Goal: Communication & Community: Answer question/provide support

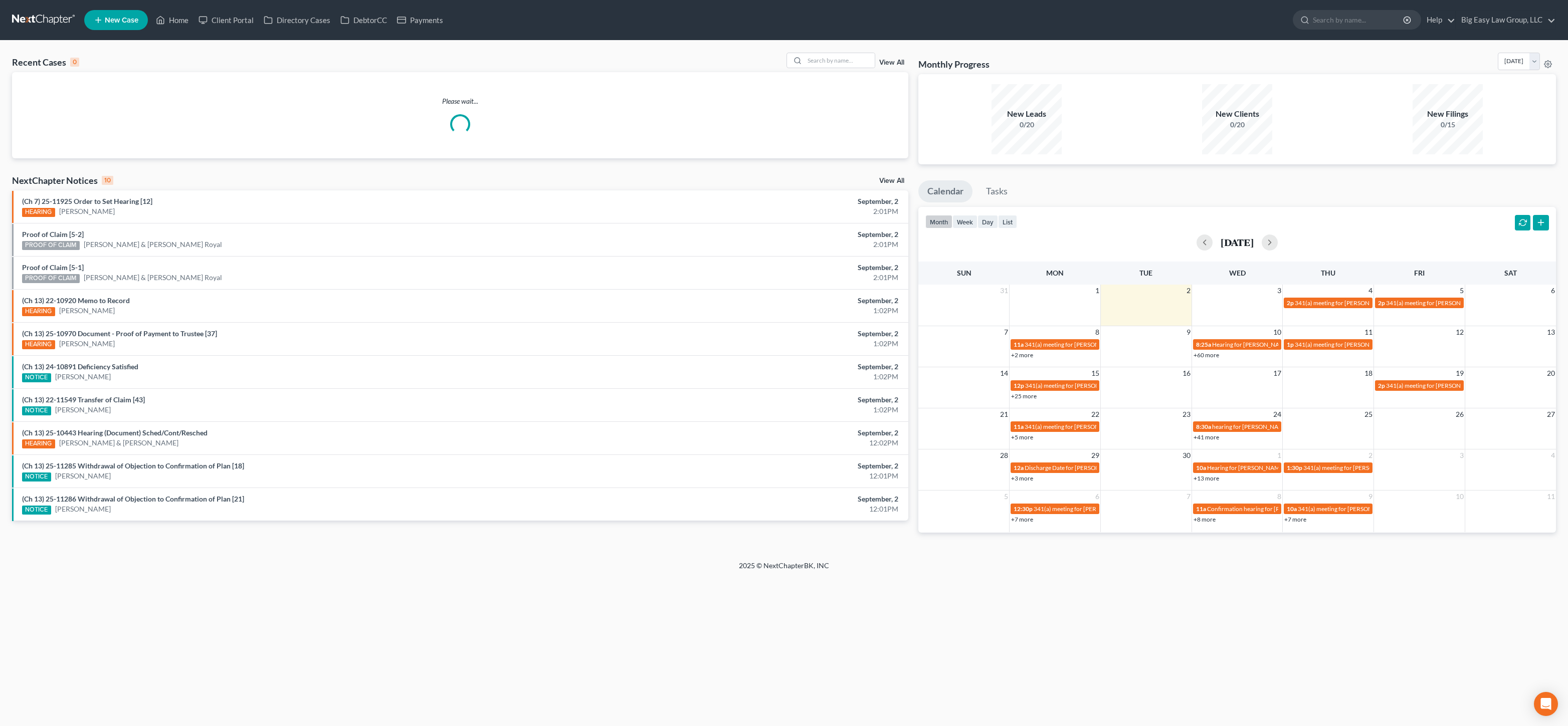
click at [842, 68] on div "Recent Cases 0 View All" at bounding box center [460, 62] width 896 height 20
click at [843, 63] on input "search" at bounding box center [839, 60] width 70 height 14
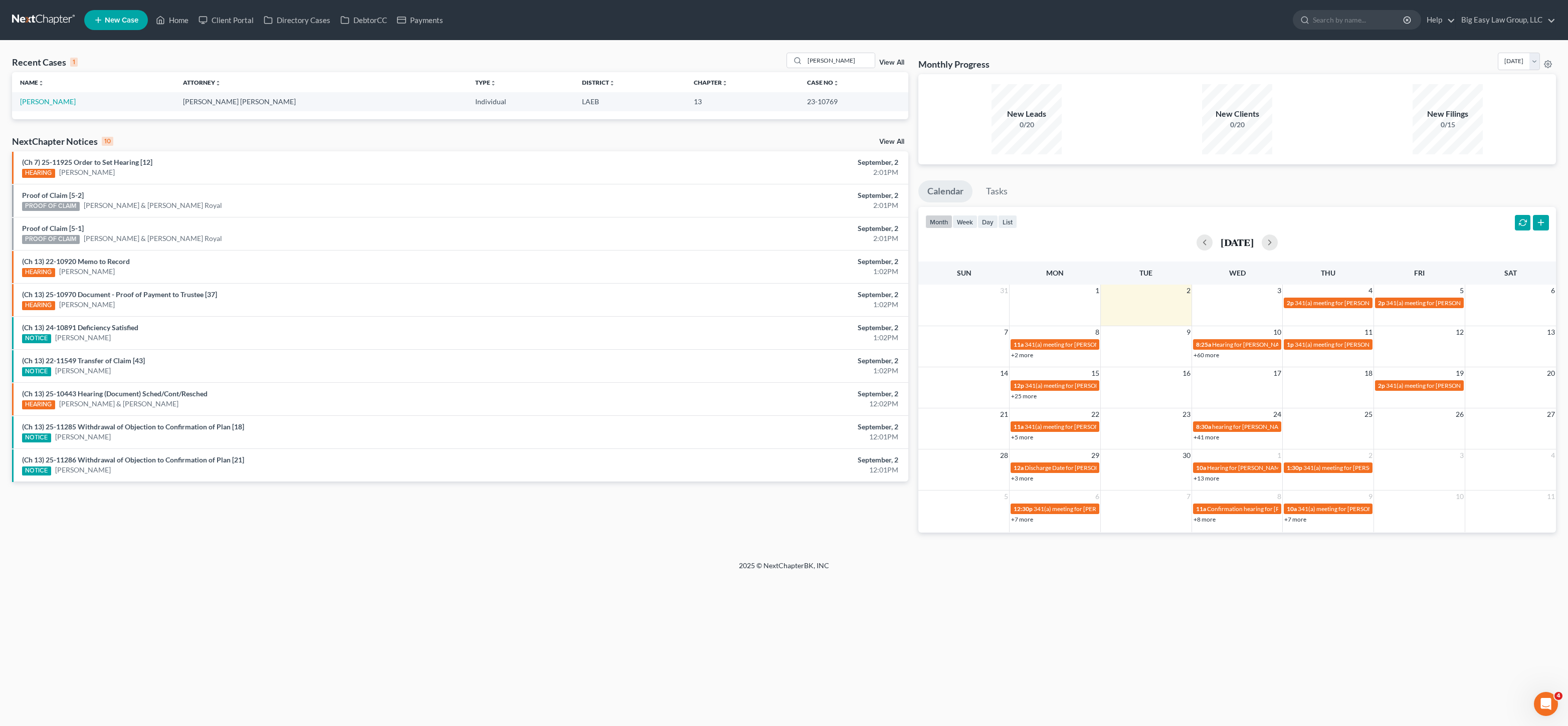
drag, startPoint x: 181, startPoint y: 4, endPoint x: 173, endPoint y: 7, distance: 8.5
click at [179, 4] on nav "Home New Case Client Portal Directory Cases DebtorCC Payments Big Easy Law Grou…" at bounding box center [784, 20] width 1568 height 40
click at [157, 19] on icon at bounding box center [161, 20] width 7 height 7
drag, startPoint x: 839, startPoint y: 55, endPoint x: 729, endPoint y: 55, distance: 110.0
click at [734, 56] on div "Recent Cases 1 [PERSON_NAME] View All" at bounding box center [460, 62] width 896 height 20
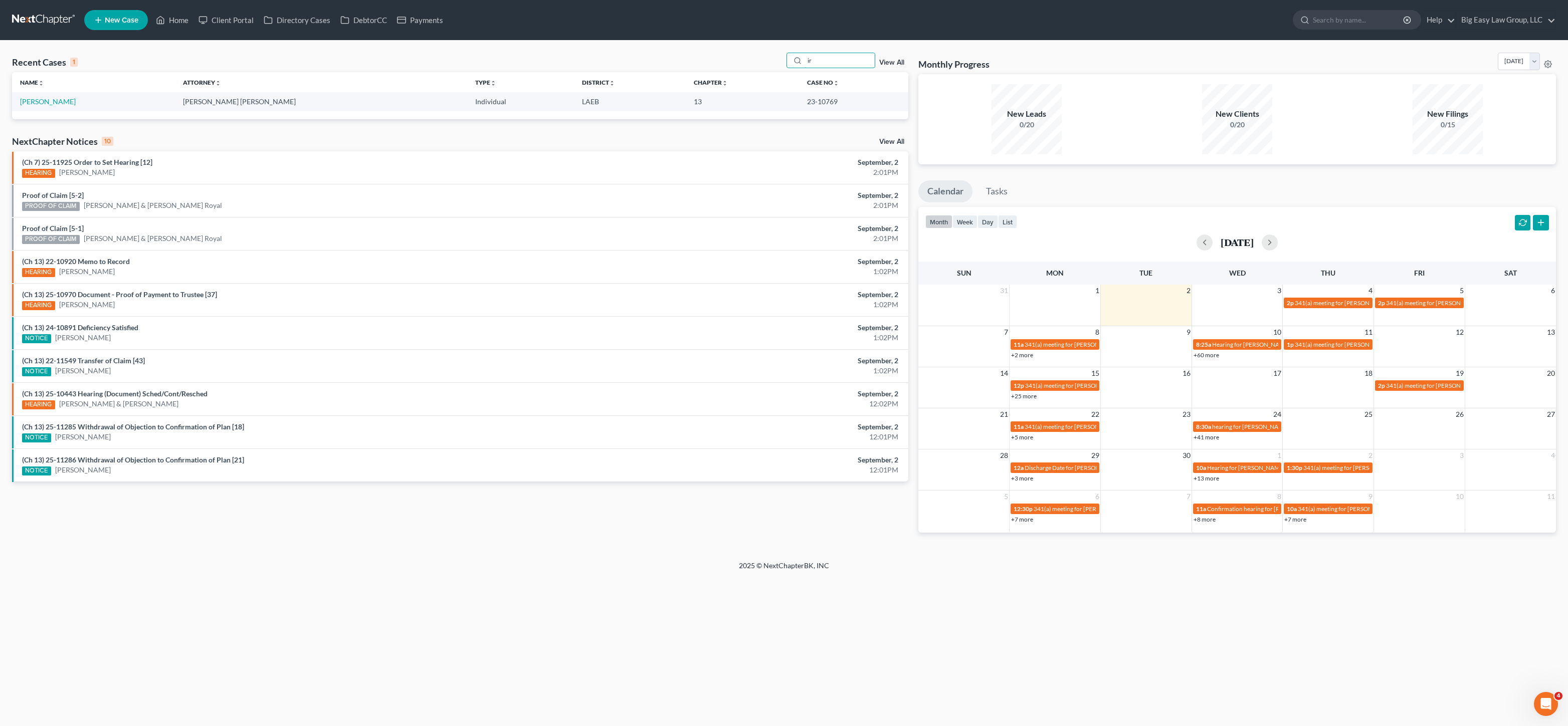
type input "r"
type input "a"
type input "[PERSON_NAME]"
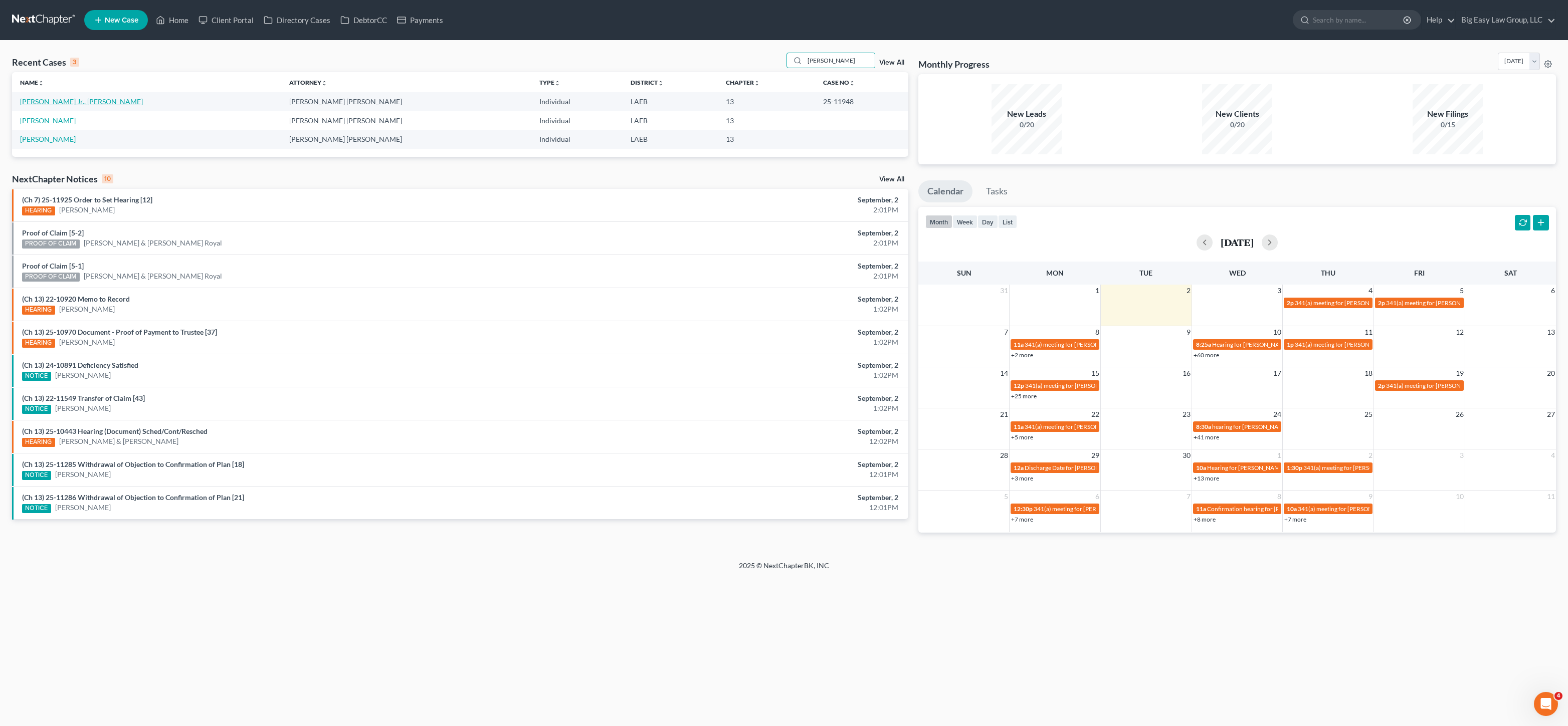
drag, startPoint x: 42, startPoint y: 104, endPoint x: 202, endPoint y: 107, distance: 160.0
click at [42, 104] on link "[PERSON_NAME] Jr., [PERSON_NAME]" at bounding box center [81, 101] width 123 height 9
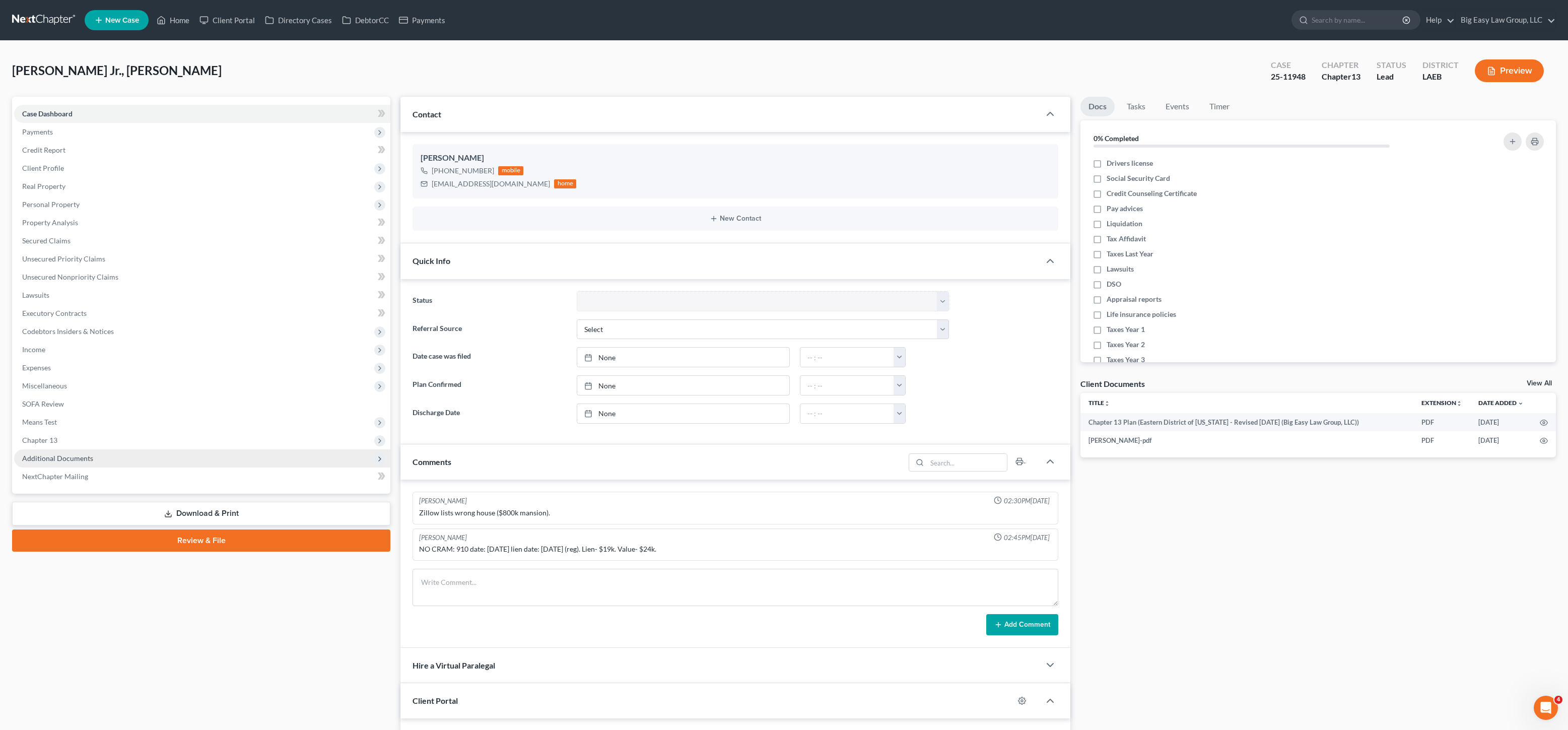
scroll to position [632, 0]
click at [55, 458] on span "Additional Documents" at bounding box center [57, 458] width 71 height 9
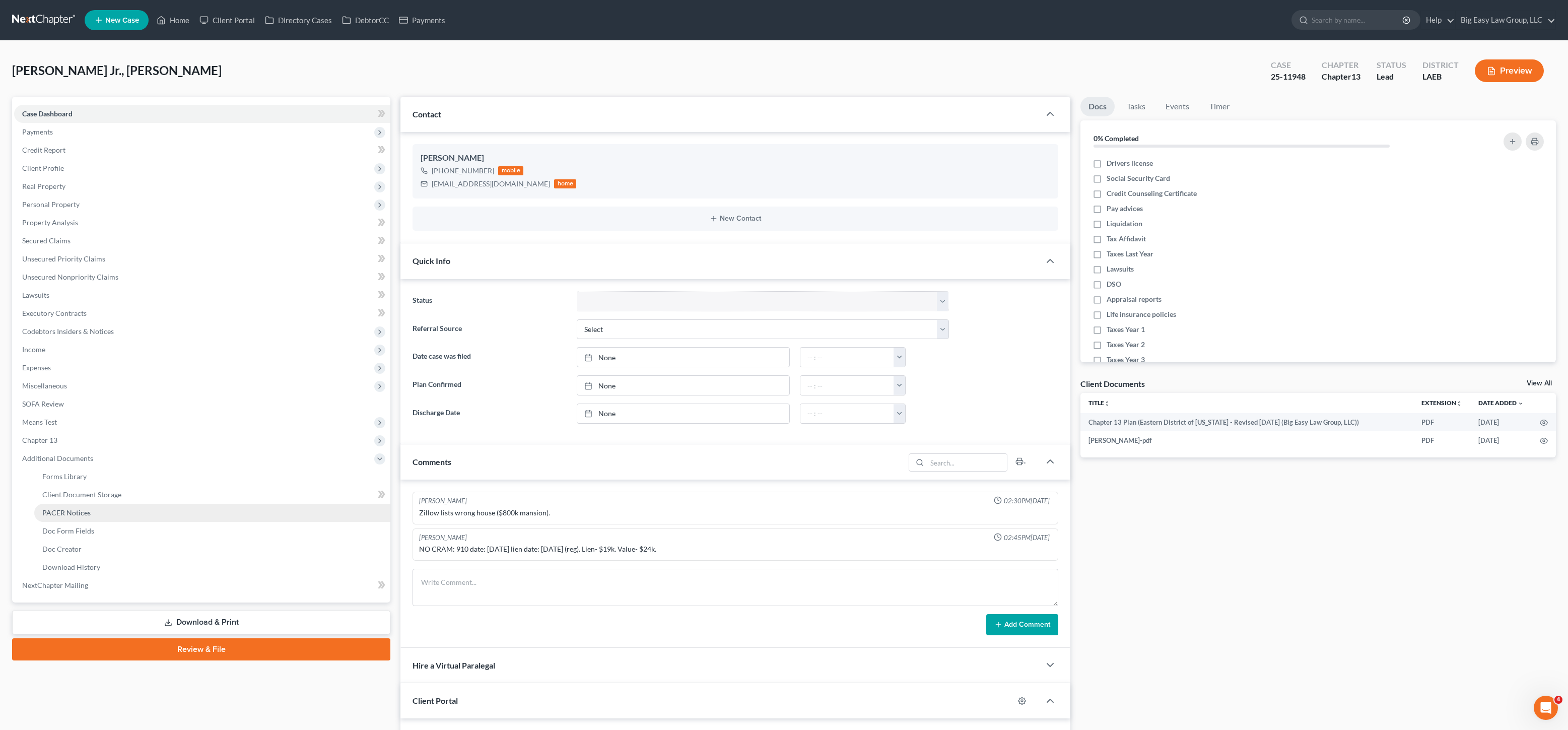
click at [80, 517] on span "PACER Notices" at bounding box center [66, 513] width 48 height 9
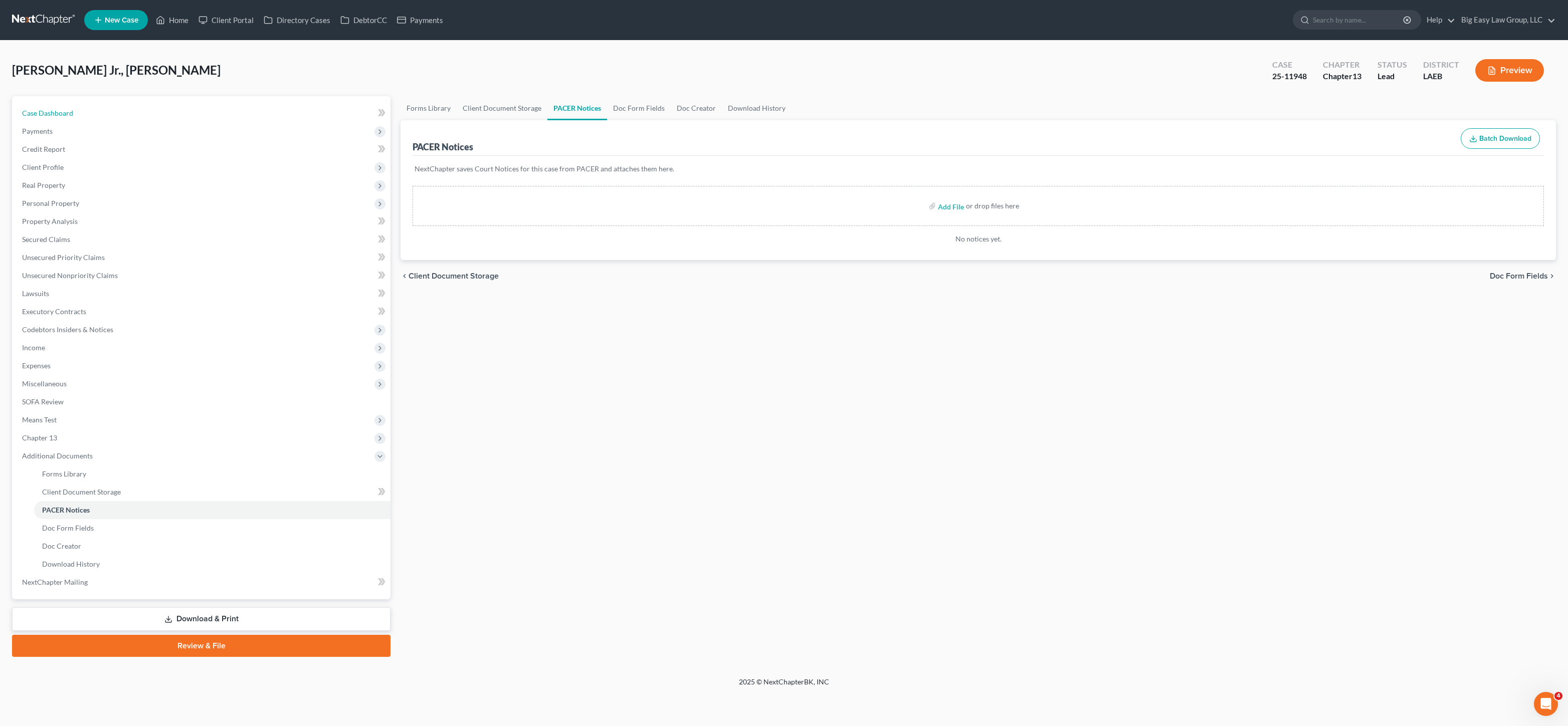
click at [62, 115] on span "Case Dashboard" at bounding box center [47, 113] width 51 height 9
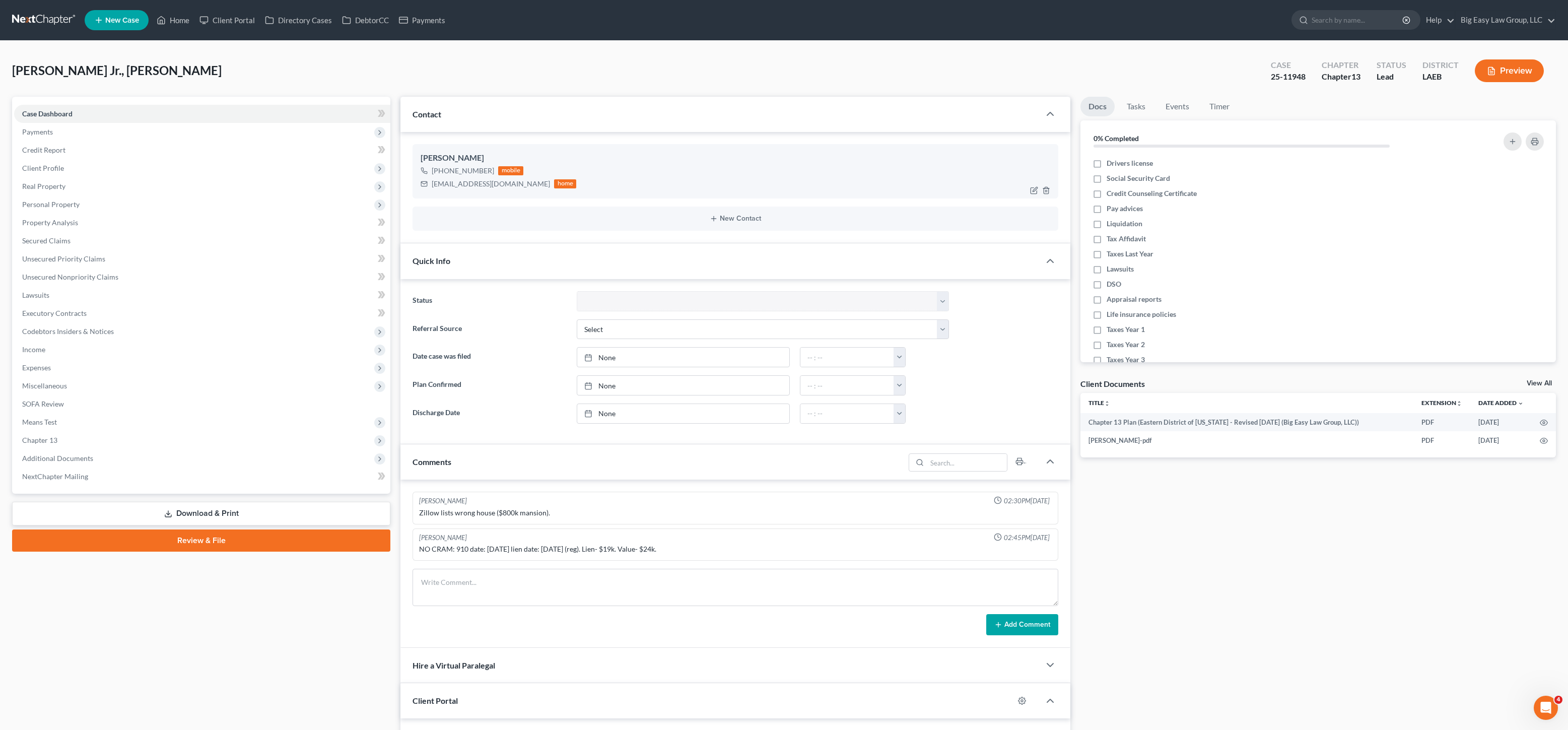
scroll to position [632, 0]
drag, startPoint x: 509, startPoint y: 186, endPoint x: 442, endPoint y: 181, distance: 67.2
click at [428, 178] on div "[EMAIL_ADDRESS][DOMAIN_NAME] home" at bounding box center [498, 184] width 156 height 13
copy div "[EMAIL_ADDRESS][DOMAIN_NAME]"
click at [109, 460] on span "Additional Documents" at bounding box center [202, 458] width 376 height 18
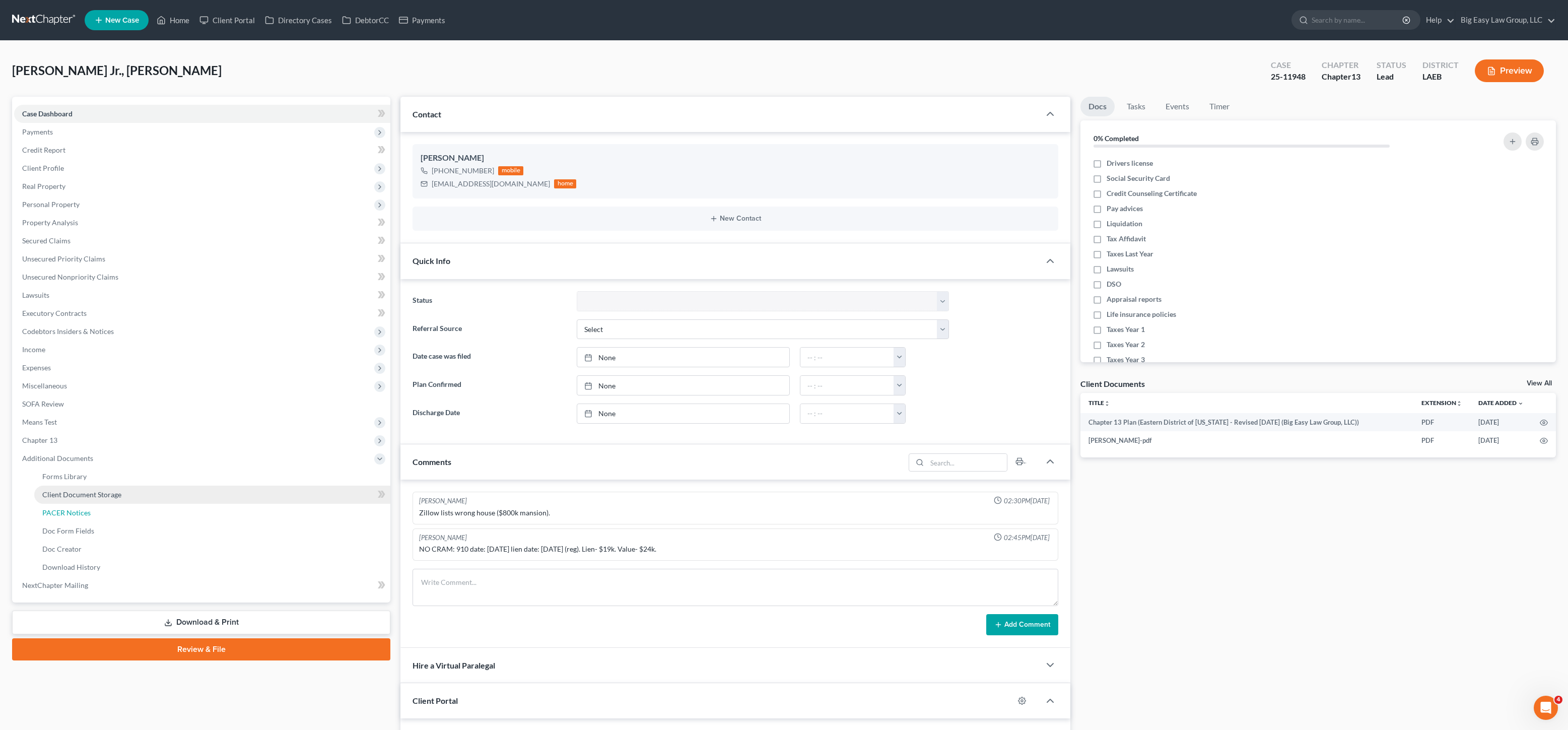
drag, startPoint x: 125, startPoint y: 515, endPoint x: 140, endPoint y: 498, distance: 22.7
click at [125, 514] on link "PACER Notices" at bounding box center [212, 512] width 356 height 18
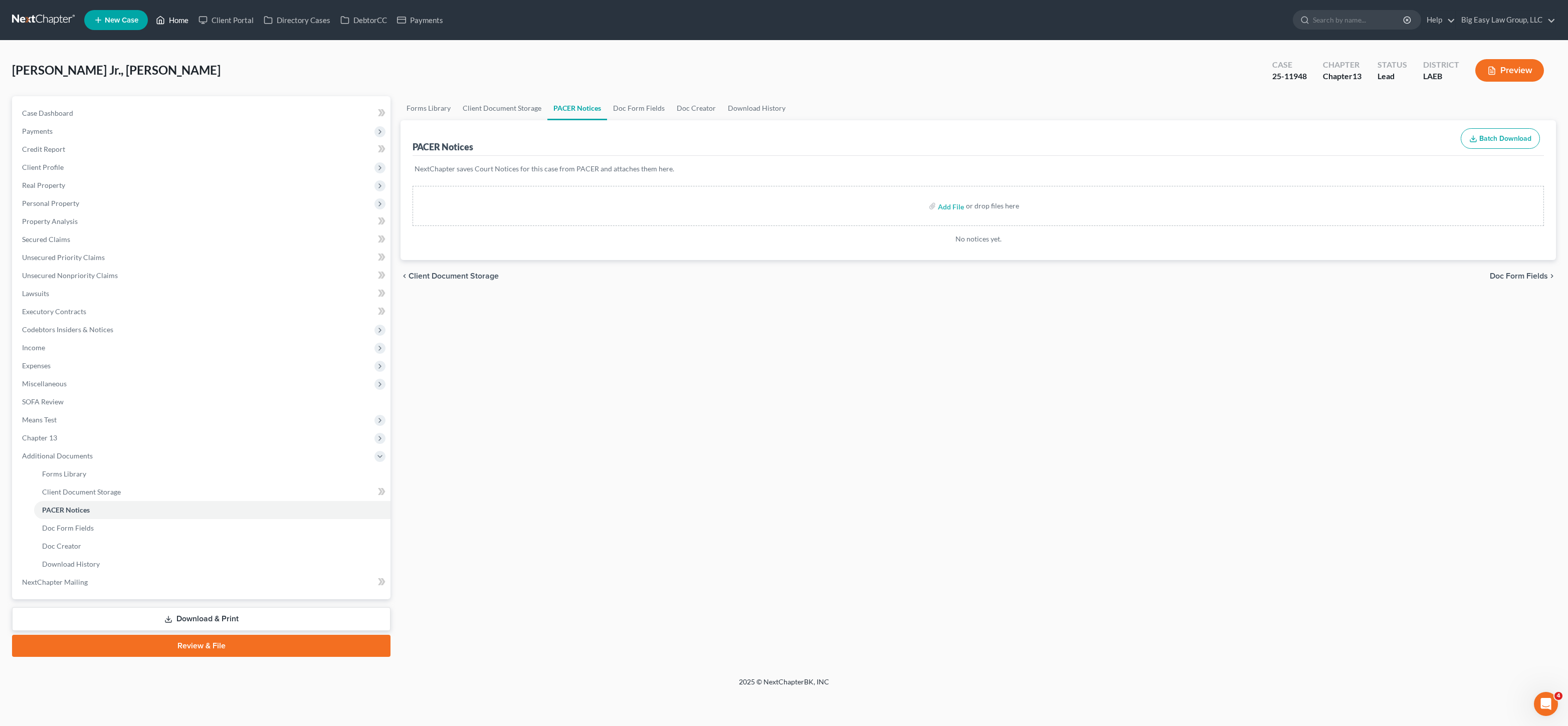
click at [157, 28] on link "Home" at bounding box center [172, 20] width 43 height 18
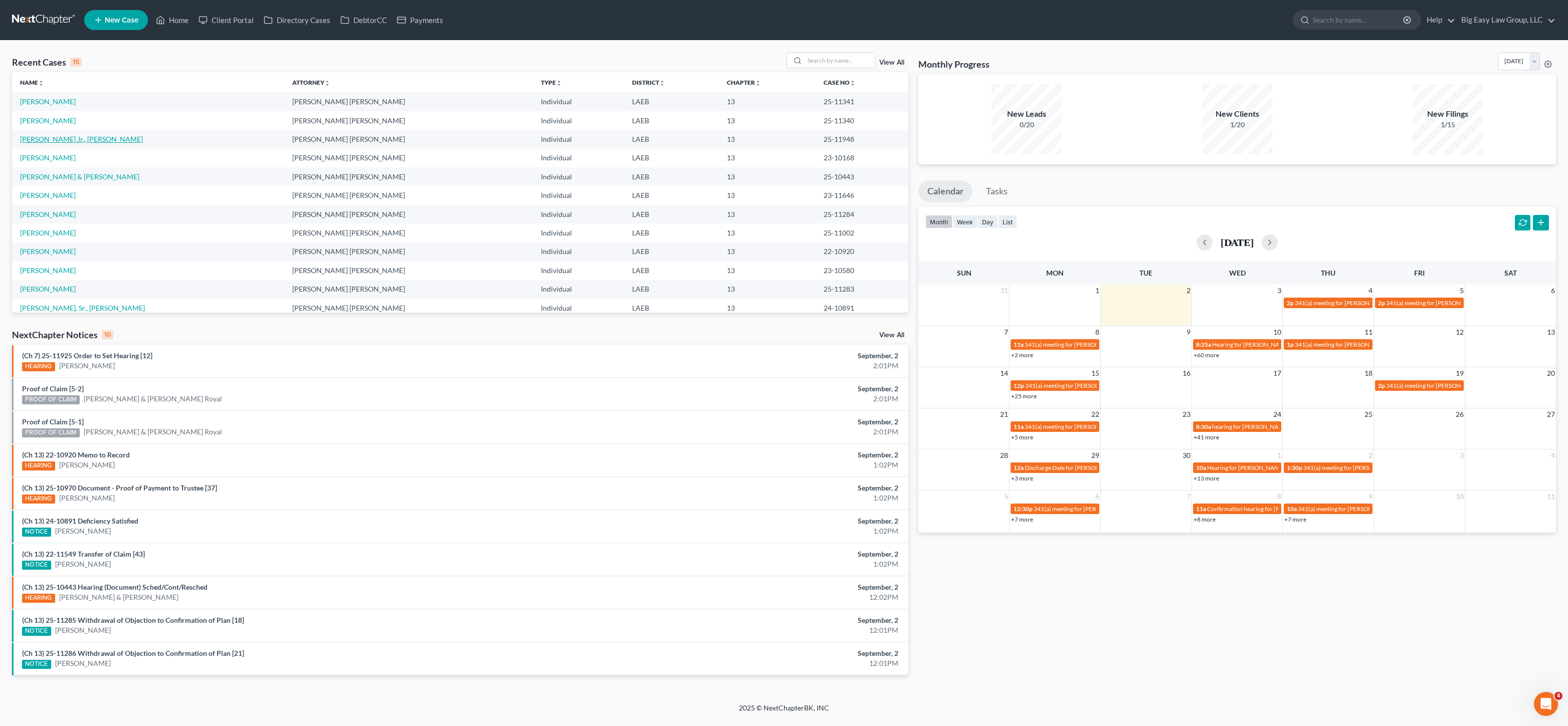
click at [46, 136] on link "[PERSON_NAME] Jr., [PERSON_NAME]" at bounding box center [81, 139] width 123 height 9
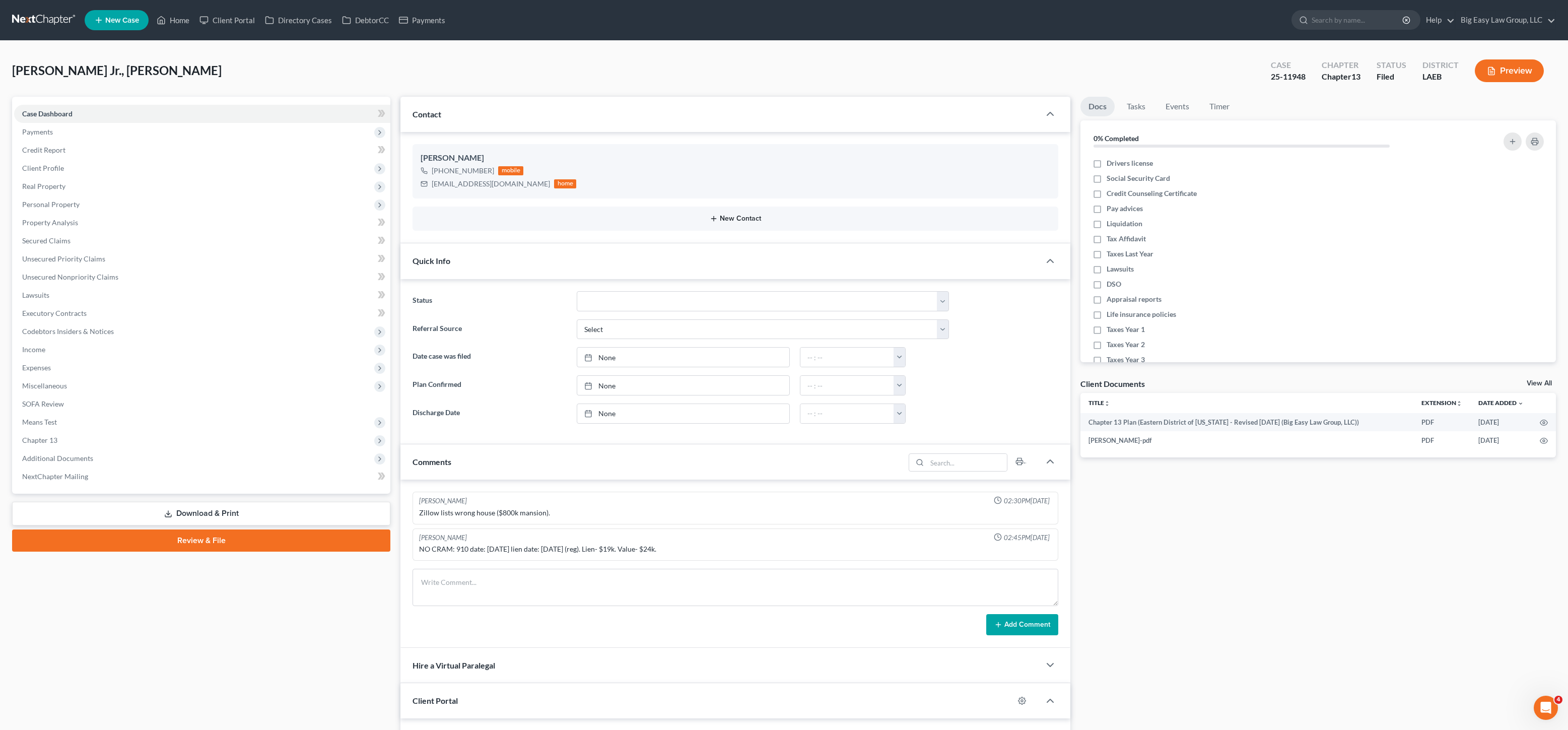
scroll to position [632, 0]
click at [1033, 190] on icon "button" at bounding box center [1035, 189] width 4 height 4
select select "0"
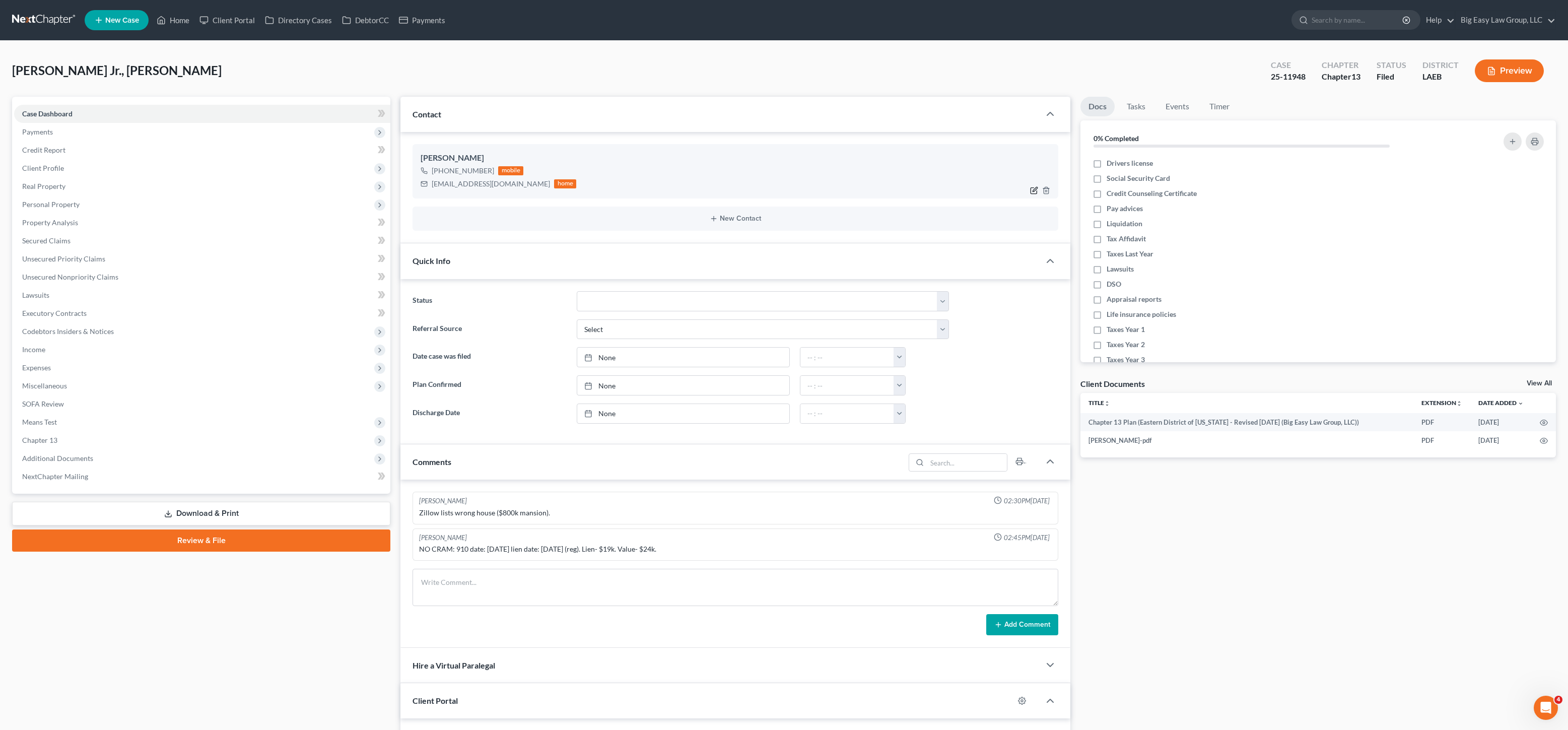
select select "0"
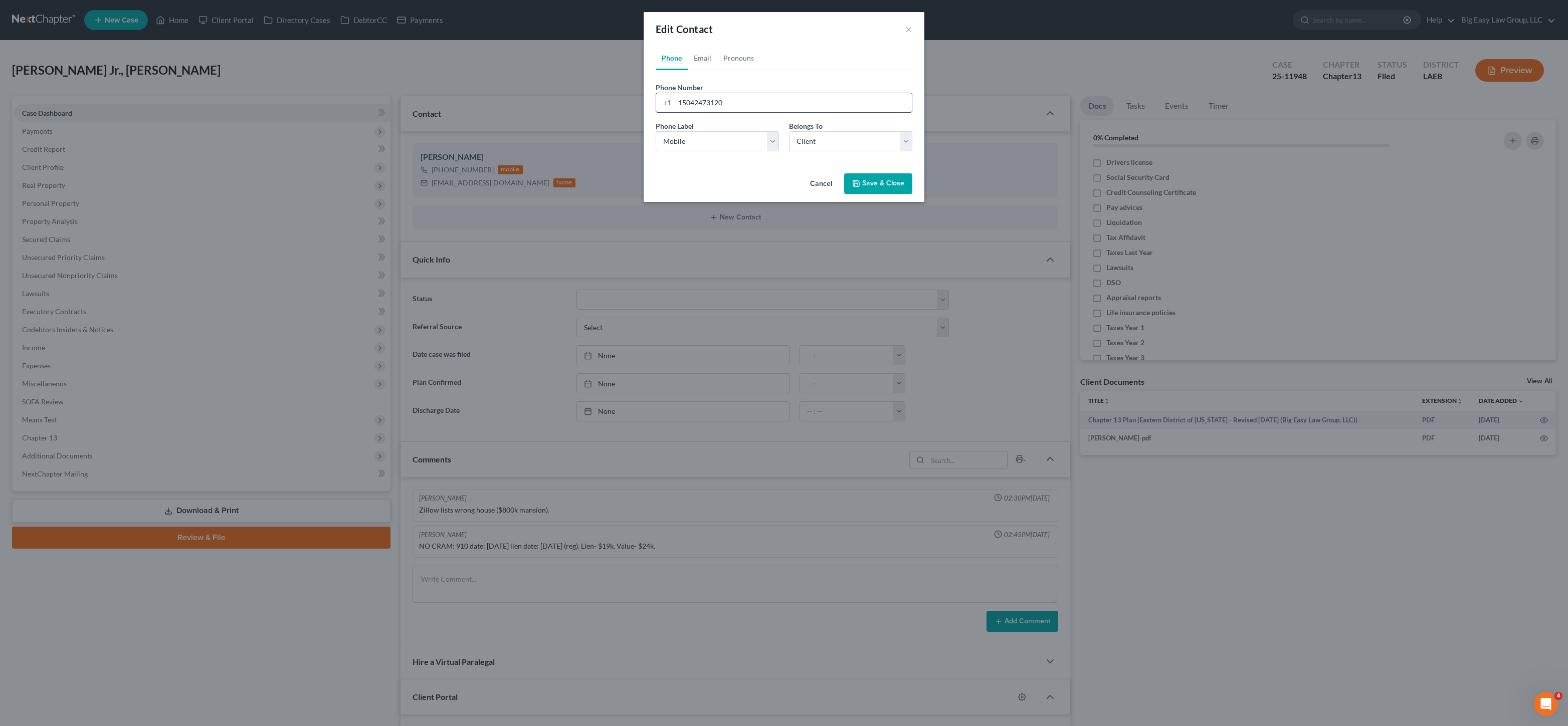
click at [723, 99] on input "15042473120" at bounding box center [793, 103] width 237 height 19
click at [712, 53] on link "Email" at bounding box center [702, 58] width 30 height 24
drag, startPoint x: 755, startPoint y: 107, endPoint x: 763, endPoint y: 101, distance: 10.0
click at [755, 107] on input "[EMAIL_ADDRESS][DOMAIN_NAME]" at bounding box center [793, 103] width 237 height 19
drag, startPoint x: 708, startPoint y: 94, endPoint x: 660, endPoint y: 92, distance: 48.0
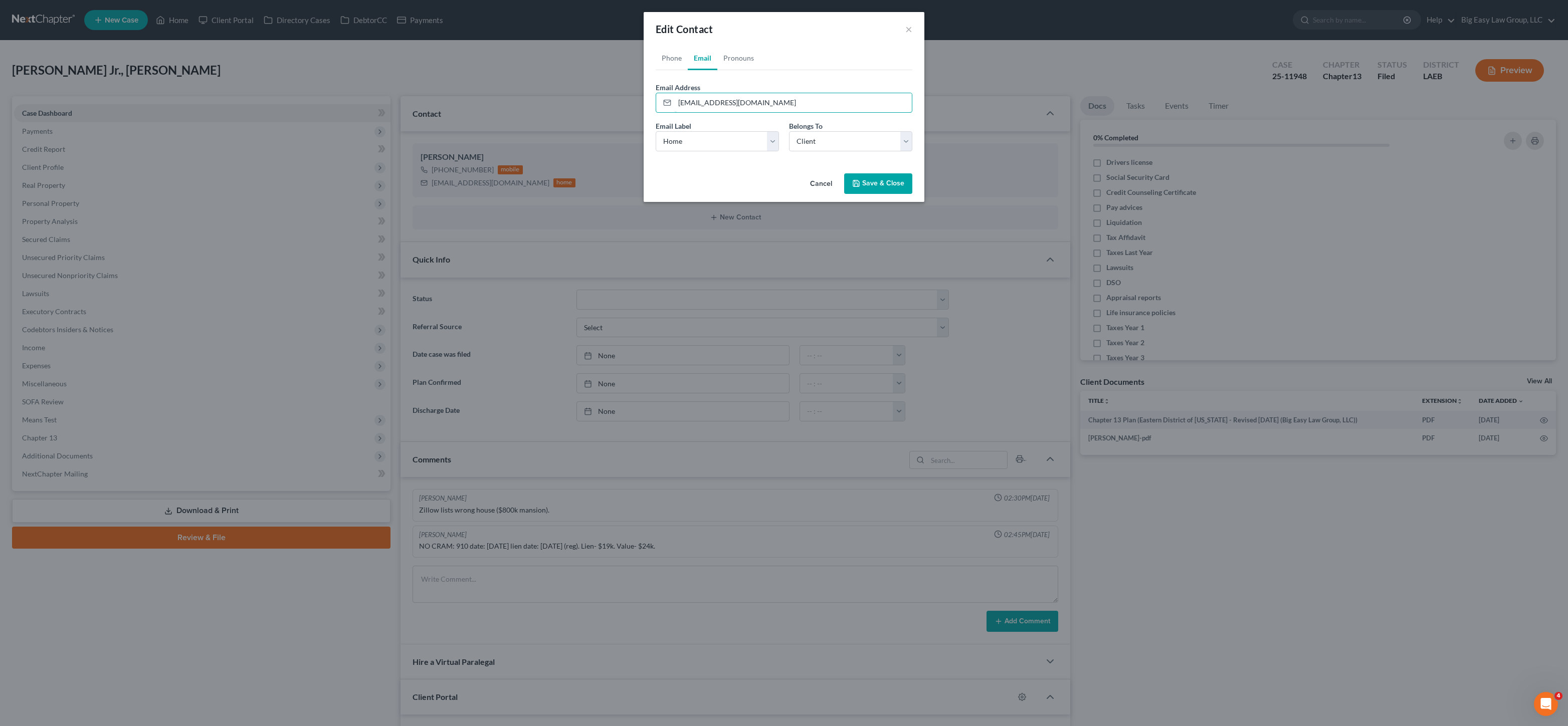
click at [658, 92] on div "Email Address [EMAIL_ADDRESS][DOMAIN_NAME]" at bounding box center [784, 97] width 257 height 30
paste input "o"
type input "[EMAIL_ADDRESS][DOMAIN_NAME]"
click at [850, 187] on button "Save & Close" at bounding box center [878, 183] width 68 height 21
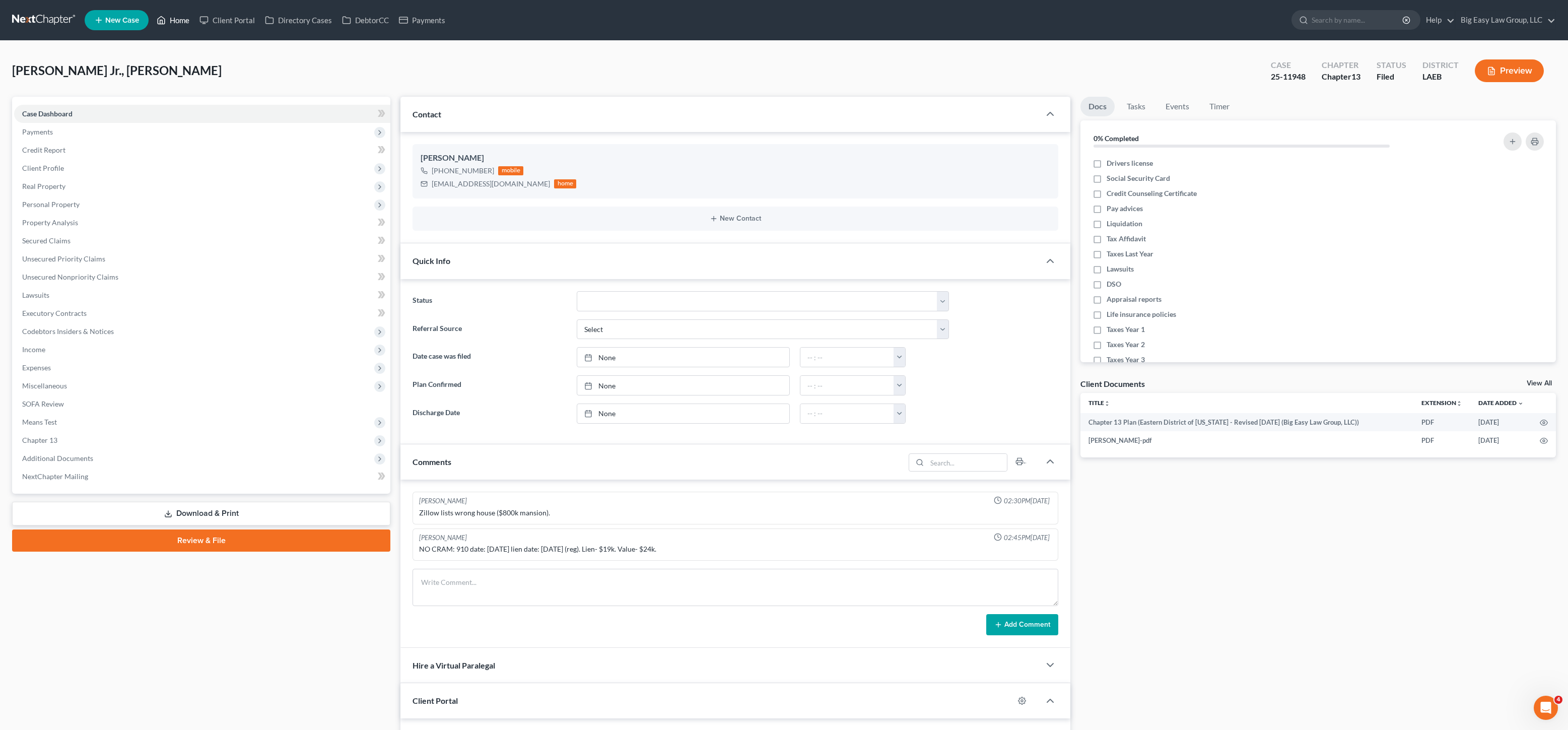
click at [189, 15] on link "Home" at bounding box center [173, 20] width 43 height 18
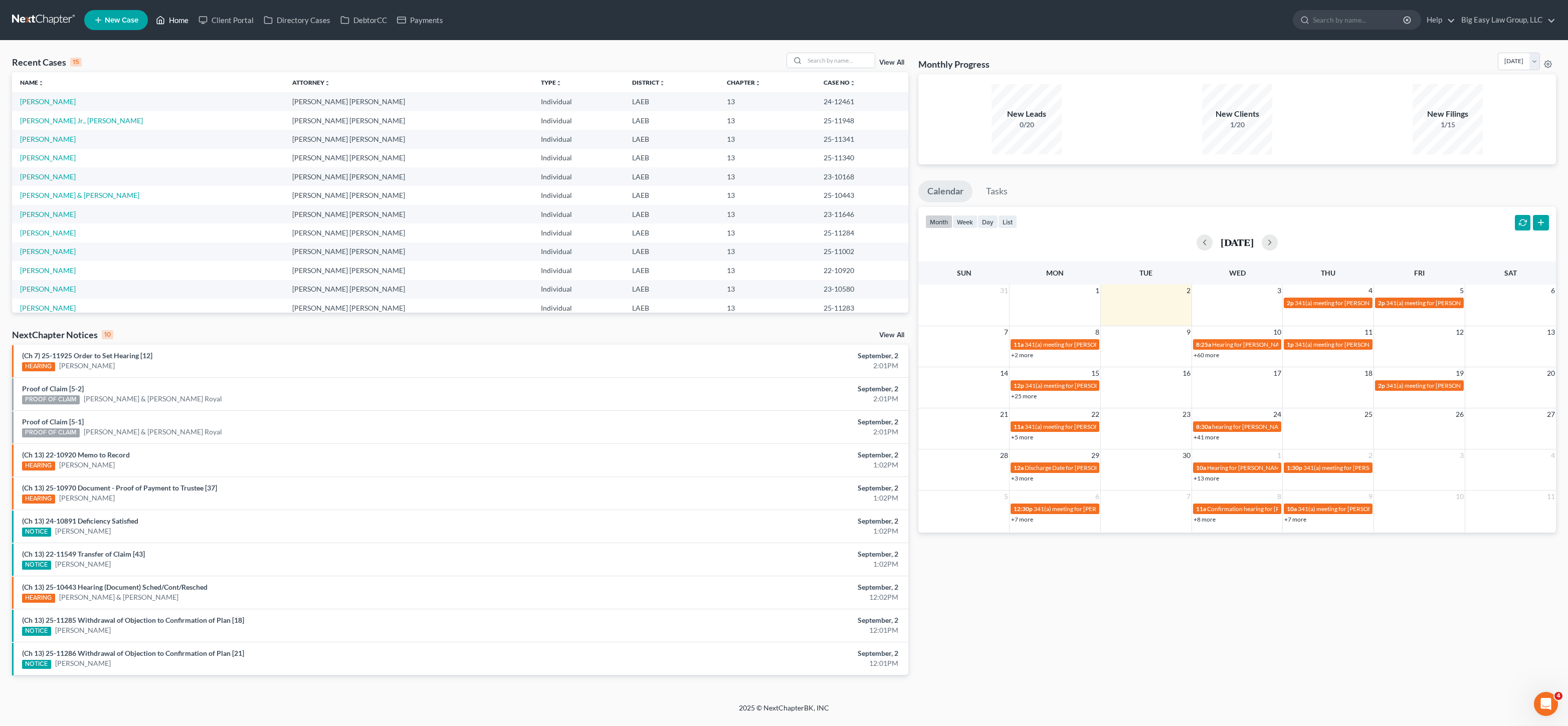
click at [190, 15] on link "Home" at bounding box center [172, 20] width 43 height 18
click at [831, 54] on input "search" at bounding box center [839, 60] width 70 height 14
type input "[PERSON_NAME]"
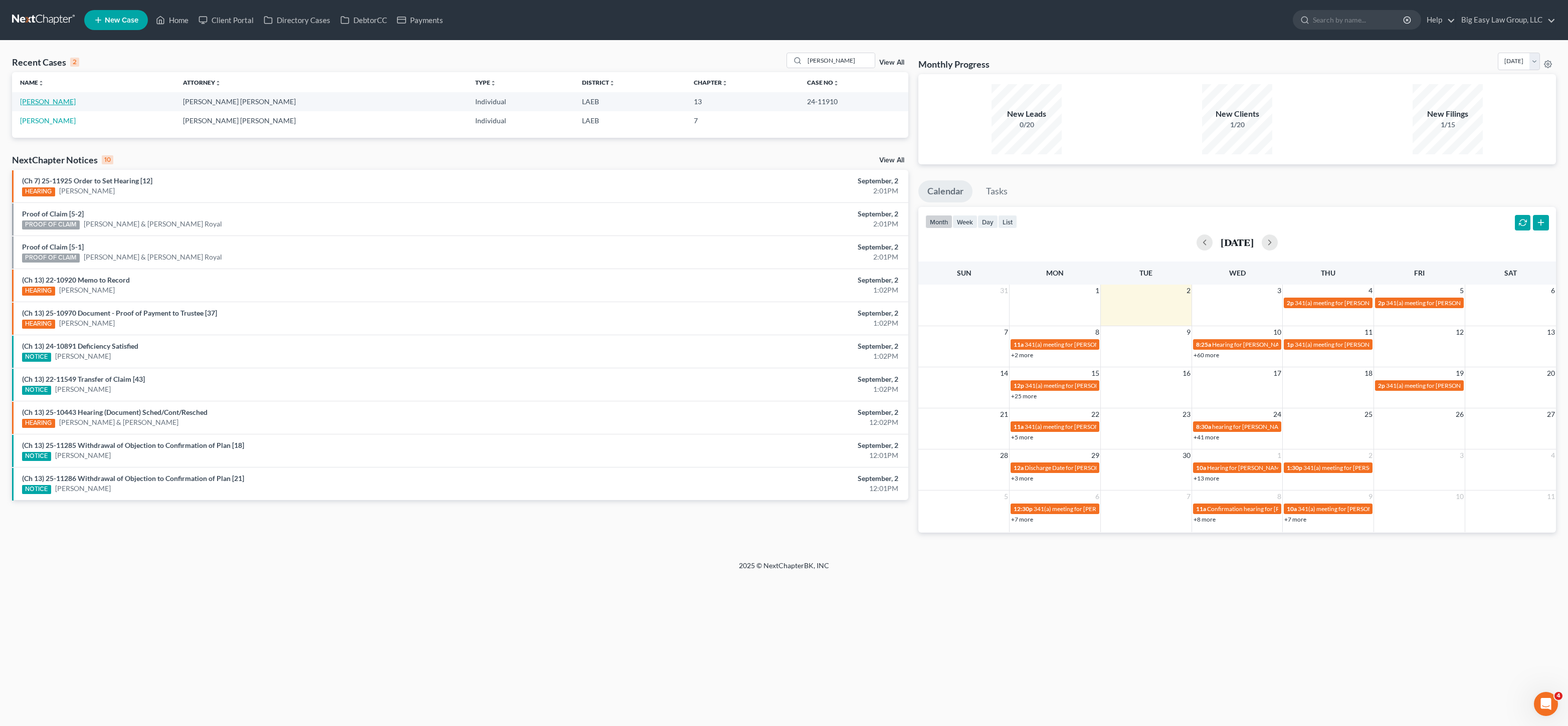
click at [53, 104] on link "[PERSON_NAME]" at bounding box center [48, 101] width 56 height 9
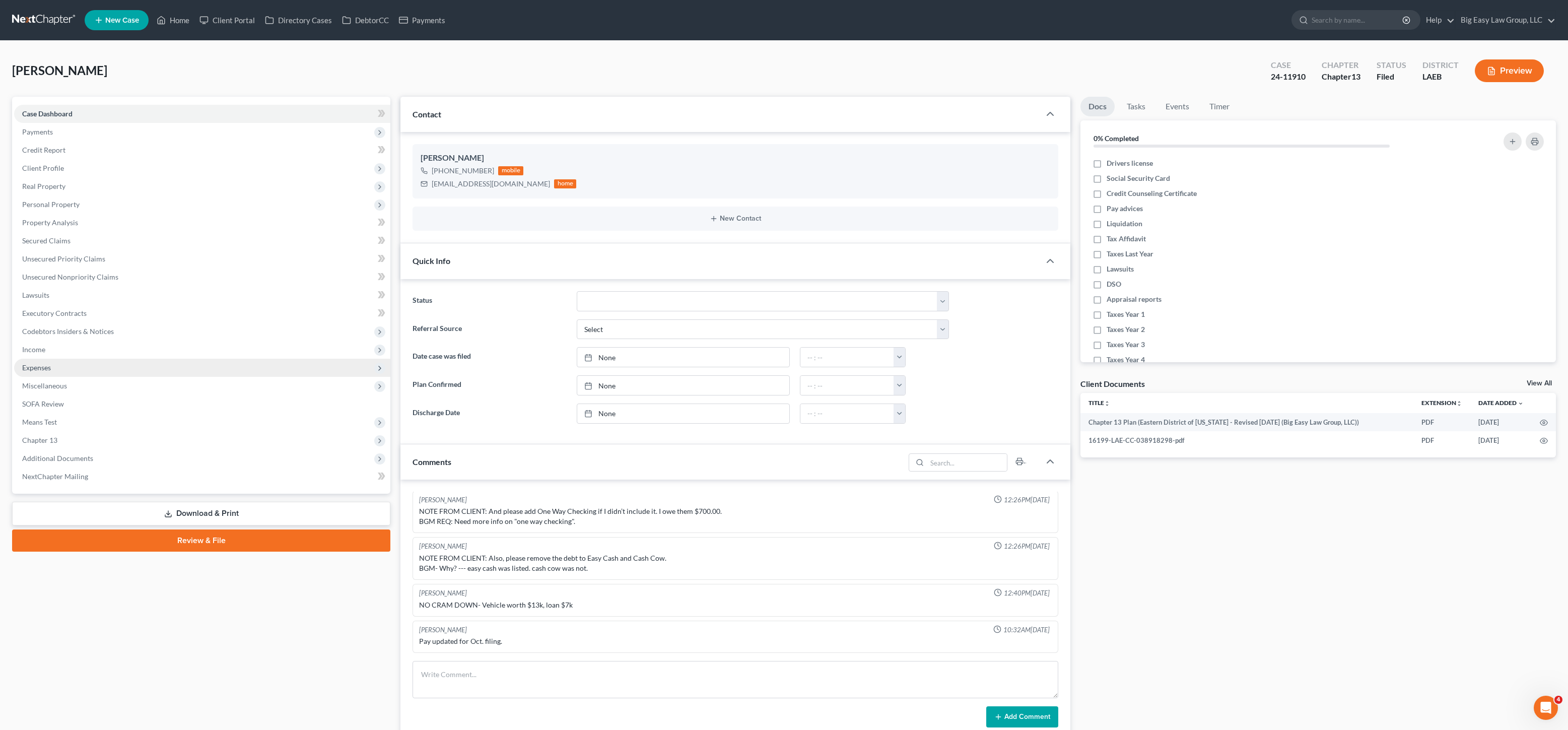
click at [58, 370] on span "Expenses" at bounding box center [202, 367] width 376 height 18
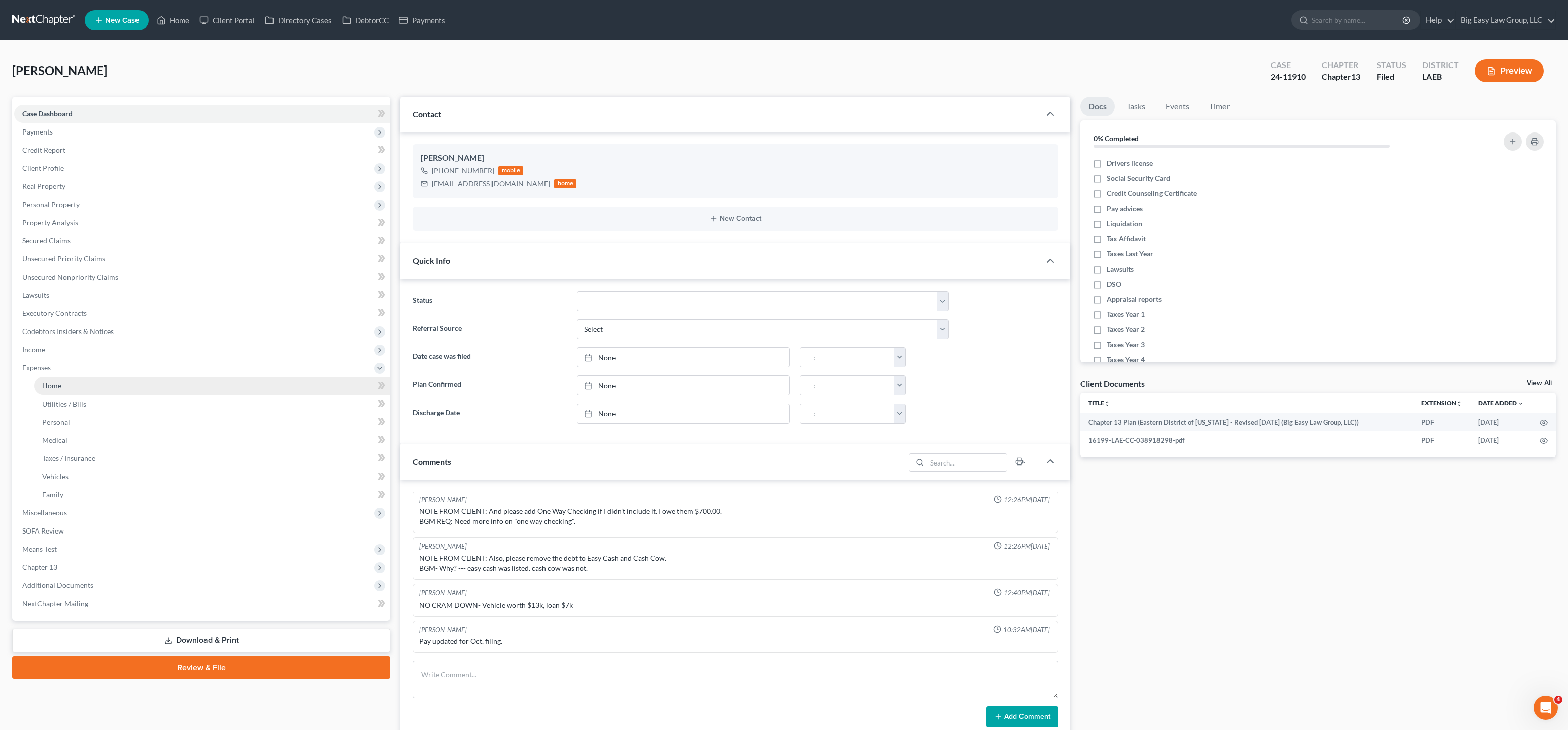
click at [64, 382] on link "Home" at bounding box center [212, 385] width 356 height 18
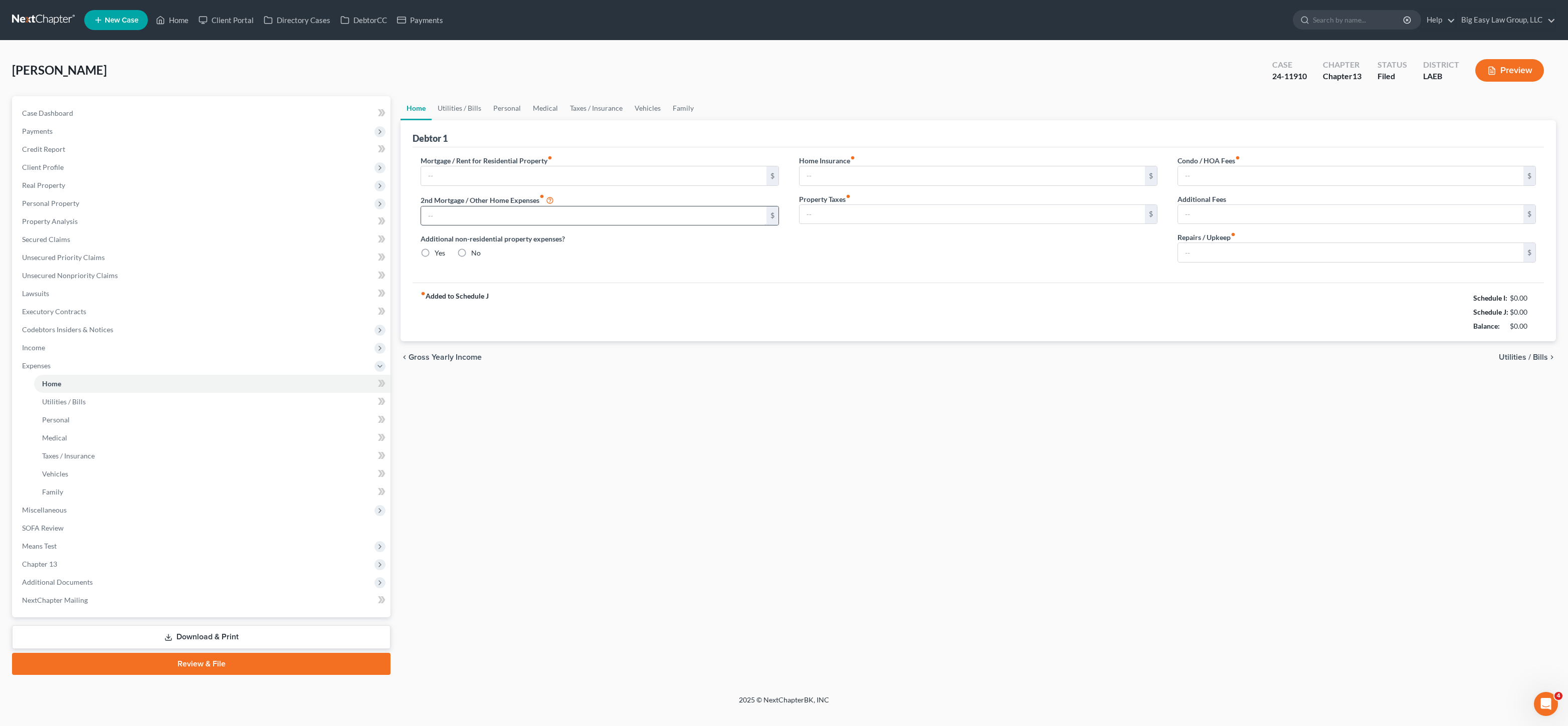
type input "0.00"
radio input "true"
type input "0.00"
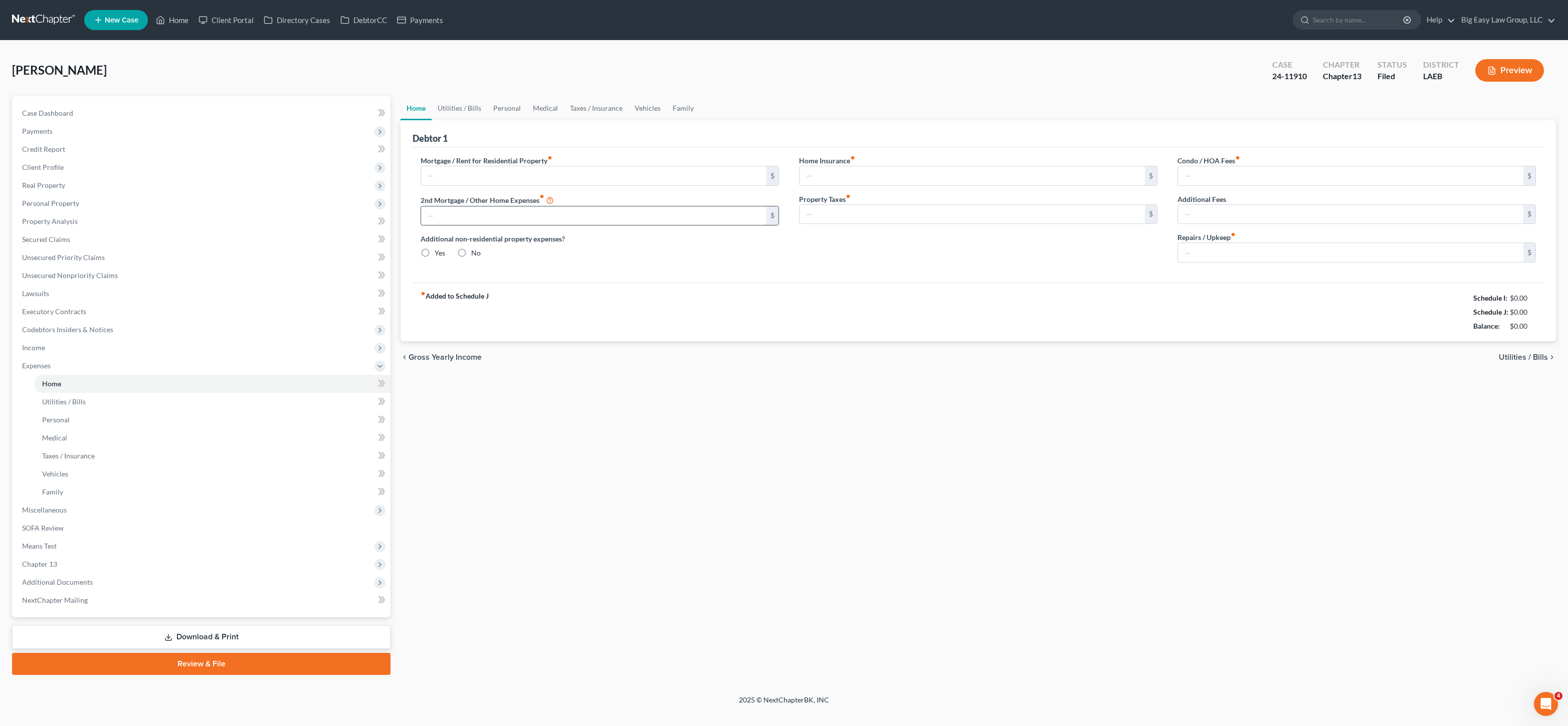
type input "0.00"
click at [642, 113] on link "Vehicles" at bounding box center [647, 108] width 38 height 24
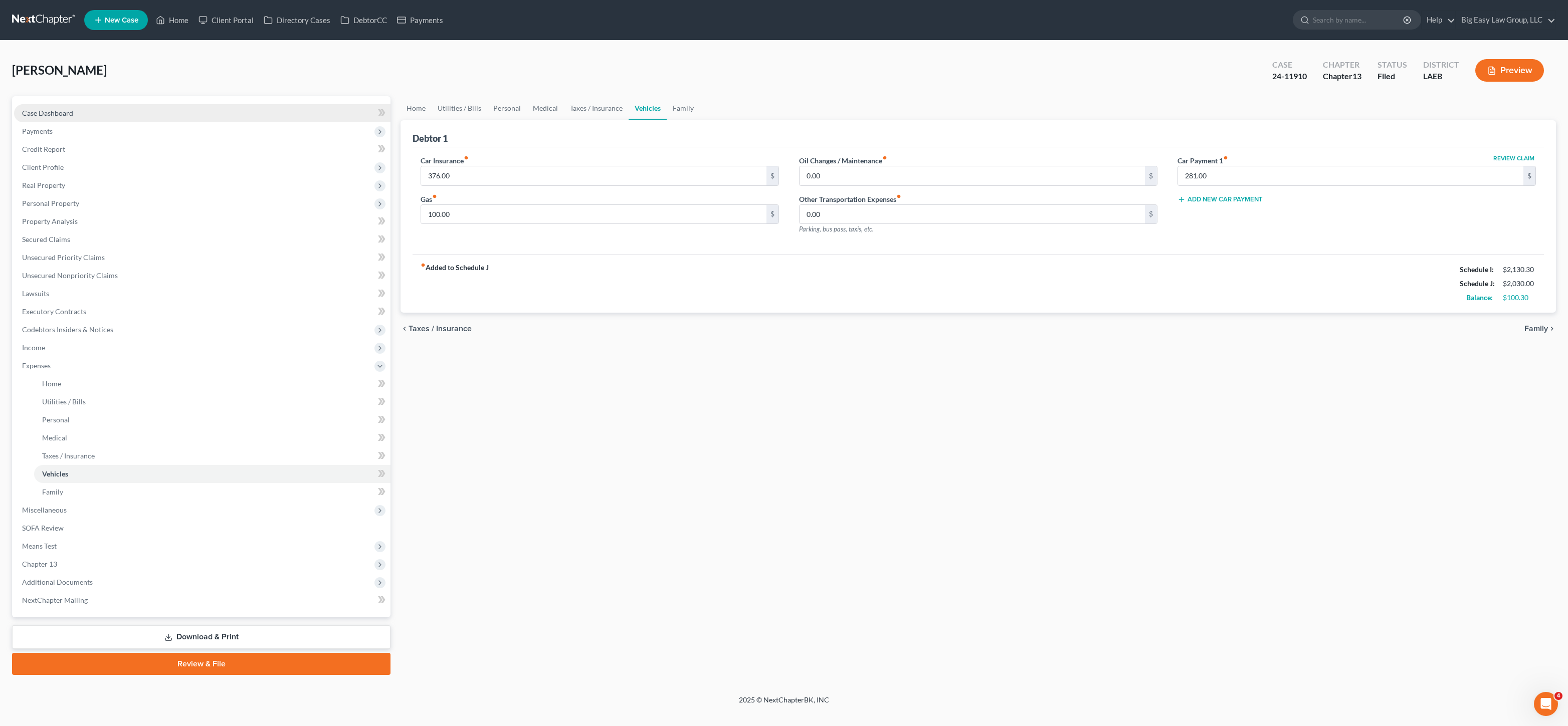
click at [57, 116] on span "Case Dashboard" at bounding box center [47, 113] width 51 height 9
select select "0"
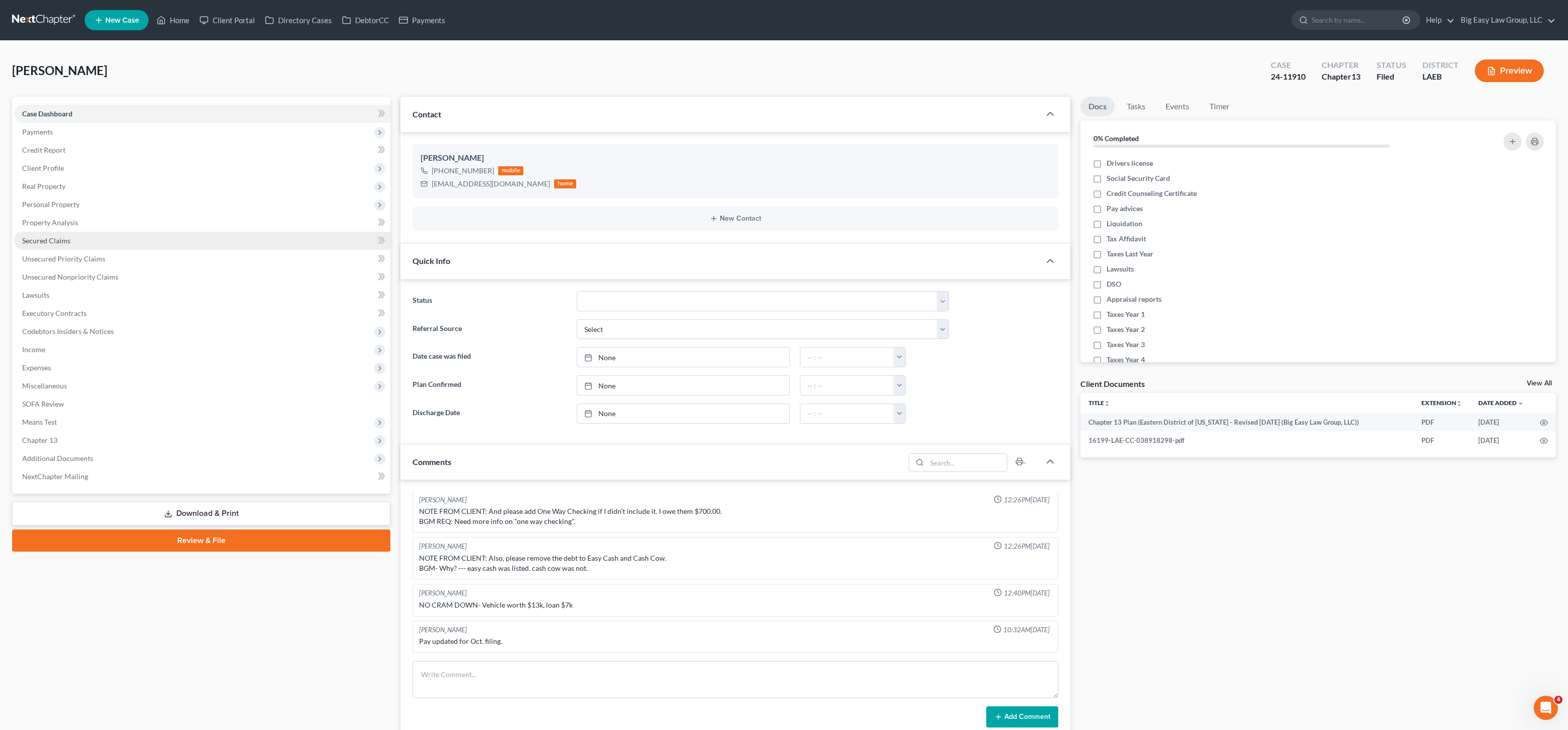
scroll to position [3297, 0]
click at [187, 20] on link "Home" at bounding box center [173, 20] width 43 height 18
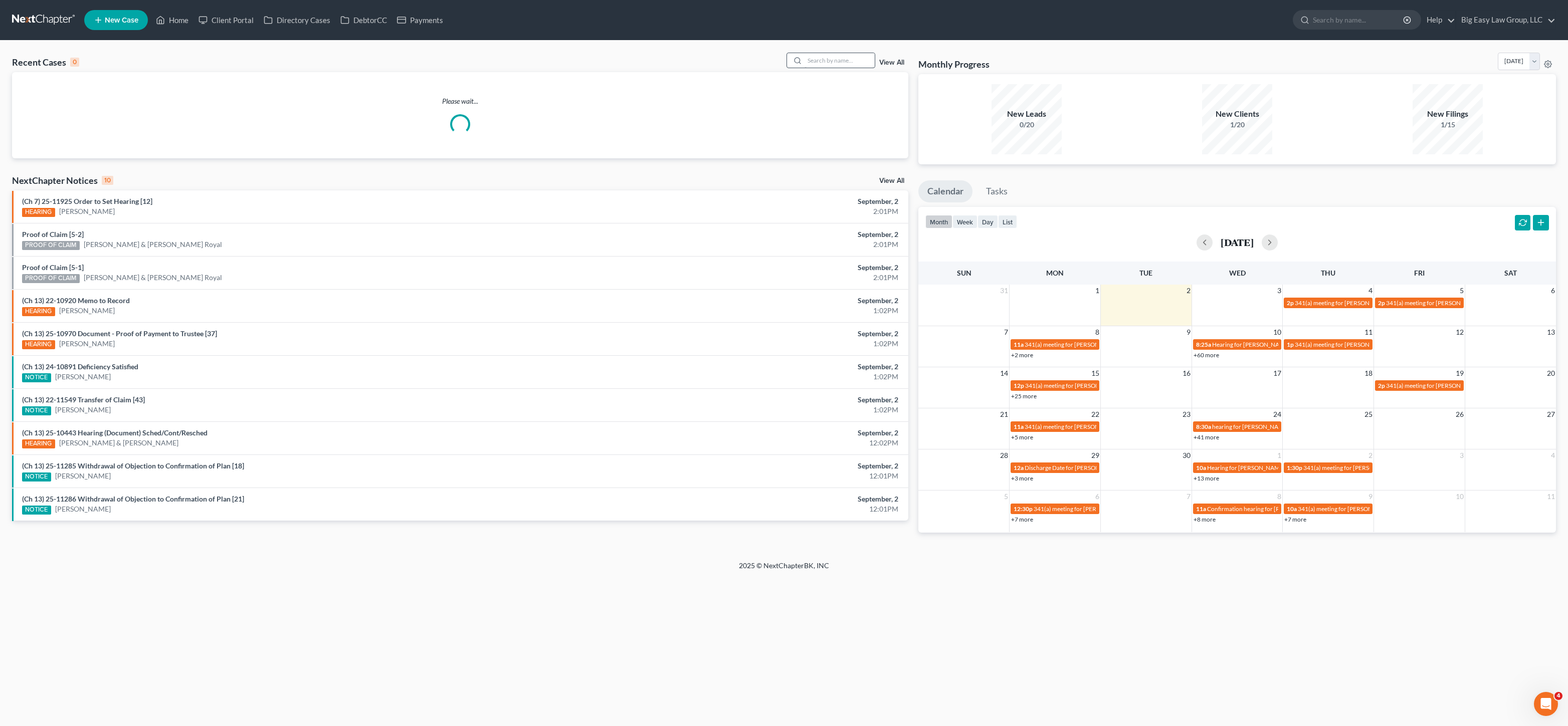
drag, startPoint x: 845, startPoint y: 49, endPoint x: 843, endPoint y: 55, distance: 6.3
click at [845, 49] on div "Recent Cases 0 View All Please wait... NextChapter Notices 10 View All (Ch 7) 2…" at bounding box center [784, 301] width 1568 height 520
click at [842, 57] on input "search" at bounding box center [839, 60] width 70 height 14
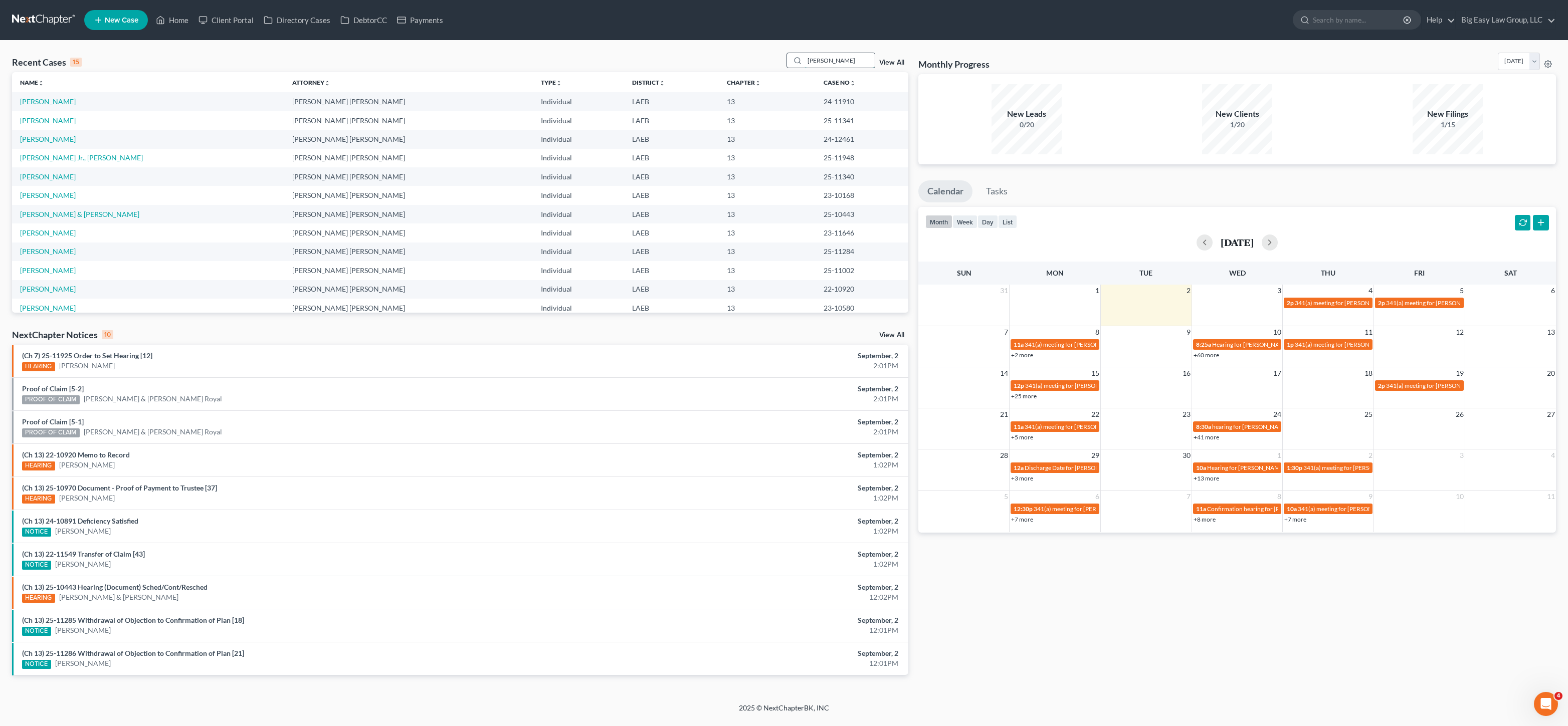
type input "[PERSON_NAME]"
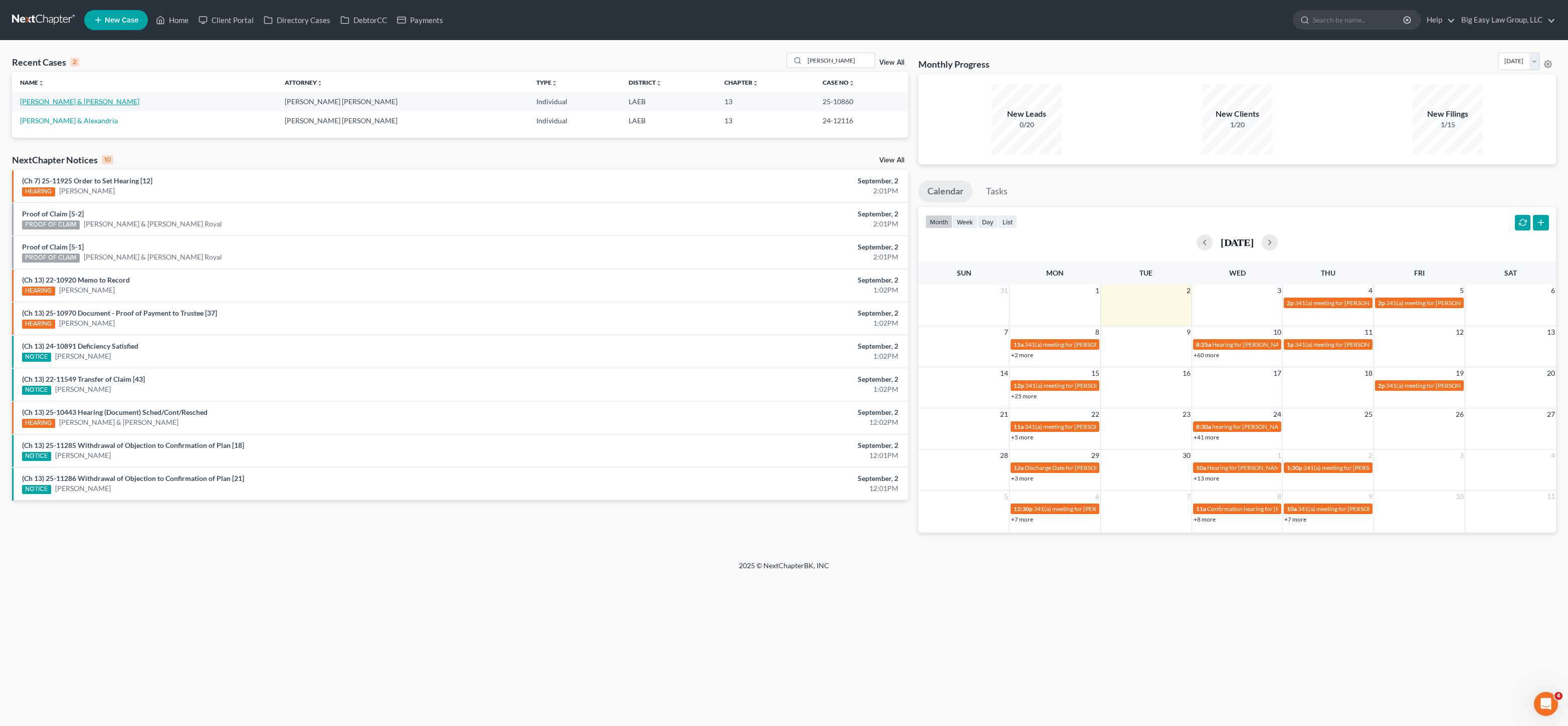
click at [34, 101] on link "[PERSON_NAME] & [PERSON_NAME]" at bounding box center [80, 101] width 120 height 9
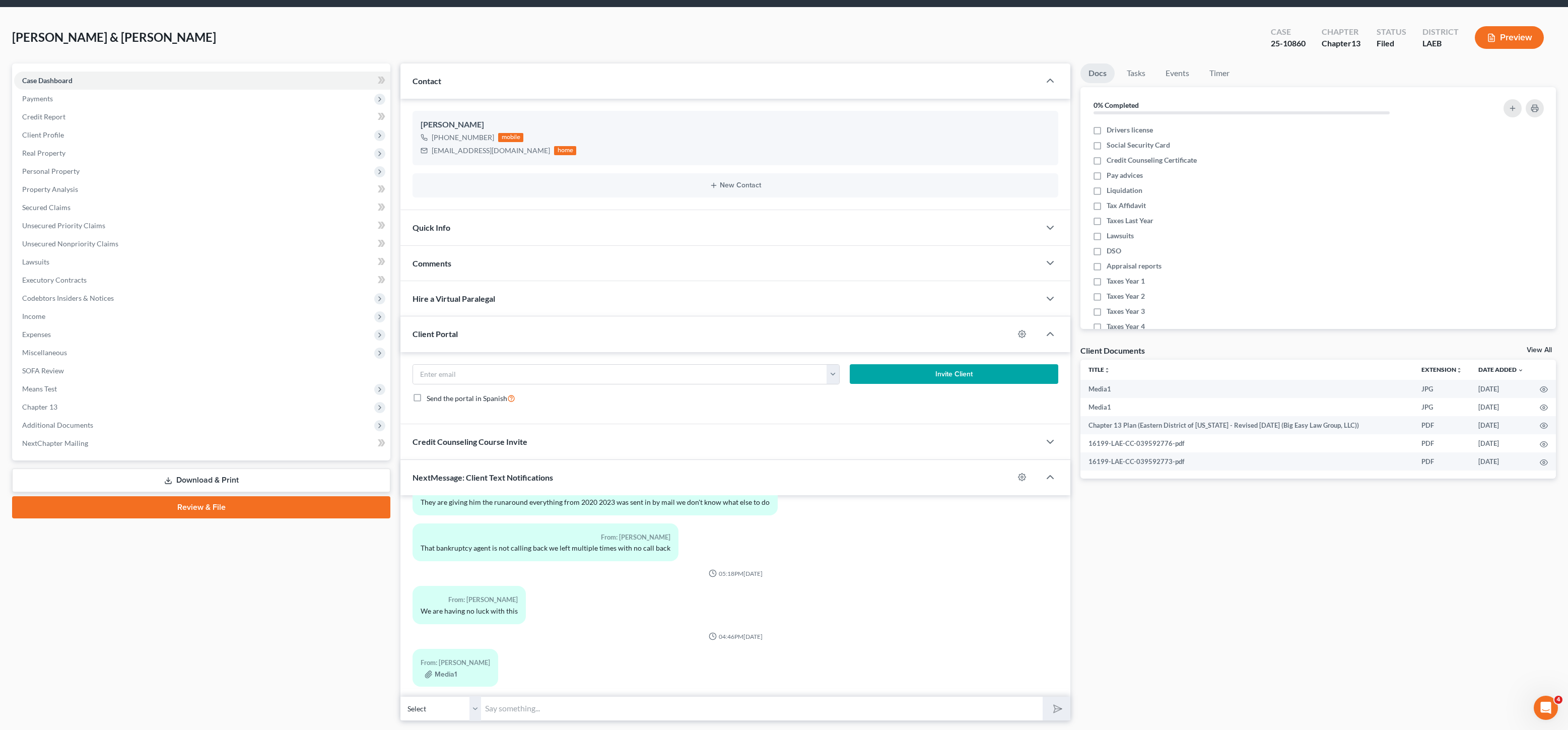
scroll to position [63, 0]
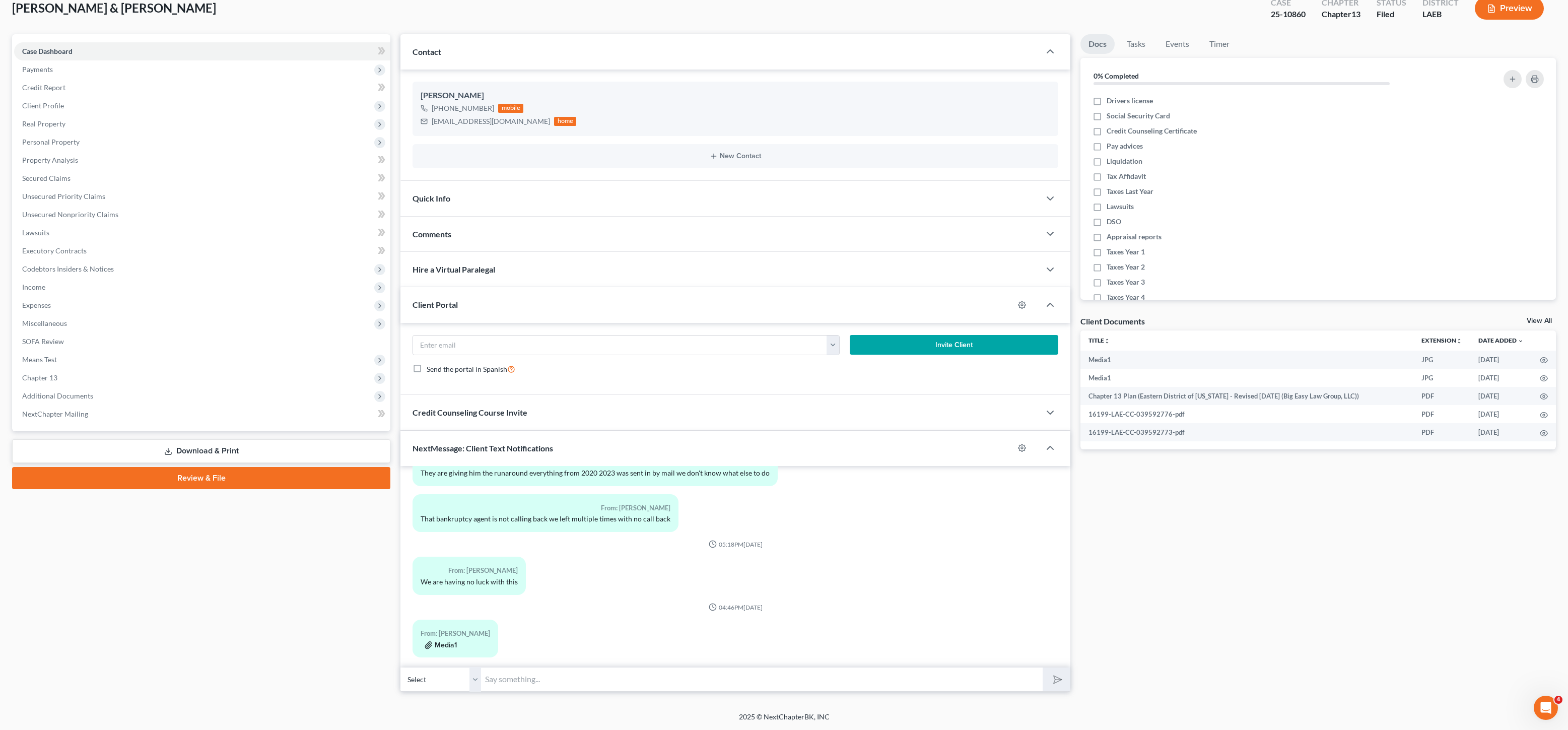
click at [439, 641] on button "Media1" at bounding box center [441, 645] width 32 height 8
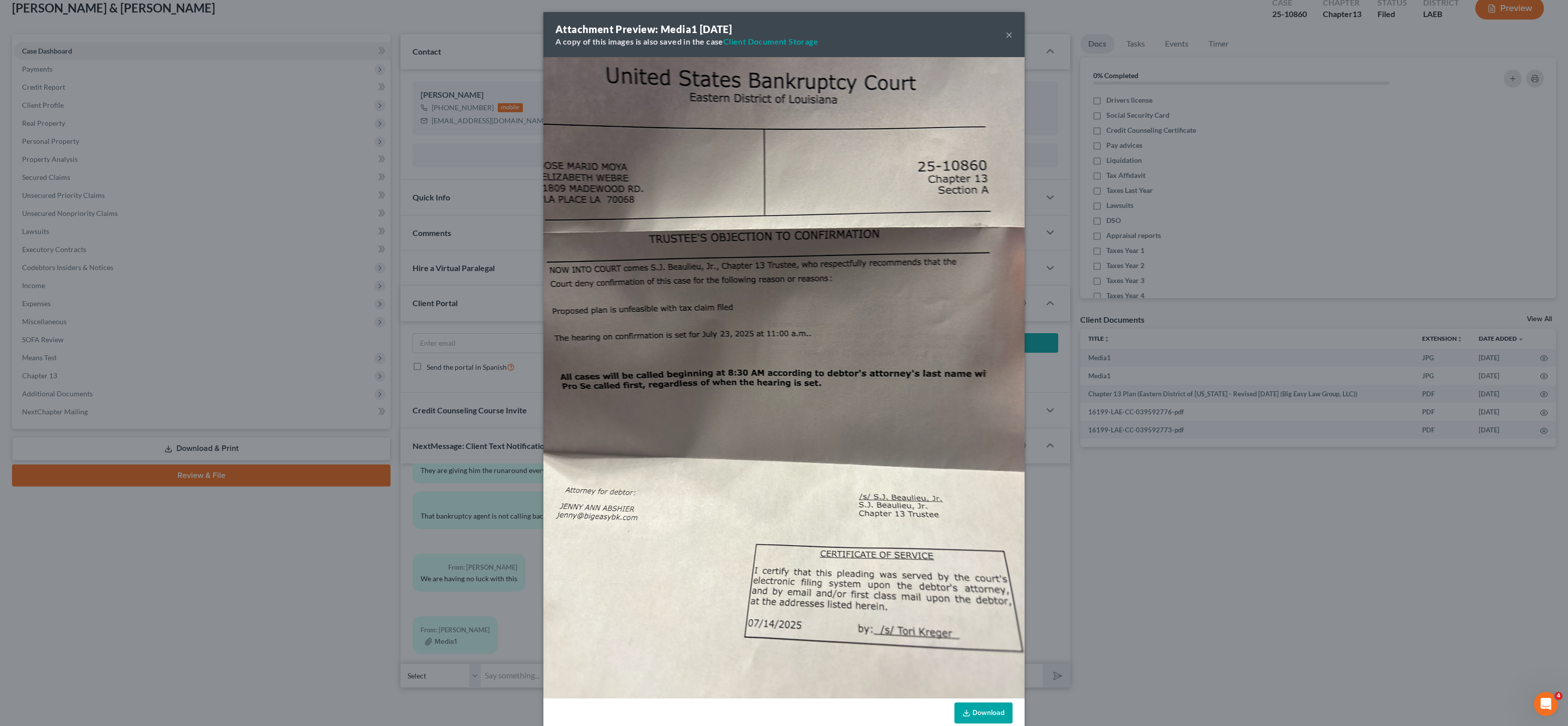
click at [399, 591] on div "Attachment Preview: Media1 [DATE] A copy of this images is also saved in the ca…" at bounding box center [784, 363] width 1568 height 726
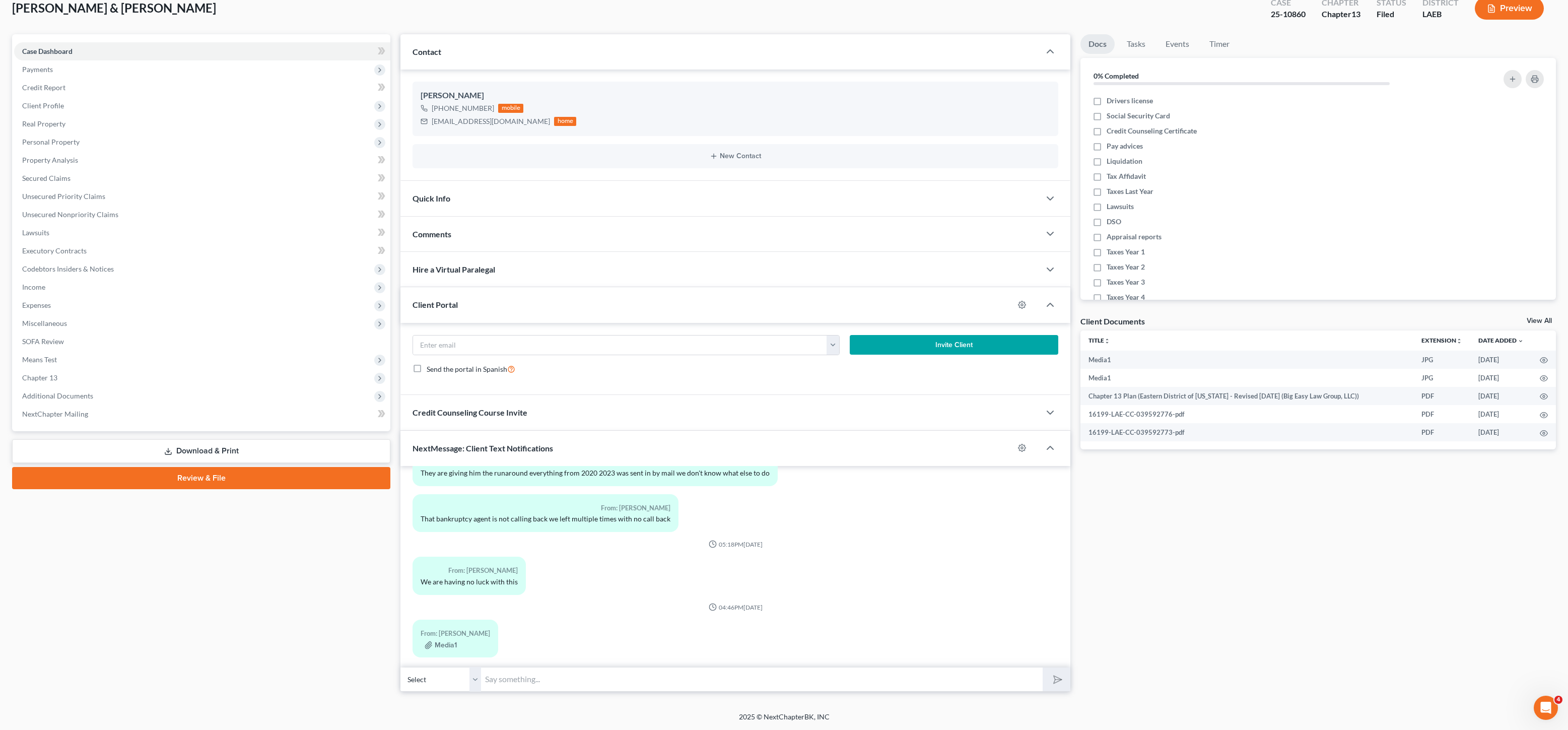
click at [462, 680] on select "Select [PHONE_NUMBER] - [PERSON_NAME]" at bounding box center [441, 679] width 81 height 25
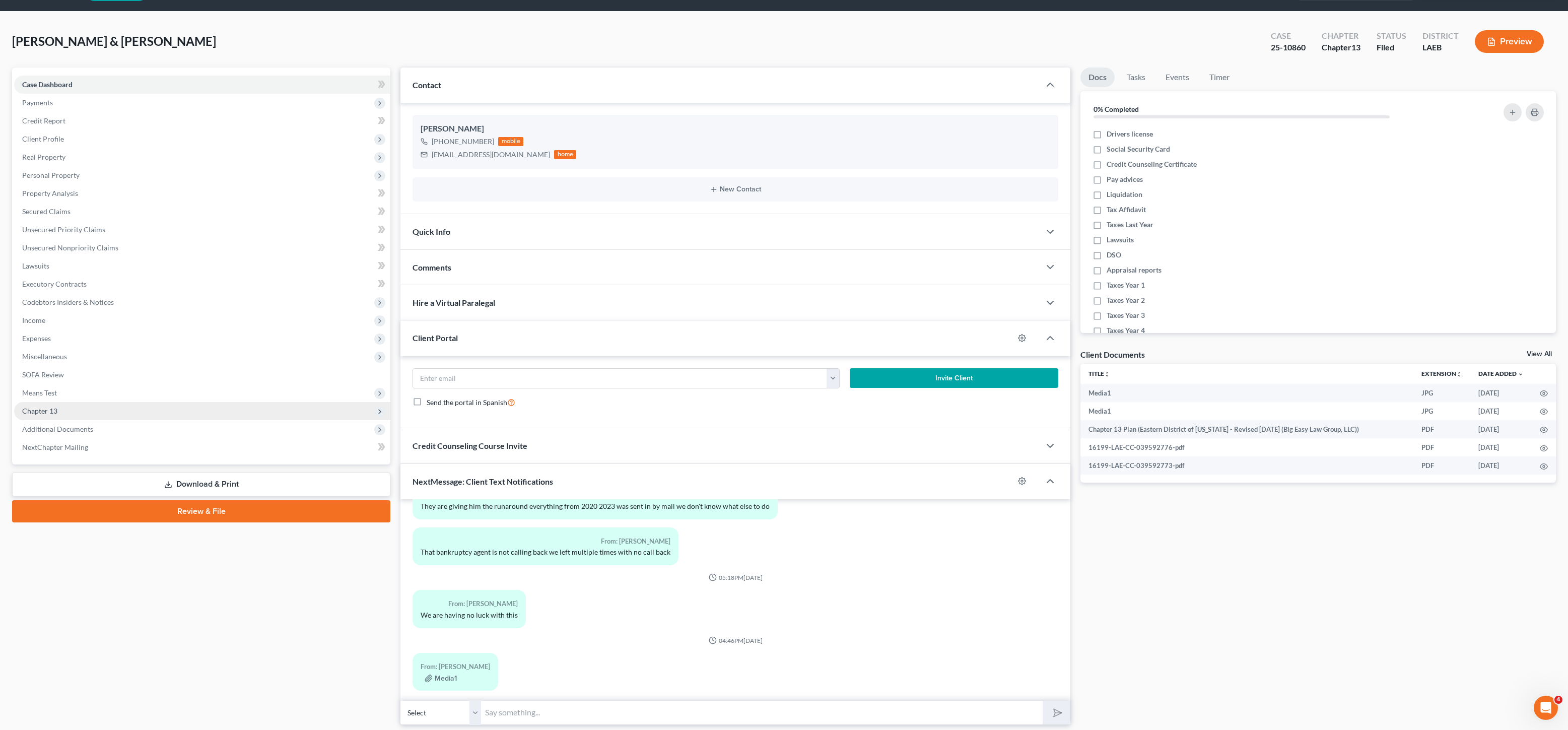
scroll to position [0, 0]
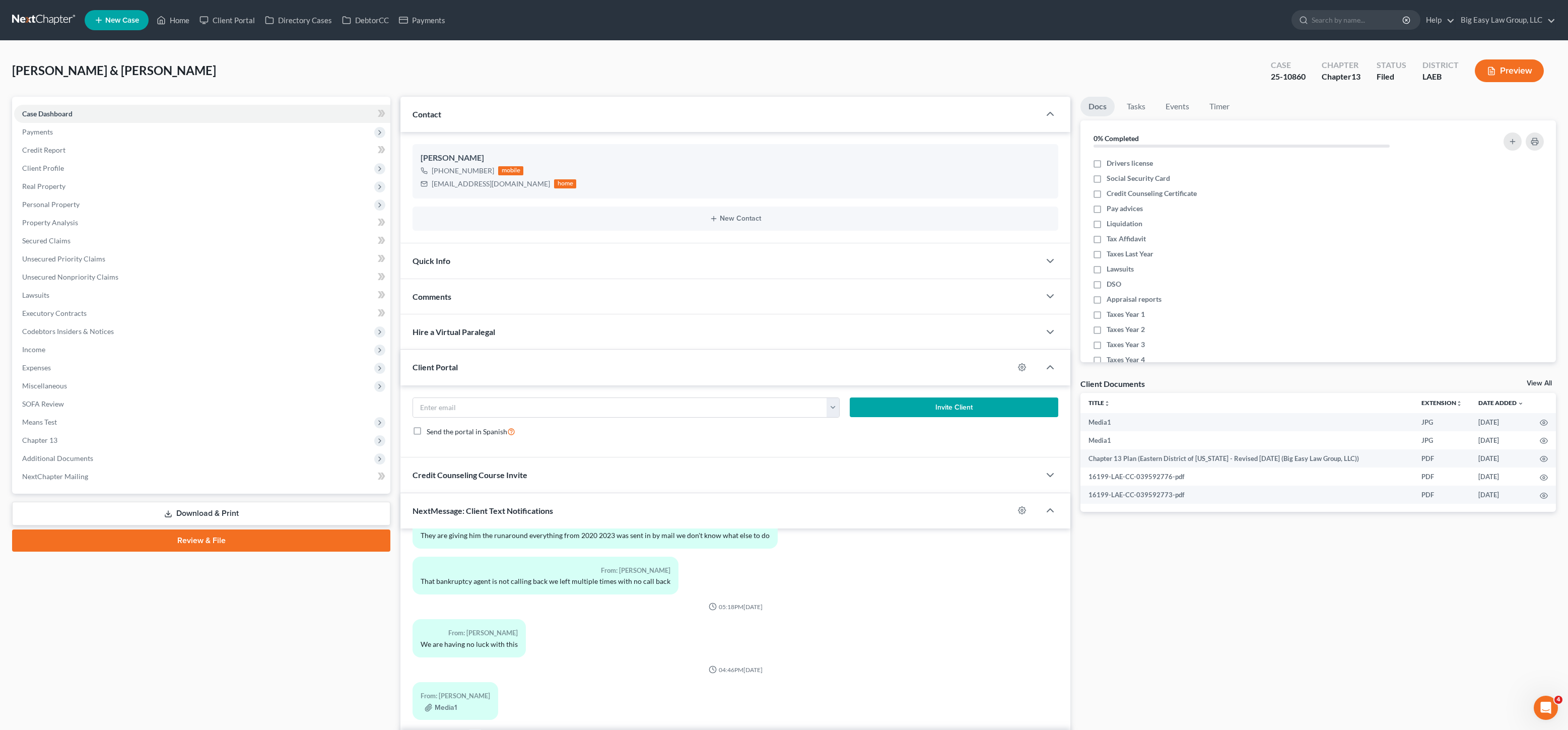
click at [480, 498] on div "NextMessage: Client Text Notifications" at bounding box center [707, 511] width 614 height 35
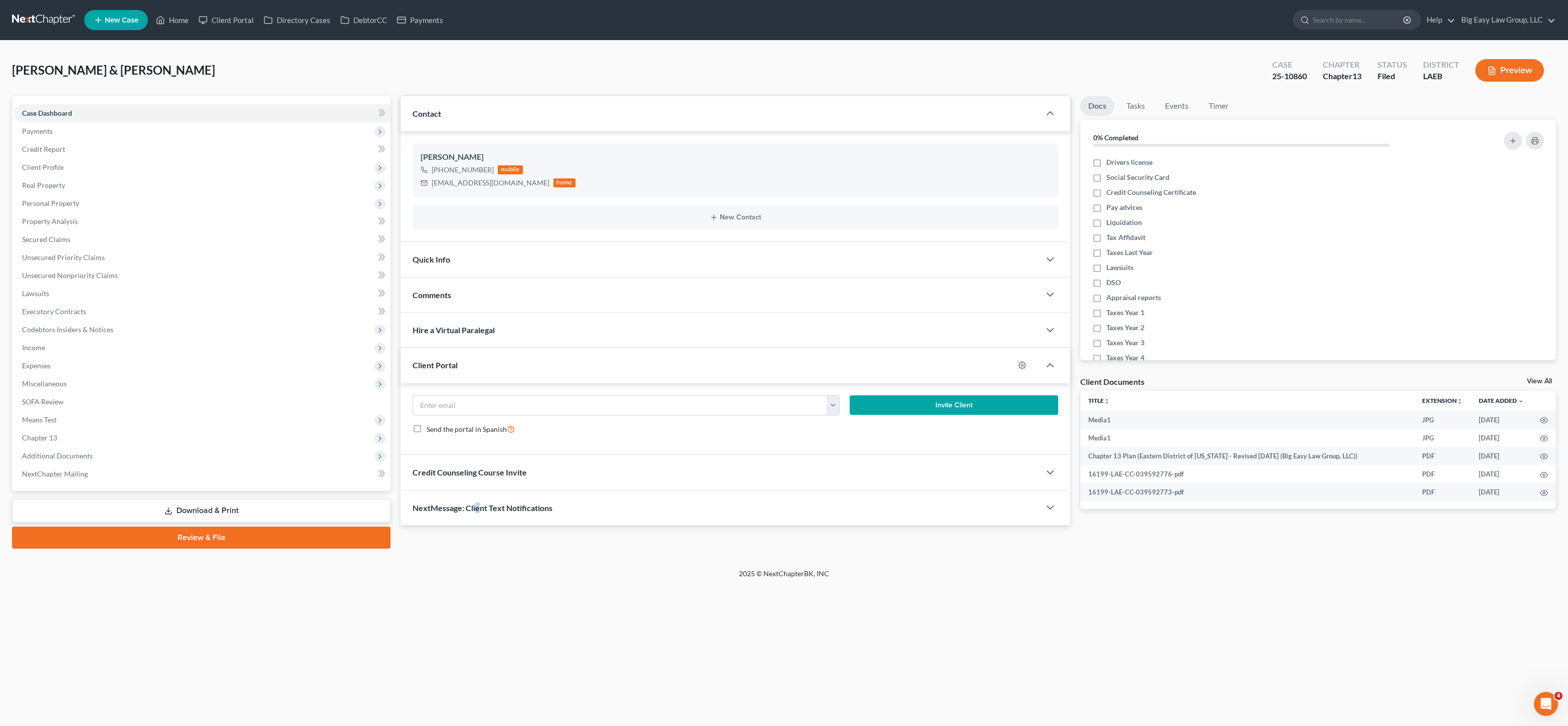
click at [476, 508] on span "NextMessage: Client Text Notifications" at bounding box center [482, 507] width 140 height 9
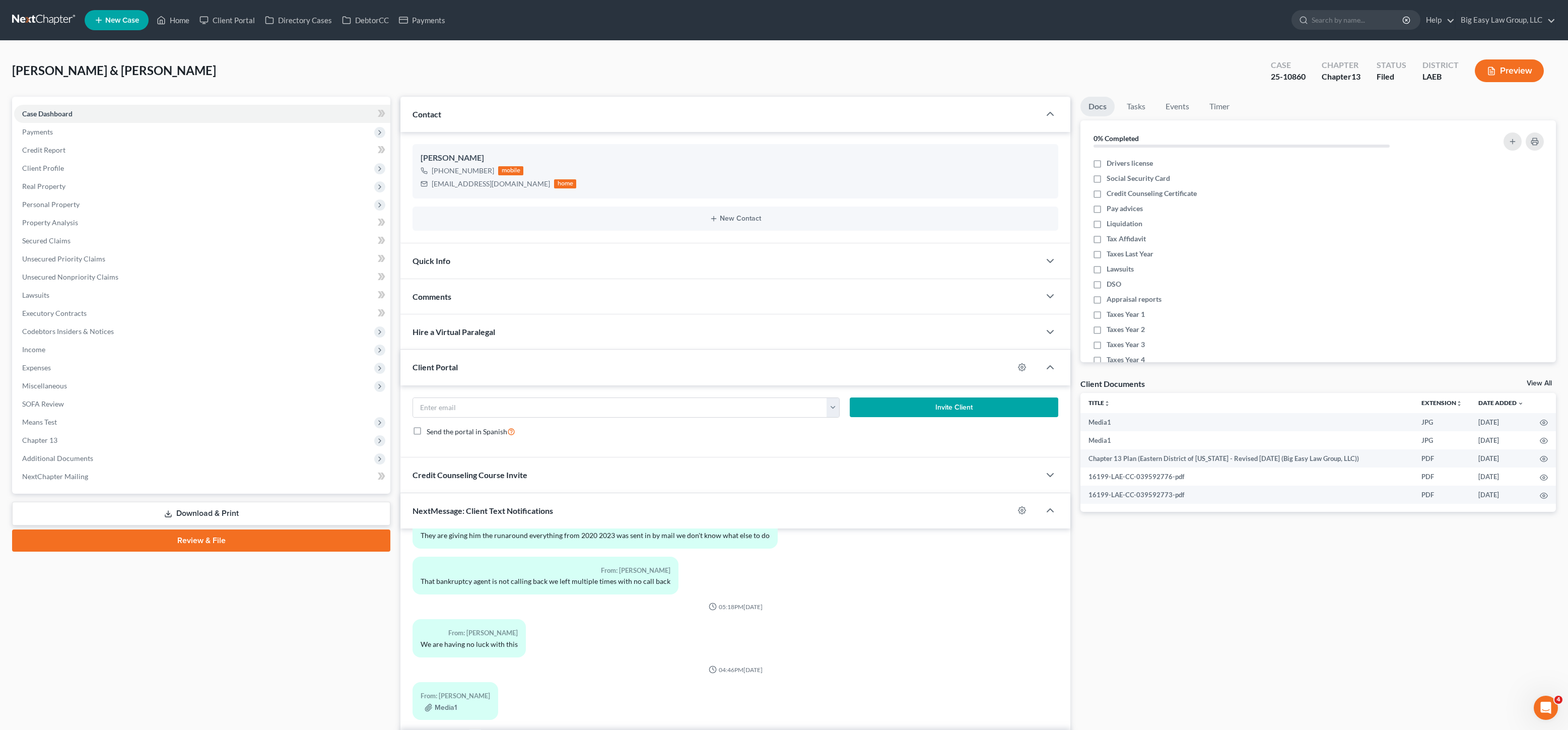
click at [520, 510] on span "NextMessage: Client Text Notifications" at bounding box center [482, 510] width 141 height 9
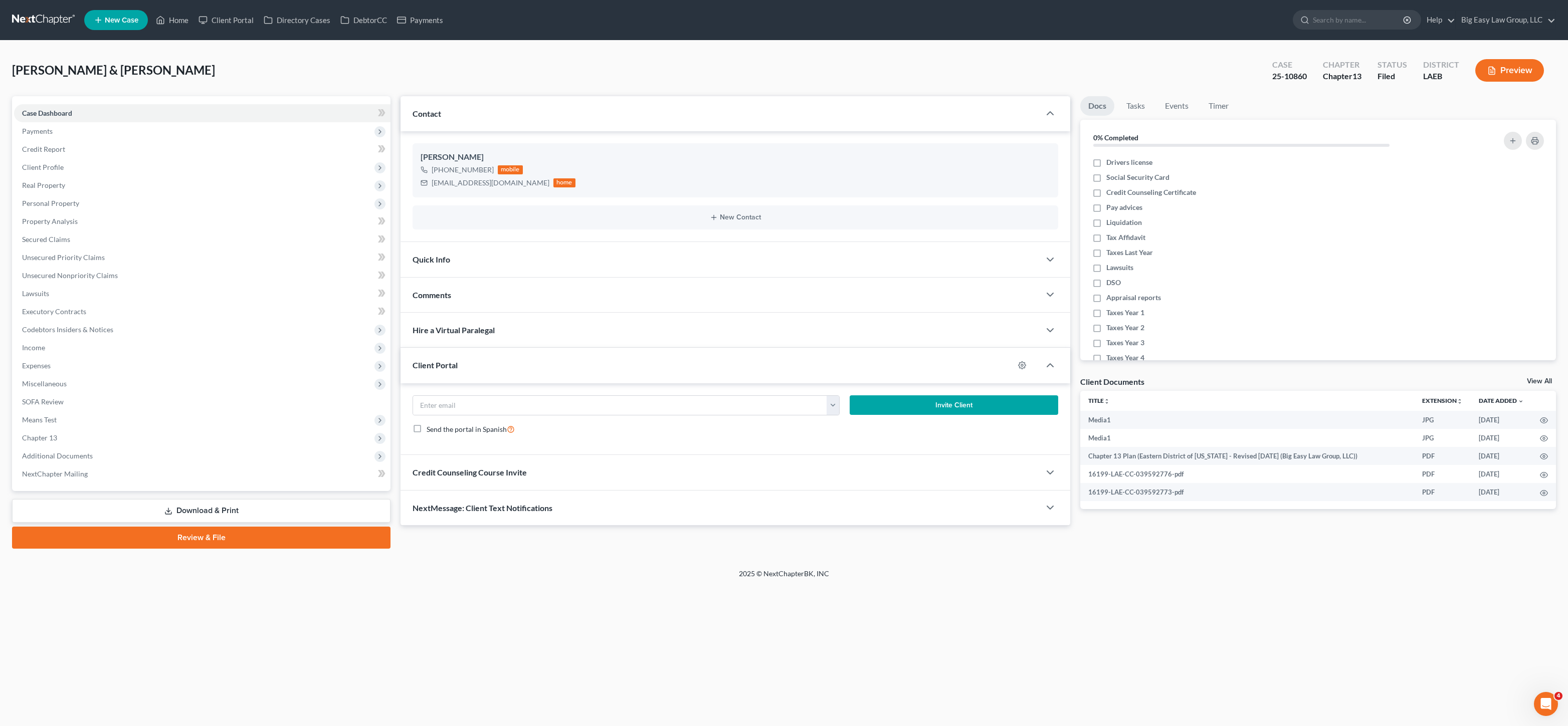
click at [176, 9] on ul "New Case Home Client Portal Directory Cases DebtorCC Payments - No Result - See…" at bounding box center [820, 20] width 1472 height 26
click at [179, 17] on link "Home" at bounding box center [172, 20] width 43 height 18
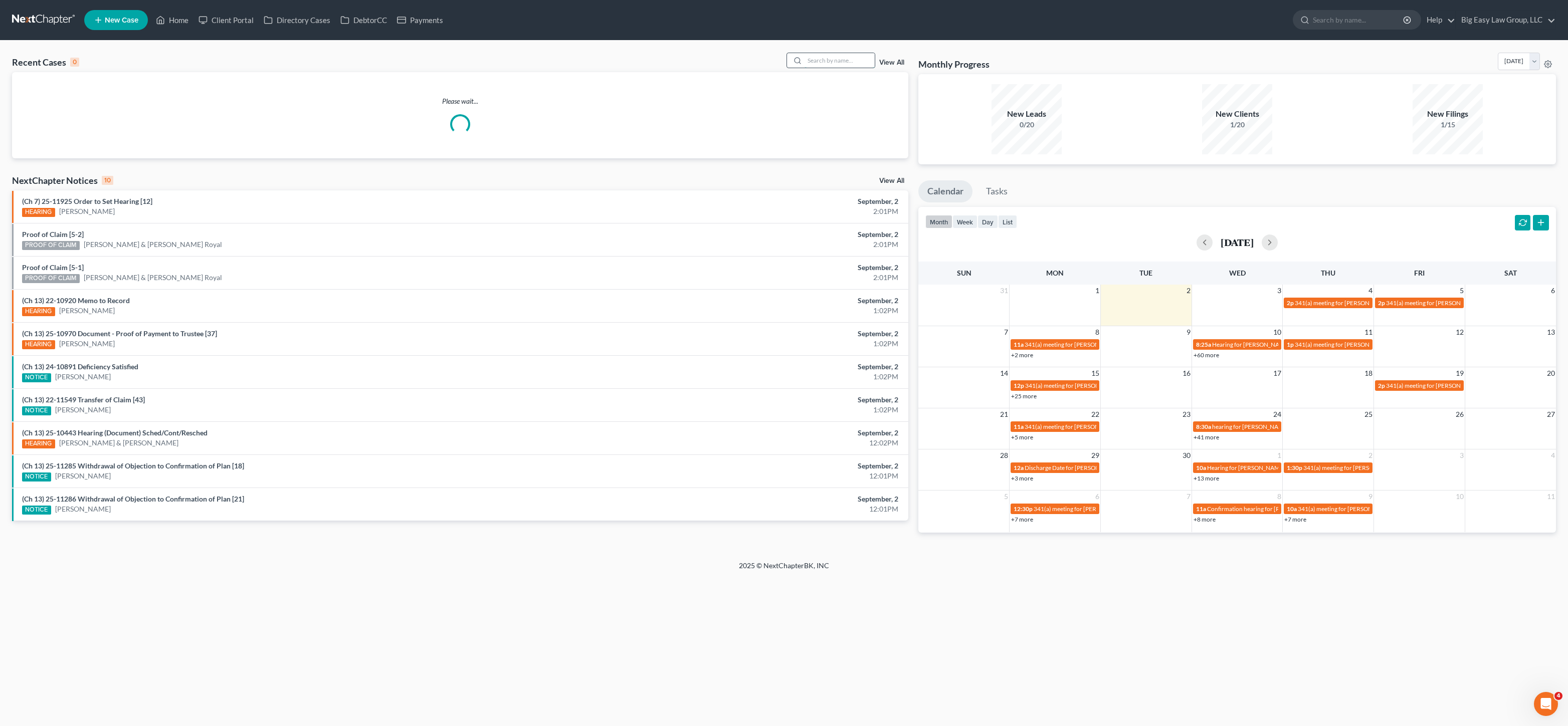
click at [847, 64] on input "search" at bounding box center [839, 60] width 70 height 14
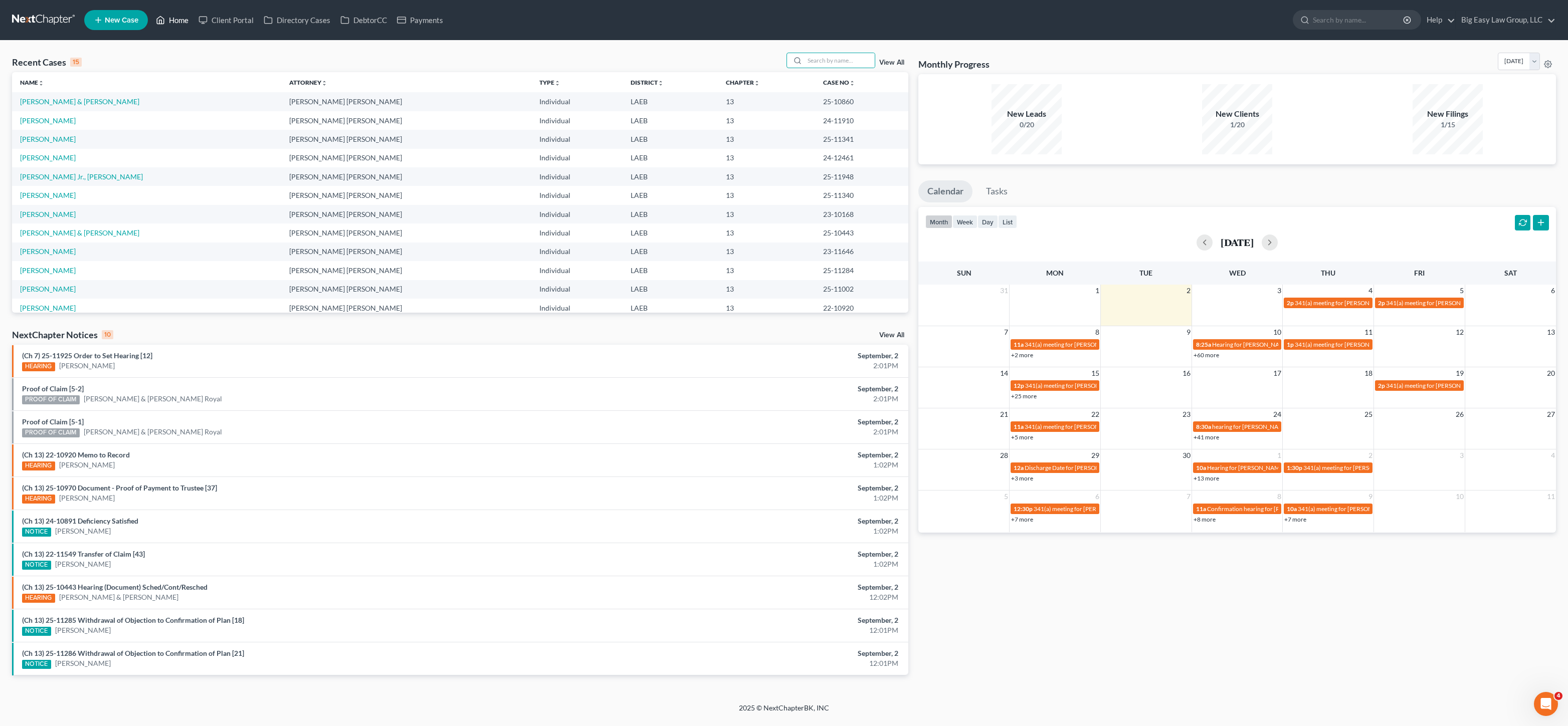
drag, startPoint x: 173, startPoint y: 13, endPoint x: 187, endPoint y: 12, distance: 14.0
click at [173, 13] on link "Home" at bounding box center [172, 20] width 43 height 18
click at [818, 50] on div "Recent Cases 15 View All Name unfold_more expand_more expand_less Attorney unfo…" at bounding box center [784, 372] width 1568 height 662
click at [840, 60] on input "search" at bounding box center [839, 60] width 70 height 14
type input "[PERSON_NAME]"
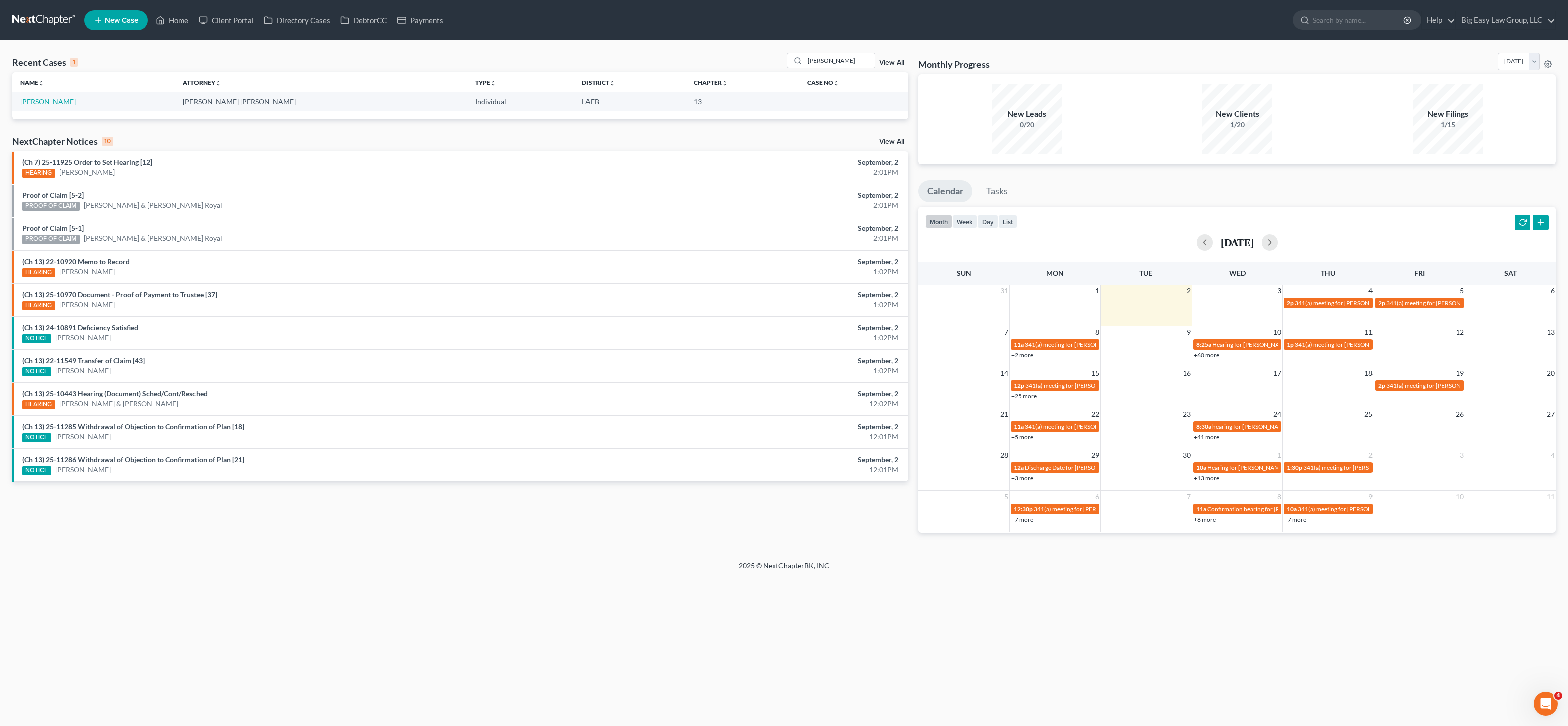
click at [49, 102] on link "[PERSON_NAME]" at bounding box center [48, 101] width 56 height 9
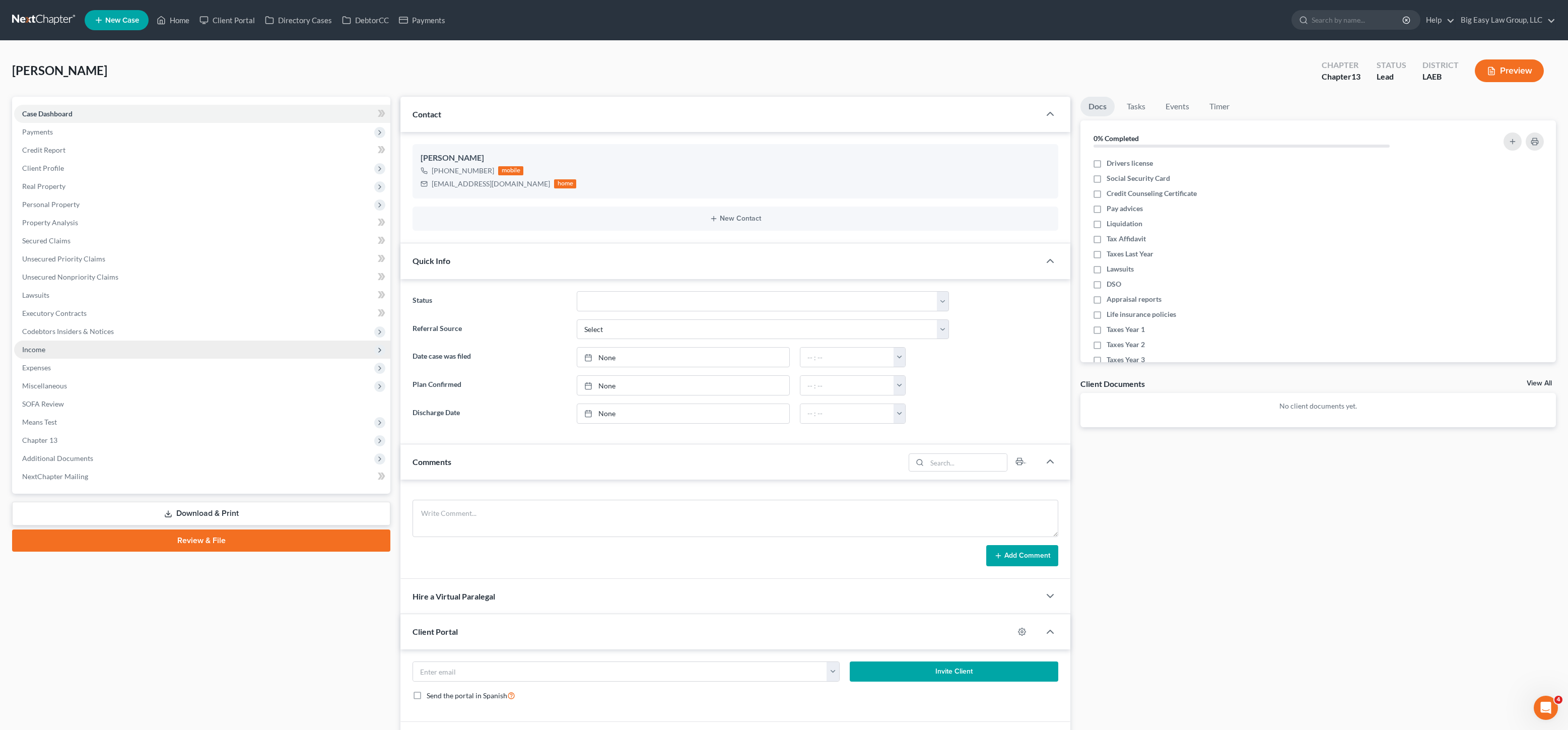
click at [56, 355] on span "Income" at bounding box center [202, 349] width 376 height 18
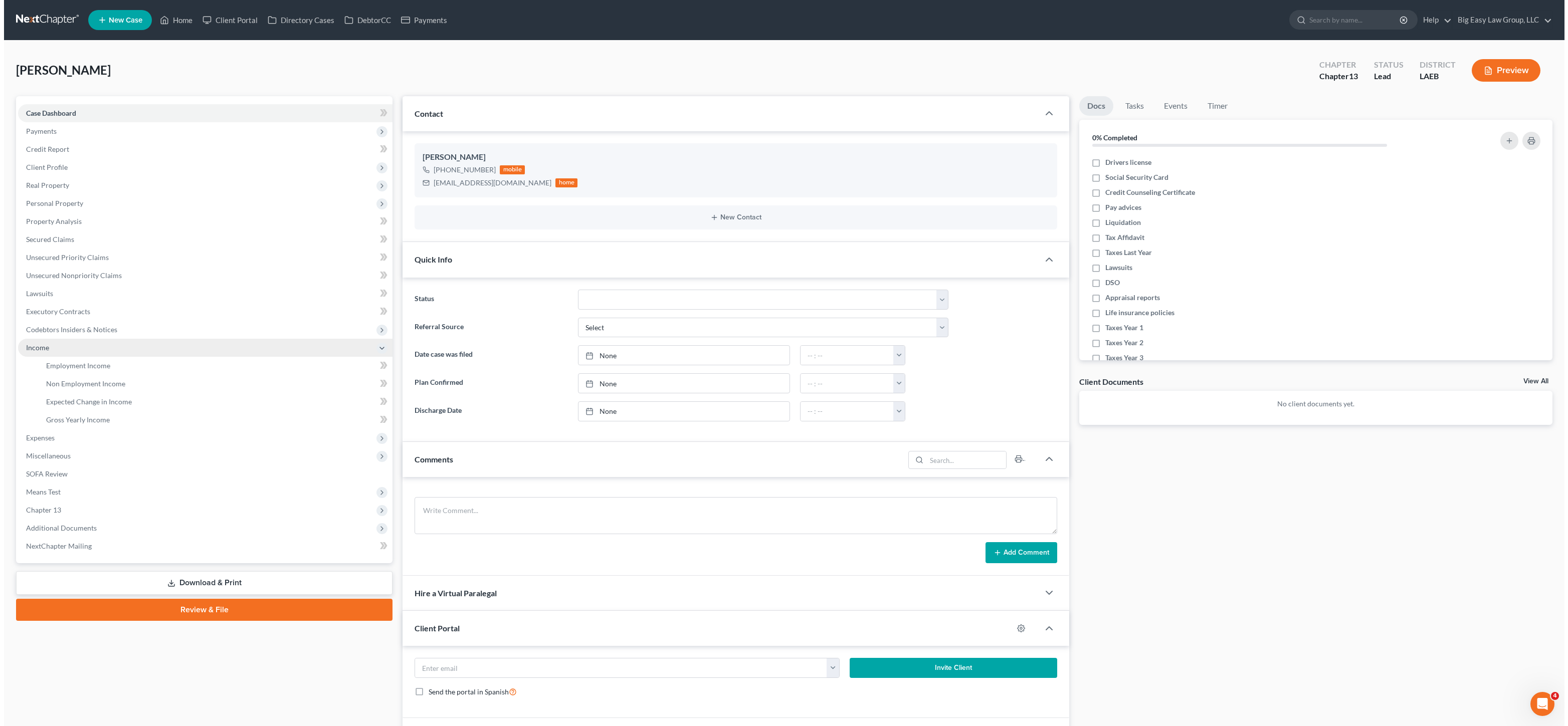
scroll to position [675, 0]
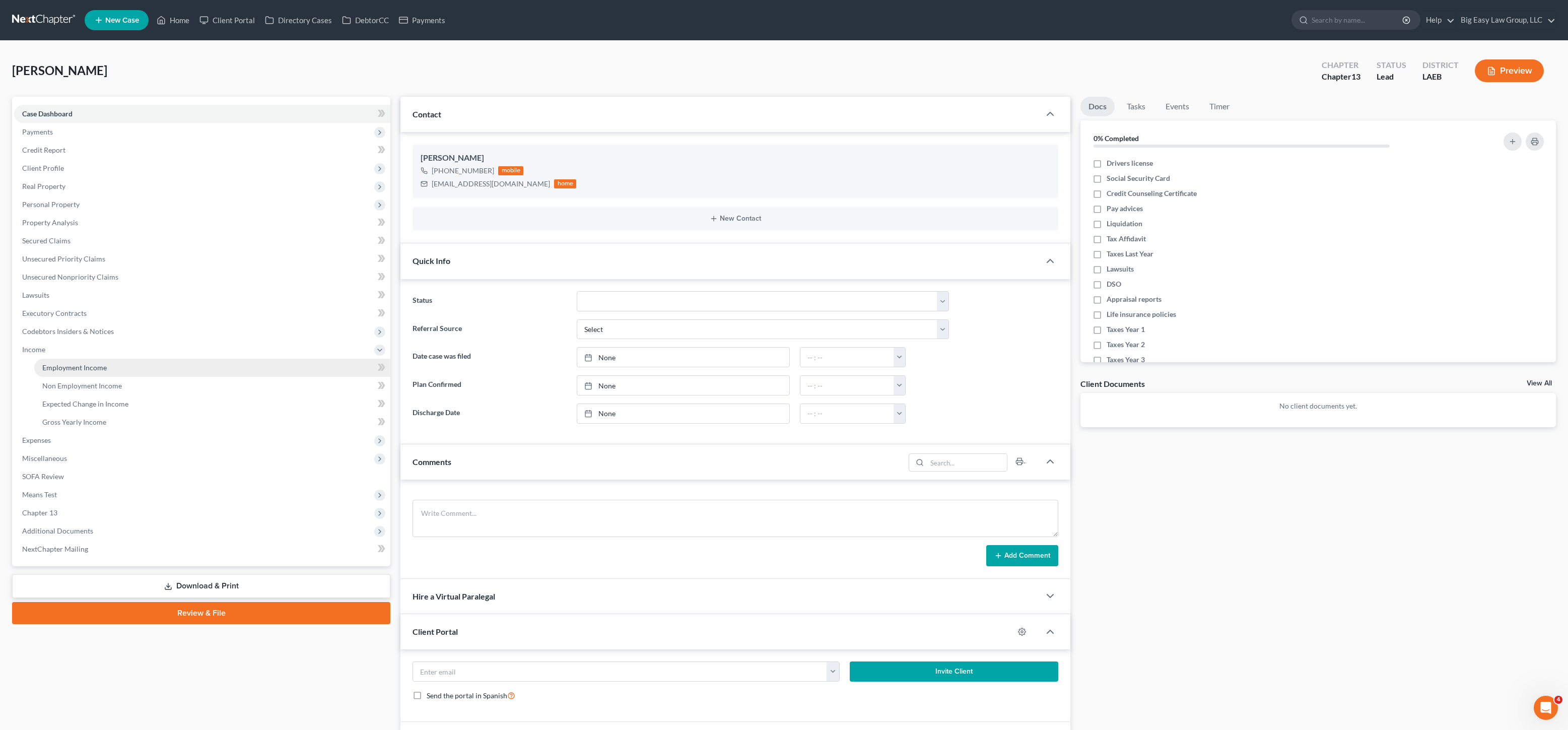
click at [66, 374] on link "Employment Income" at bounding box center [212, 367] width 356 height 18
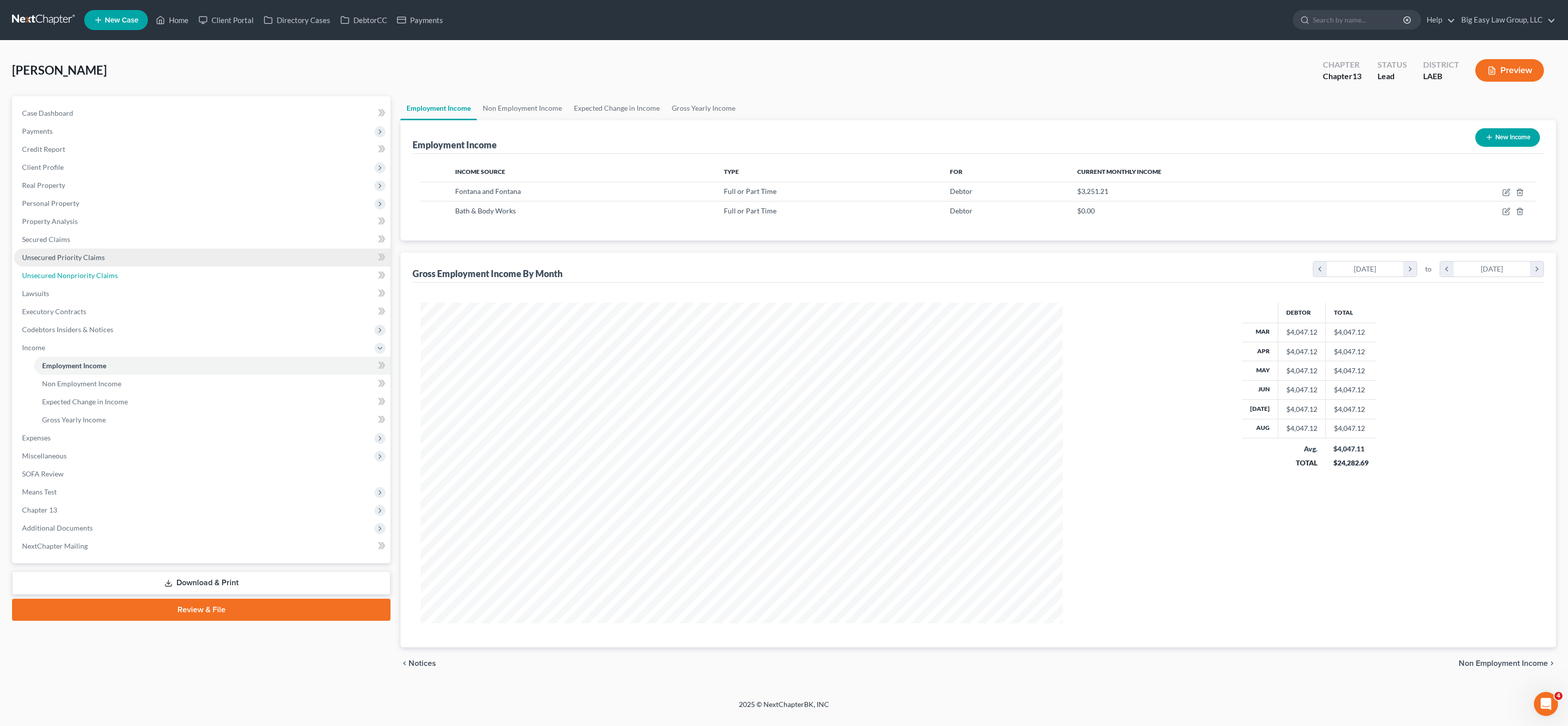
drag, startPoint x: 79, startPoint y: 274, endPoint x: 123, endPoint y: 264, distance: 45.1
click at [79, 274] on span "Unsecured Nonpriority Claims" at bounding box center [70, 275] width 96 height 9
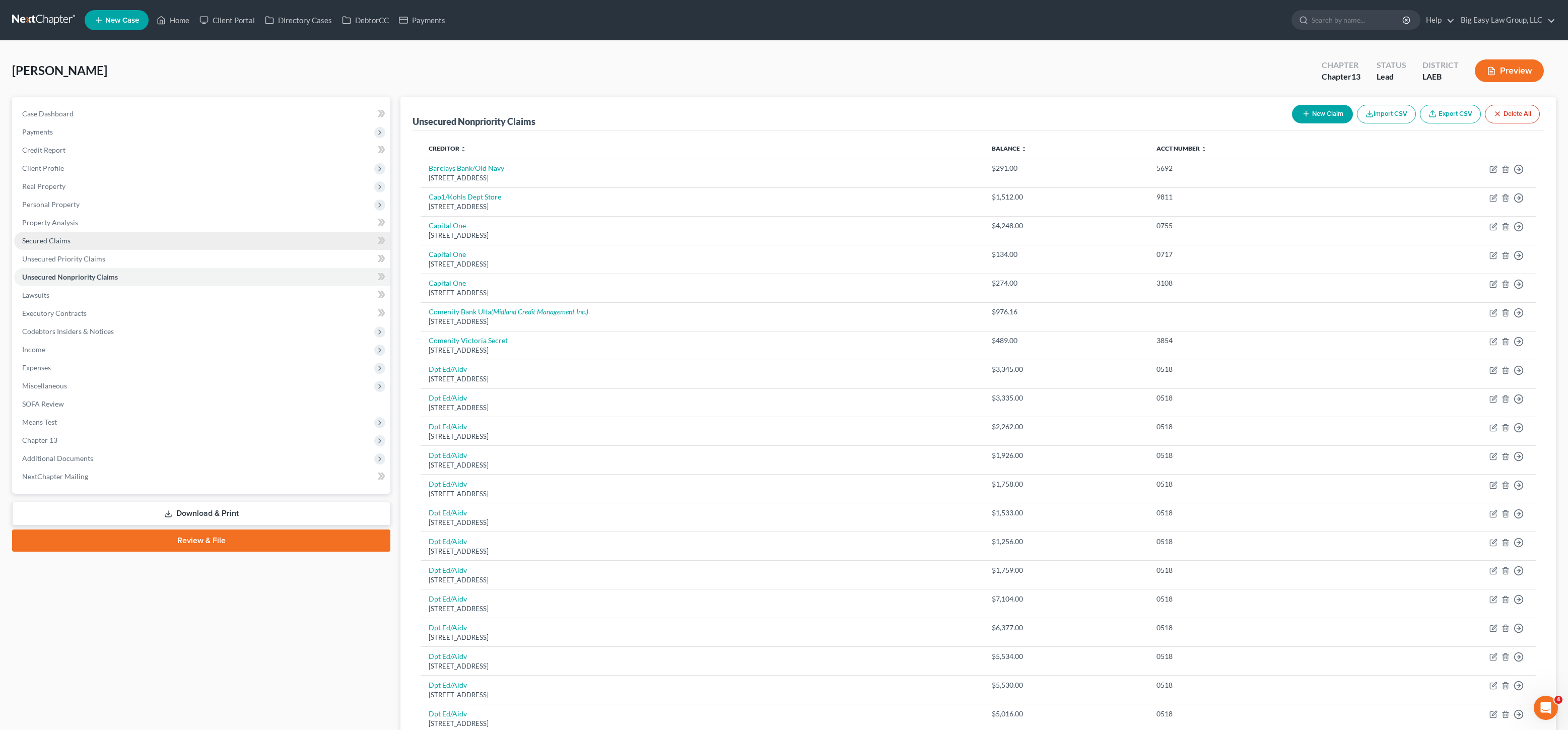
click at [102, 242] on link "Secured Claims" at bounding box center [202, 240] width 376 height 18
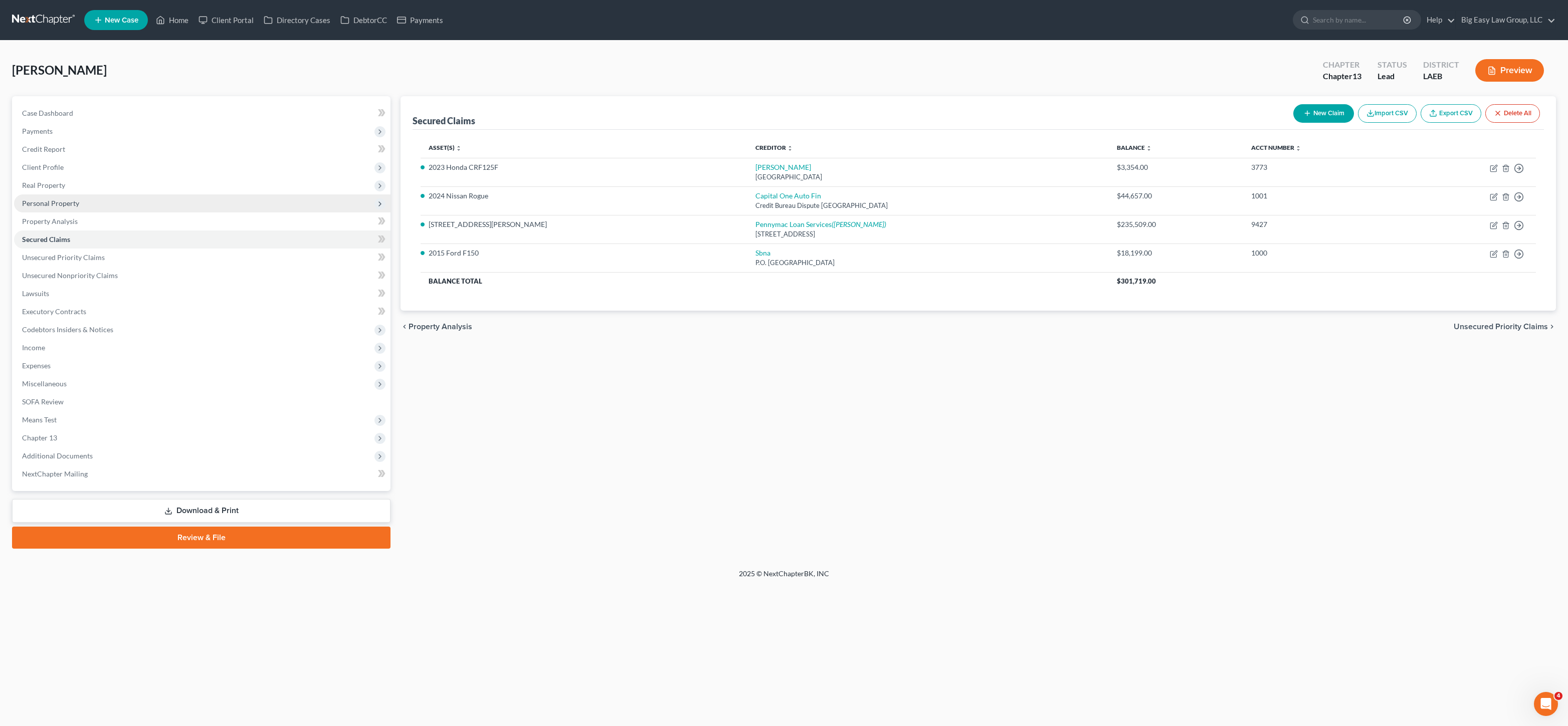
click at [111, 197] on span "Personal Property" at bounding box center [202, 203] width 376 height 18
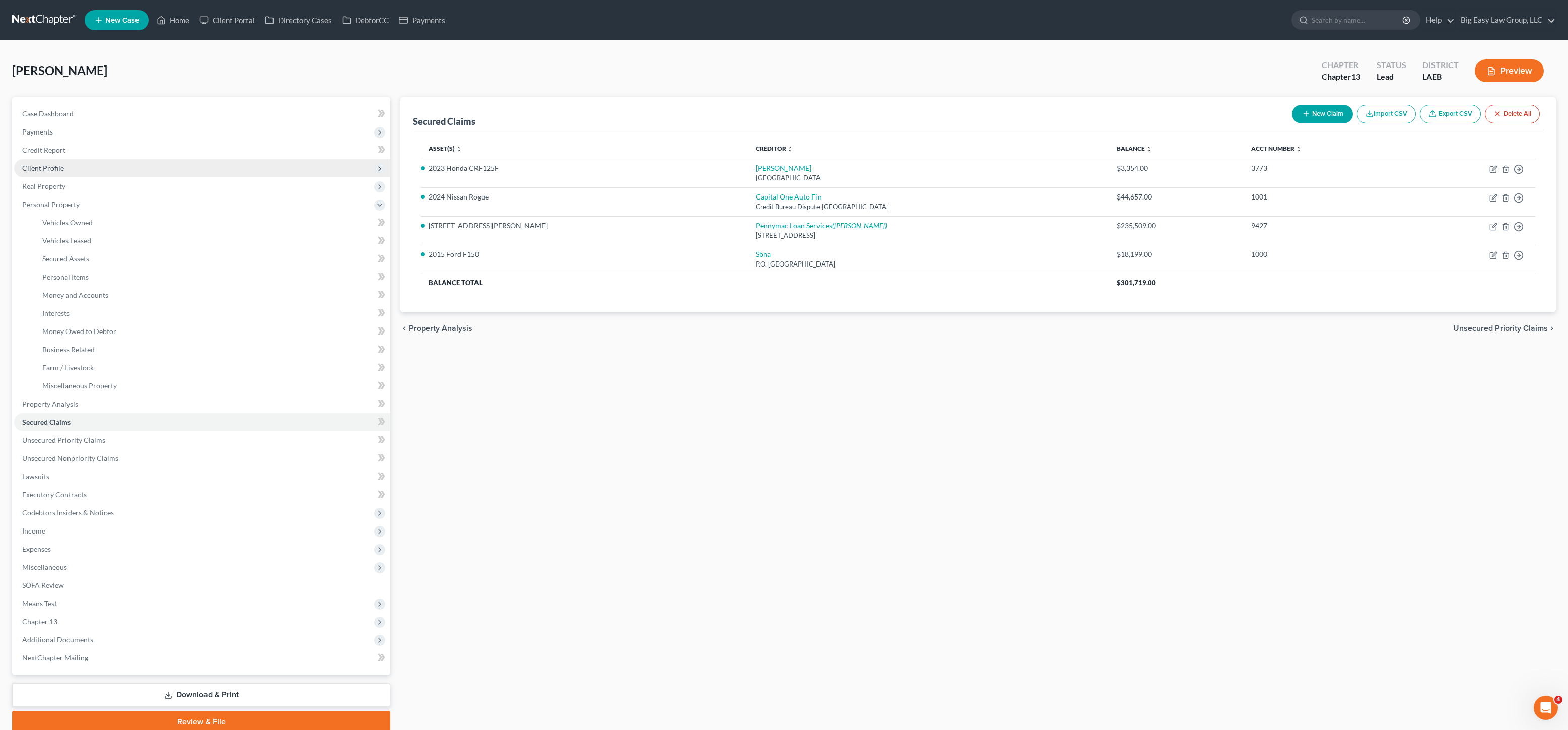
click at [72, 173] on span "Client Profile" at bounding box center [202, 168] width 376 height 18
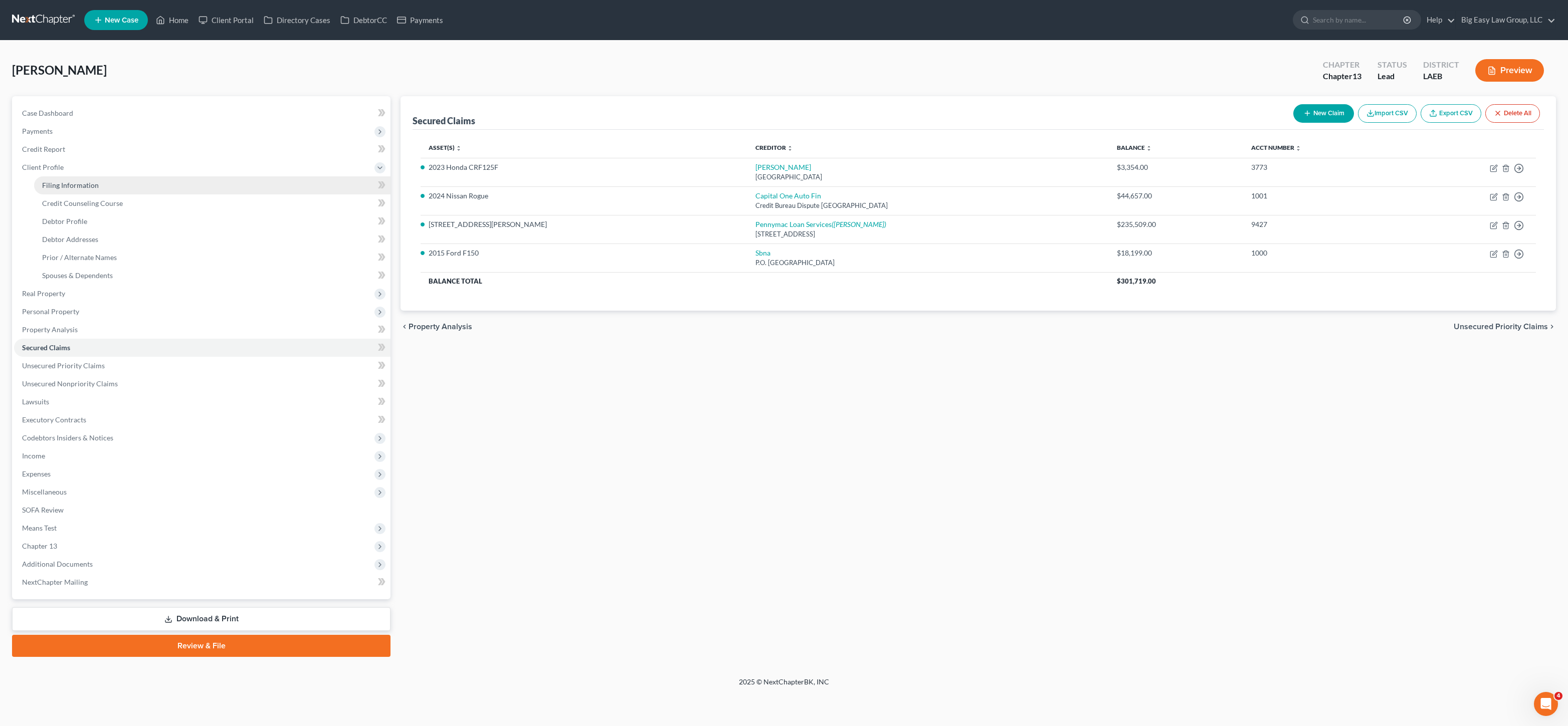
click at [72, 178] on link "Filing Information" at bounding box center [212, 185] width 357 height 18
select select "1"
select select "0"
select select "3"
select select "19"
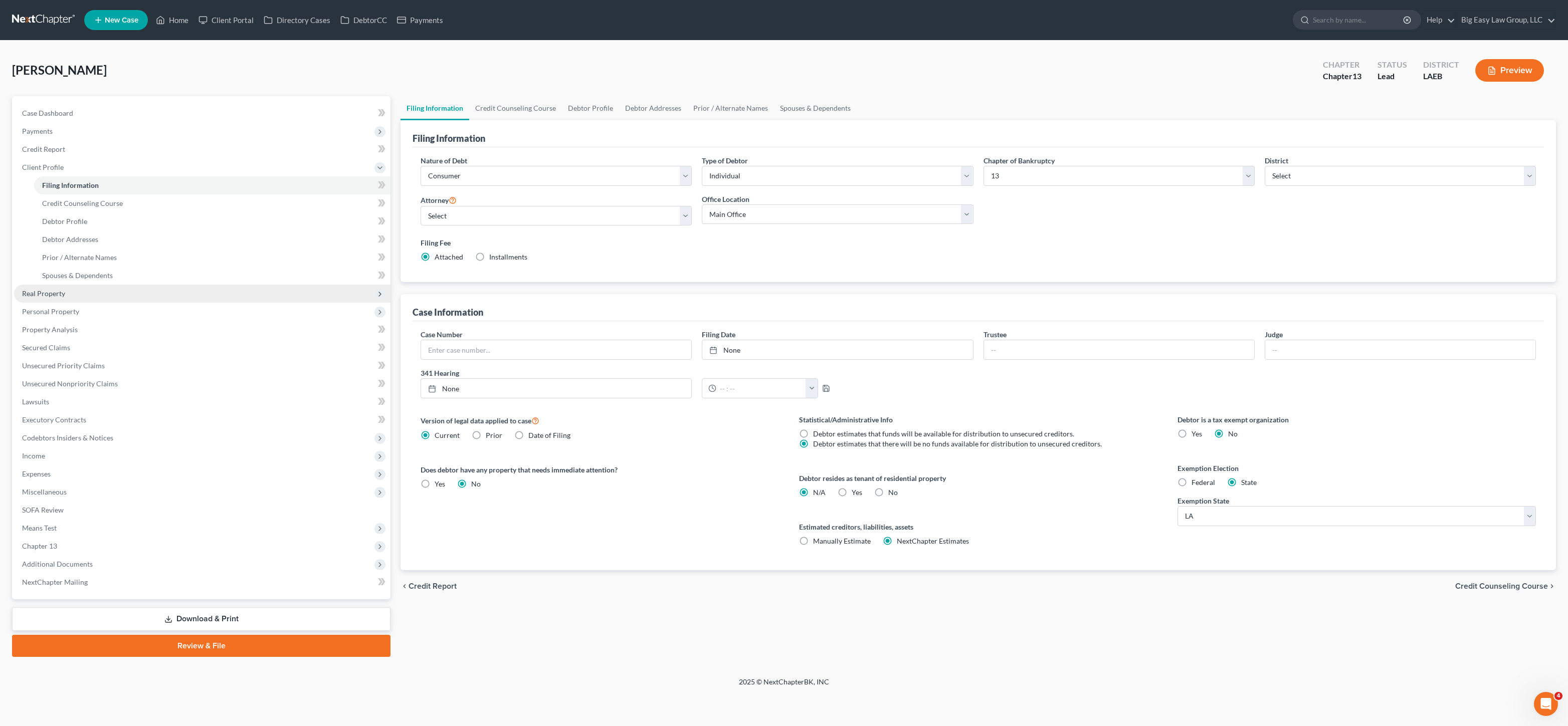
click at [83, 288] on span "Real Property" at bounding box center [202, 293] width 376 height 18
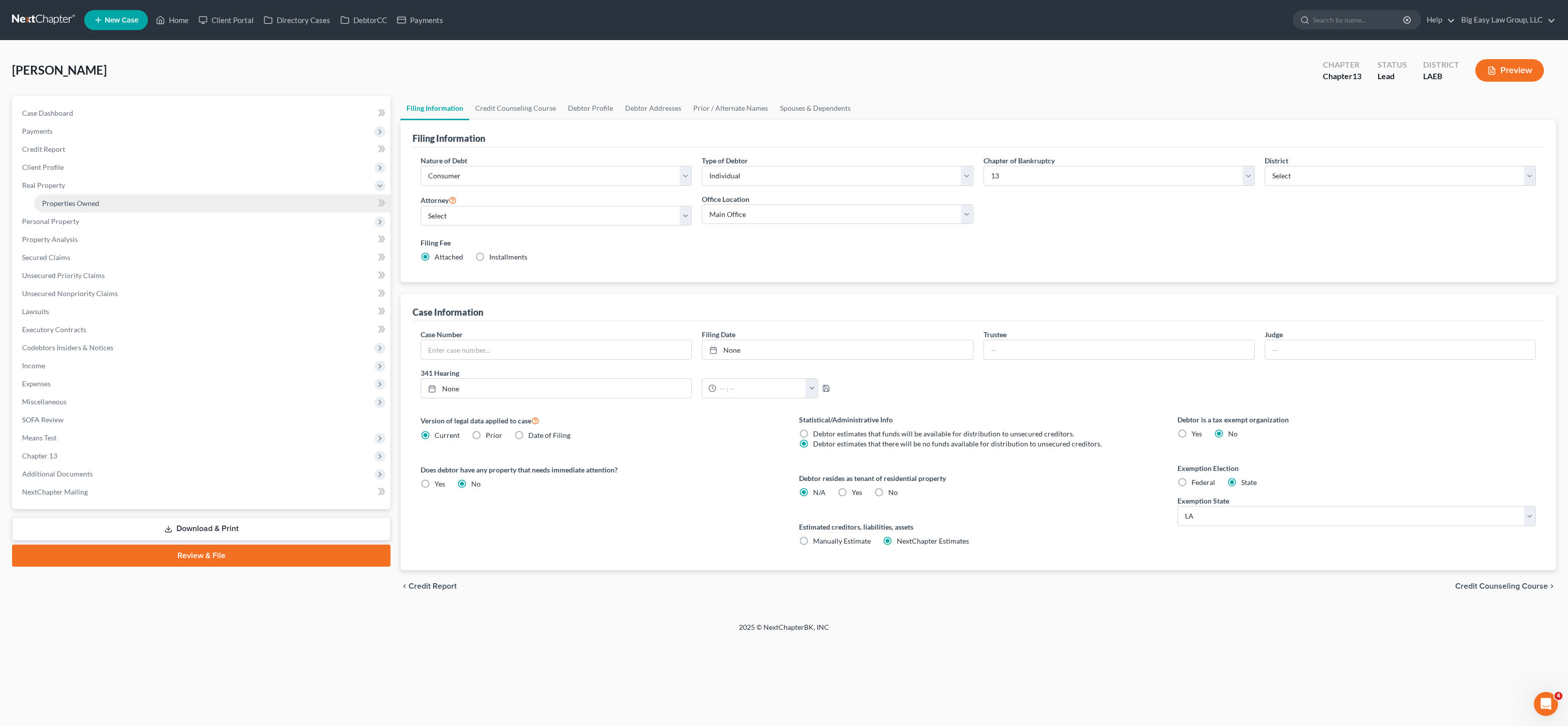
drag, startPoint x: 75, startPoint y: 204, endPoint x: 86, endPoint y: 204, distance: 11.0
click at [76, 204] on span "Properties Owned" at bounding box center [70, 203] width 57 height 9
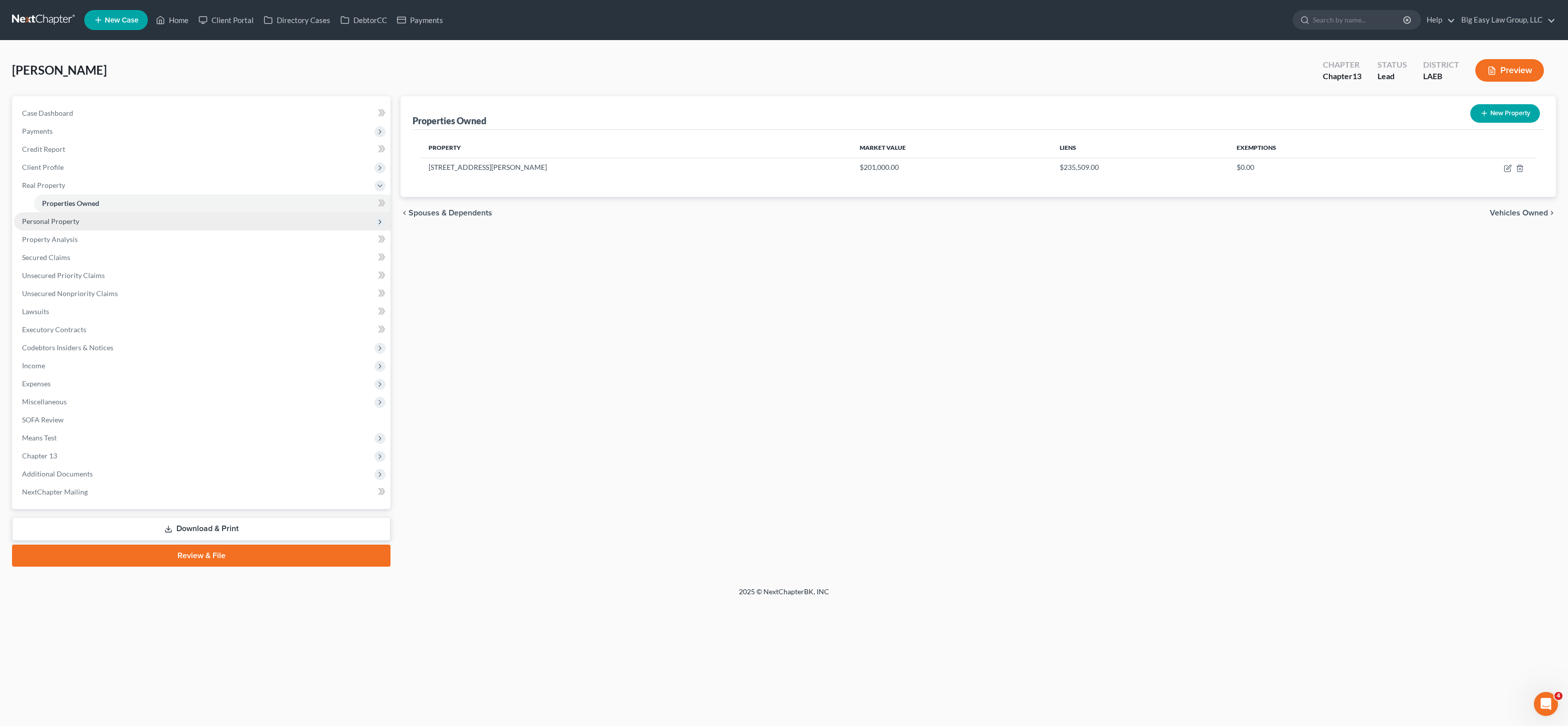
click at [69, 223] on span "Personal Property" at bounding box center [50, 221] width 57 height 9
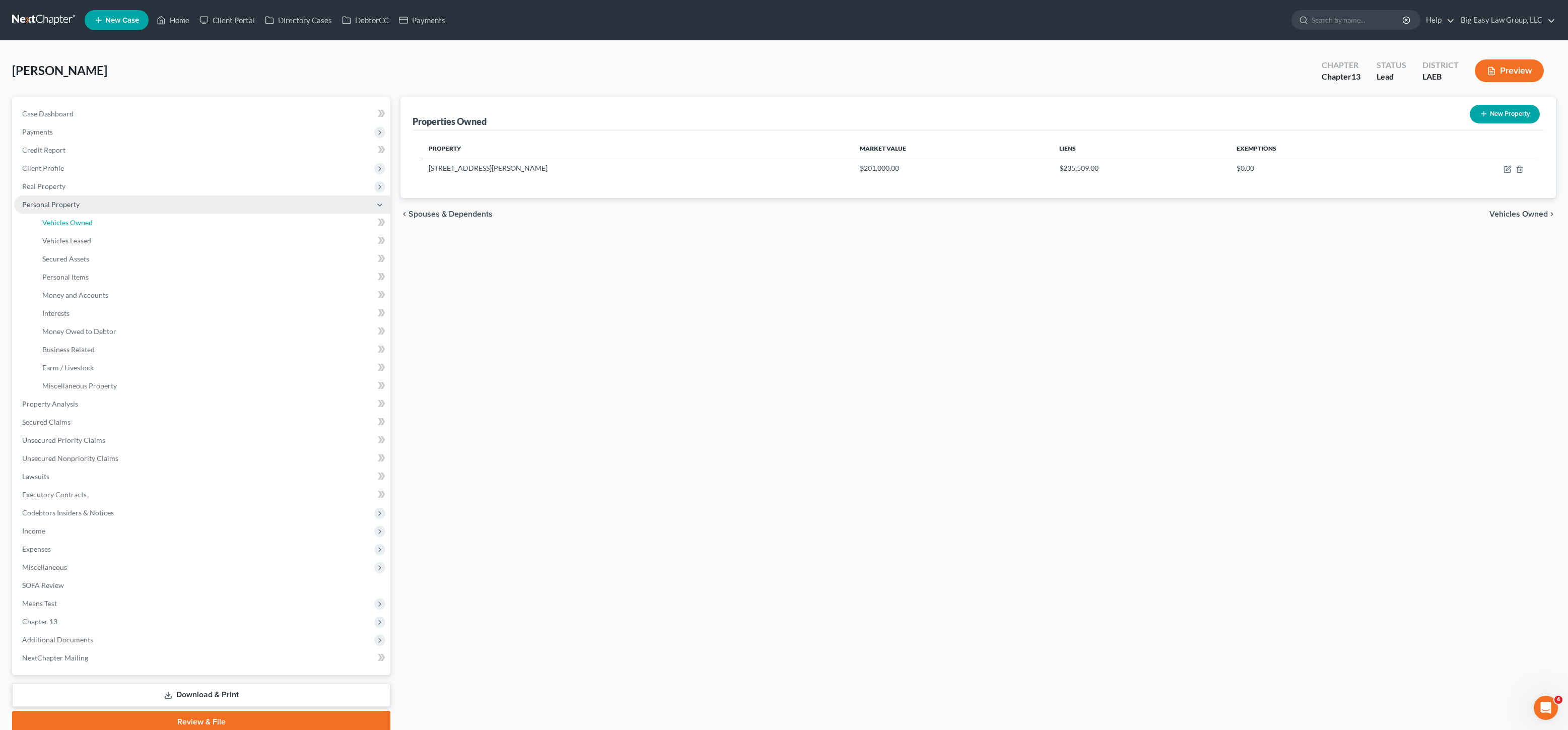
drag, startPoint x: 151, startPoint y: 224, endPoint x: 193, endPoint y: 211, distance: 44.0
click at [151, 224] on link "Vehicles Owned" at bounding box center [212, 222] width 356 height 18
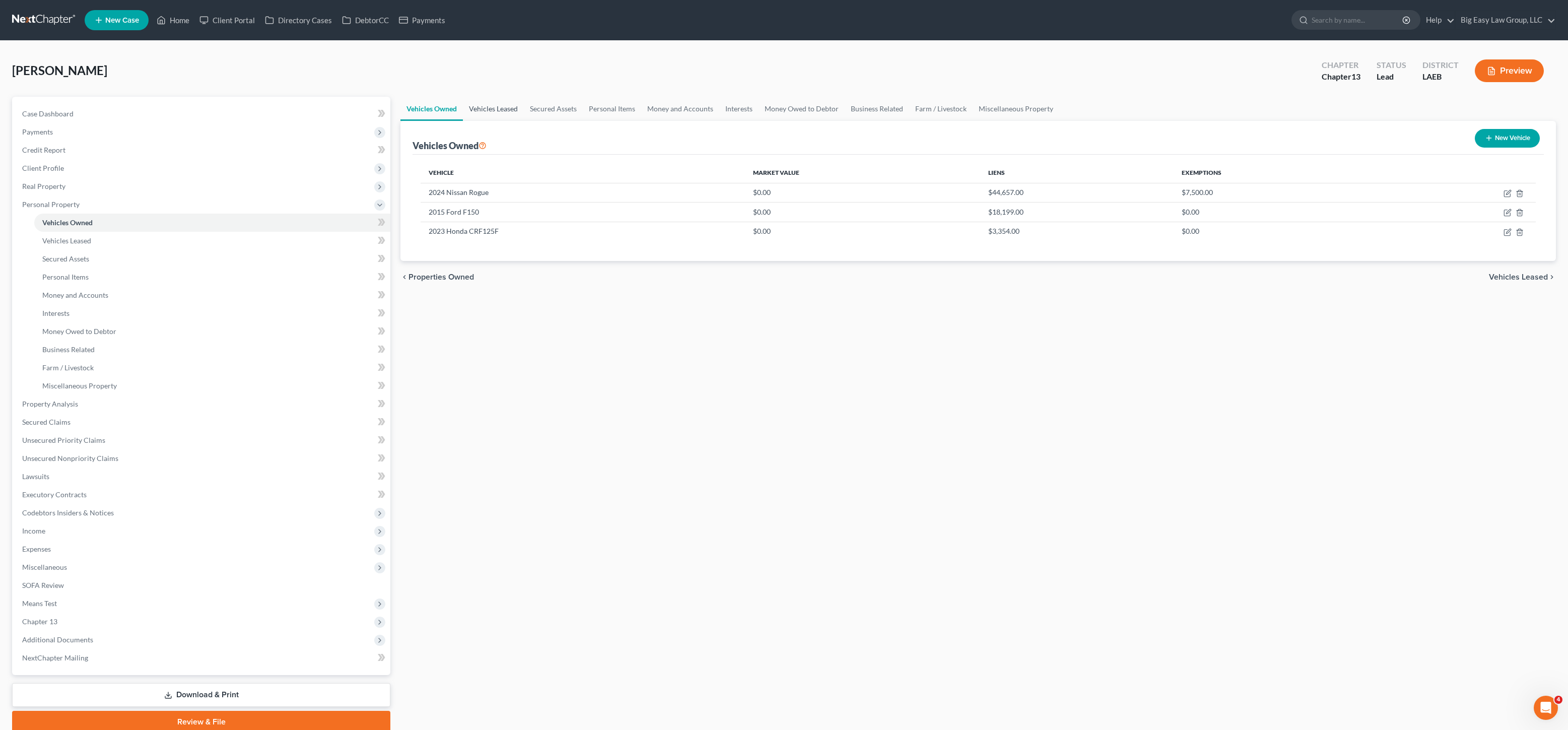
click at [520, 106] on link "Vehicles Leased" at bounding box center [493, 109] width 61 height 24
click at [569, 109] on link "Secured Assets" at bounding box center [553, 109] width 59 height 24
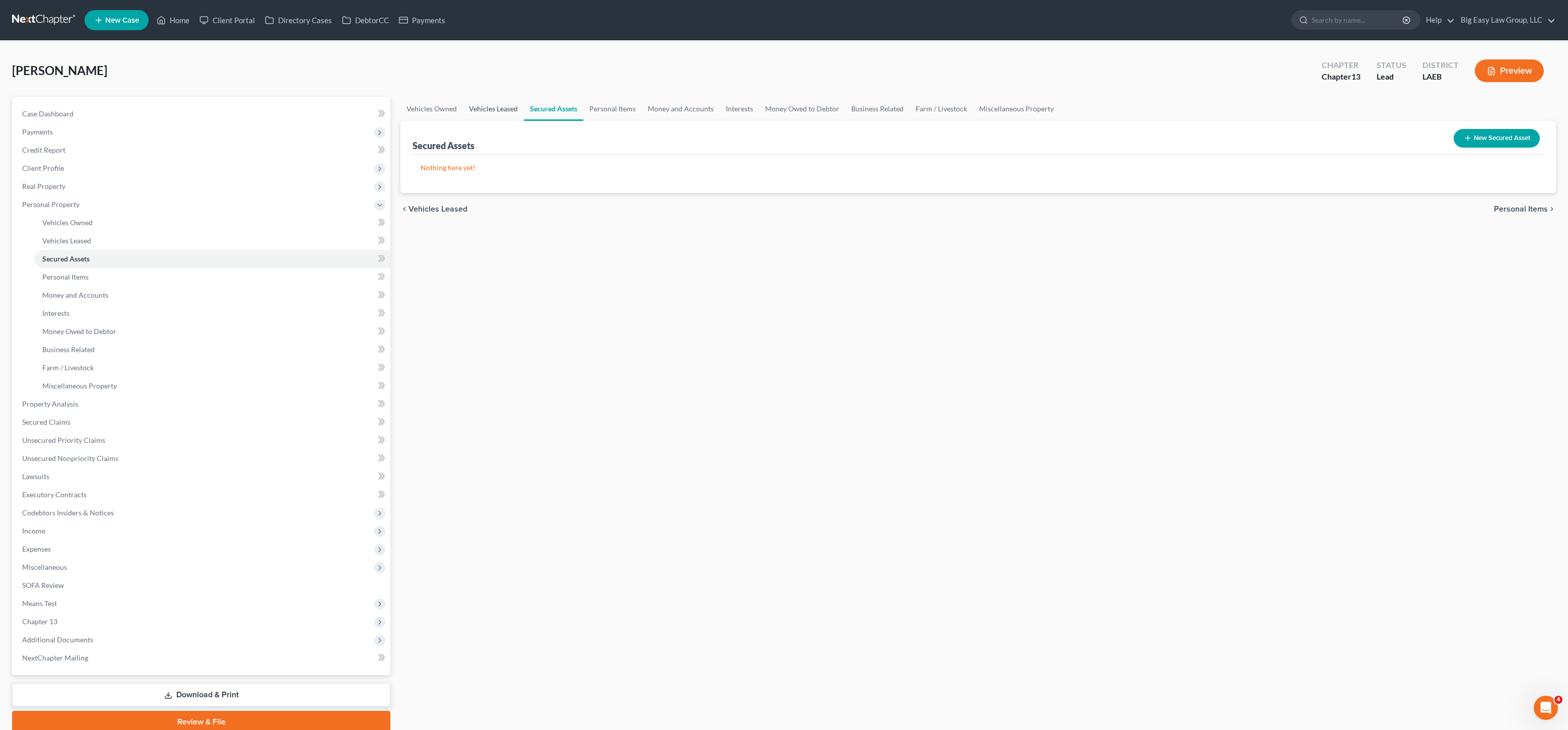
click at [485, 109] on link "Vehicles Leased" at bounding box center [493, 109] width 61 height 24
click at [432, 101] on link "Vehicles Owned" at bounding box center [432, 109] width 63 height 24
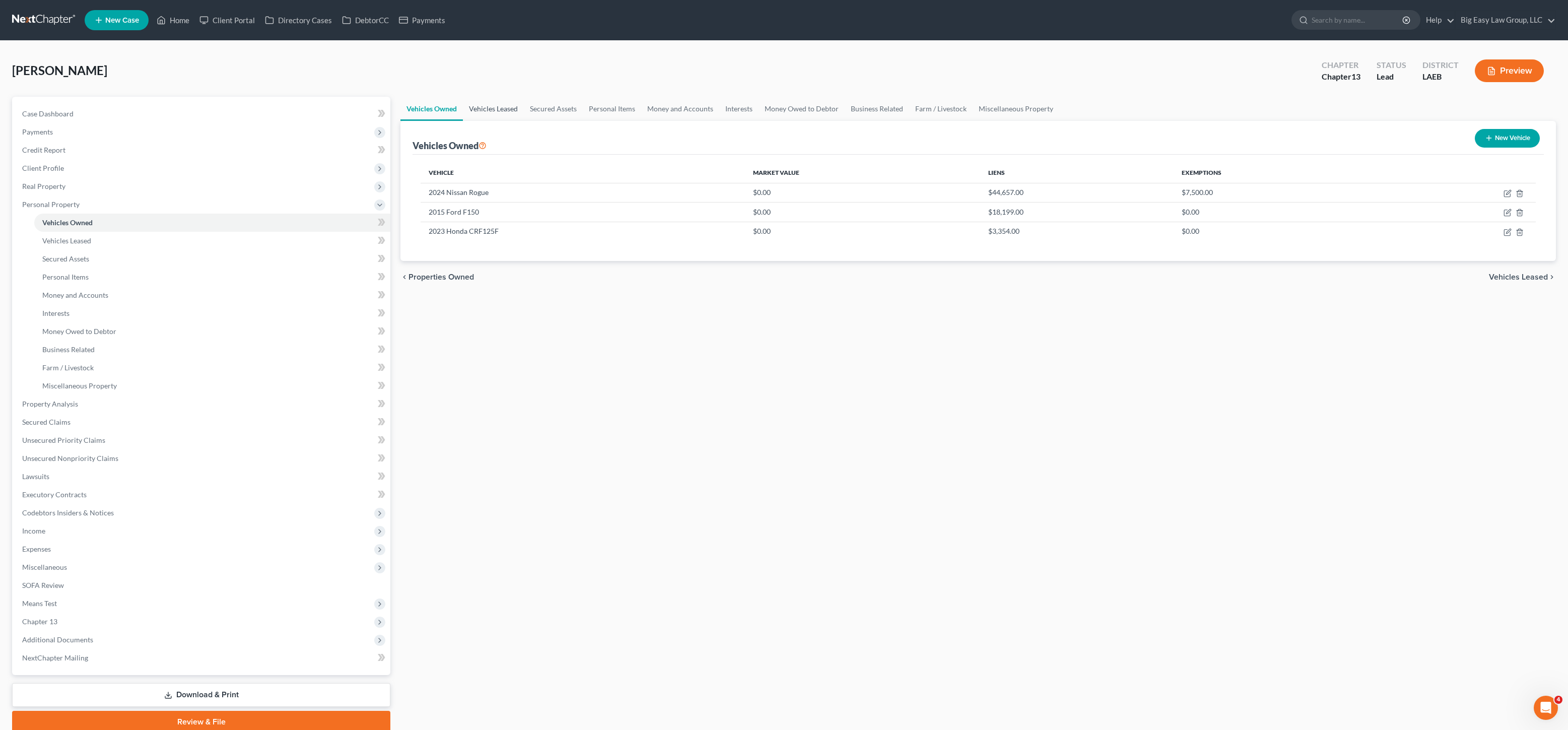
click at [516, 104] on link "Vehicles Leased" at bounding box center [493, 109] width 61 height 24
click at [559, 108] on link "Secured Assets" at bounding box center [553, 109] width 59 height 24
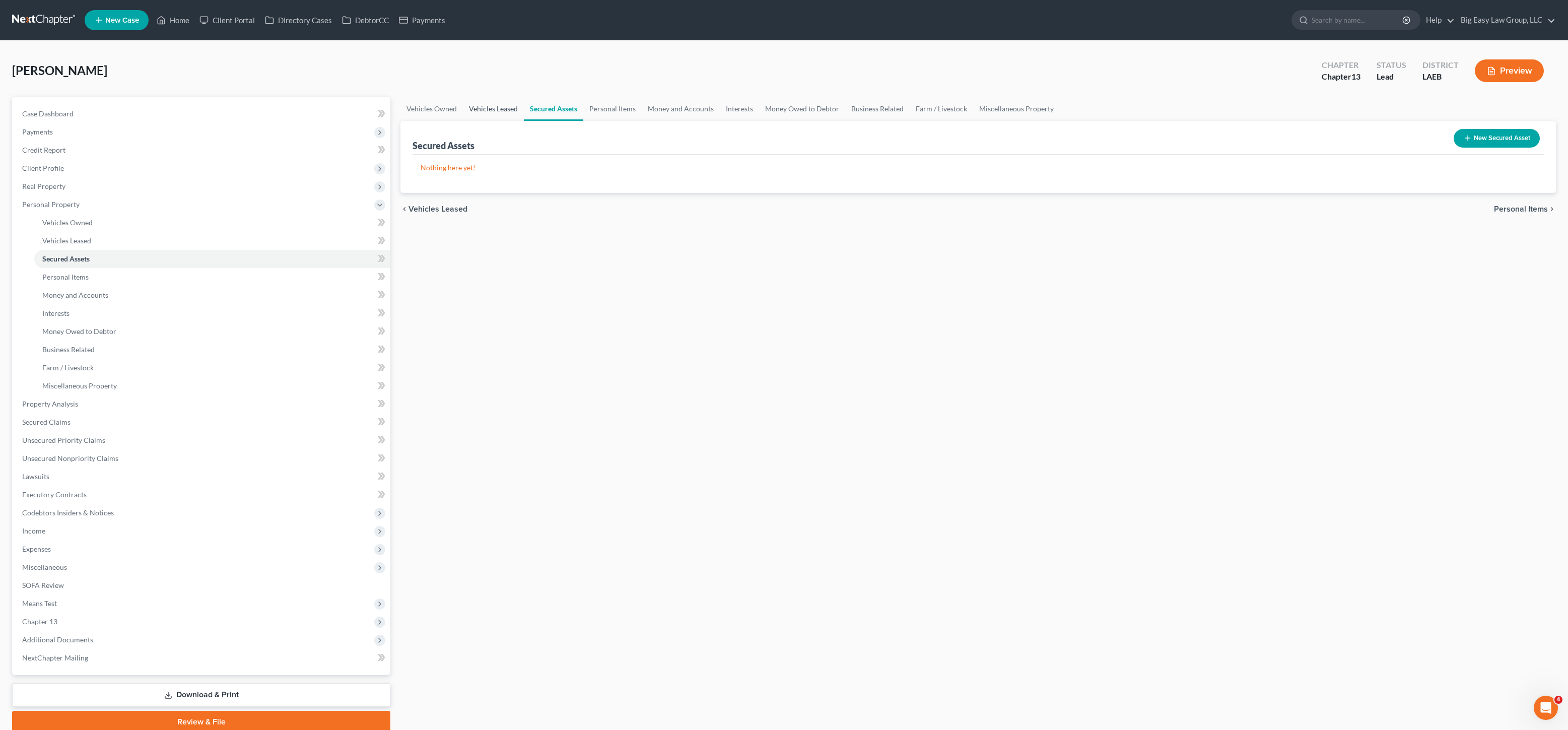
click at [476, 107] on link "Vehicles Leased" at bounding box center [493, 109] width 61 height 24
click at [432, 108] on link "Vehicles Owned" at bounding box center [432, 109] width 63 height 24
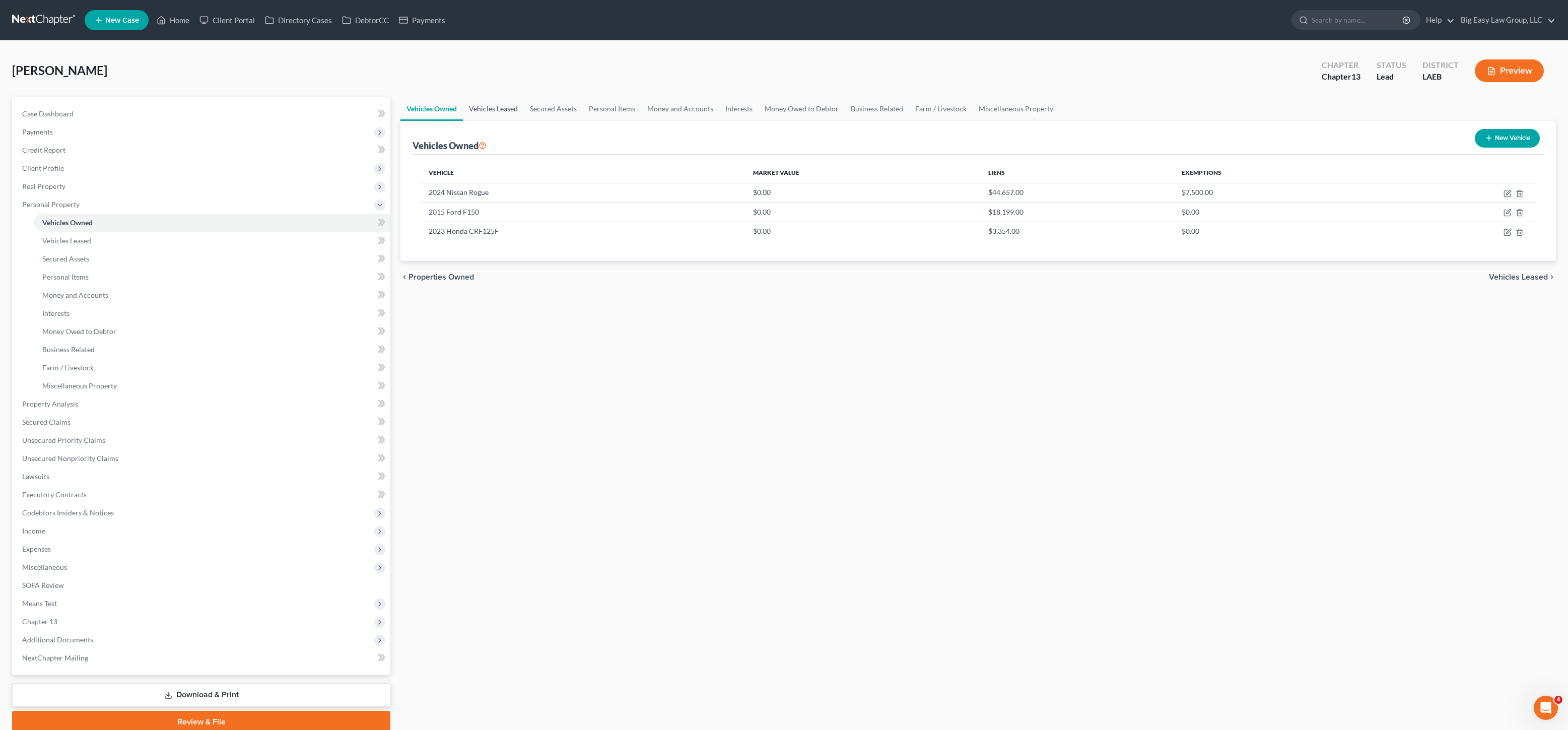
click at [505, 113] on link "Vehicles Leased" at bounding box center [493, 109] width 61 height 24
click at [588, 115] on link "Personal Items" at bounding box center [612, 109] width 58 height 24
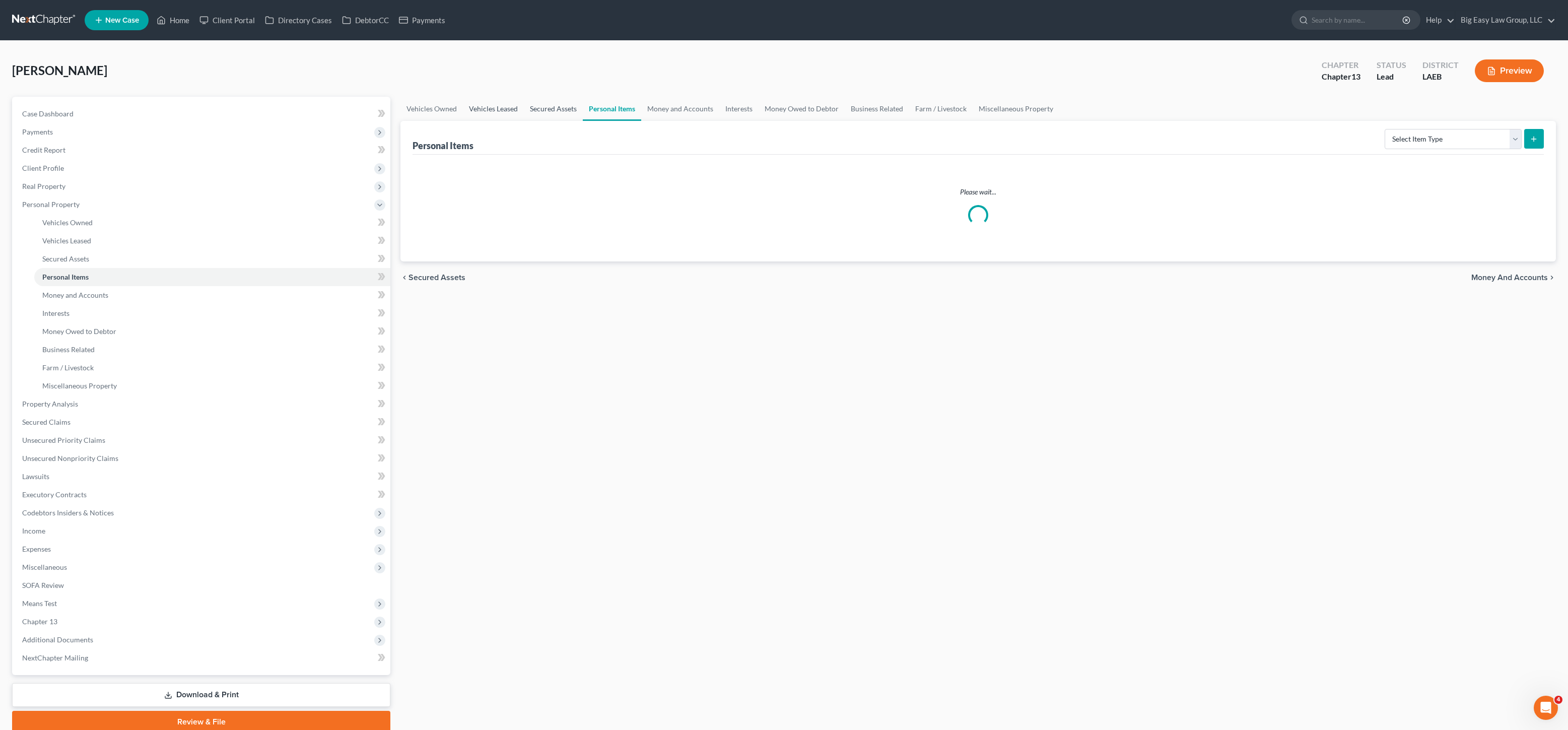
click at [511, 103] on link "Vehicles Leased" at bounding box center [493, 109] width 61 height 24
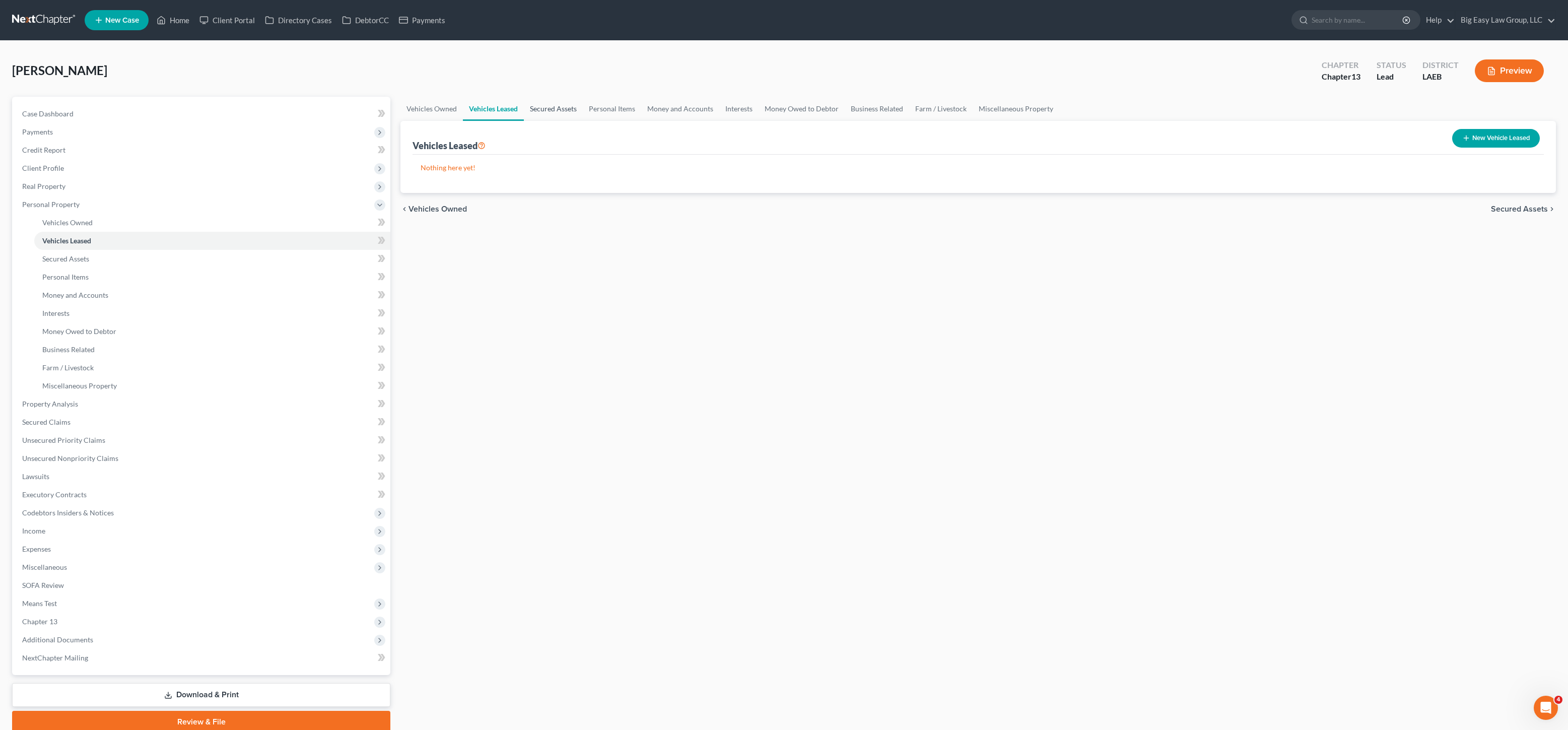
click at [563, 109] on link "Secured Assets" at bounding box center [553, 109] width 59 height 24
click at [497, 106] on link "Vehicles Leased" at bounding box center [493, 109] width 61 height 24
click at [419, 109] on link "Vehicles Owned" at bounding box center [432, 109] width 63 height 24
click at [482, 111] on link "Vehicles Leased" at bounding box center [493, 109] width 61 height 24
click at [433, 119] on link "Vehicles Owned" at bounding box center [432, 109] width 63 height 24
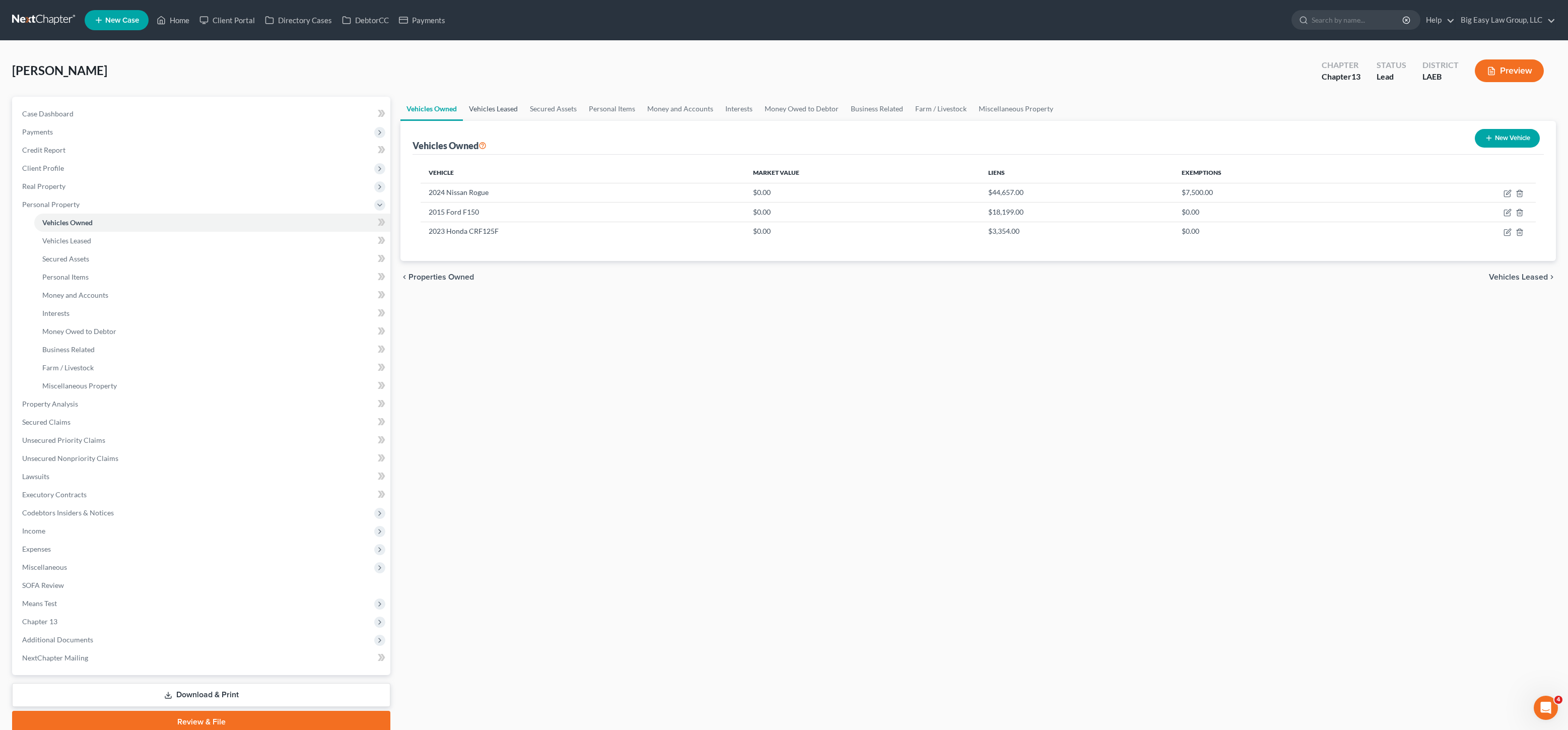
click at [482, 105] on link "Vehicles Leased" at bounding box center [493, 109] width 61 height 24
click at [538, 100] on link "Secured Assets" at bounding box center [553, 109] width 59 height 24
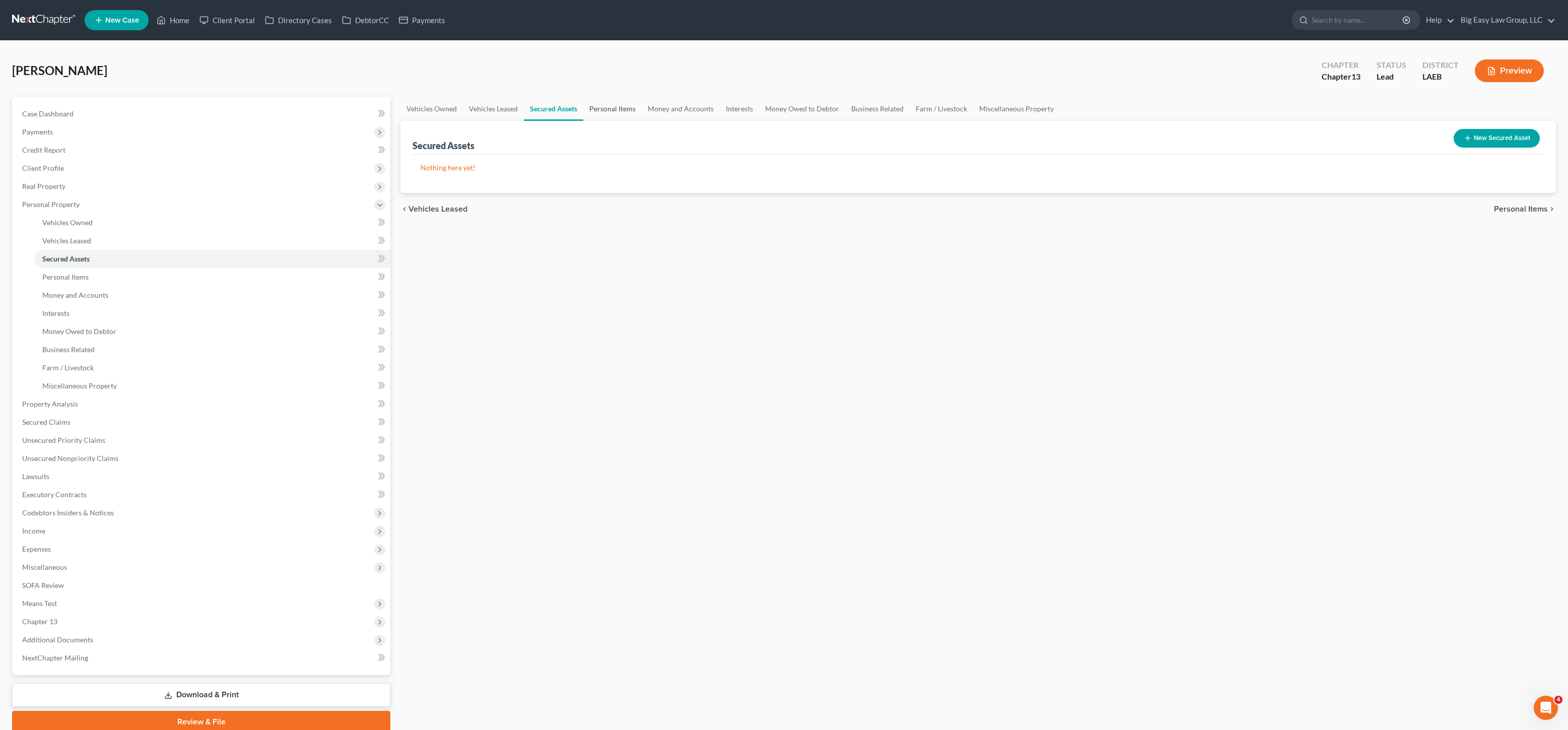
click at [617, 110] on link "Personal Items" at bounding box center [613, 109] width 58 height 24
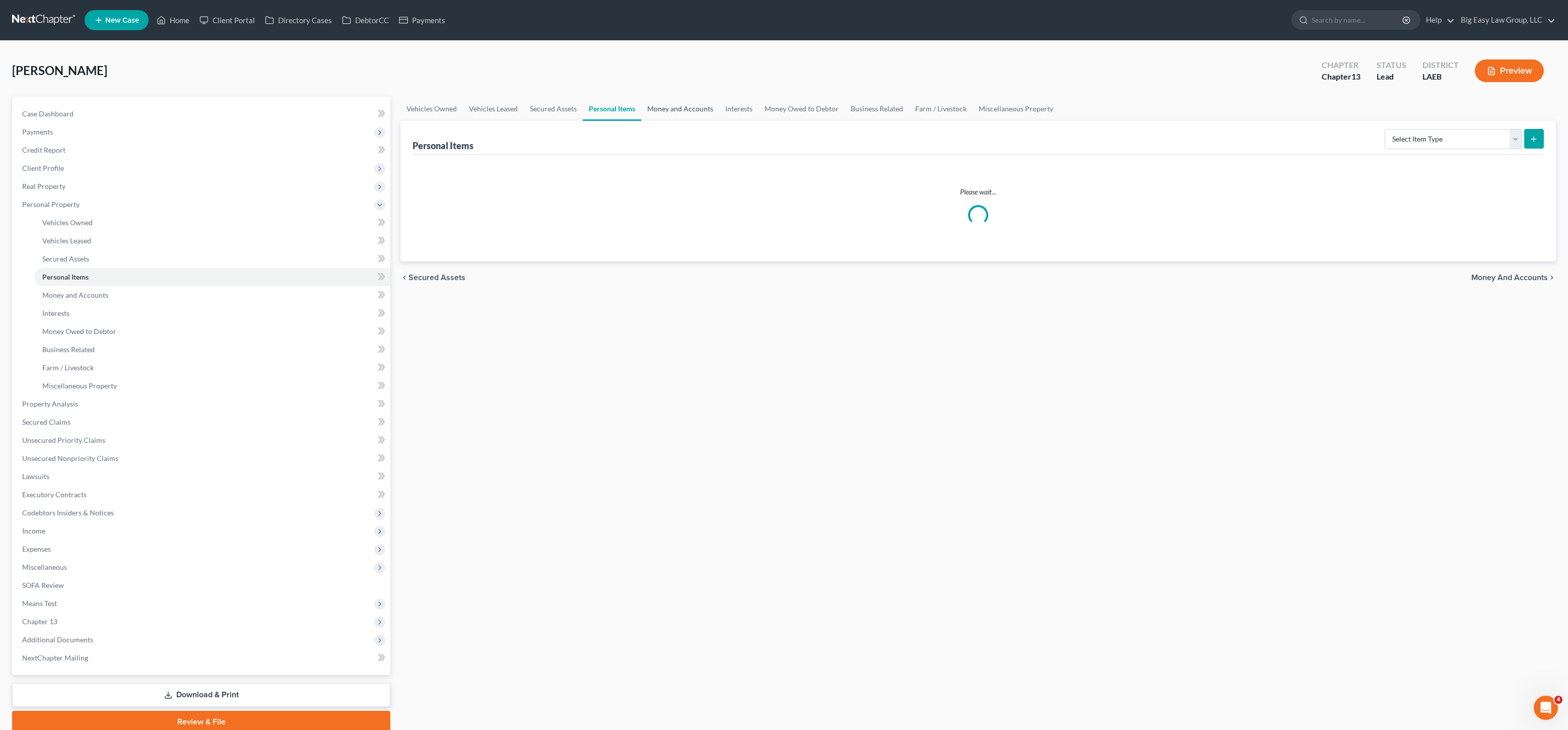
click at [672, 110] on link "Money and Accounts" at bounding box center [680, 109] width 78 height 24
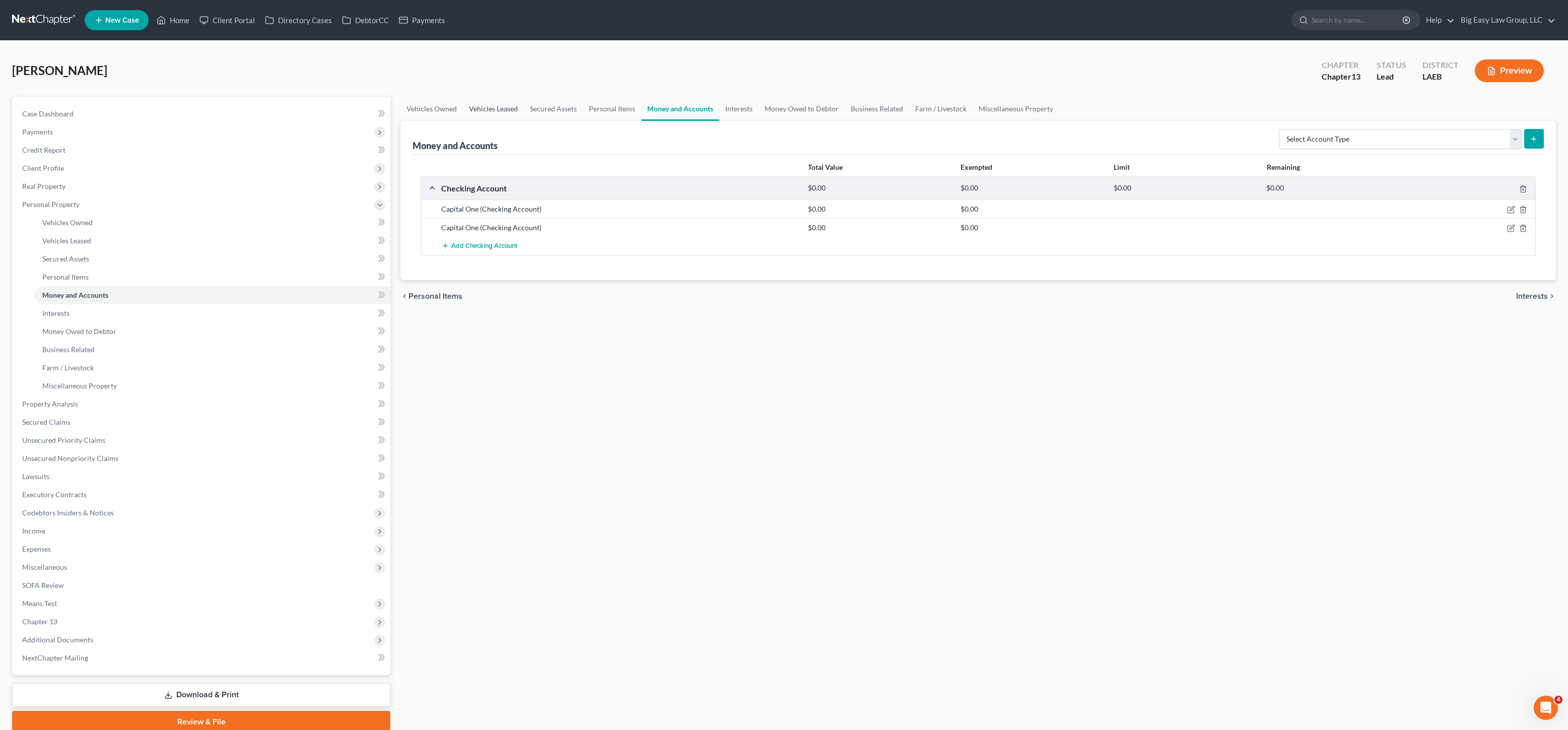
click at [514, 103] on link "Vehicles Leased" at bounding box center [493, 109] width 61 height 24
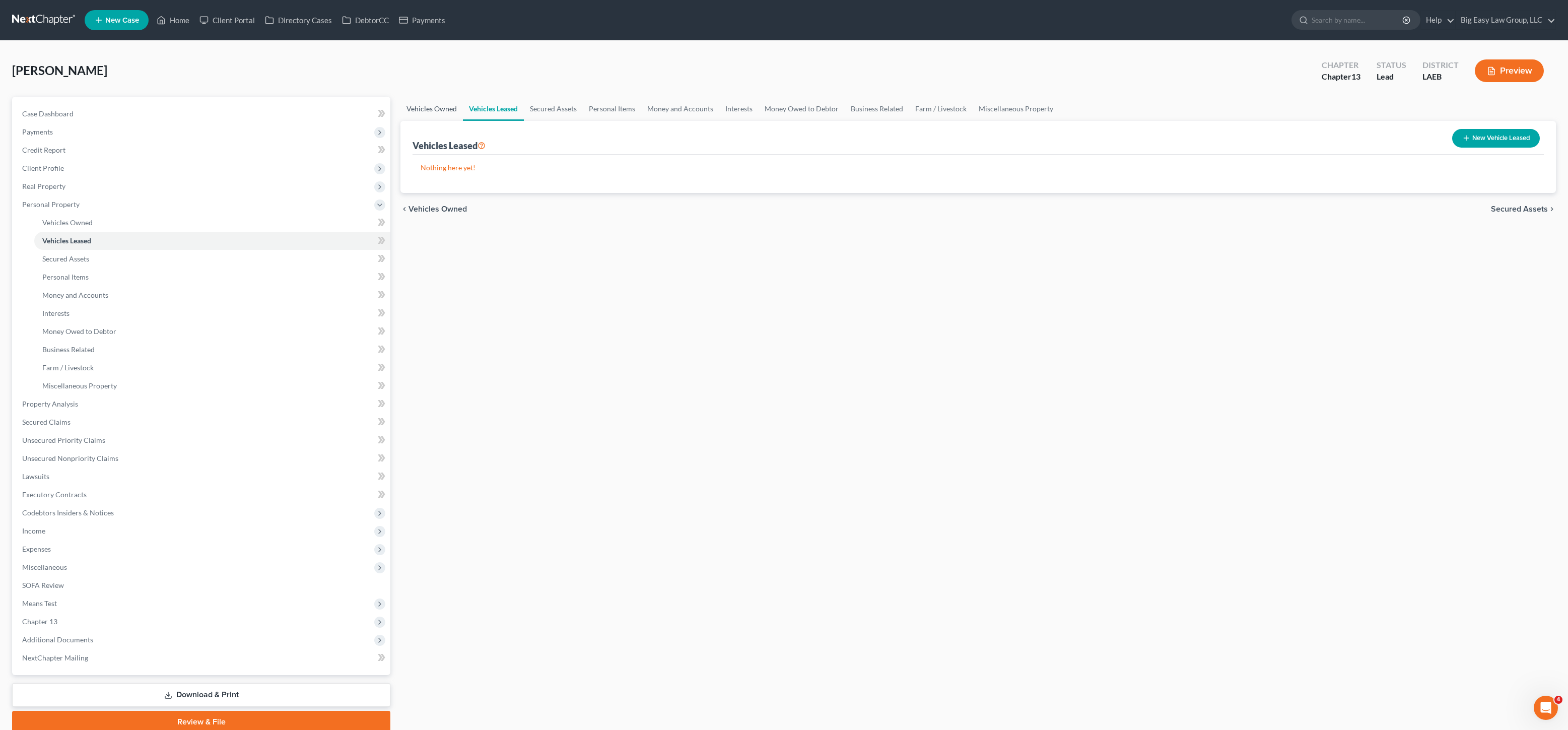
click at [453, 114] on link "Vehicles Owned" at bounding box center [432, 109] width 63 height 24
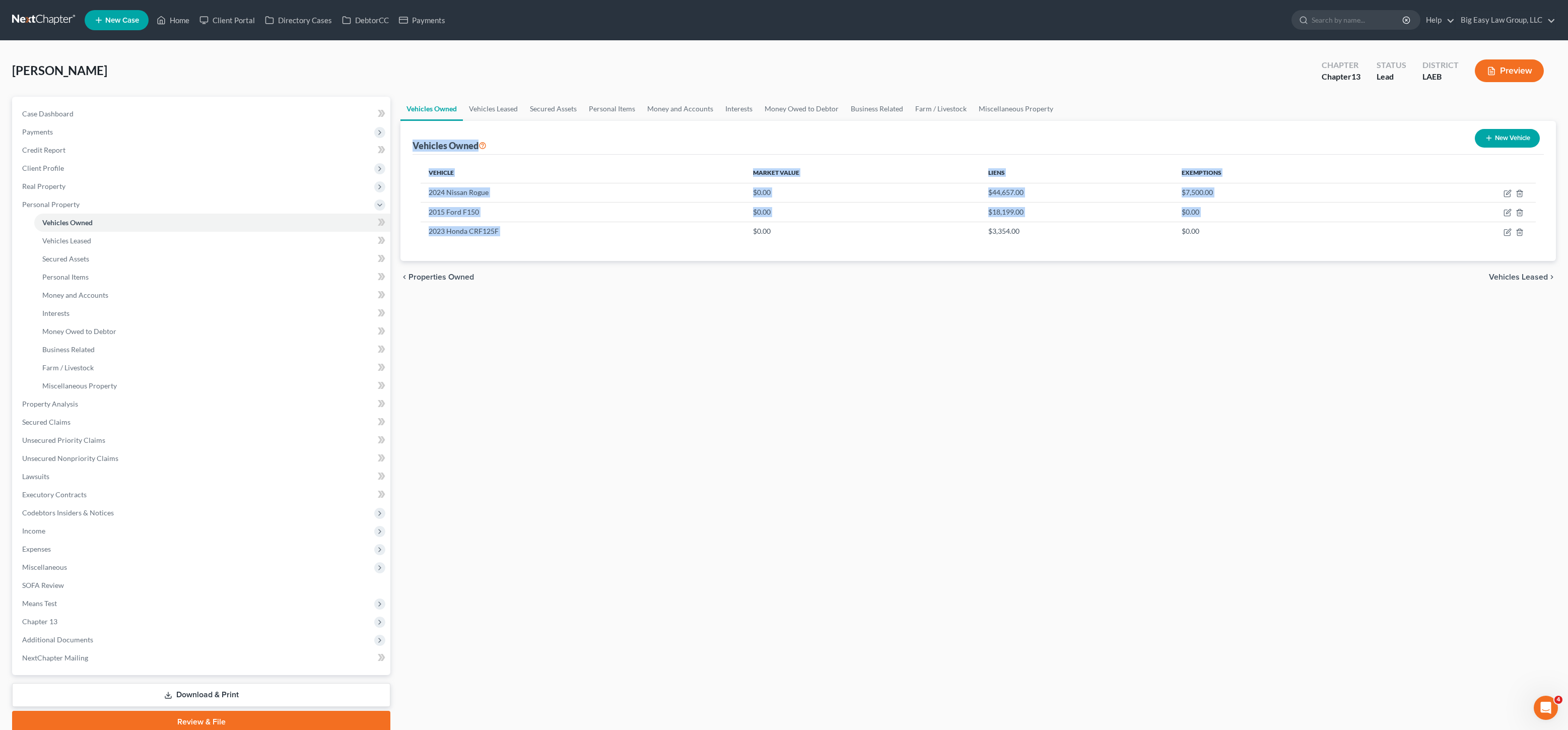
drag, startPoint x: 637, startPoint y: 127, endPoint x: 871, endPoint y: 242, distance: 260.7
click at [848, 237] on div "Vehicles Owned New Vehicle Vehicle Market Value Liens Exemptions 2024 Nissan Ro…" at bounding box center [979, 191] width 1156 height 140
click at [871, 241] on div "Vehicle Market Value Liens Exemptions 2024 Nissan Rogue $0.00 $44,657.00 $7,500…" at bounding box center [978, 208] width 1132 height 106
drag, startPoint x: 701, startPoint y: 242, endPoint x: 624, endPoint y: 195, distance: 90.2
click at [624, 195] on ui-view "Vehicles Owned Vehicles Leased Secured Assets Personal Items Money and Accounts…" at bounding box center [979, 195] width 1156 height 197
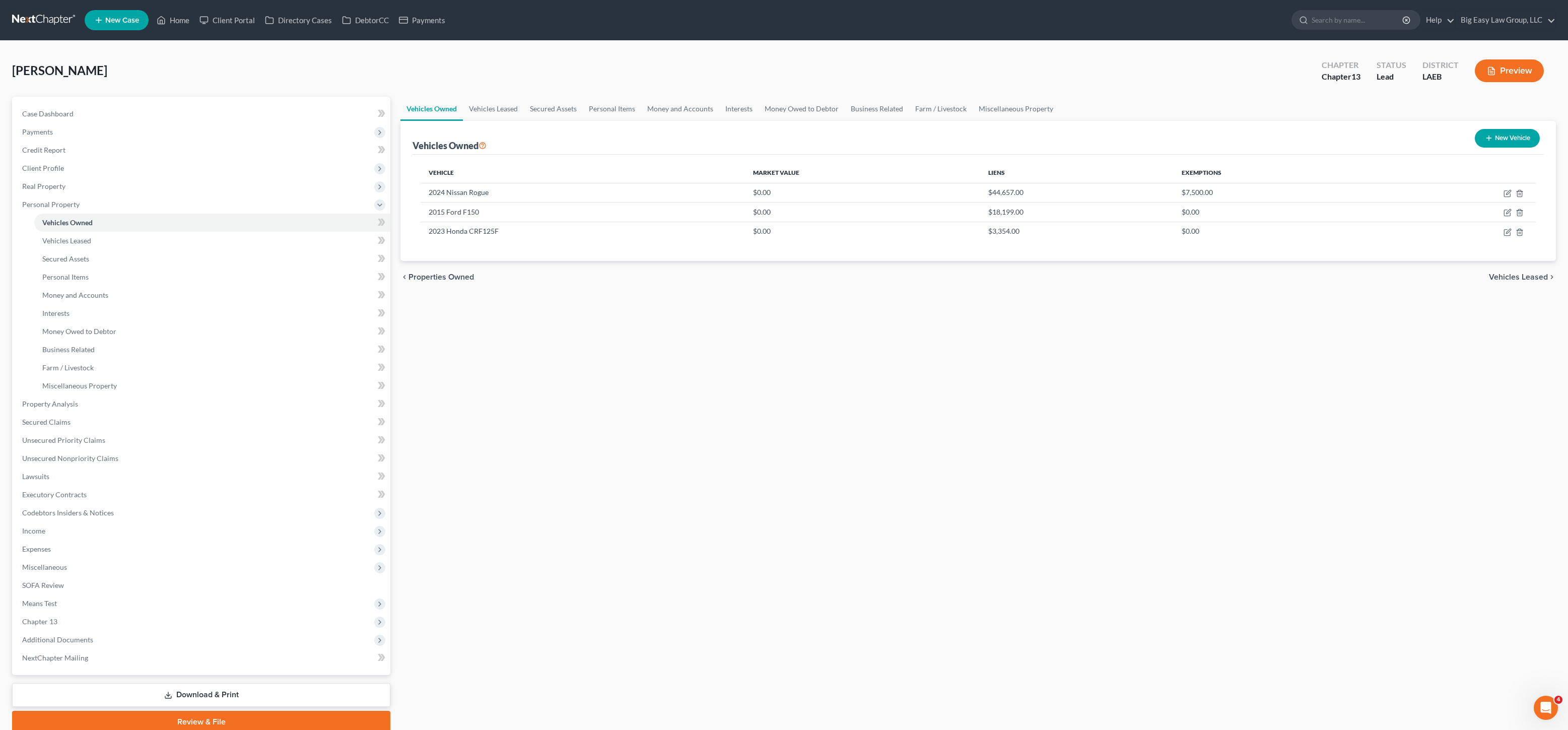
click at [657, 163] on th "Vehicle" at bounding box center [582, 173] width 324 height 20
drag, startPoint x: 504, startPoint y: 160, endPoint x: 742, endPoint y: 247, distance: 253.4
click at [686, 229] on div "Vehicles Owned New Vehicle Vehicle Market Value Liens Exemptions 2024 Nissan Ro…" at bounding box center [979, 191] width 1156 height 140
click at [735, 240] on div "Vehicle Market Value Liens Exemptions 2024 Nissan Rogue $0.00 $44,657.00 $7,500…" at bounding box center [978, 208] width 1132 height 106
click at [48, 119] on link "Case Dashboard" at bounding box center [202, 114] width 376 height 18
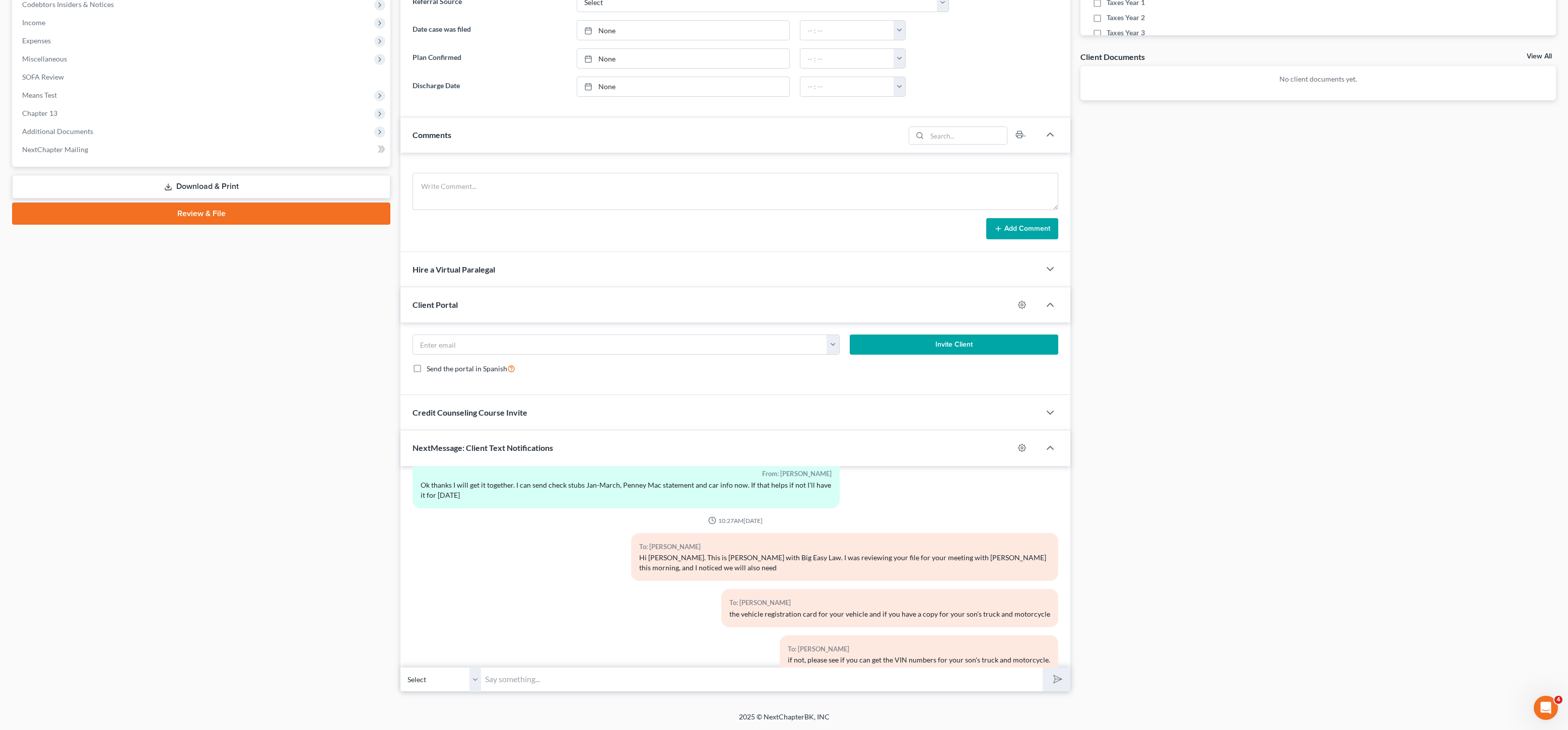
scroll to position [606, 0]
click at [734, 601] on div "05:27PM[DATE] To: [PERSON_NAME] [PERSON_NAME]: This is [PERSON_NAME] at Big Eas…" at bounding box center [735, 299] width 646 height 856
click at [808, 598] on div "To: [PERSON_NAME]" at bounding box center [890, 604] width 321 height 12
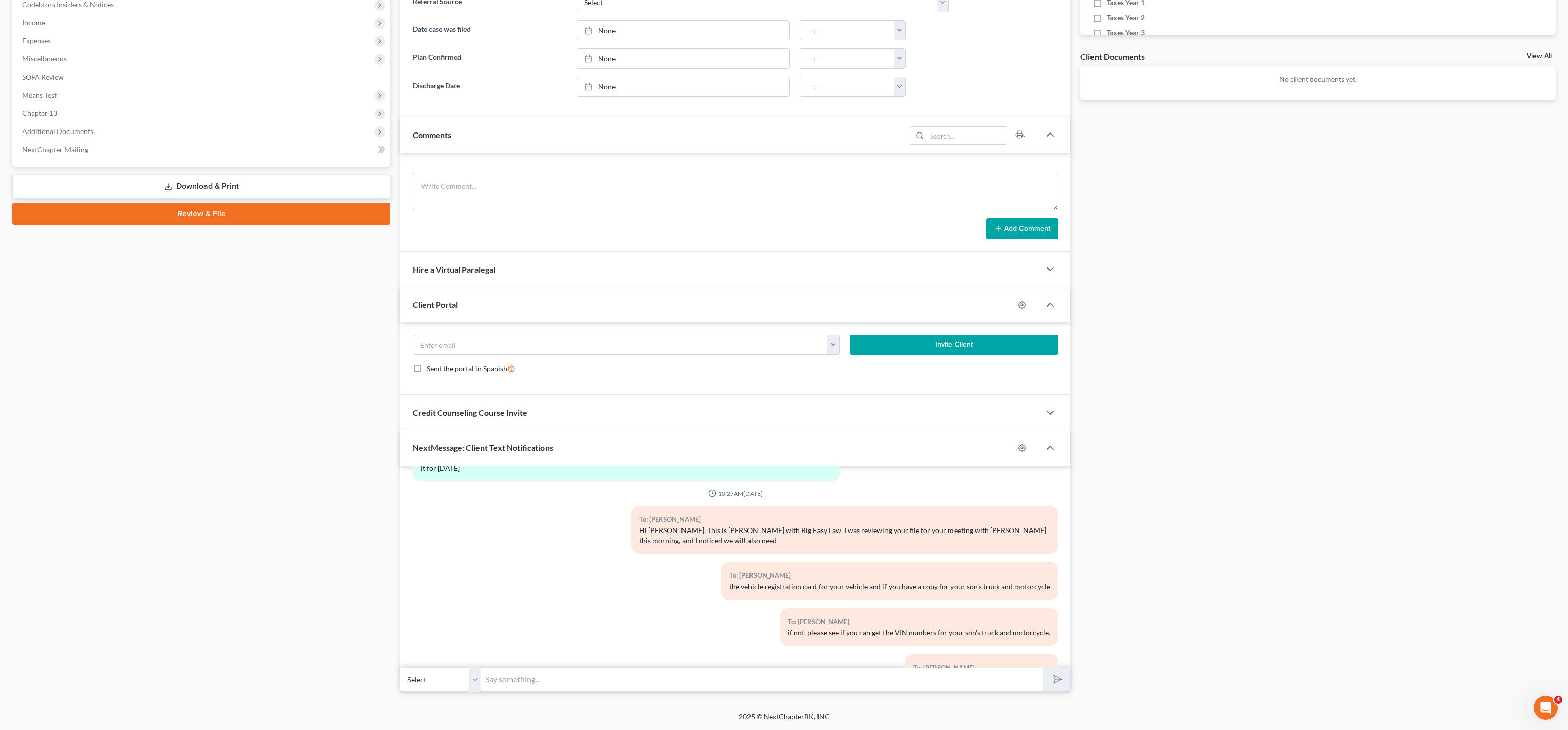
scroll to position [589, 0]
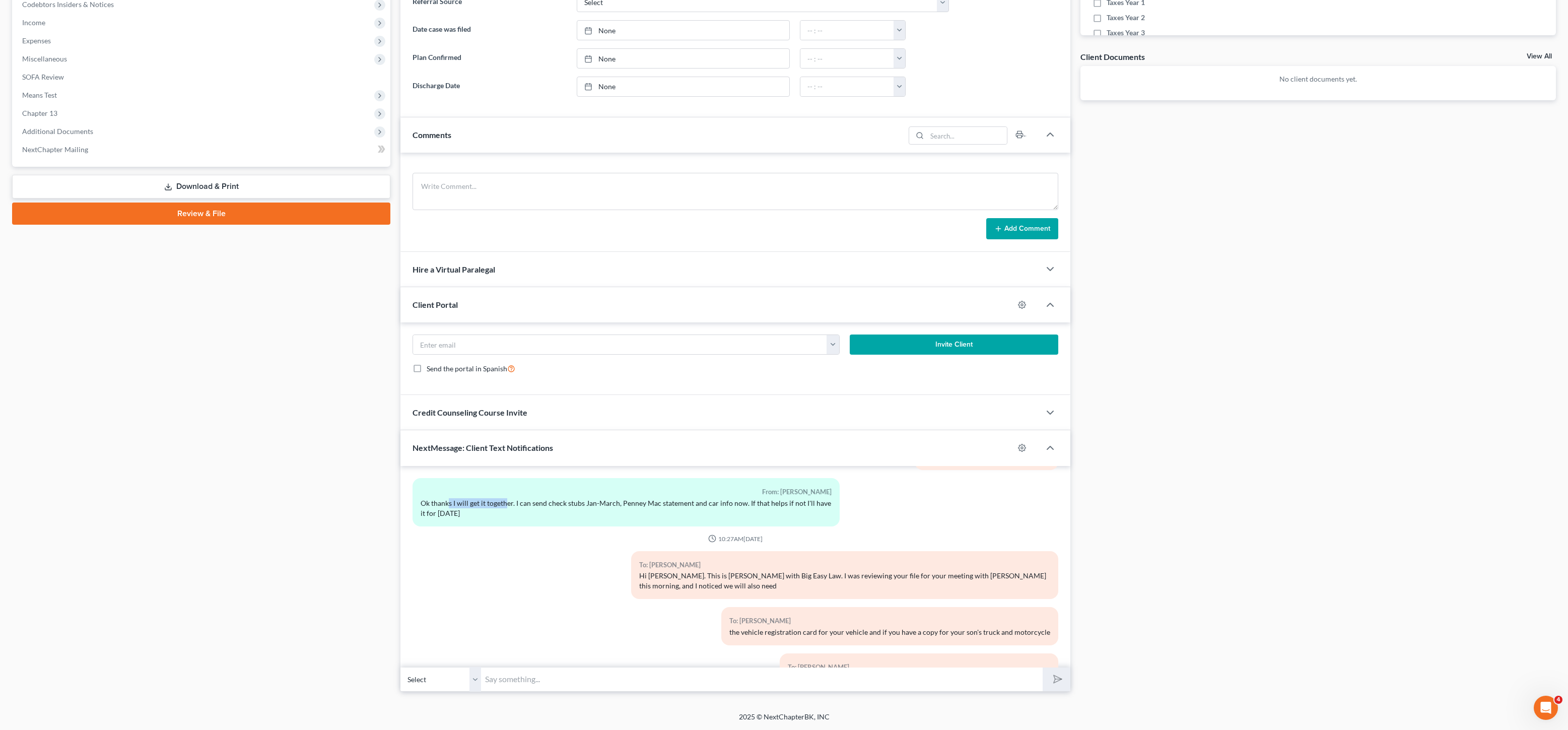
drag, startPoint x: 507, startPoint y: 507, endPoint x: 664, endPoint y: 532, distance: 159.0
click at [560, 514] on div "Ok thanks I will get it together. I can send check stubs Jan-March, Penney Mac …" at bounding box center [626, 509] width 411 height 20
drag, startPoint x: 664, startPoint y: 532, endPoint x: 185, endPoint y: 450, distance: 486.0
click at [664, 532] on div "From: [PERSON_NAME] Ok thanks I will get it together. I can send check stubs Ja…" at bounding box center [626, 506] width 437 height 56
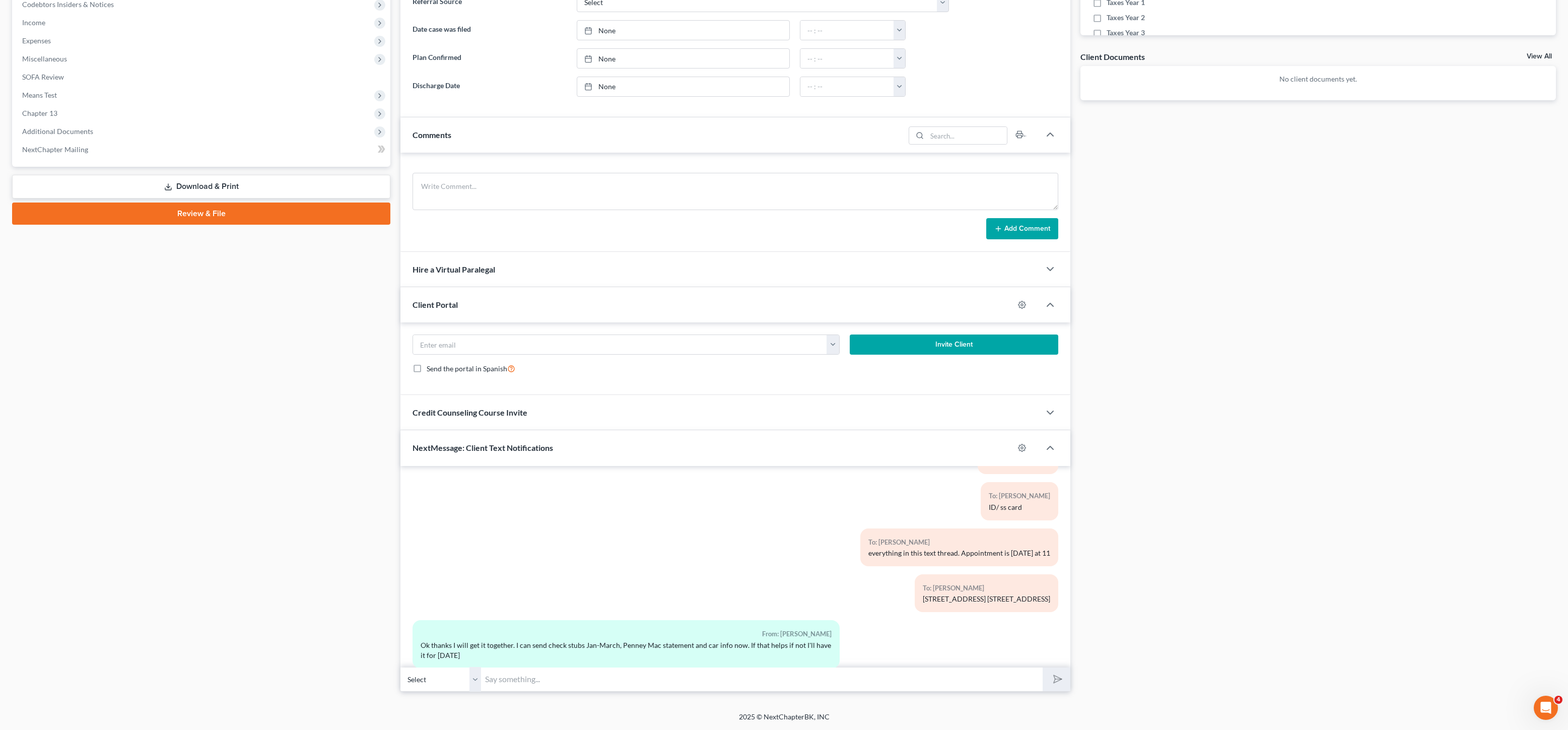
scroll to position [362, 0]
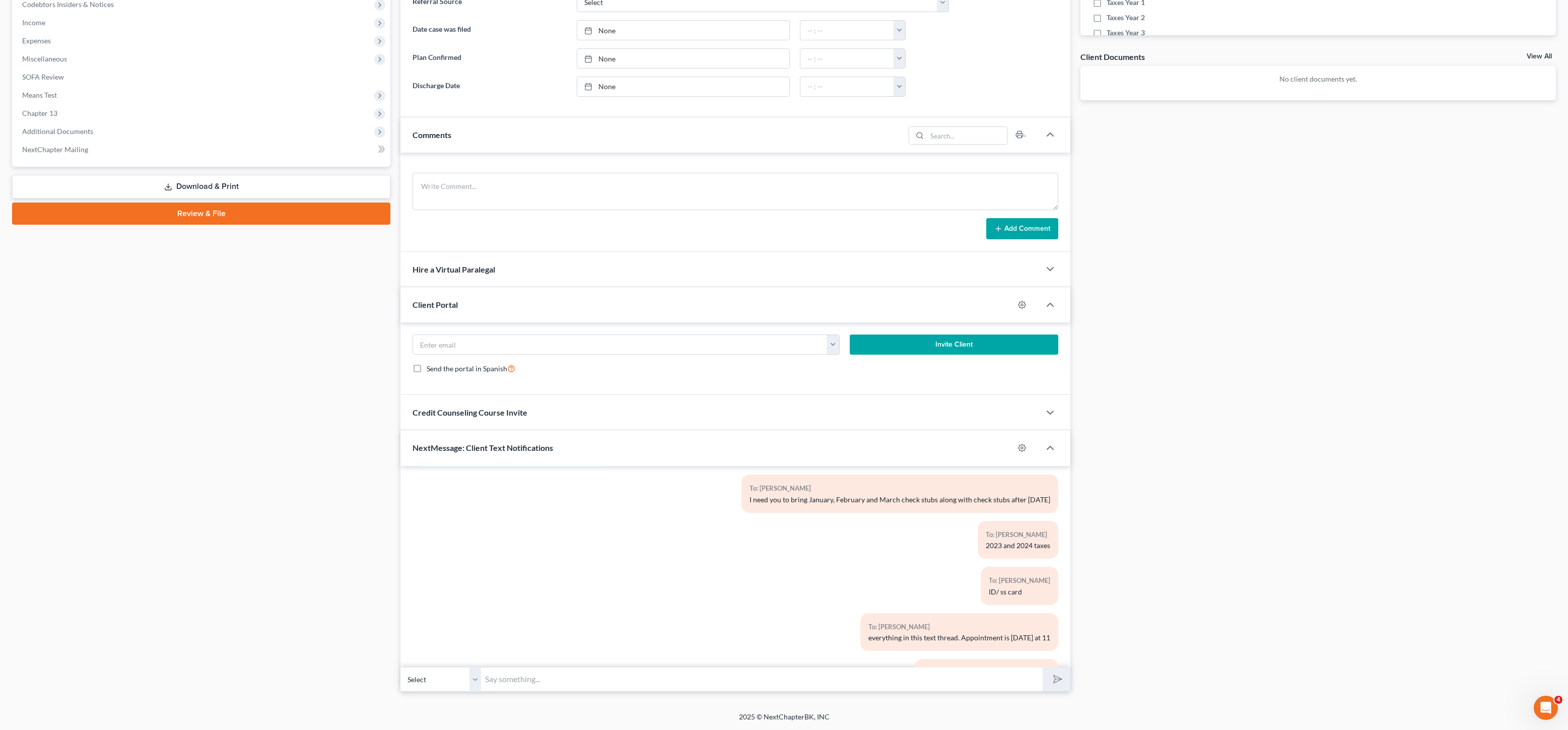
drag, startPoint x: 800, startPoint y: 513, endPoint x: 965, endPoint y: 596, distance: 184.7
click at [955, 594] on div "05:27PM[DATE] To: [PERSON_NAME] [PERSON_NAME]: This is [PERSON_NAME] at Big Eas…" at bounding box center [735, 543] width 646 height 856
click at [965, 596] on div "To: [PERSON_NAME] ID/ ss card" at bounding box center [844, 589] width 437 height 46
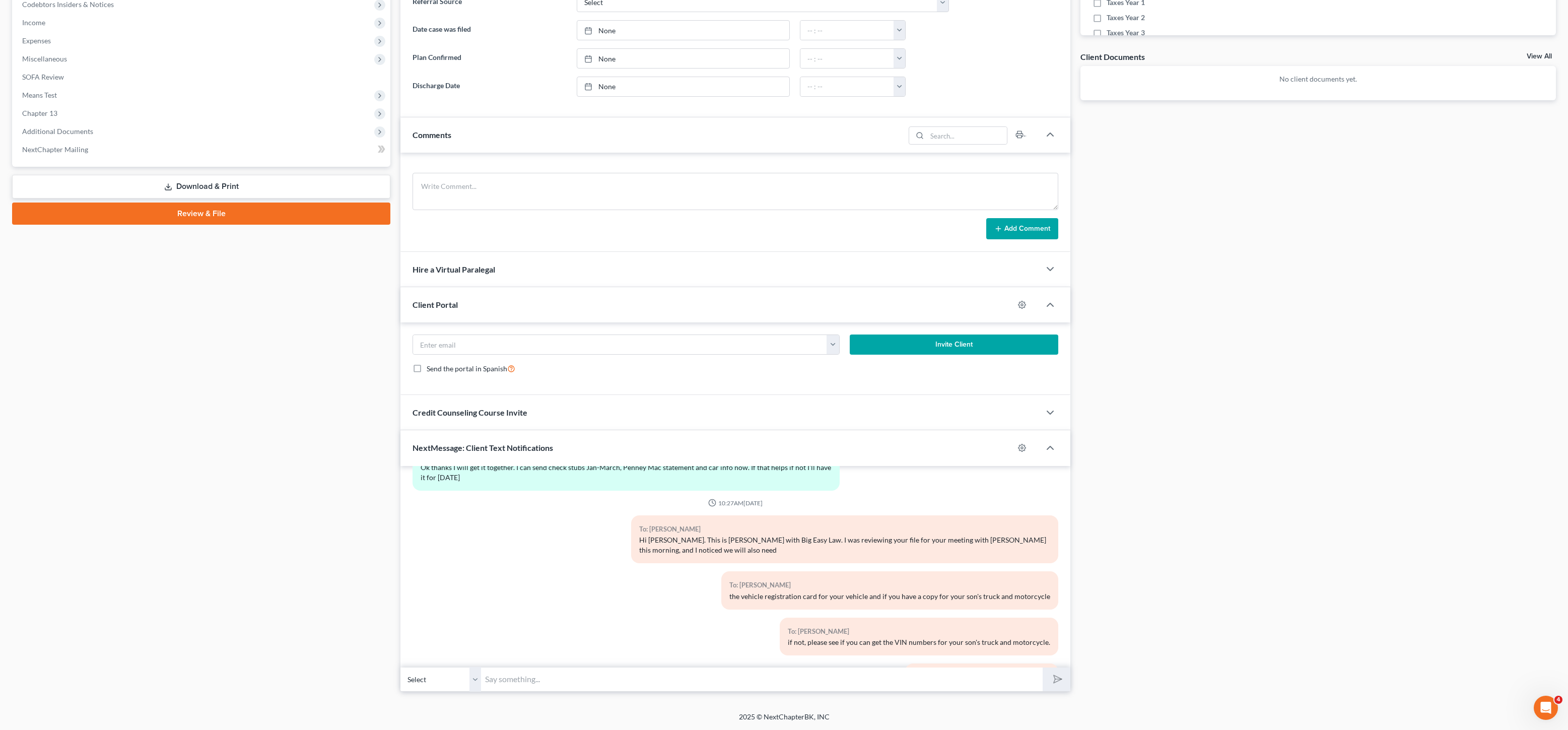
scroll to position [678, 0]
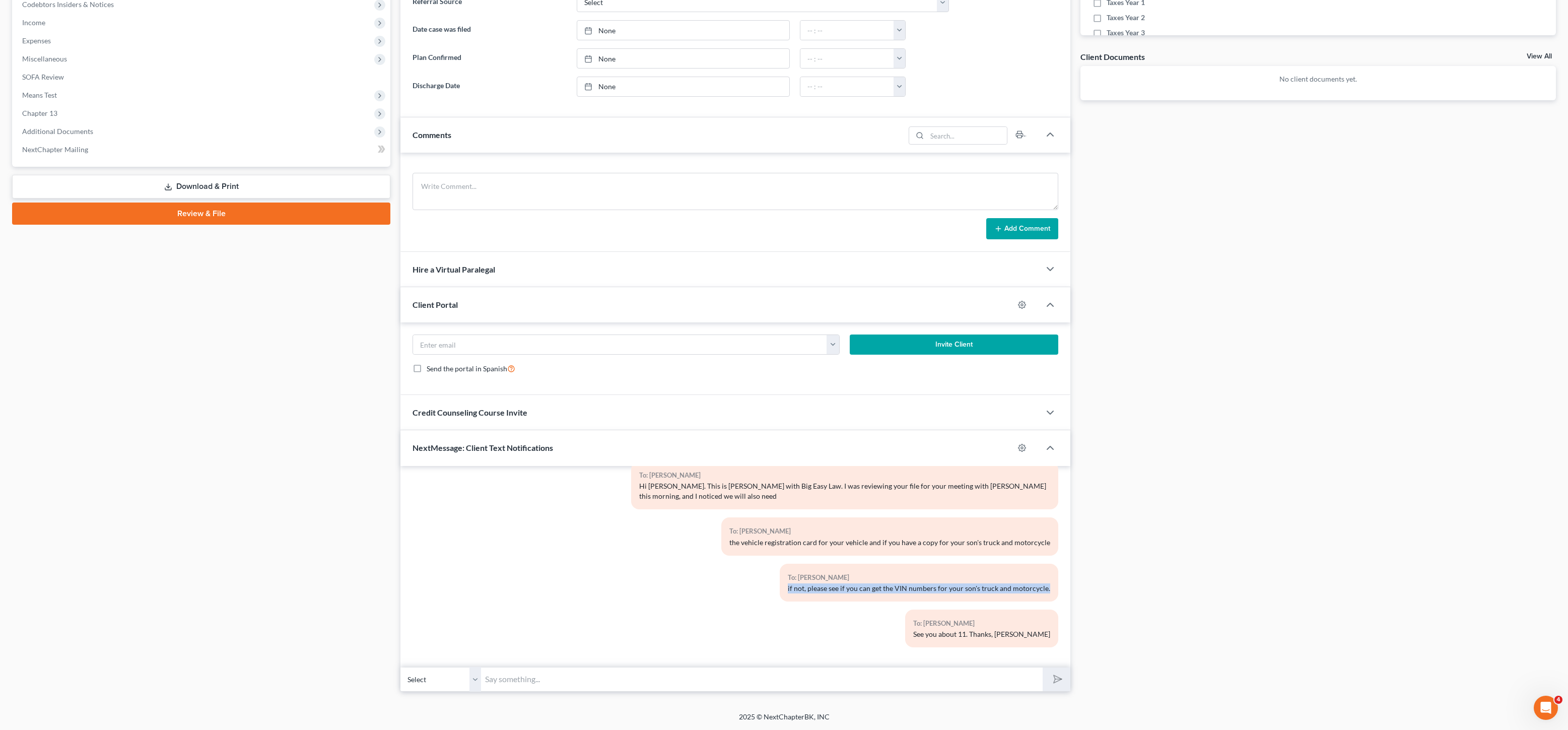
drag, startPoint x: 852, startPoint y: 586, endPoint x: 975, endPoint y: 584, distance: 123.0
click at [943, 592] on div "To: [PERSON_NAME] if not, please see if you can get the VIN numbers for your so…" at bounding box center [919, 583] width 278 height 38
click at [975, 584] on div "if not, please see if you can get the VIN numbers for your son's truck and moto…" at bounding box center [919, 589] width 262 height 10
click at [954, 584] on div "if not, please see if you can get the VIN numbers for your son's truck and moto…" at bounding box center [919, 589] width 262 height 10
drag, startPoint x: 890, startPoint y: 588, endPoint x: 934, endPoint y: 586, distance: 44.0
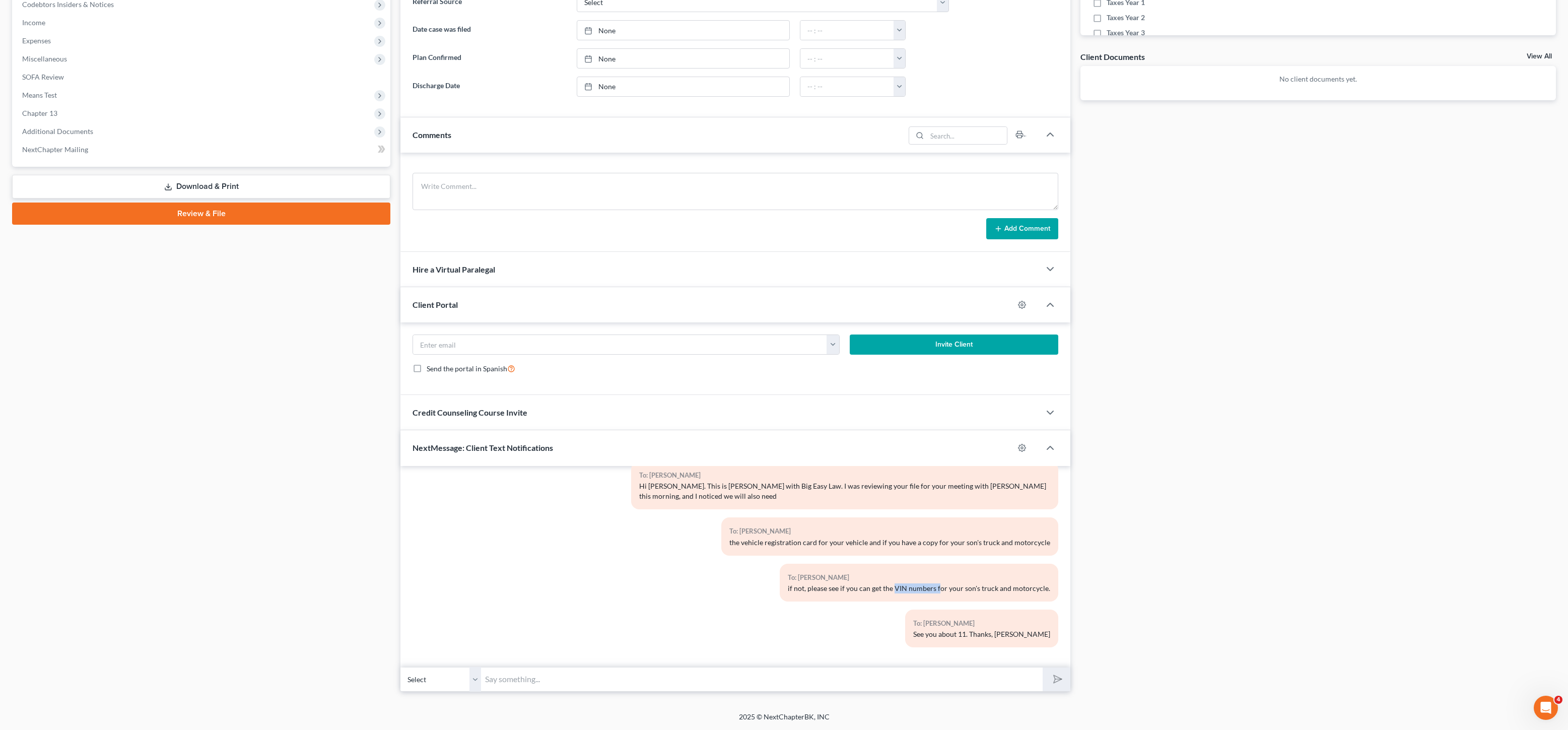
click at [934, 586] on div "if not, please see if you can get the VIN numbers for your son's truck and moto…" at bounding box center [919, 589] width 262 height 10
click at [935, 588] on div "if not, please see if you can get the VIN numbers for your son's truck and moto…" at bounding box center [919, 589] width 262 height 10
drag, startPoint x: 907, startPoint y: 591, endPoint x: 1025, endPoint y: 592, distance: 118.0
click at [1048, 586] on div "To: [PERSON_NAME] if not, please see if you can get the VIN numbers for your so…" at bounding box center [919, 583] width 278 height 38
copy div "VIN numbers for your son's truck and motorcycle."
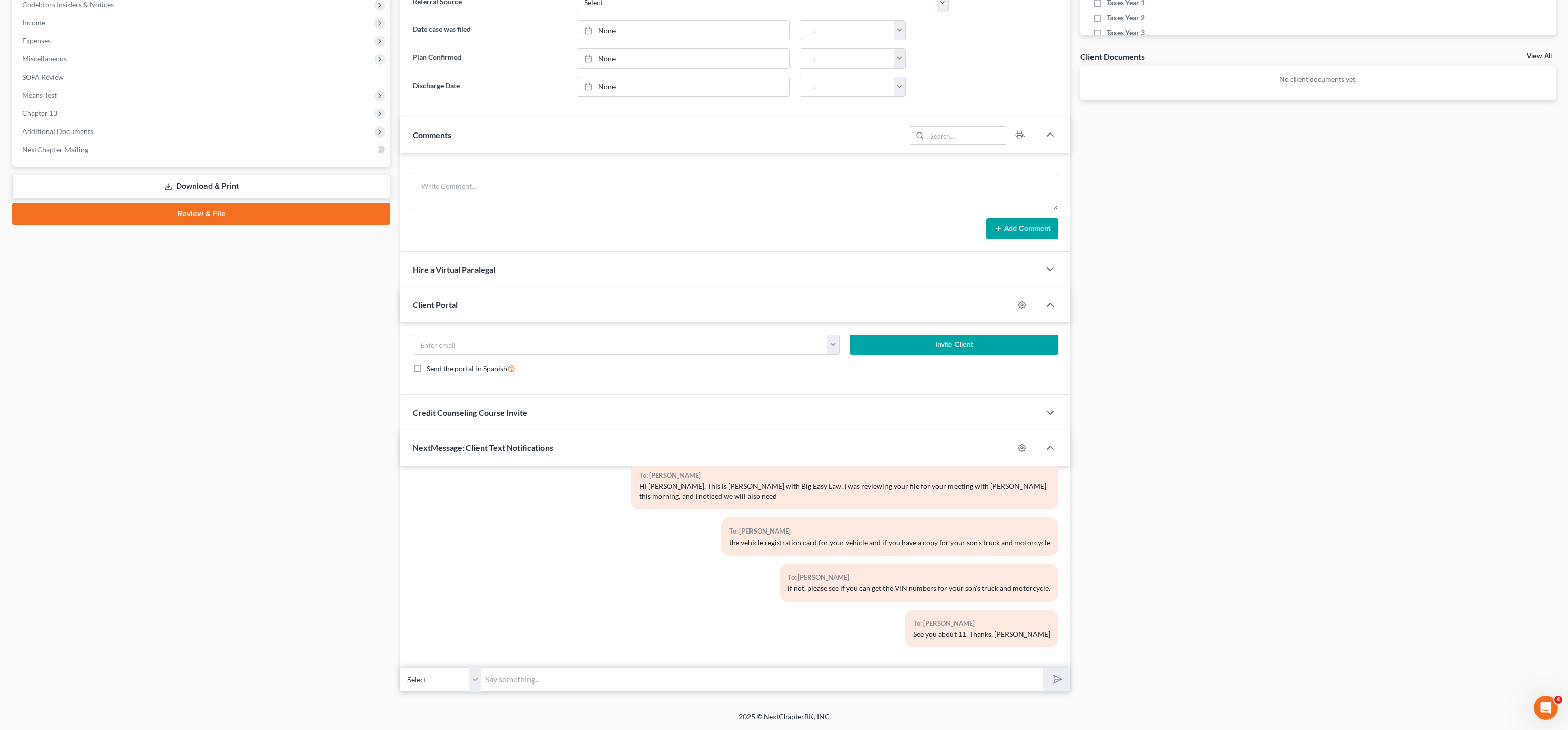
click at [959, 684] on input "text" at bounding box center [761, 679] width 562 height 25
paste input "VIN numbers for your son's truck and motorcycle."
type input "VIN numbers for your son's truck and motorcycle."
click at [1043, 667] on button "submit" at bounding box center [1057, 679] width 28 height 23
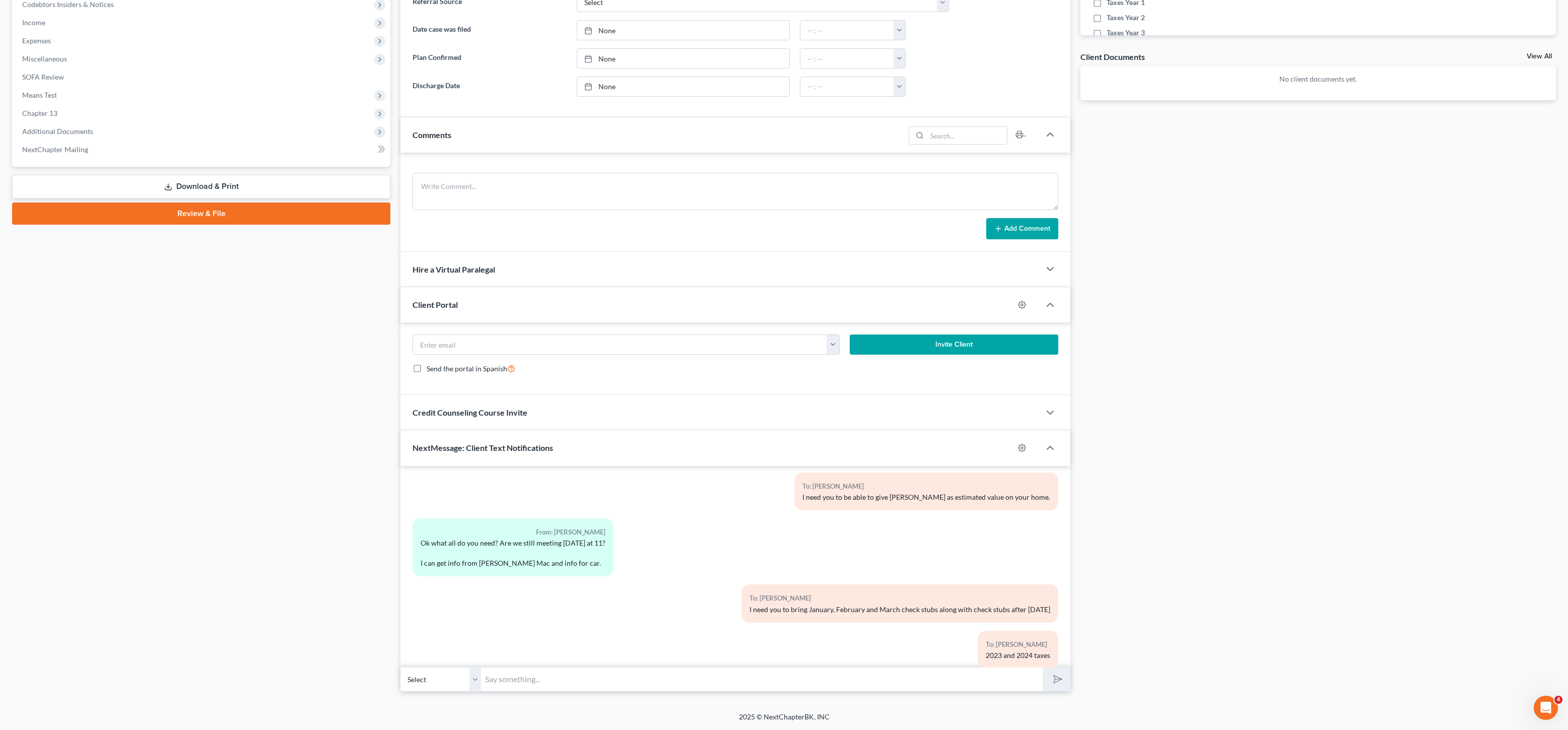
scroll to position [257, 0]
drag, startPoint x: 802, startPoint y: 606, endPoint x: 1031, endPoint y: 620, distance: 229.4
click at [1054, 600] on div "To: [PERSON_NAME] I need you to bring January, February and March check stubs a…" at bounding box center [844, 602] width 437 height 46
click at [1027, 621] on div "To: [PERSON_NAME] I need you to bring January, February and March check stubs a…" at bounding box center [844, 602] width 437 height 46
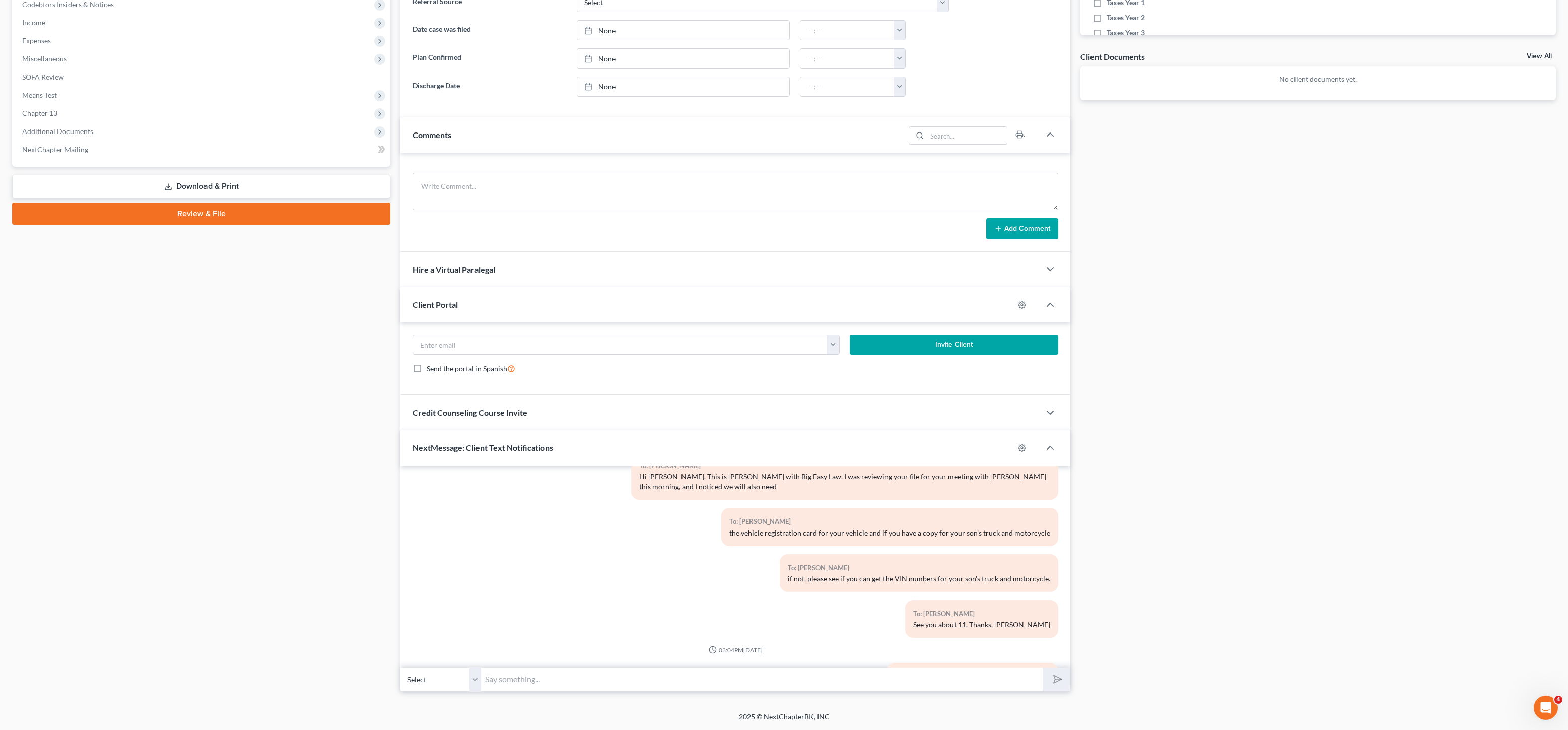
scroll to position [742, 0]
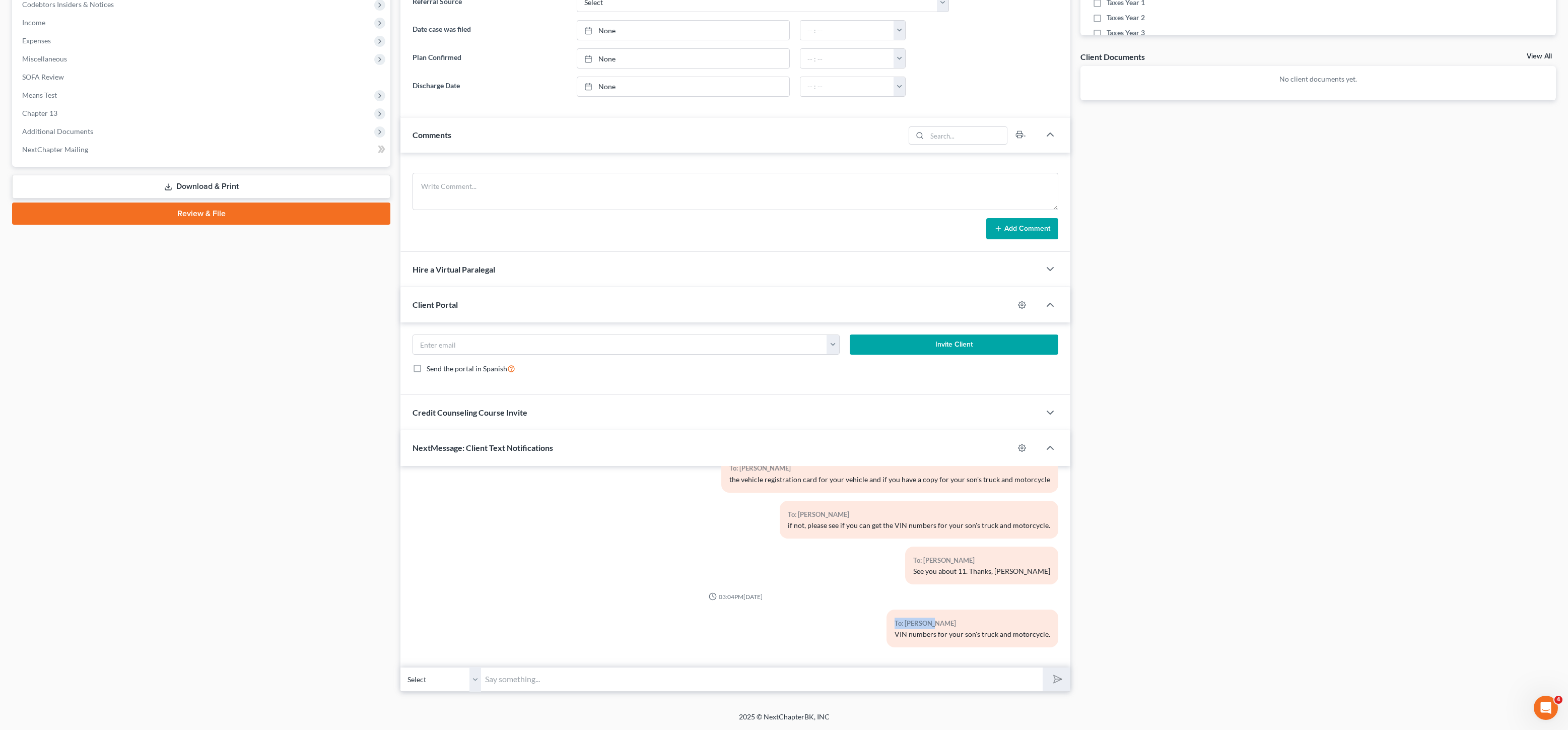
drag, startPoint x: 993, startPoint y: 598, endPoint x: 1035, endPoint y: 588, distance: 43.2
click at [1016, 590] on div "05:27PM[DATE] To: [PERSON_NAME] [PERSON_NAME]: This is [PERSON_NAME] at Big Eas…" at bounding box center [735, 195] width 646 height 919
click at [1035, 588] on div "To: [PERSON_NAME] See you about 11. Thanks, [PERSON_NAME]" at bounding box center [844, 569] width 437 height 46
click at [1030, 632] on div "VIN numbers for your son's truck and motorcycle." at bounding box center [973, 634] width 156 height 10
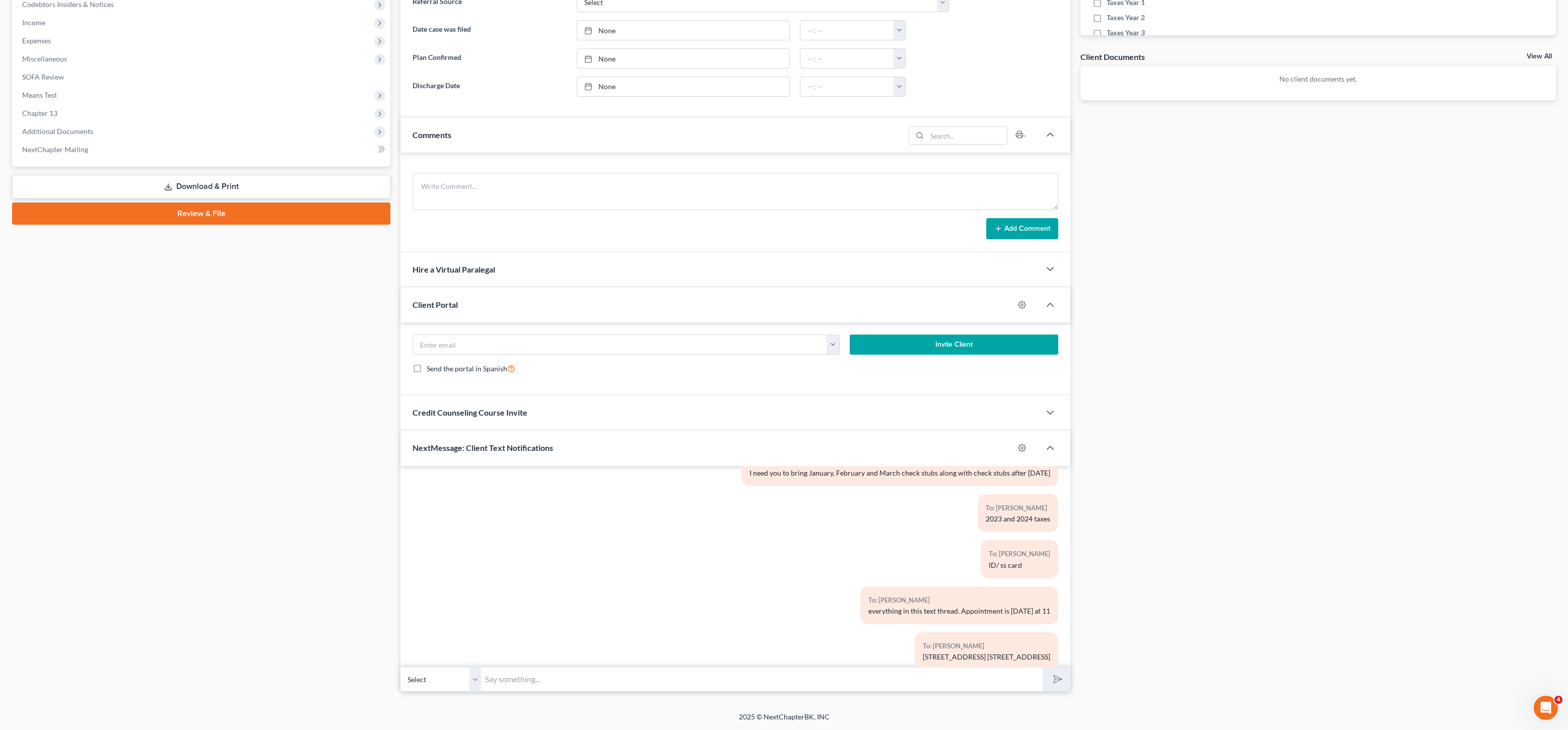
scroll to position [316, 0]
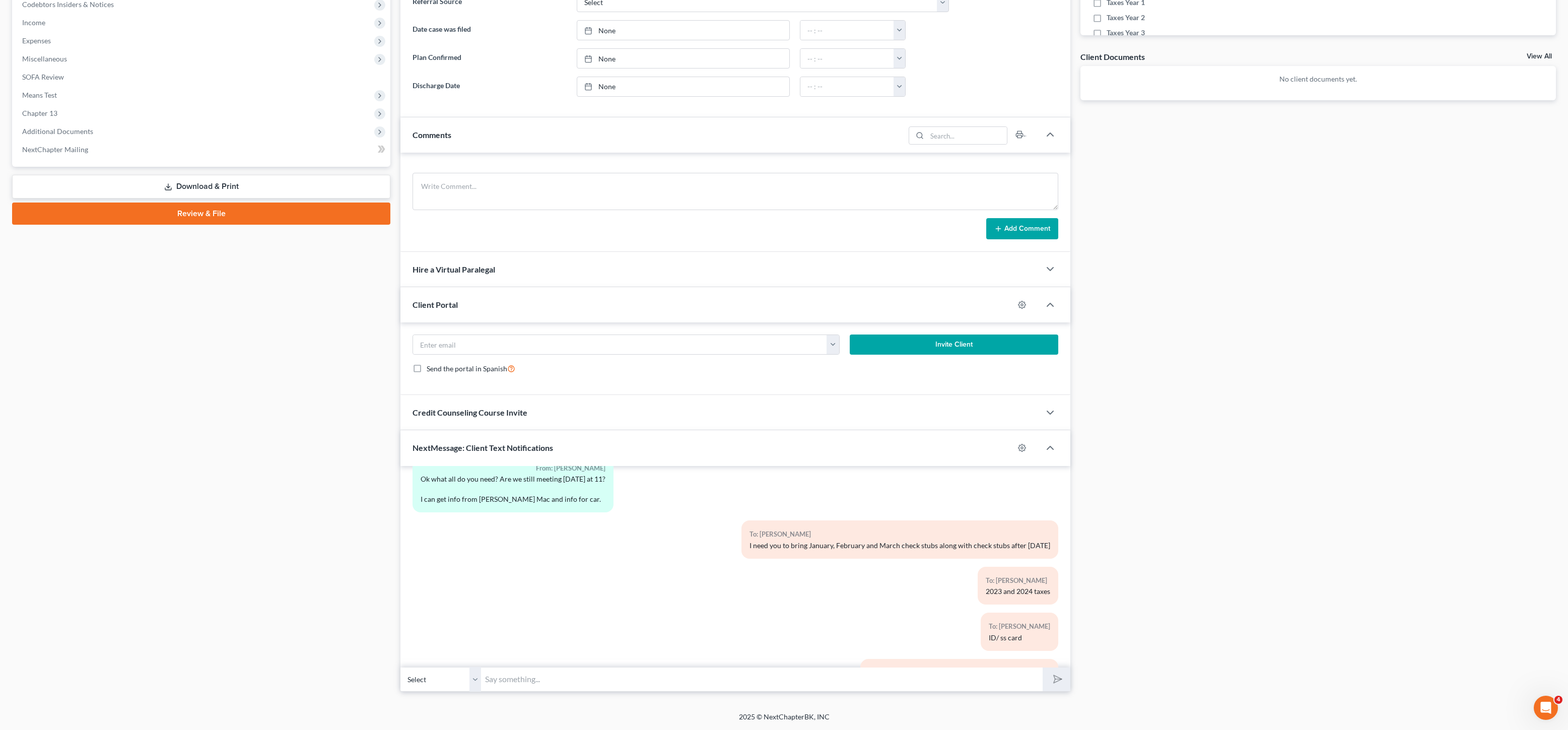
drag, startPoint x: 799, startPoint y: 546, endPoint x: 1032, endPoint y: 551, distance: 233.1
click at [1032, 551] on div "To: [PERSON_NAME] I need you to bring January, February and March check stubs a…" at bounding box center [900, 539] width 317 height 38
click at [1034, 550] on div "I need you to bring January, February and March check stubs along with check st…" at bounding box center [900, 546] width 301 height 10
drag, startPoint x: 1043, startPoint y: 548, endPoint x: 804, endPoint y: 549, distance: 239.0
click at [804, 549] on div "To: [PERSON_NAME] I need you to bring January, February and March check stubs a…" at bounding box center [900, 539] width 317 height 38
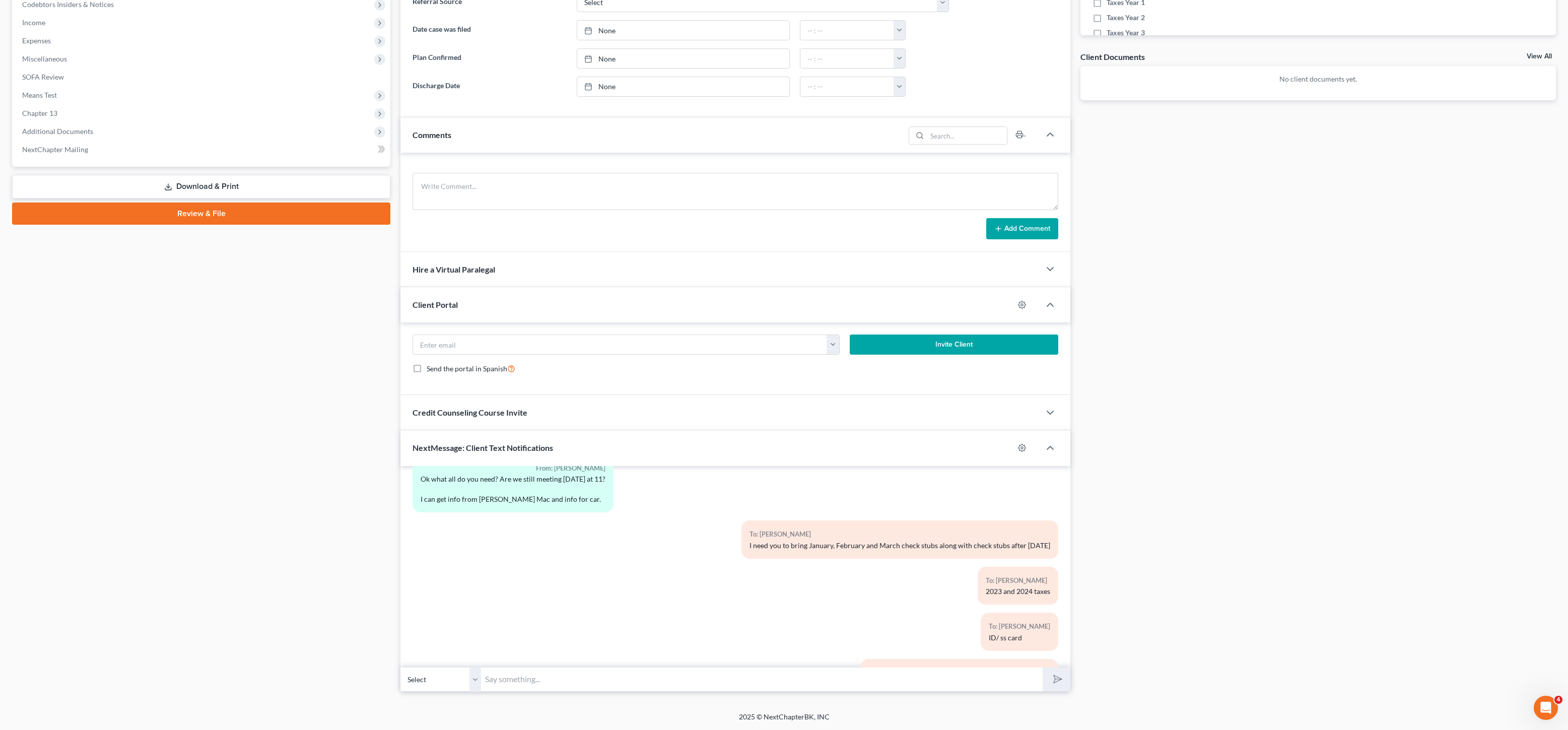
copy div "January, February and March check stubs along with check stubs after [DATE]"
click at [684, 686] on input "text" at bounding box center [761, 679] width 562 height 25
paste input "January, February and March check stubs along with check stubs after [DATE]"
type input "January, February and March check stubs along with check stubs after [DATE]"
click at [1059, 668] on button "submit" at bounding box center [1057, 679] width 28 height 23
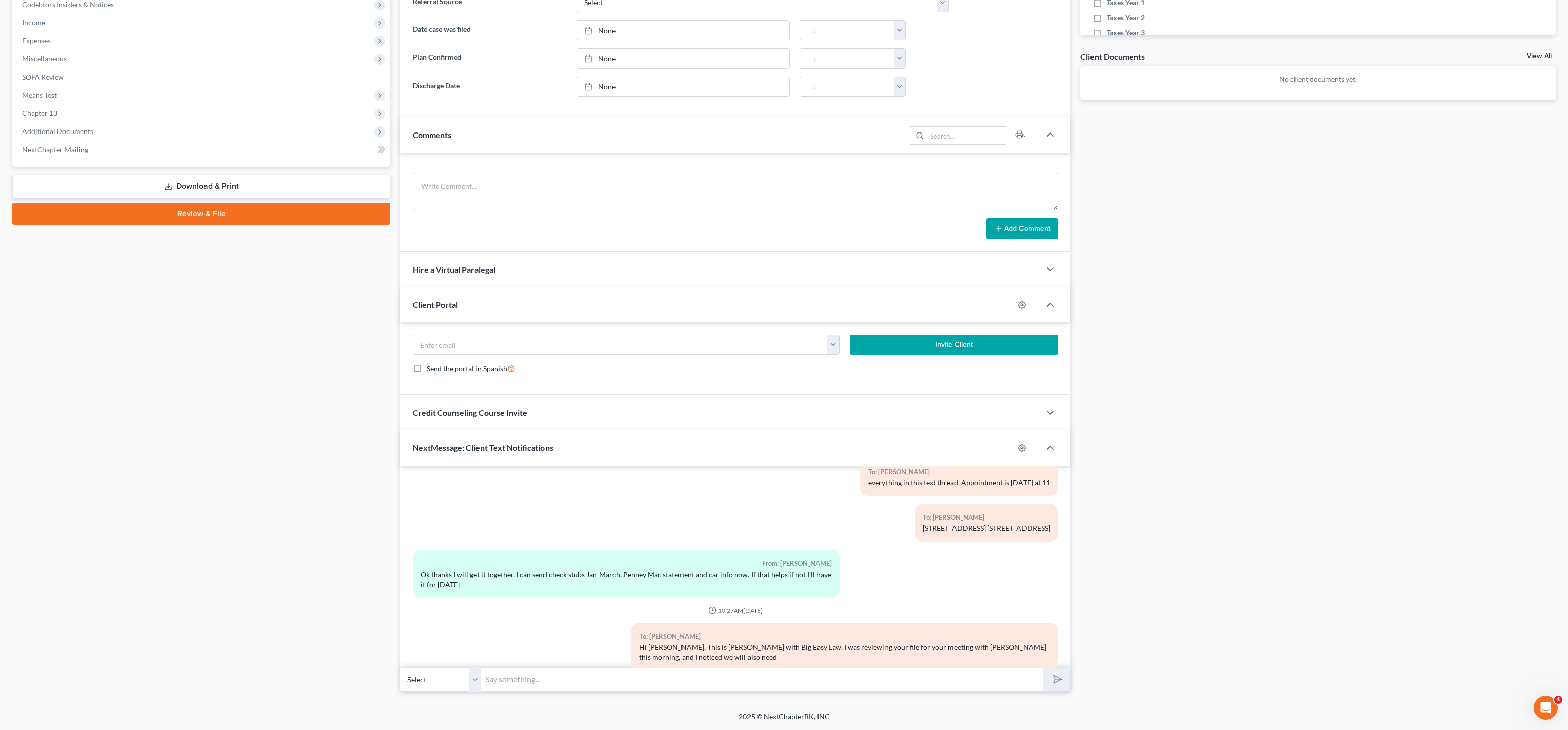
scroll to position [415, 0]
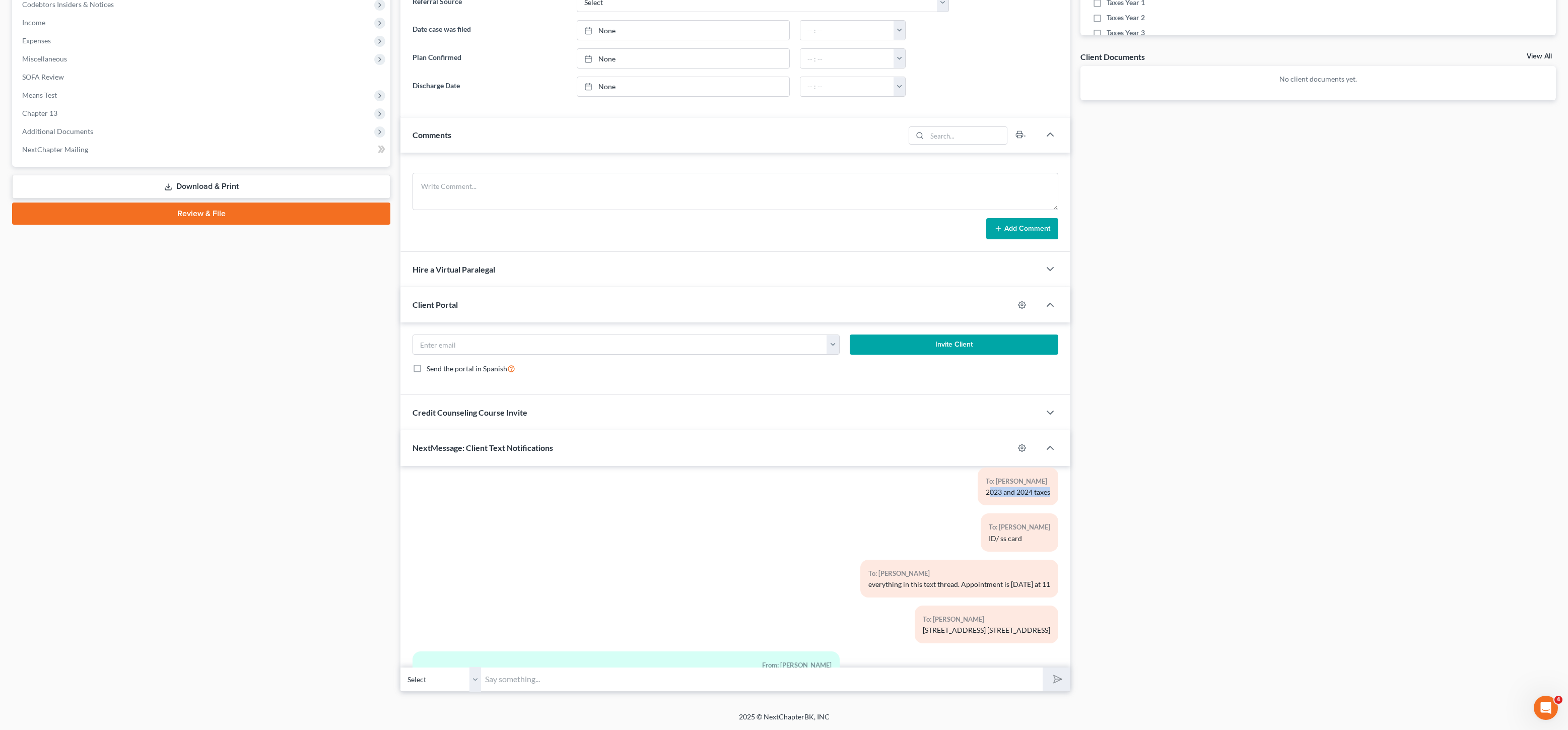
drag, startPoint x: 1014, startPoint y: 490, endPoint x: 1031, endPoint y: 494, distance: 17.5
click at [1046, 492] on div "To: [PERSON_NAME] 2023 and 2024 taxes" at bounding box center [1018, 487] width 81 height 38
click at [1031, 494] on div "2023 and 2024 taxes" at bounding box center [1018, 492] width 64 height 10
drag, startPoint x: 1024, startPoint y: 495, endPoint x: 972, endPoint y: 490, distance: 52.2
click at [978, 490] on div "To: [PERSON_NAME] 2023 and 2024 taxes" at bounding box center [1018, 487] width 81 height 38
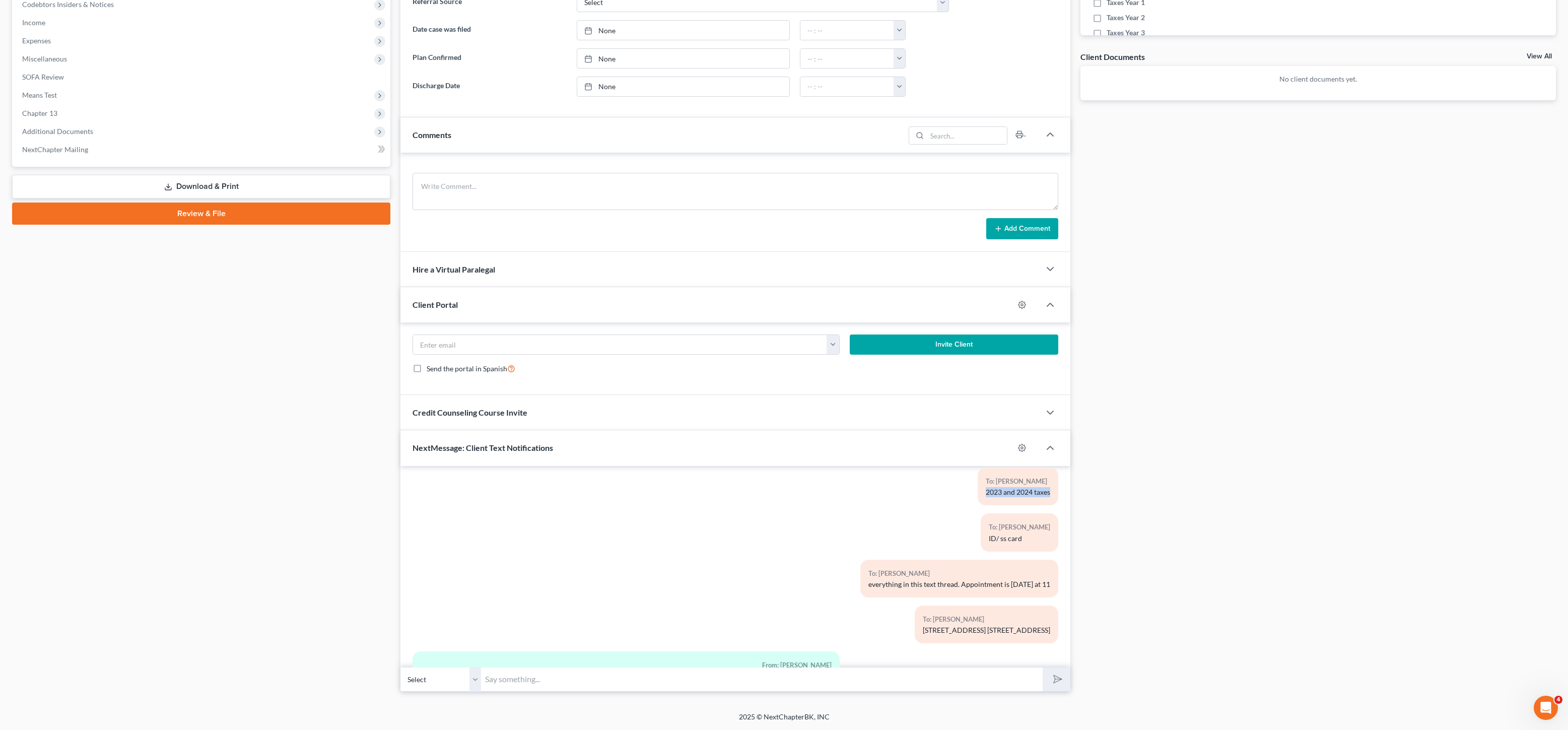
copy div "2023 and 2024 taxes"
click at [947, 667] on input "text" at bounding box center [761, 679] width 562 height 25
paste input "2023 and 2024 taxes"
type input "2023 and 2024 taxes"
click at [1054, 676] on icon "submit" at bounding box center [1055, 678] width 14 height 14
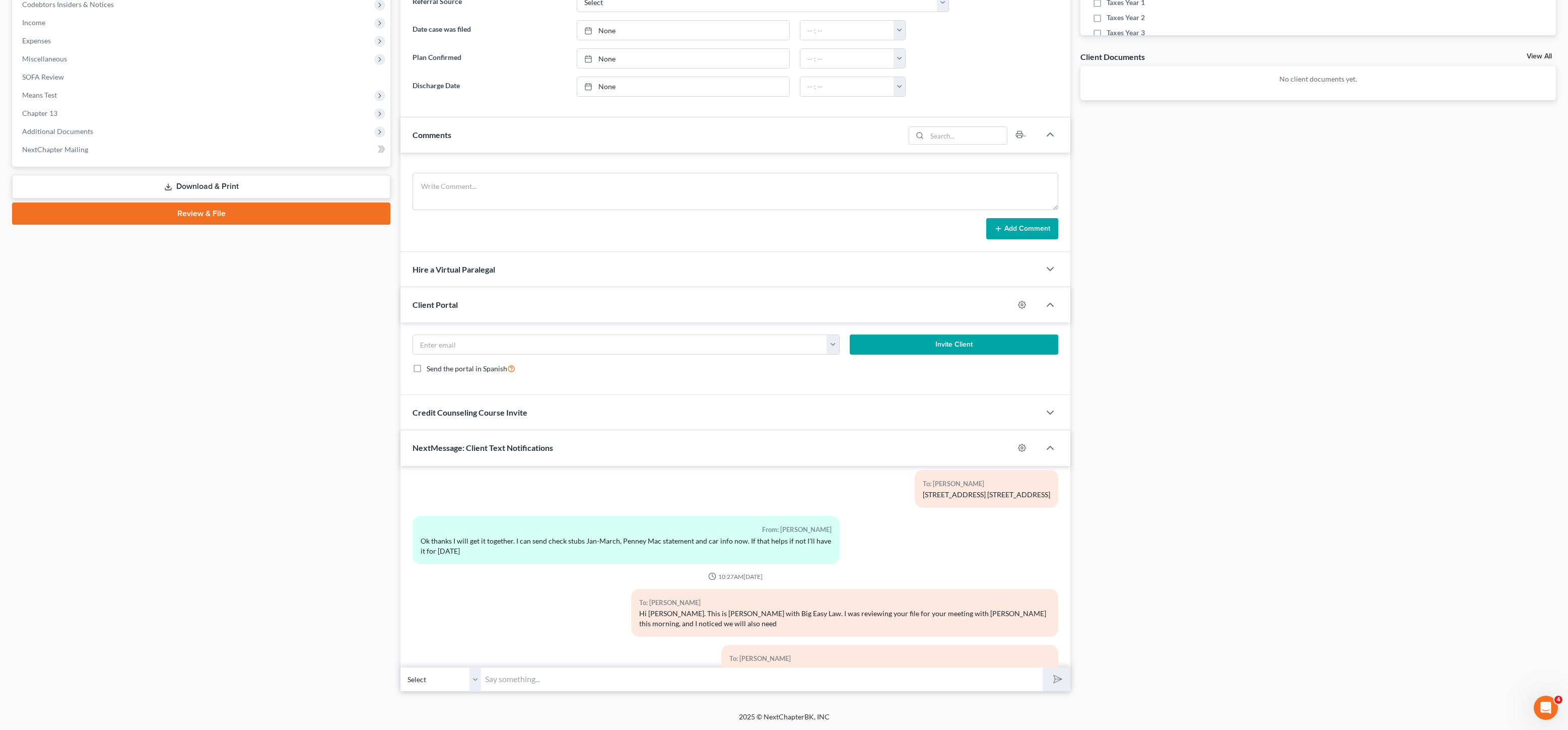
scroll to position [354, 0]
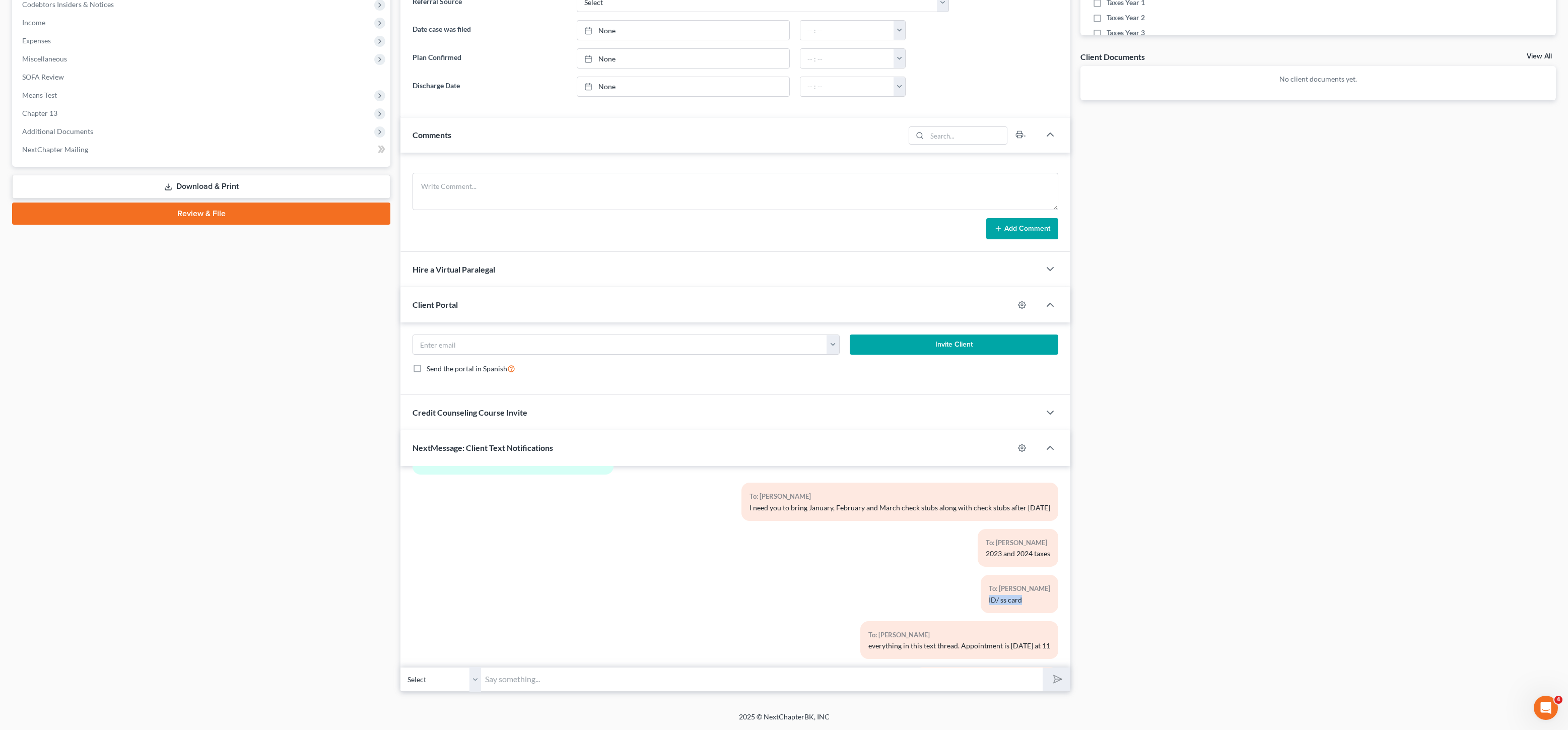
drag, startPoint x: 991, startPoint y: 601, endPoint x: 1002, endPoint y: 600, distance: 11.0
click at [990, 601] on div "To: [PERSON_NAME] ID/ ss card" at bounding box center [1019, 594] width 77 height 38
copy div "ID/ ss card"
click at [928, 679] on input "text" at bounding box center [761, 679] width 562 height 25
paste input "ID/ ss card"
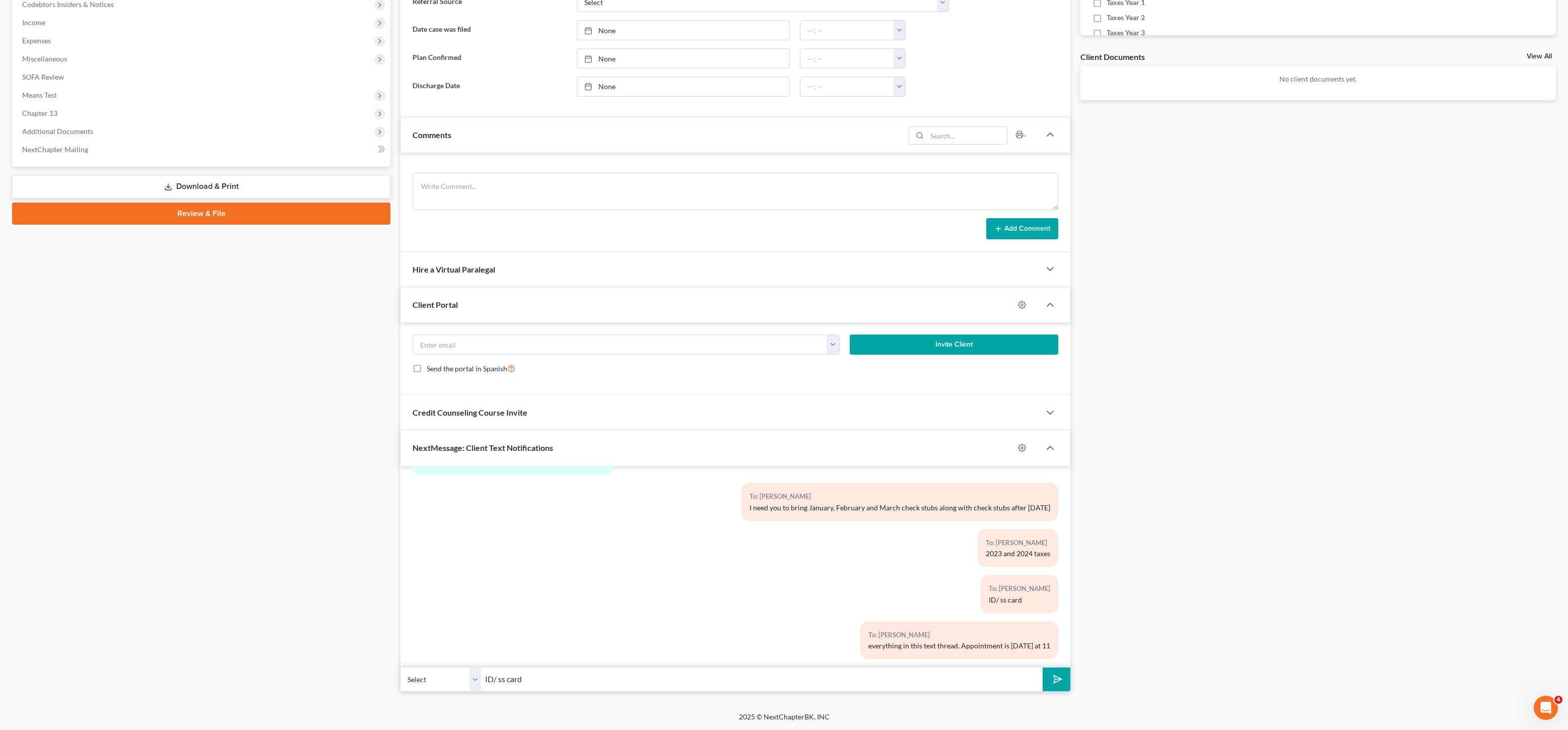
type input "ID/ ss card"
click at [1059, 675] on icon "submit" at bounding box center [1055, 678] width 14 height 14
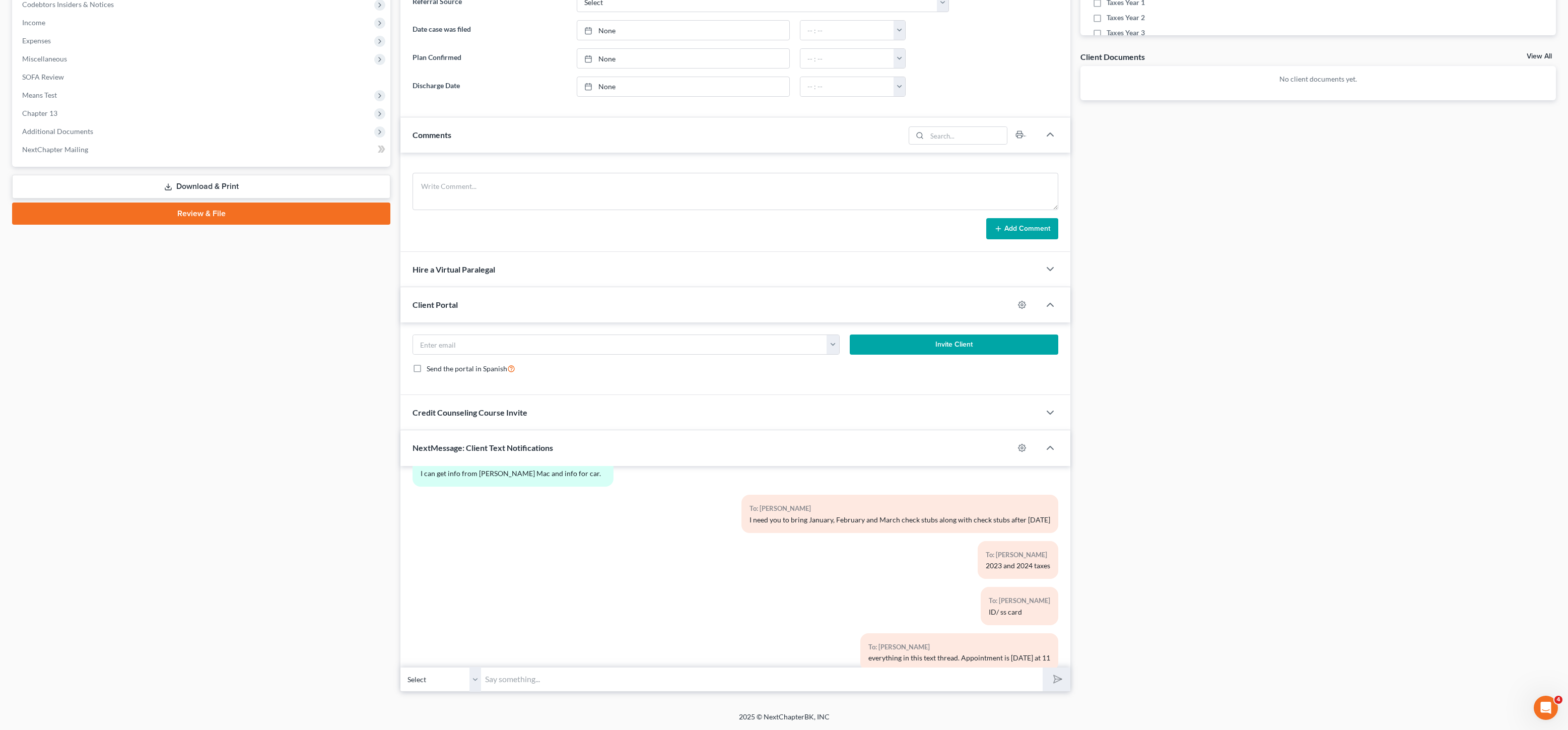
scroll to position [879, 0]
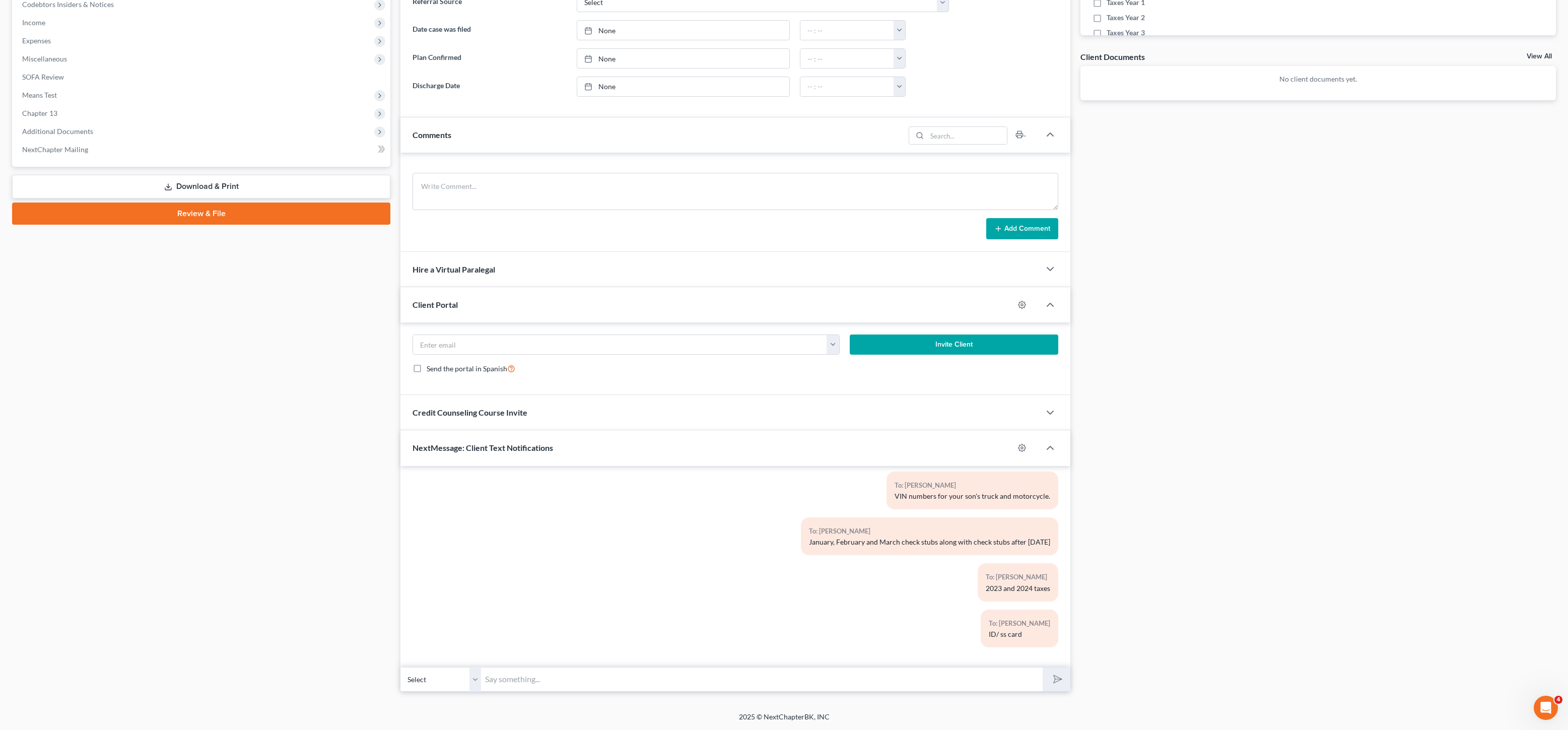
drag, startPoint x: 926, startPoint y: 616, endPoint x: 1045, endPoint y: 603, distance: 119.7
click at [926, 616] on div "To: [PERSON_NAME] ID/ ss card" at bounding box center [844, 632] width 437 height 46
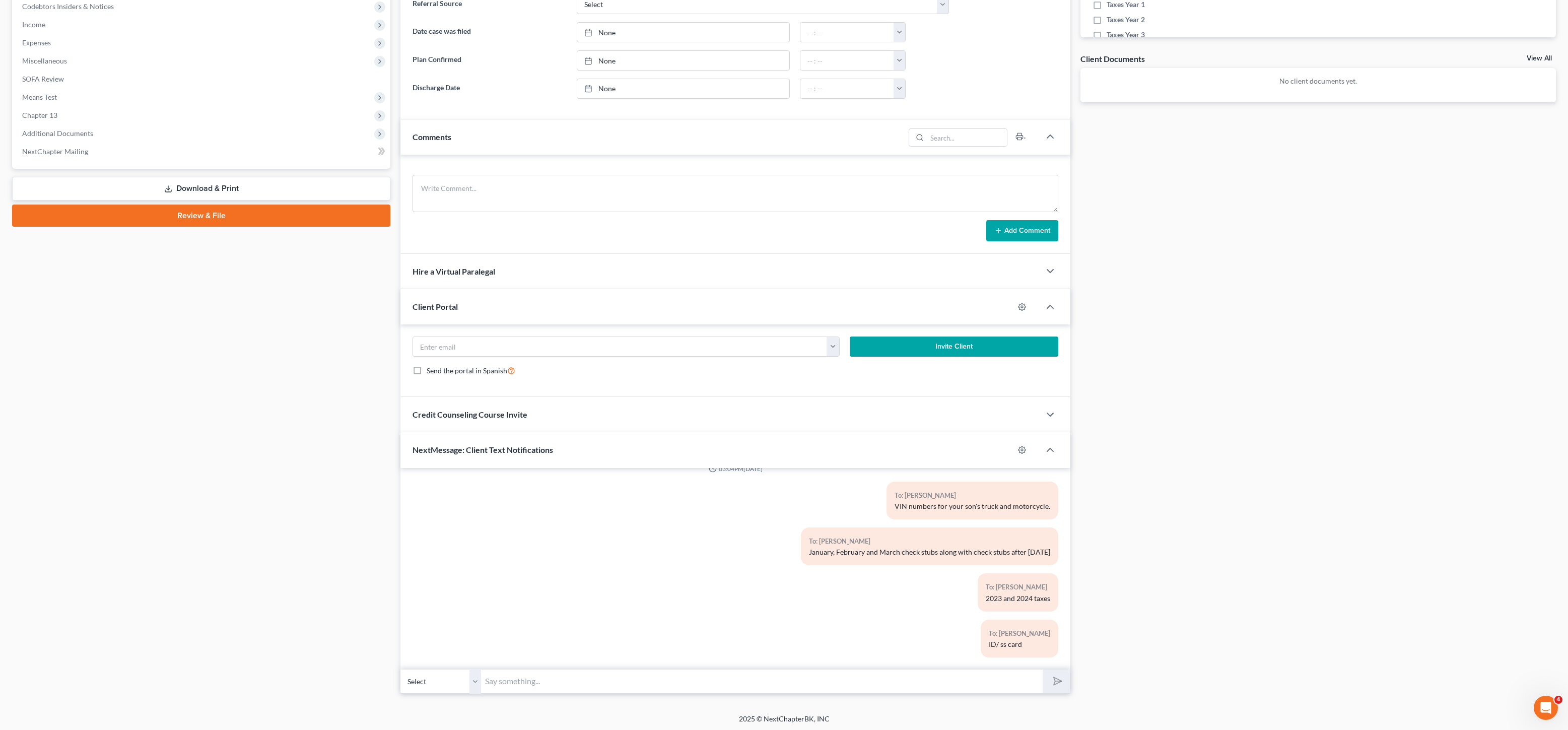
scroll to position [860, 0]
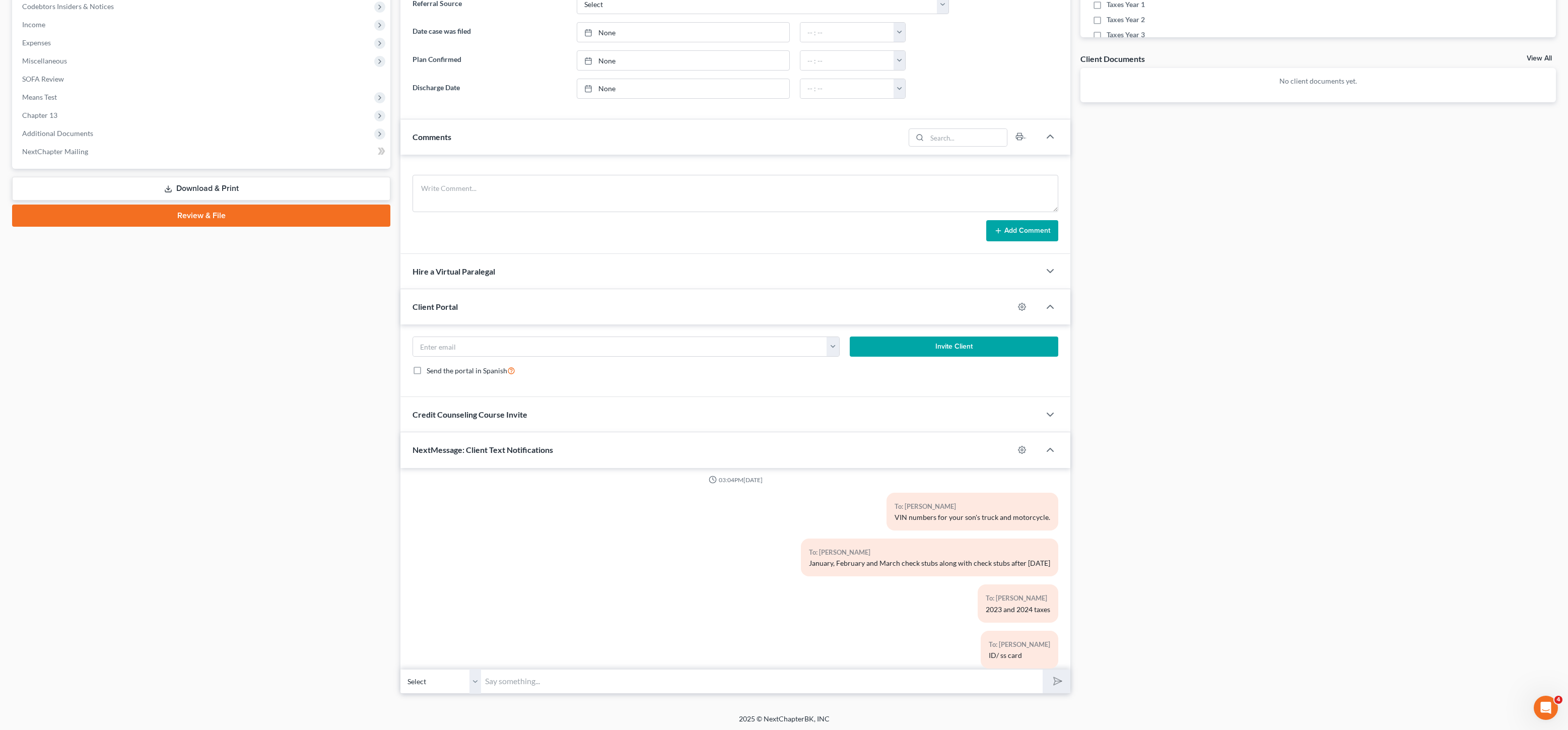
click at [610, 473] on div "To: [PERSON_NAME] See you about 11. Thanks, [PERSON_NAME]" at bounding box center [735, 452] width 656 height 46
click at [620, 456] on div "NextMessage: Client Text Notifications" at bounding box center [707, 450] width 614 height 35
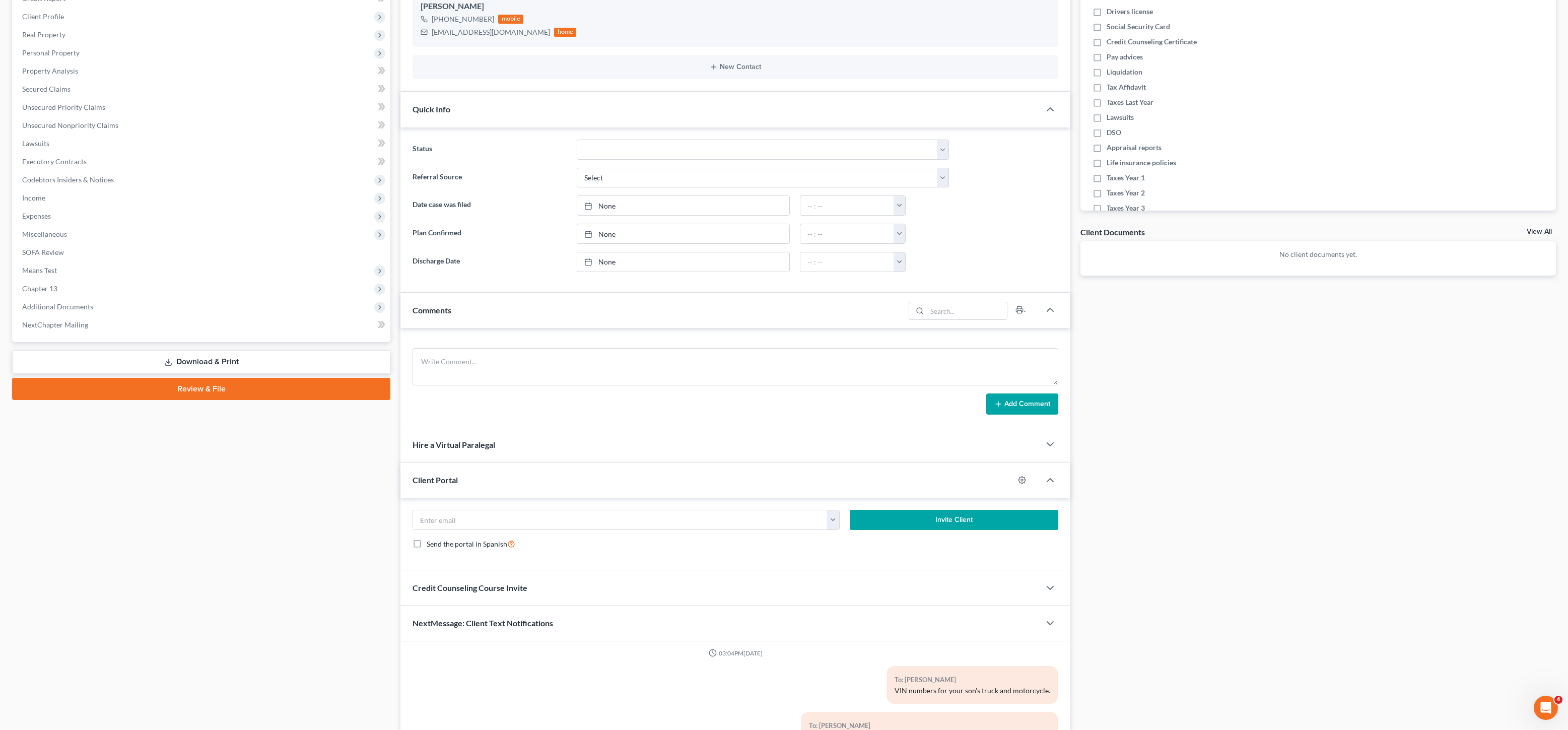
scroll to position [101, 0]
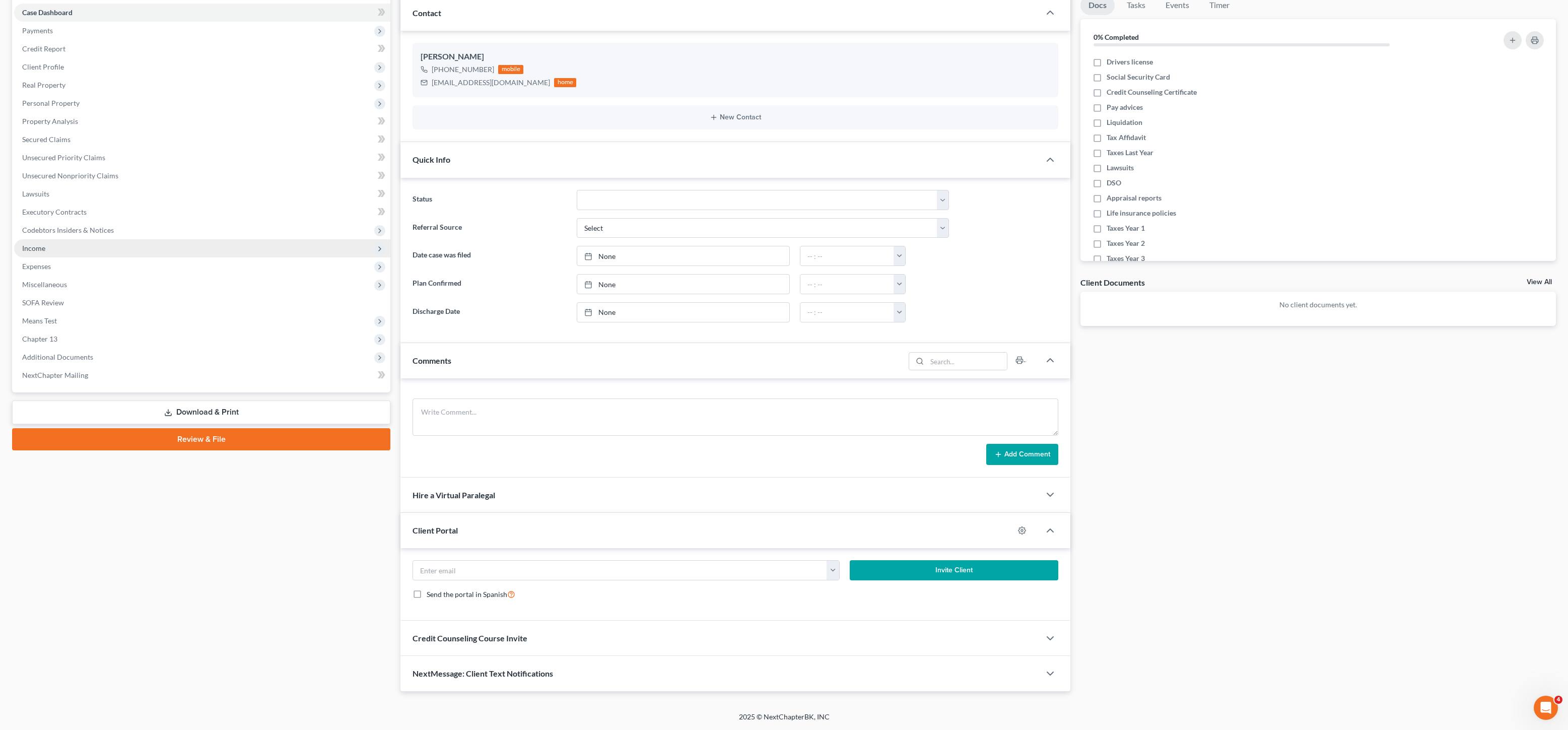
click at [61, 249] on span "Income" at bounding box center [202, 248] width 376 height 18
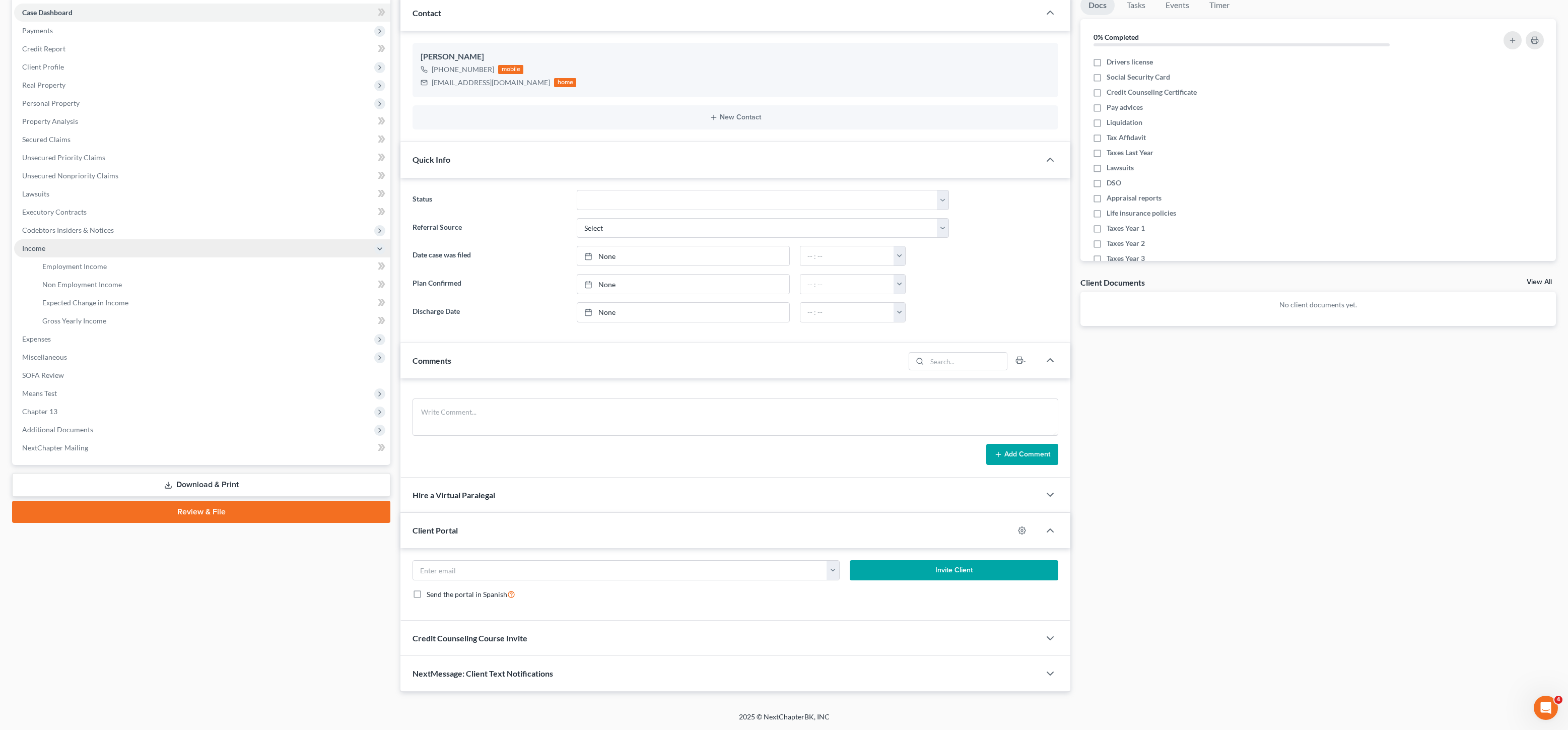
click at [89, 256] on span "Income" at bounding box center [202, 248] width 376 height 18
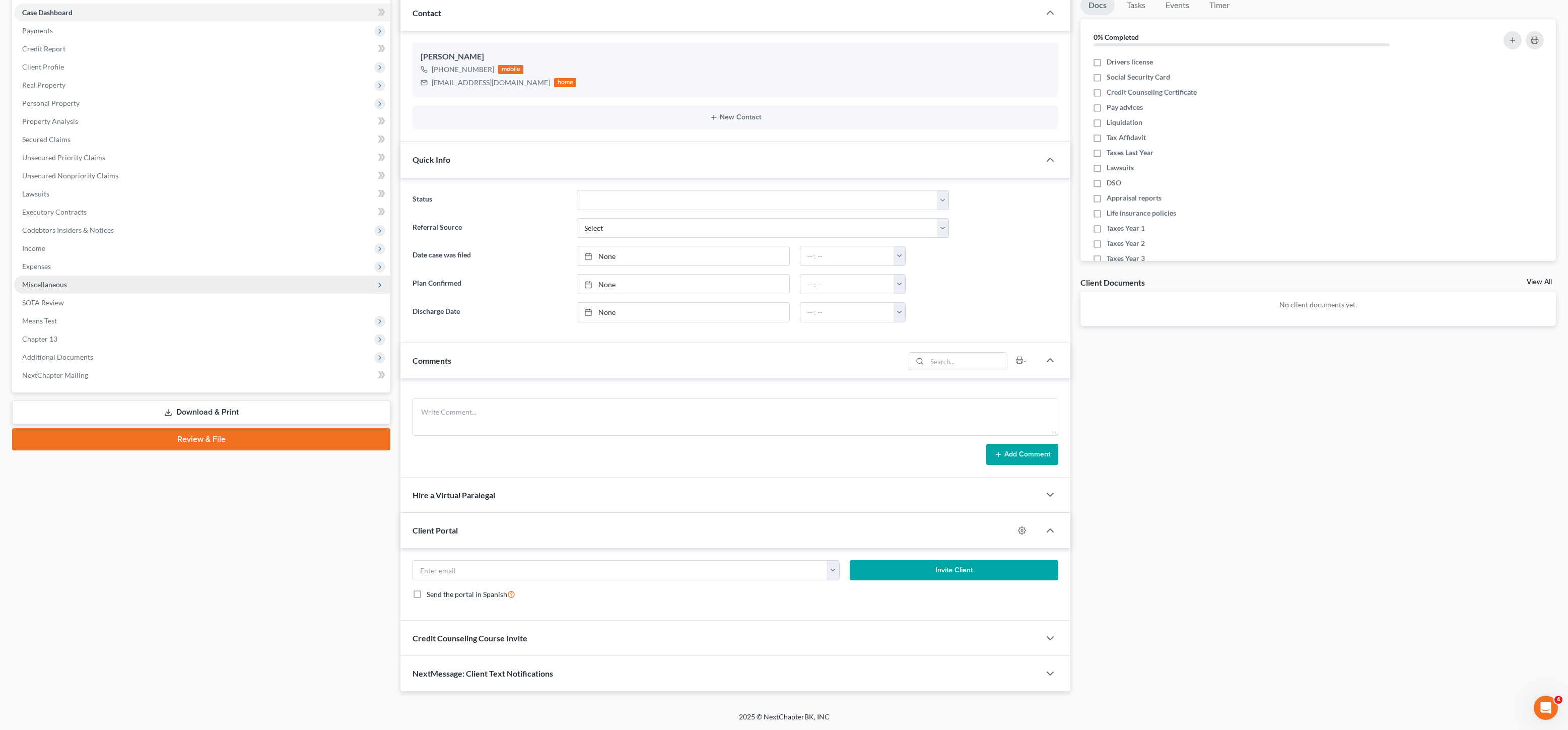
click at [98, 263] on span "Expenses" at bounding box center [202, 266] width 376 height 18
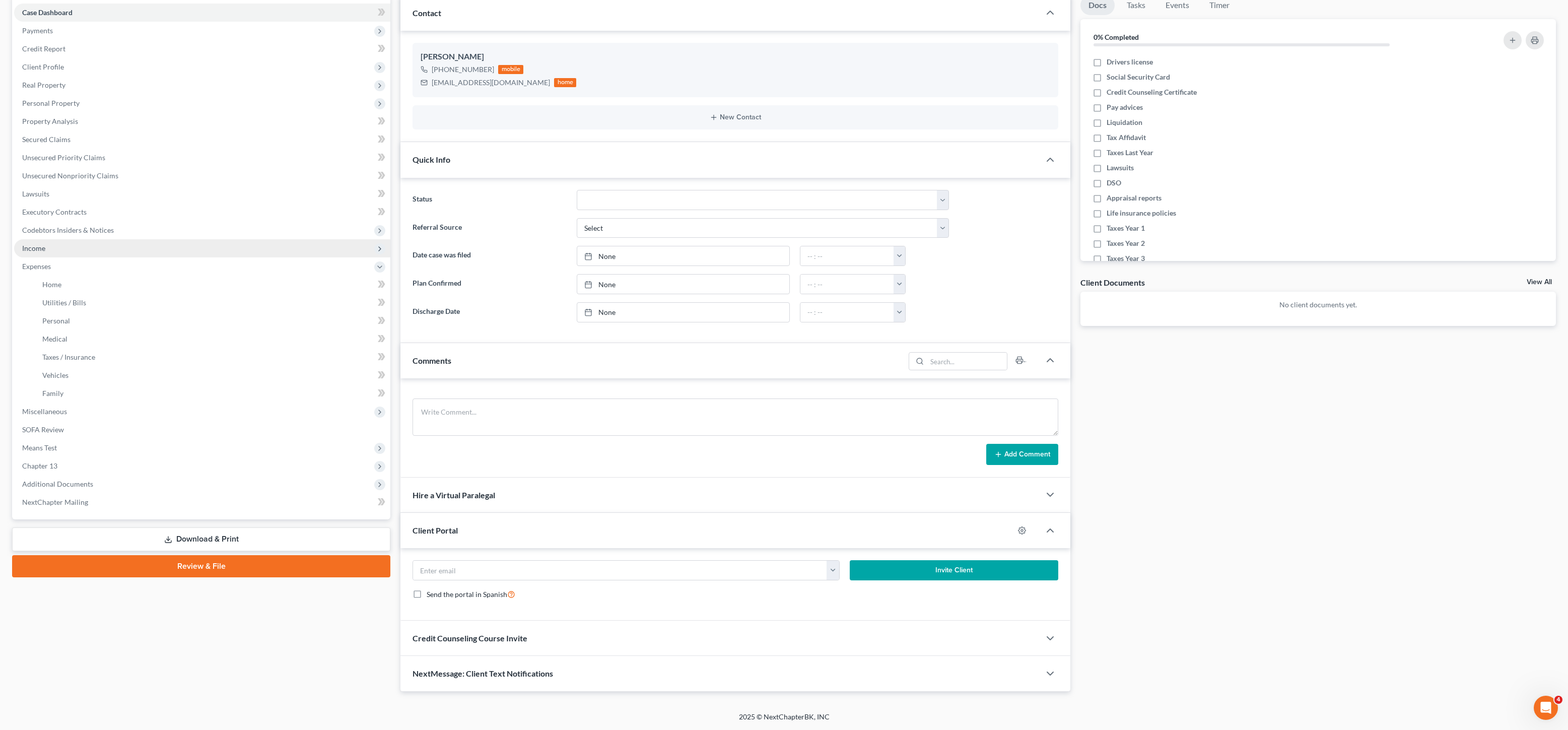
click at [182, 256] on span "Income" at bounding box center [202, 248] width 376 height 18
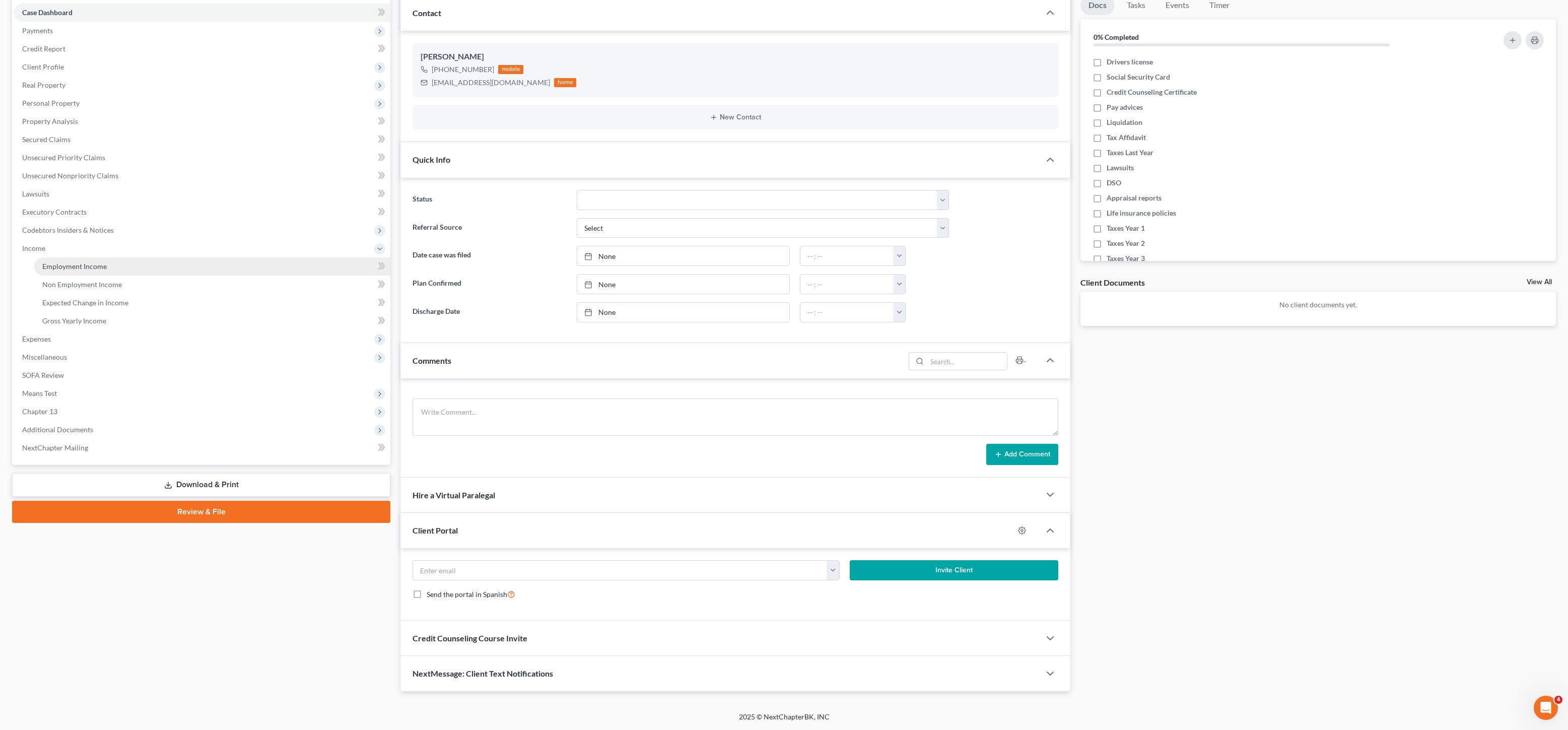
click at [122, 257] on link "Employment Income" at bounding box center [212, 266] width 356 height 18
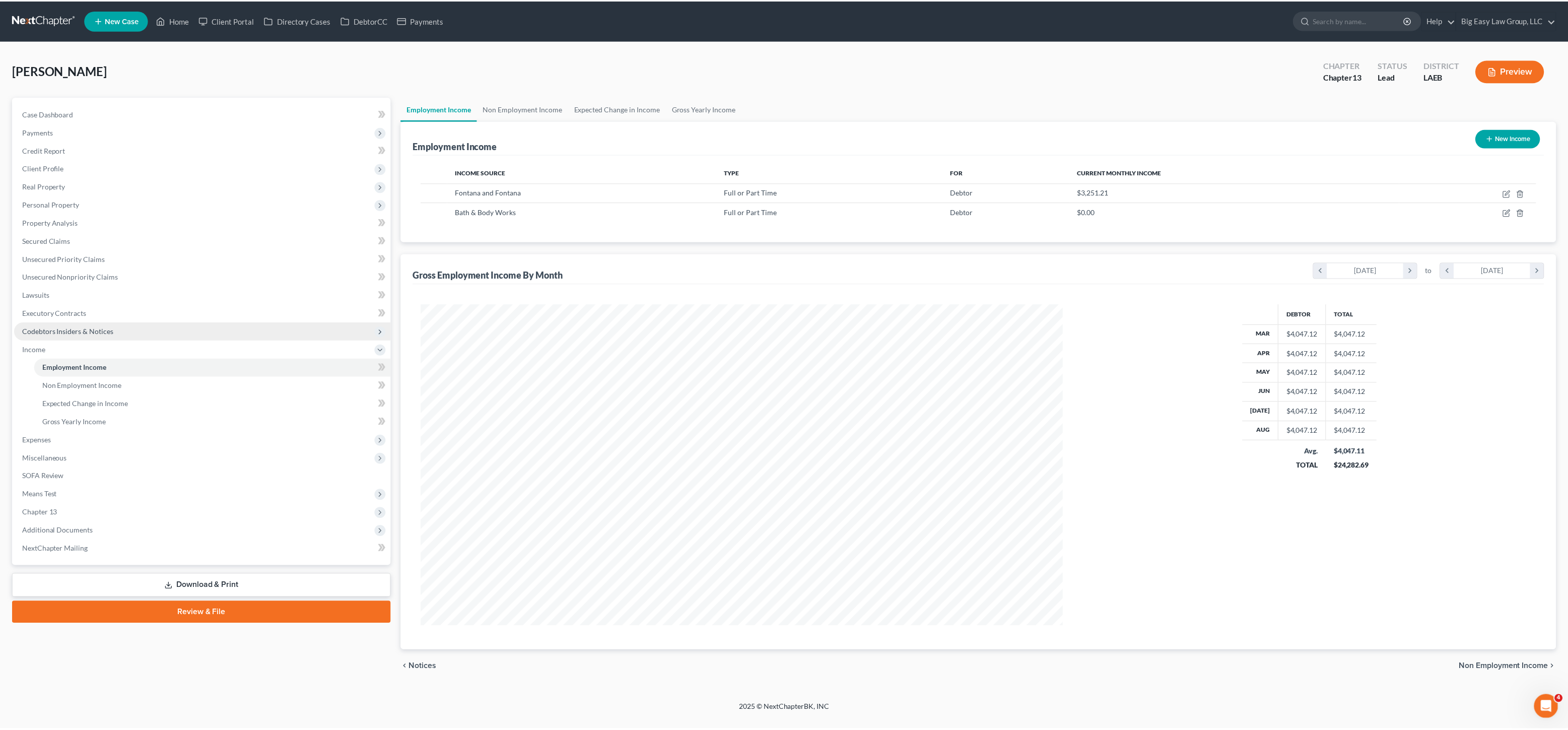
scroll to position [322, 666]
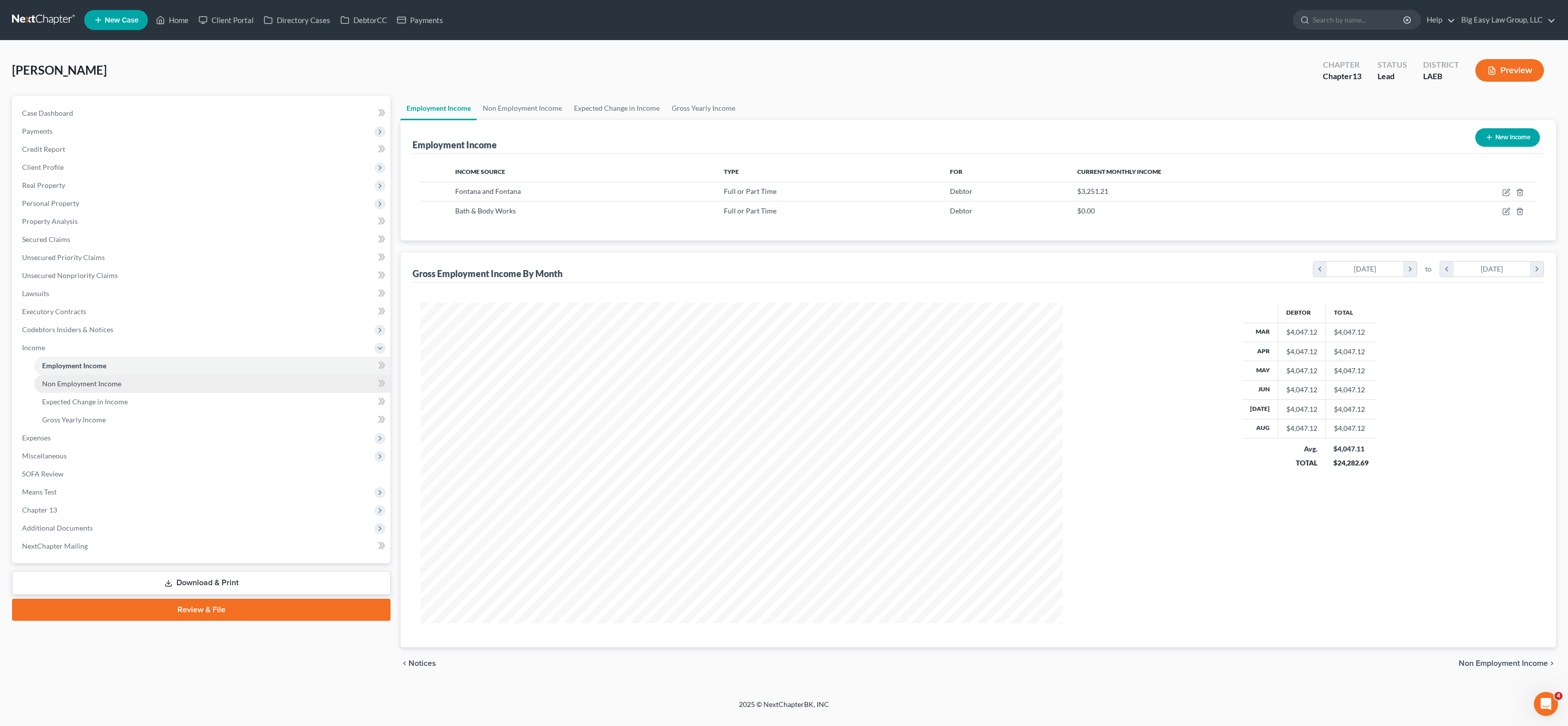
click at [103, 383] on span "Non Employment Income" at bounding box center [81, 383] width 79 height 9
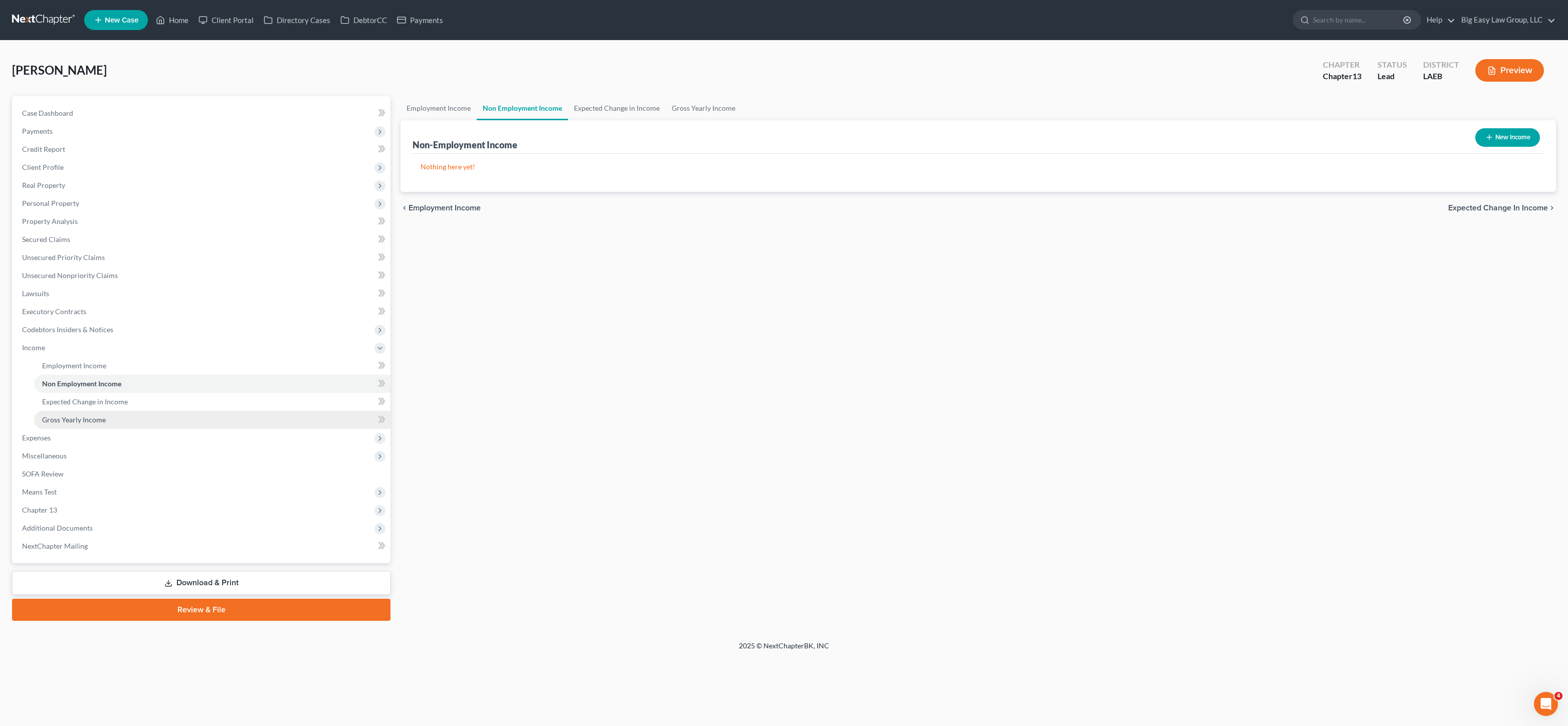
click at [70, 418] on span "Gross Yearly Income" at bounding box center [74, 420] width 64 height 9
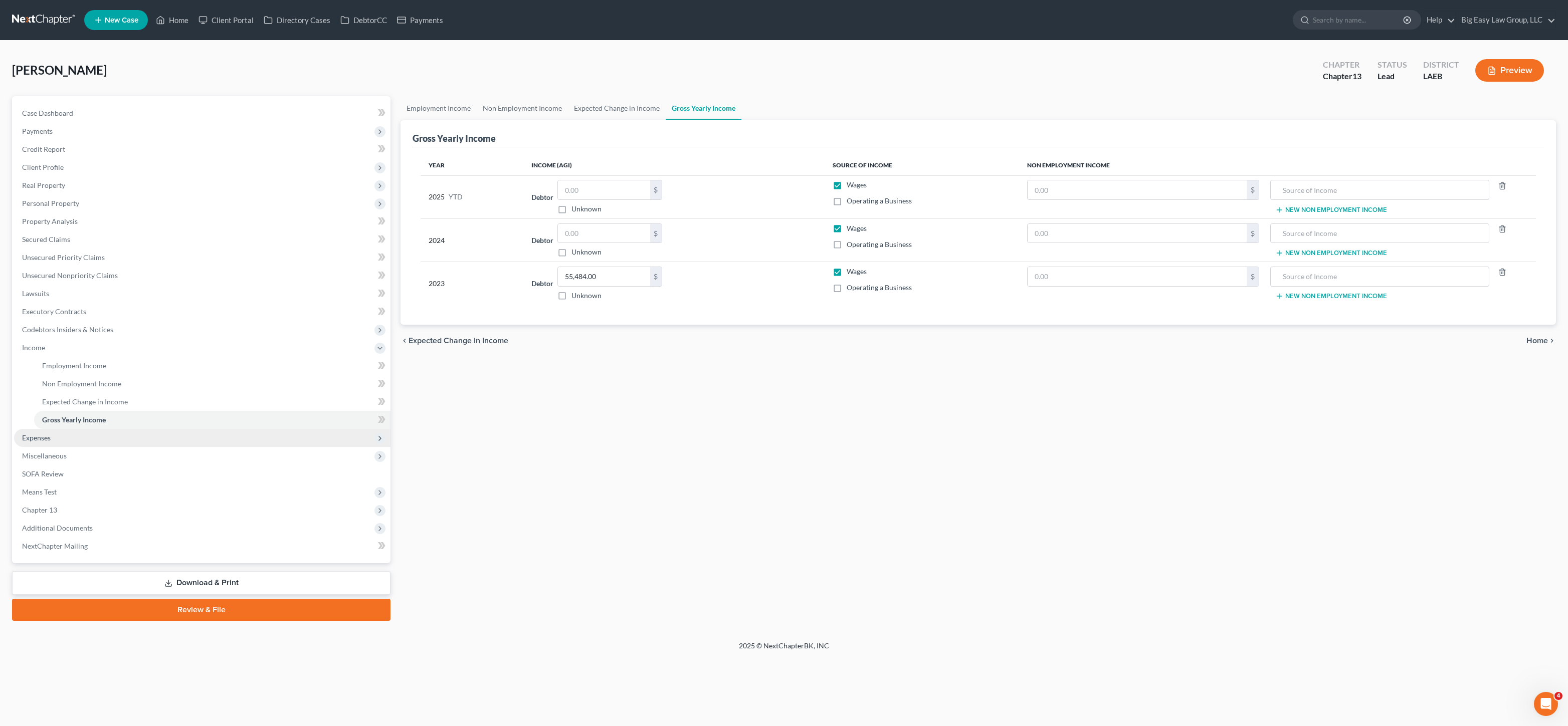
click at [64, 435] on span "Expenses" at bounding box center [202, 438] width 376 height 18
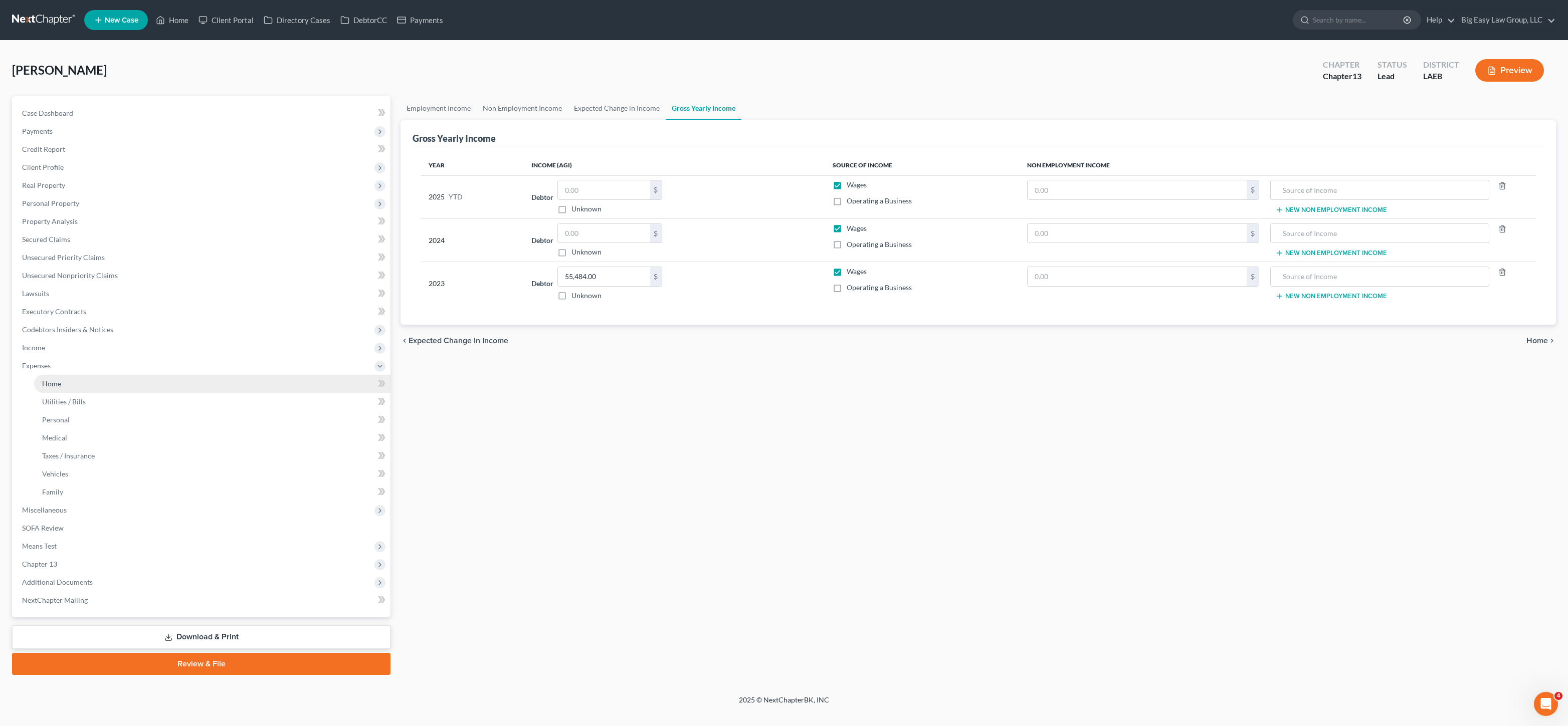
click at [76, 391] on link "Home" at bounding box center [212, 383] width 357 height 18
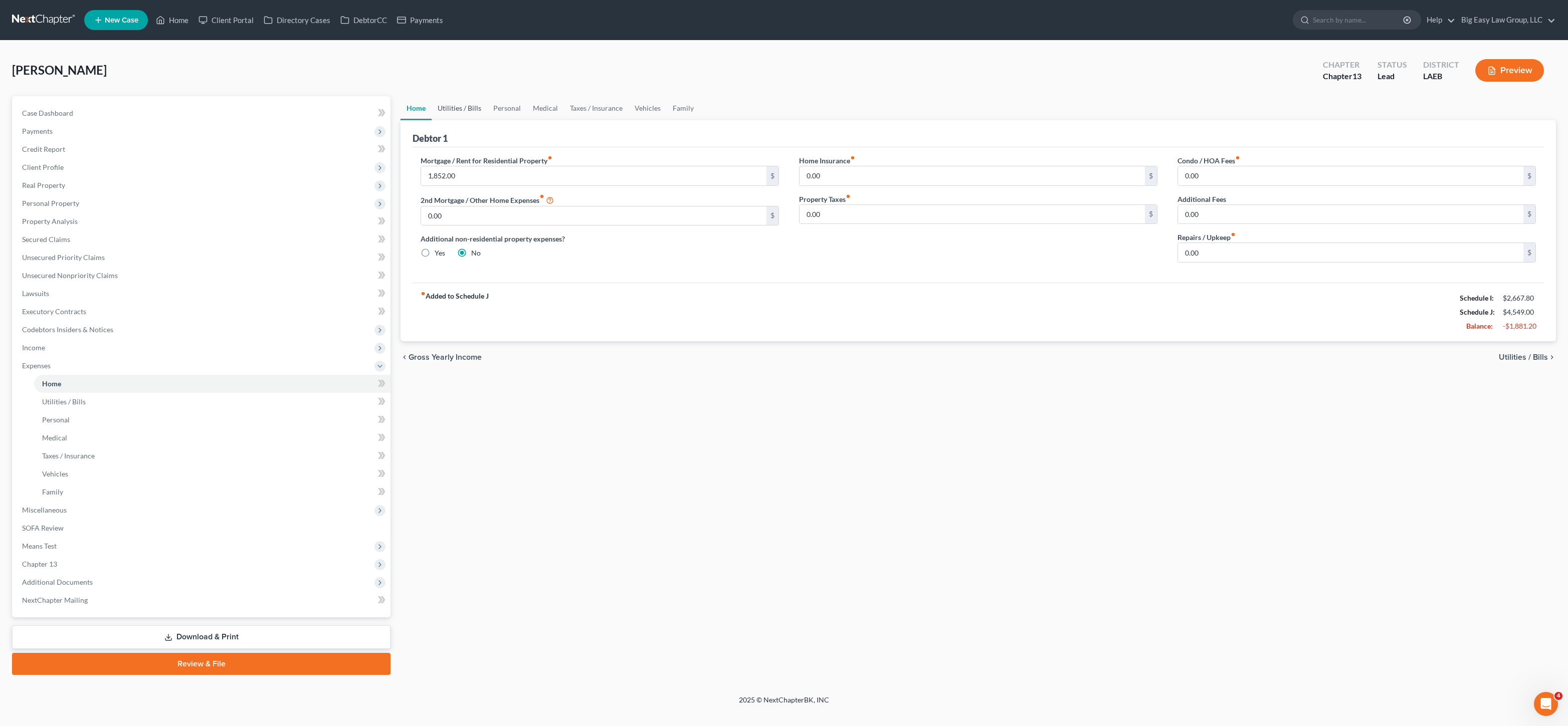
drag, startPoint x: 446, startPoint y: 107, endPoint x: 478, endPoint y: 110, distance: 32.1
click at [446, 107] on link "Utilities / Bills" at bounding box center [459, 108] width 56 height 24
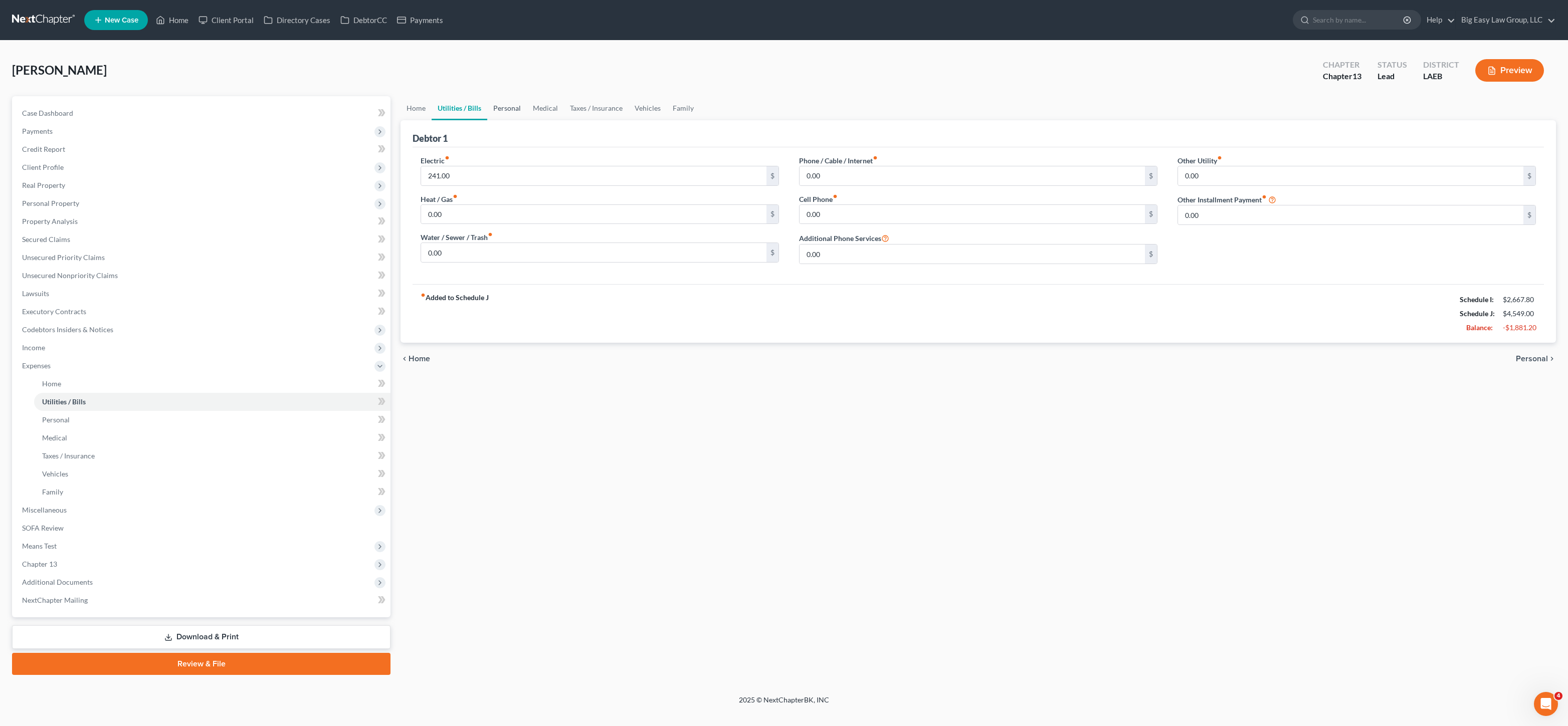
click at [508, 111] on link "Personal" at bounding box center [507, 108] width 40 height 24
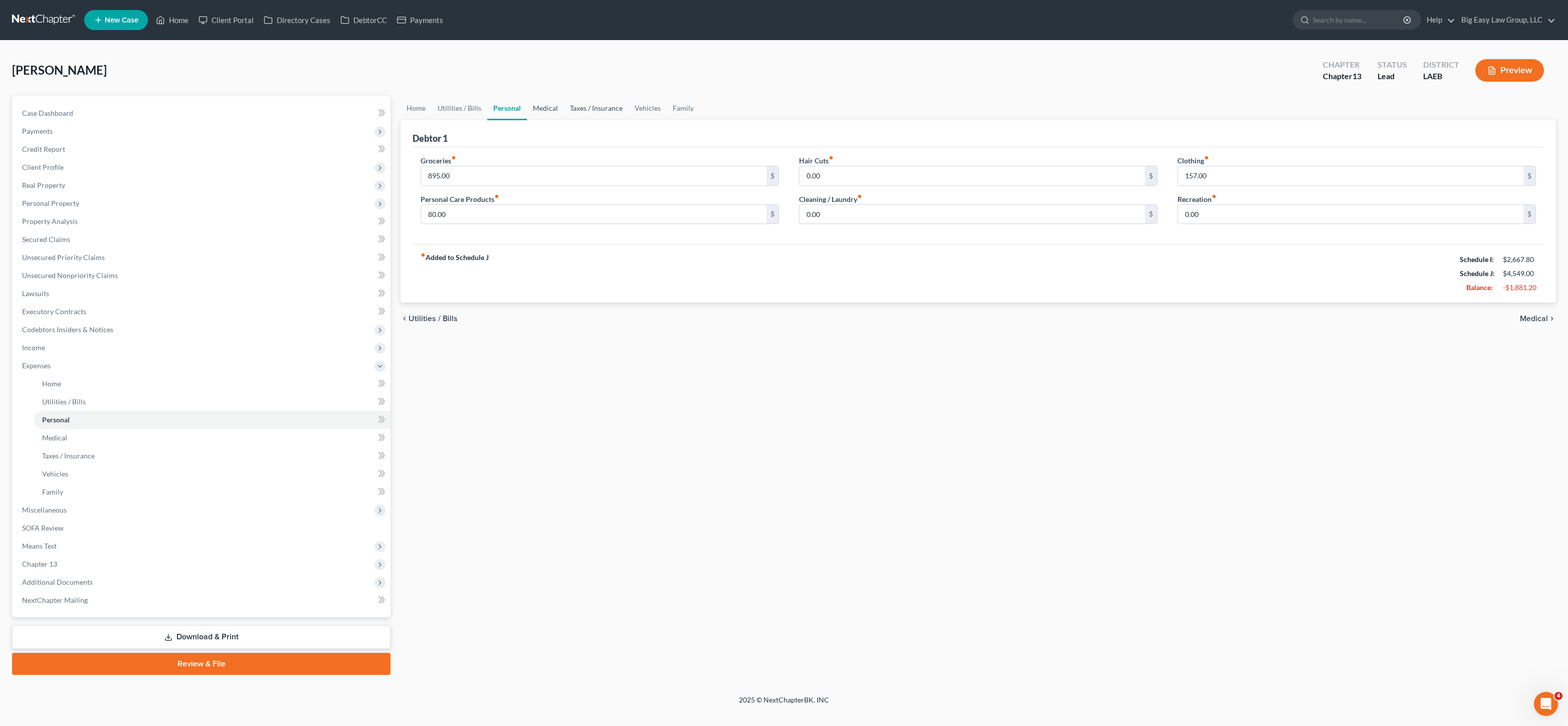
drag, startPoint x: 545, startPoint y: 113, endPoint x: 578, endPoint y: 113, distance: 33.0
click at [546, 113] on link "Medical" at bounding box center [545, 108] width 37 height 24
click at [589, 113] on link "Taxes / Insurance" at bounding box center [596, 108] width 65 height 24
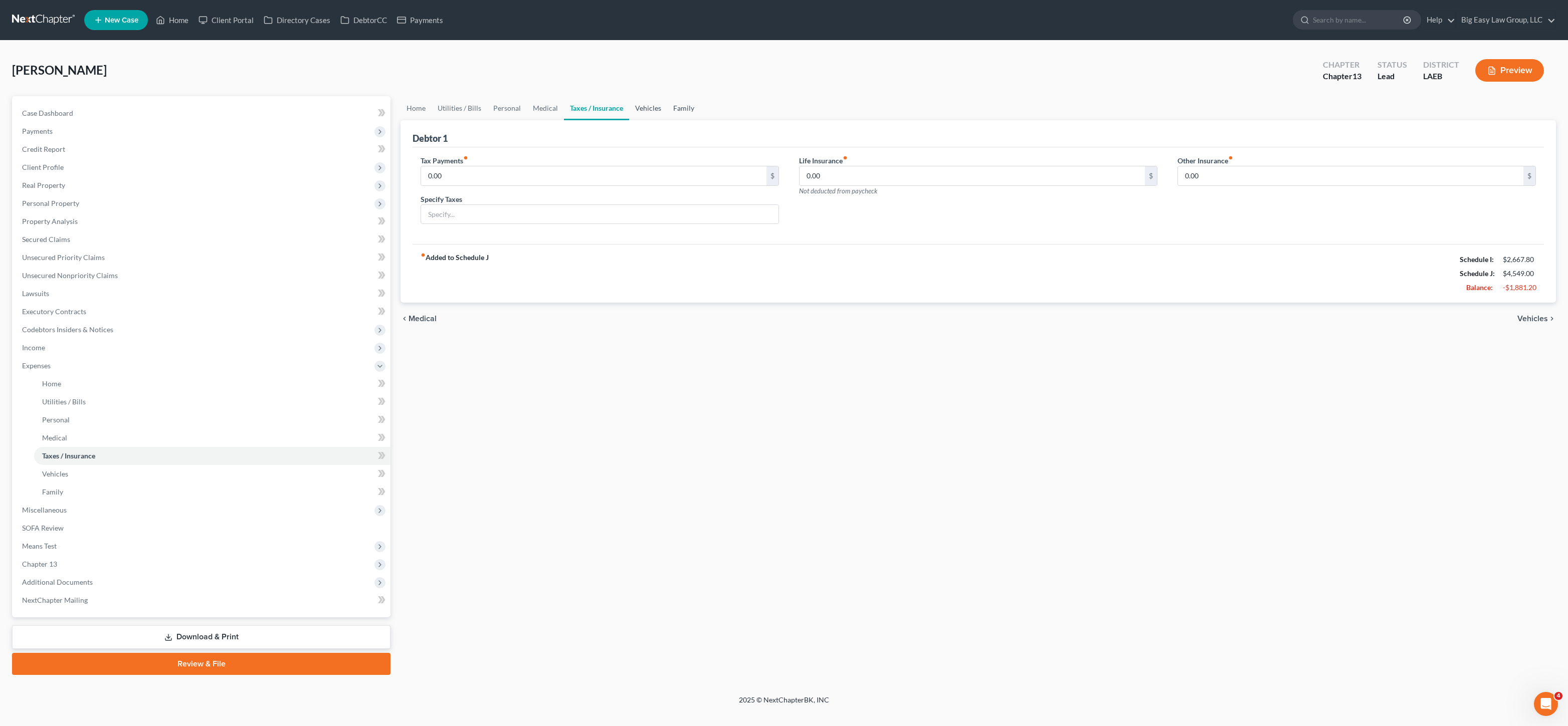
drag, startPoint x: 665, startPoint y: 105, endPoint x: 645, endPoint y: 108, distance: 20.2
click at [667, 105] on link "Family" at bounding box center [684, 108] width 33 height 24
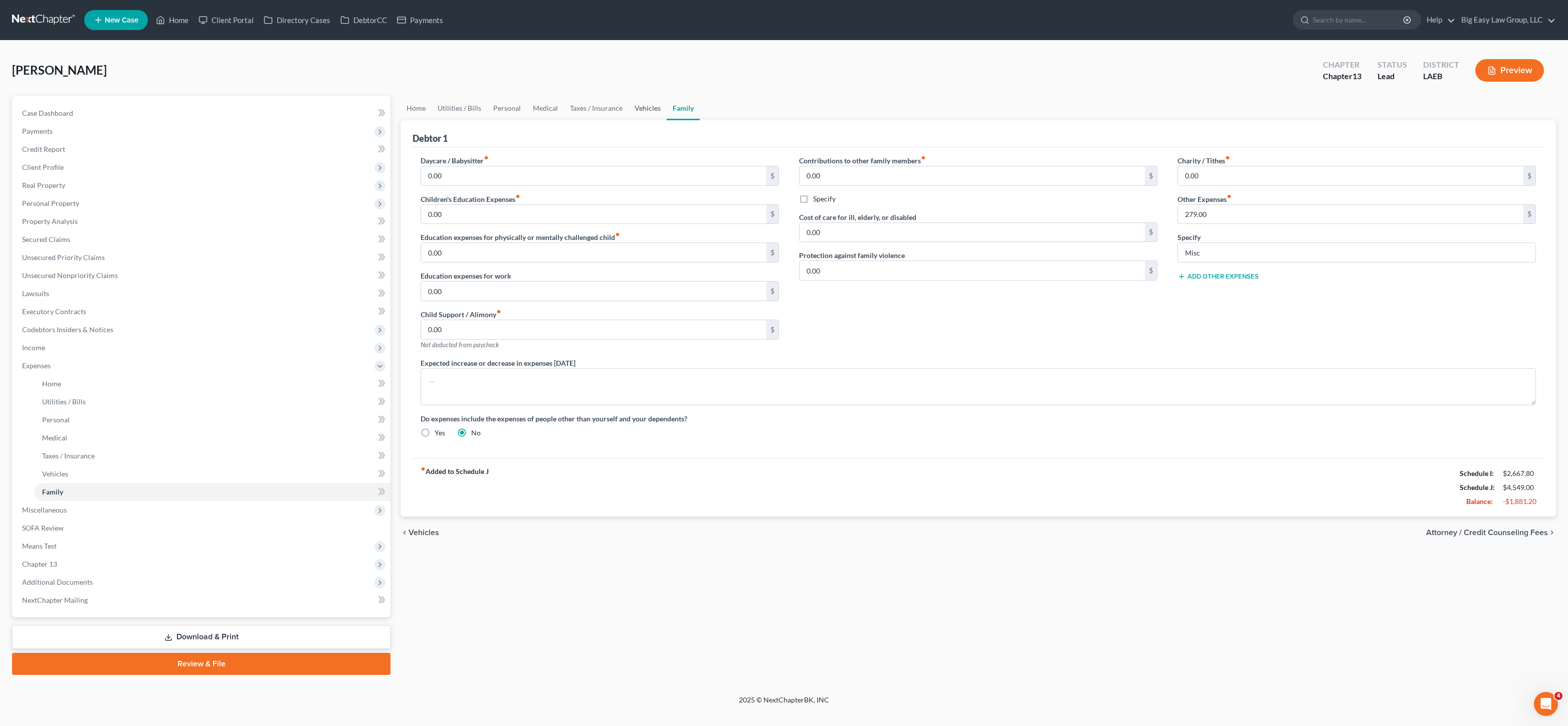
click at [644, 108] on link "Vehicles" at bounding box center [647, 108] width 38 height 24
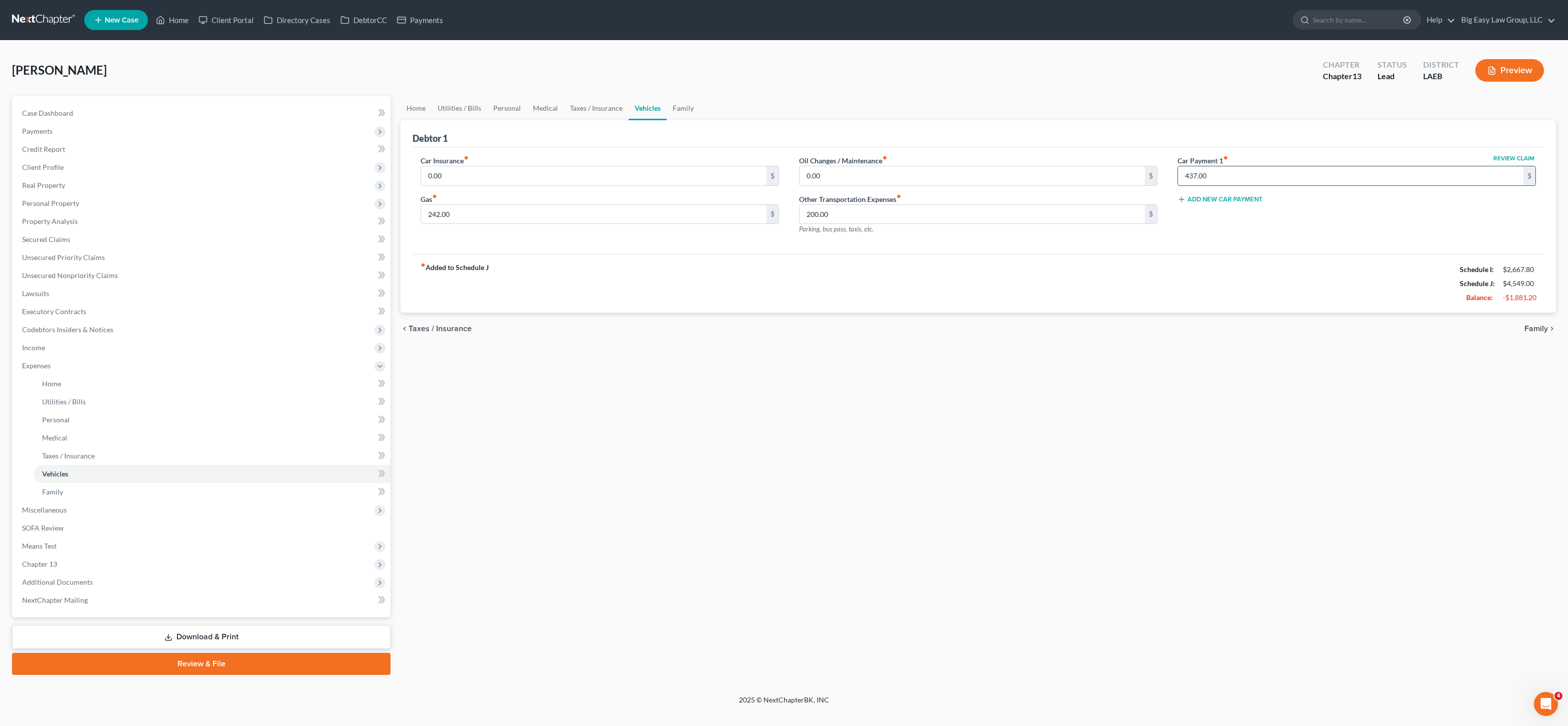
drag, startPoint x: 1253, startPoint y: 176, endPoint x: 1248, endPoint y: 182, distance: 7.8
click at [1253, 176] on input "437.00" at bounding box center [1351, 176] width 345 height 19
click at [1259, 156] on div "Review Claim Car Payment 1 fiber_manual_record 437.00 $" at bounding box center [1356, 170] width 358 height 30
click at [1259, 170] on input "437.00" at bounding box center [1351, 176] width 345 height 19
click at [1222, 174] on input "437.00" at bounding box center [1351, 176] width 345 height 19
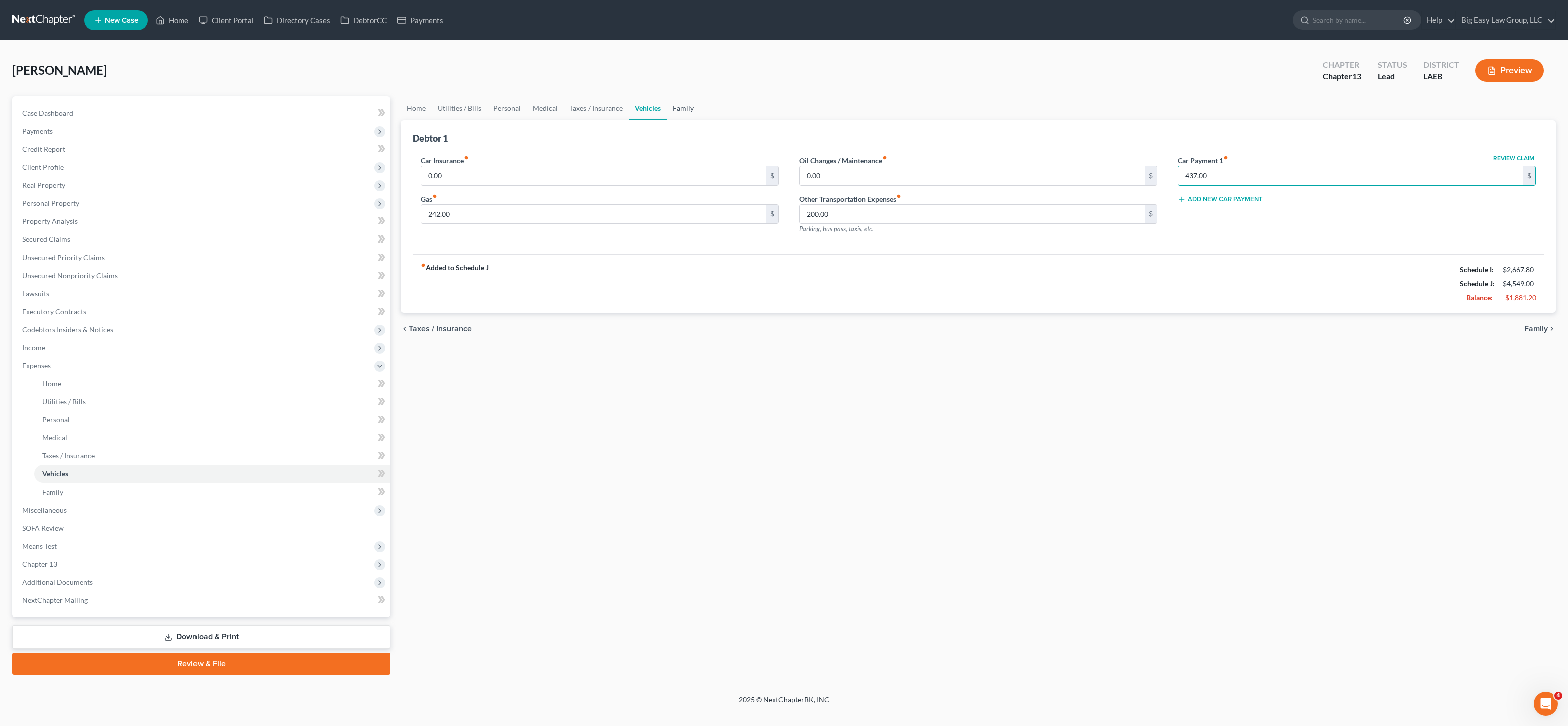
click at [686, 107] on link "Family" at bounding box center [683, 108] width 33 height 24
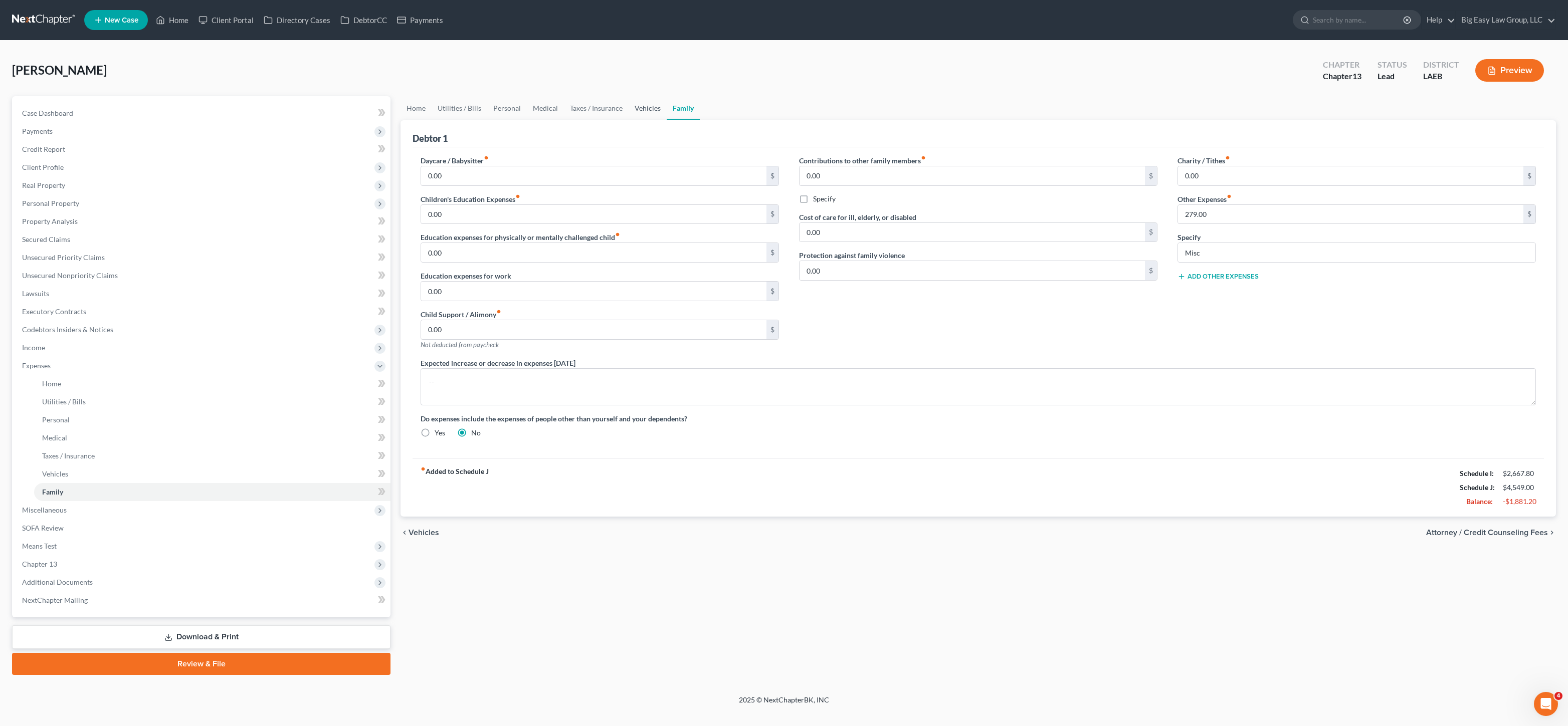
drag, startPoint x: 655, startPoint y: 112, endPoint x: 702, endPoint y: 124, distance: 48.5
click at [655, 112] on link "Vehicles" at bounding box center [647, 108] width 38 height 24
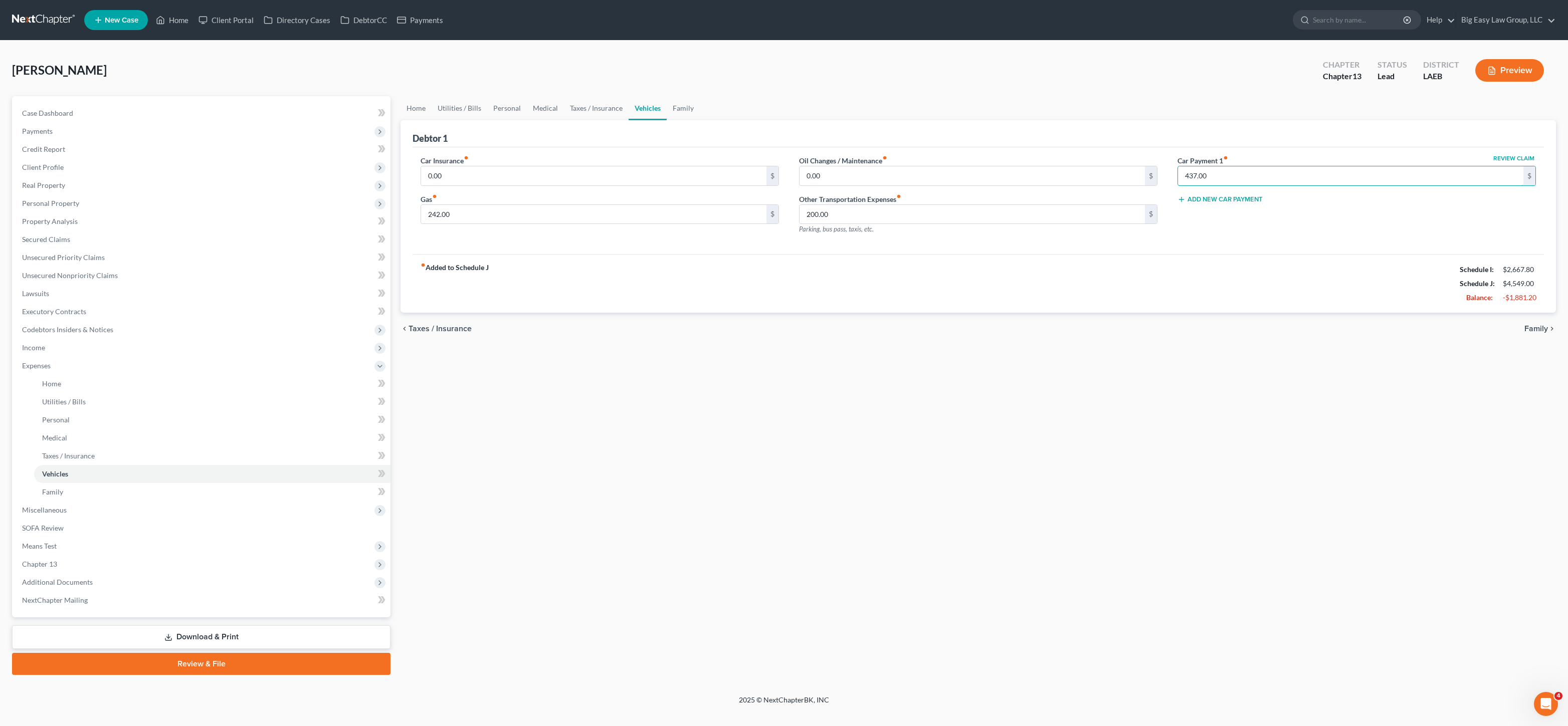
drag, startPoint x: 1232, startPoint y: 182, endPoint x: 1040, endPoint y: 144, distance: 195.7
click at [1232, 182] on input "437.00" at bounding box center [1351, 176] width 345 height 19
click at [671, 117] on link "Family" at bounding box center [683, 108] width 33 height 24
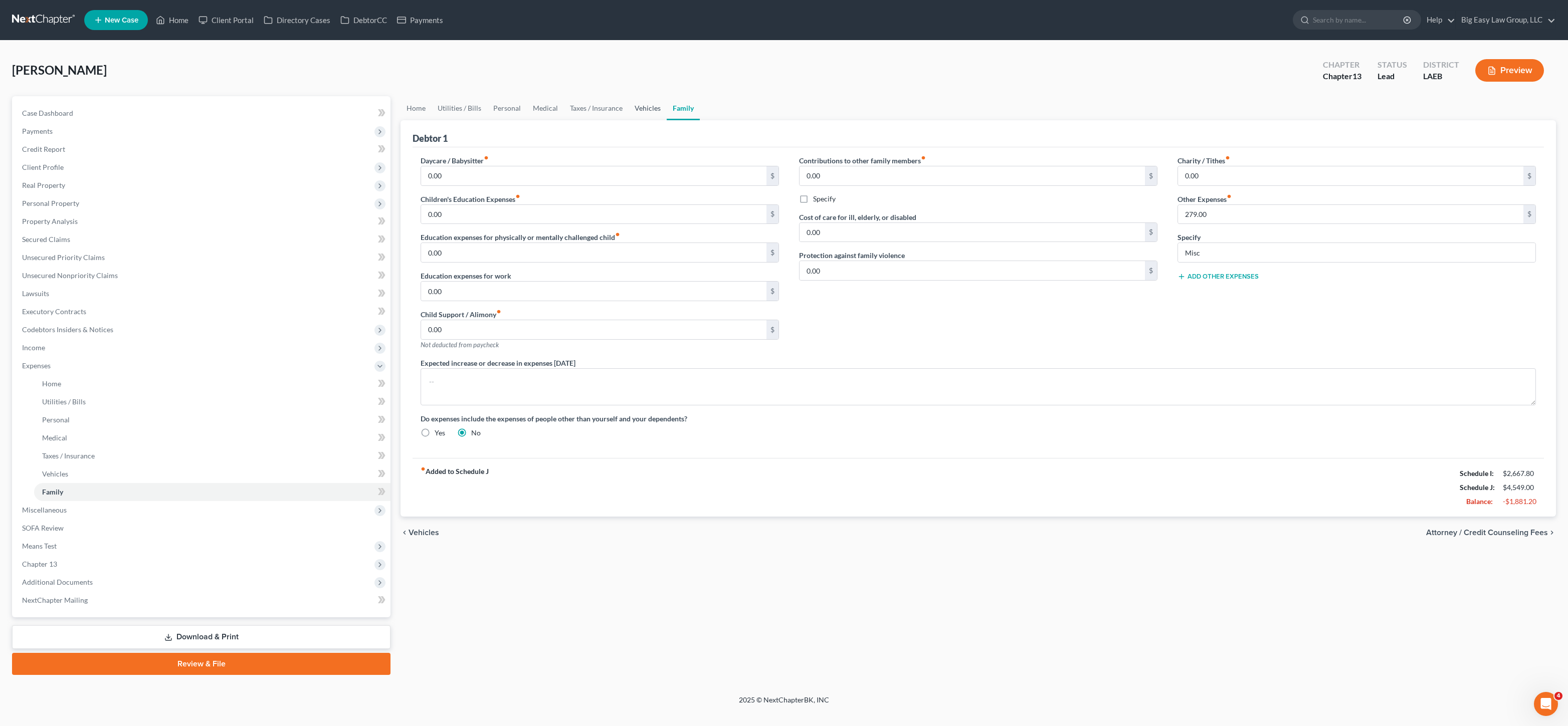
click at [639, 107] on link "Vehicles" at bounding box center [647, 108] width 38 height 24
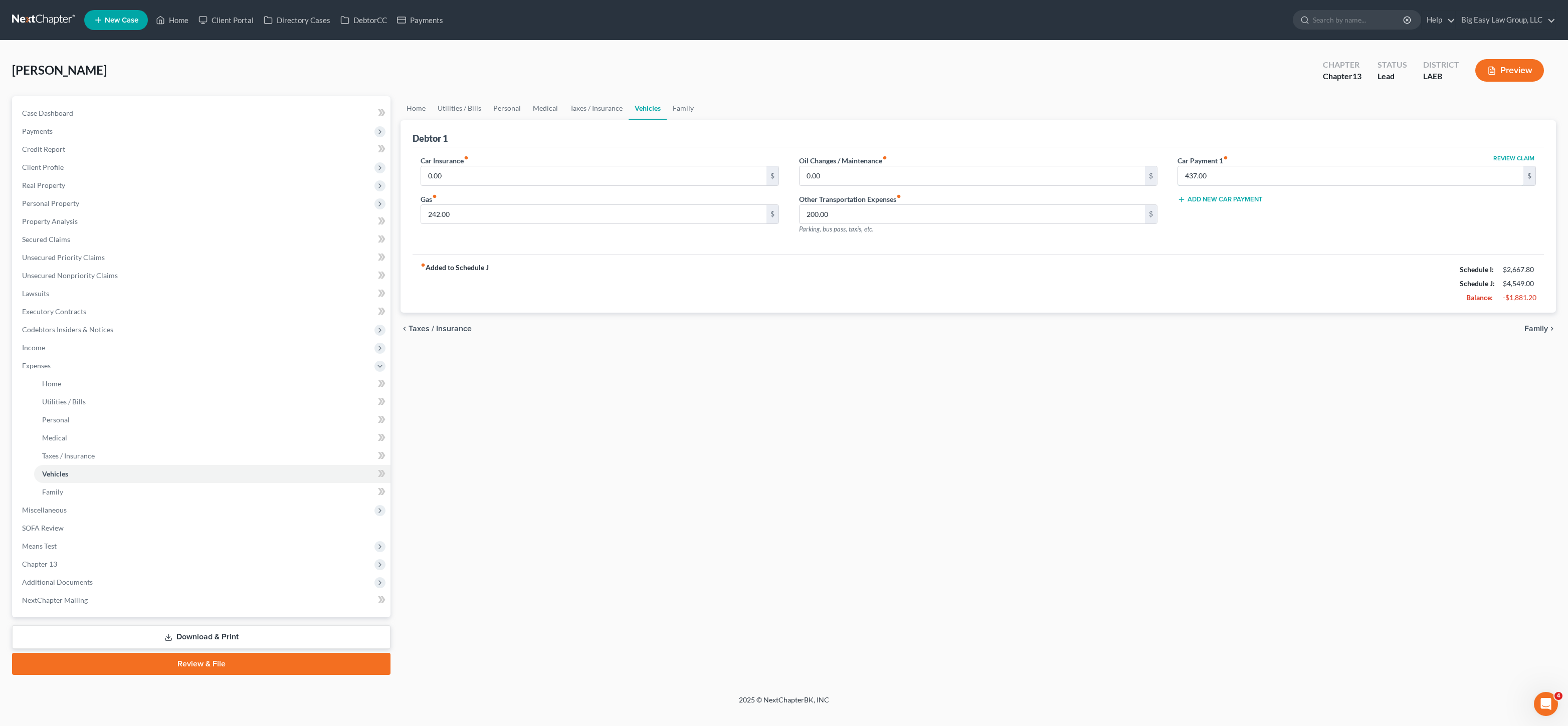
drag, startPoint x: 1255, startPoint y: 185, endPoint x: 1073, endPoint y: 151, distance: 185.1
click at [1255, 185] on div "437.00 $" at bounding box center [1356, 176] width 358 height 20
drag, startPoint x: 39, startPoint y: 107, endPoint x: 67, endPoint y: 127, distance: 34.4
click at [39, 107] on link "Case Dashboard" at bounding box center [202, 113] width 376 height 18
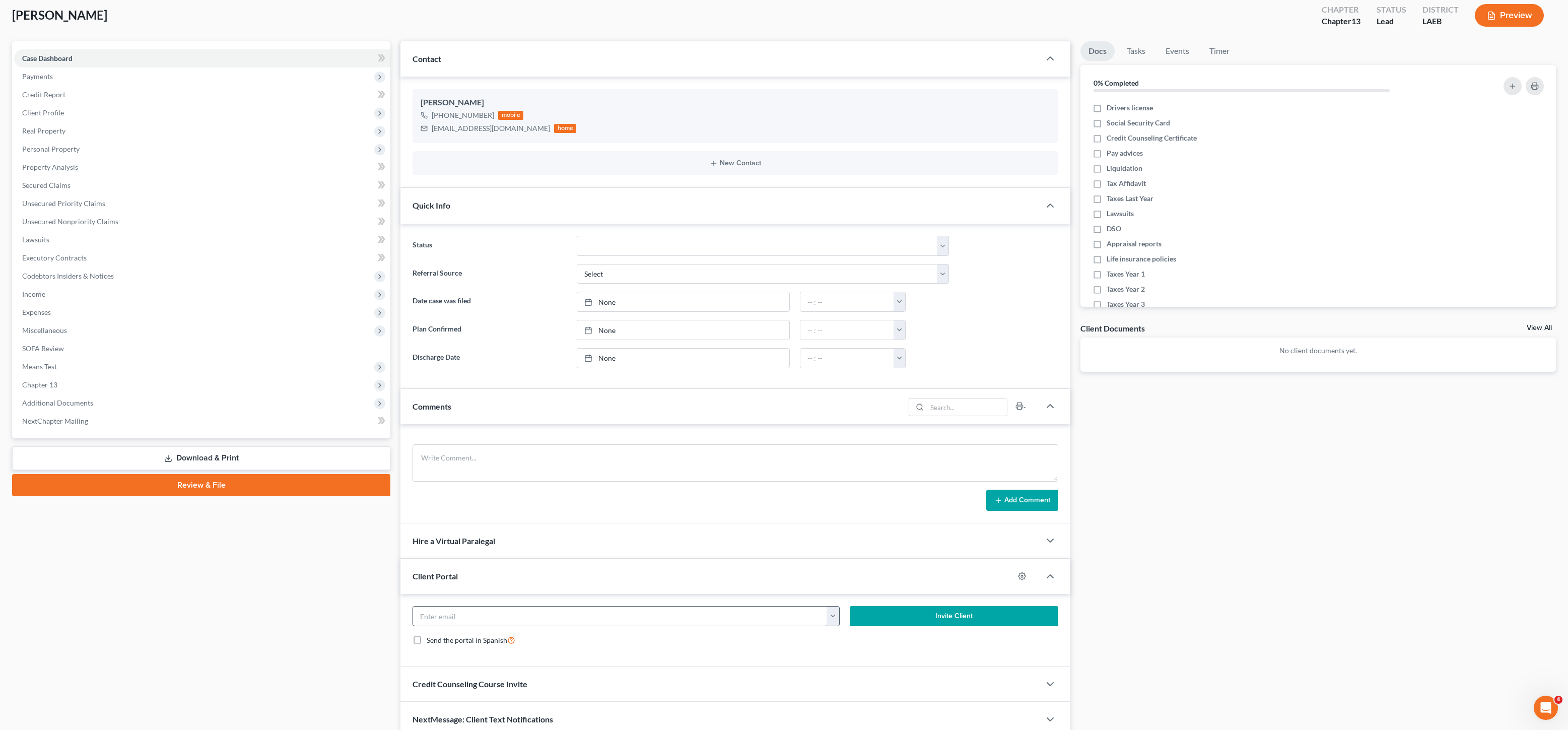
scroll to position [101, 0]
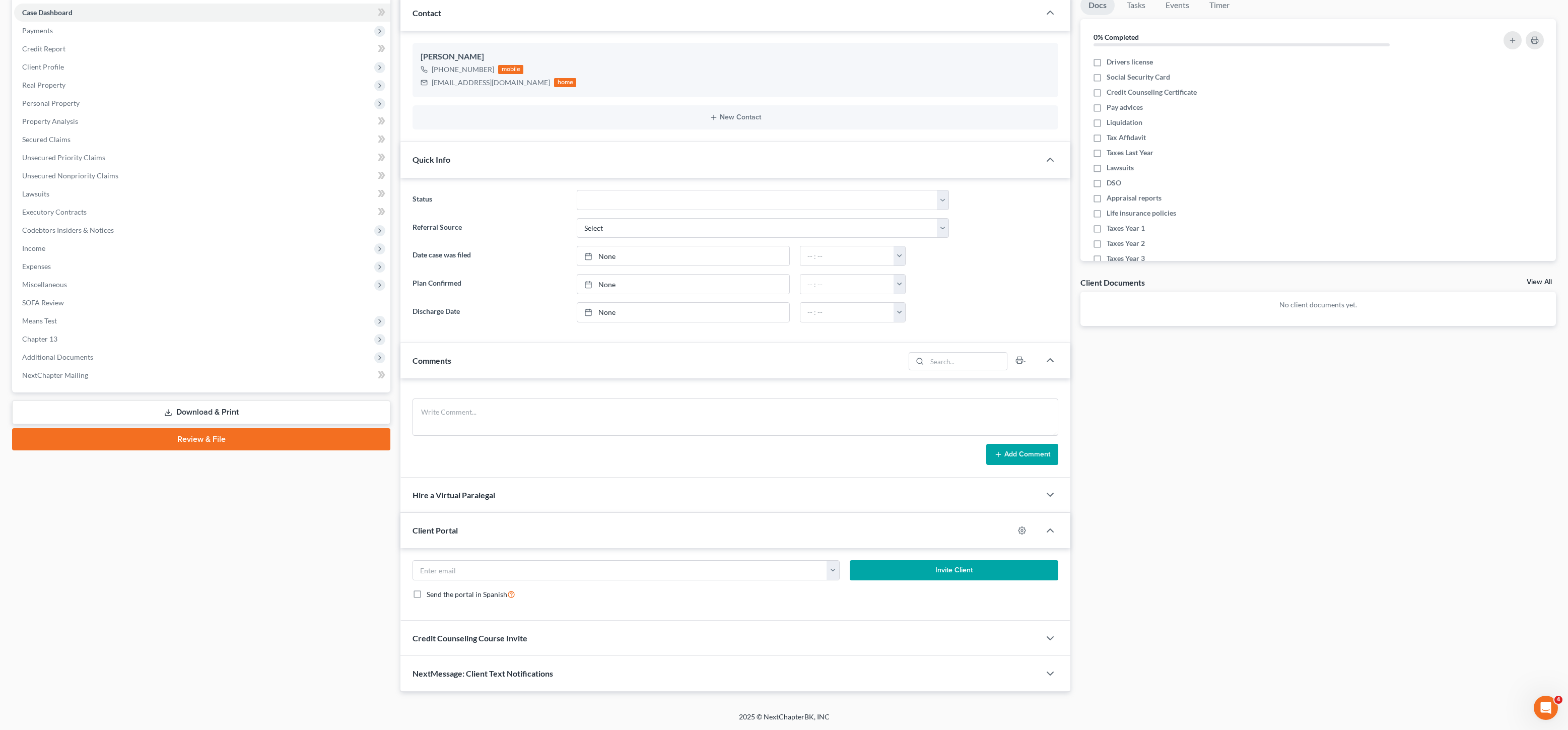
click at [528, 667] on div "NextMessage: Client Text Notifications" at bounding box center [721, 673] width 640 height 35
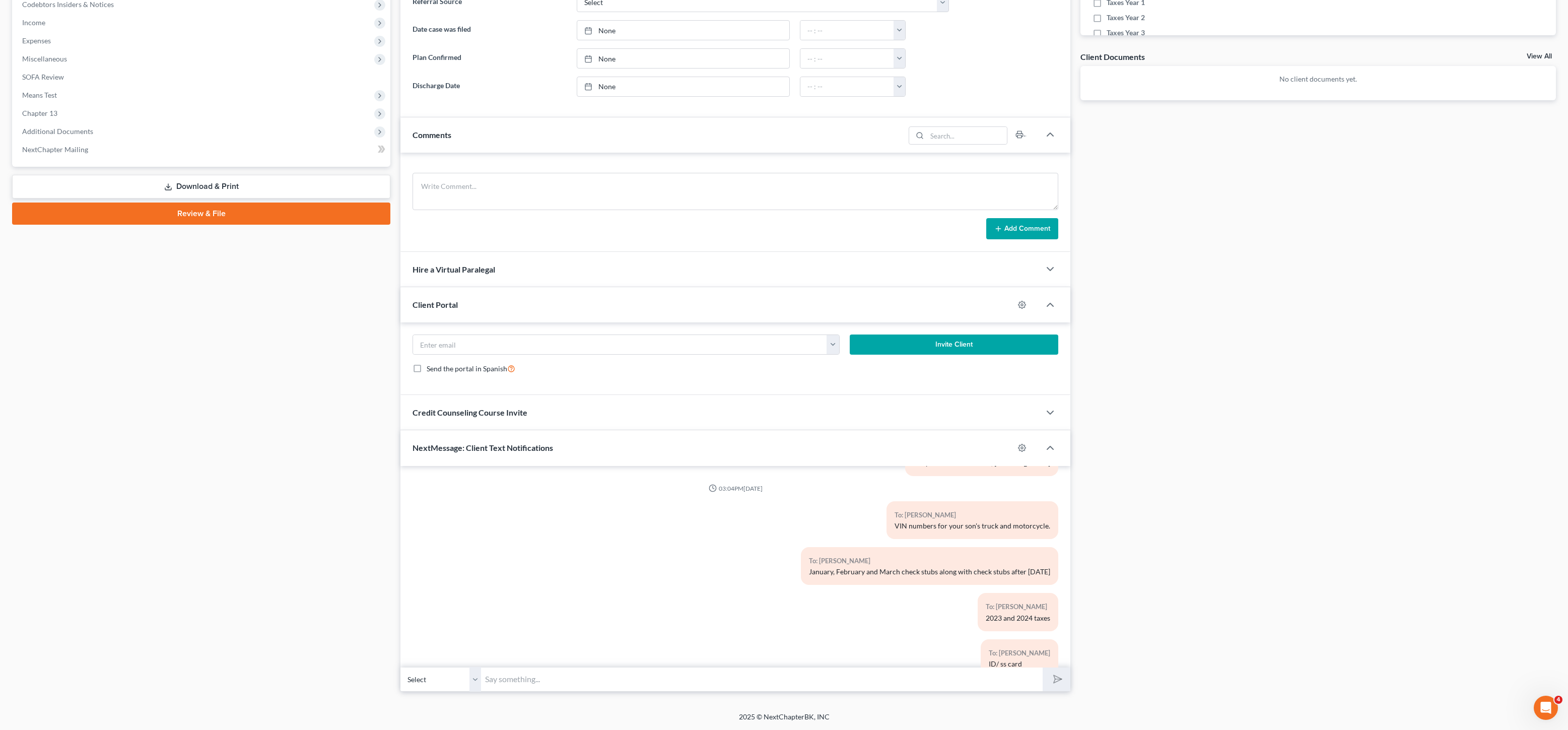
scroll to position [879, 0]
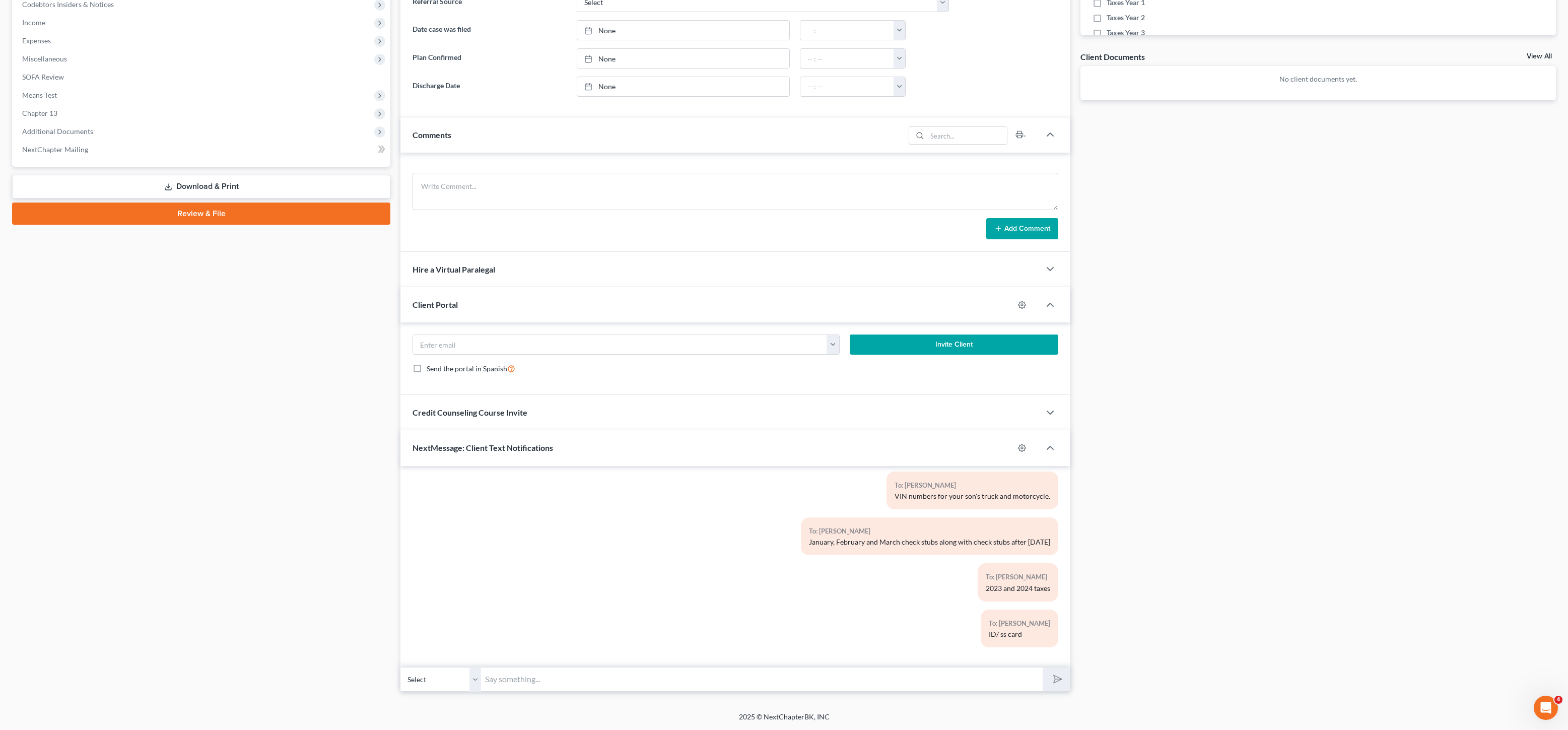
click at [562, 551] on div "To: [PERSON_NAME] January, February and March check stubs along with check stub…" at bounding box center [735, 540] width 656 height 46
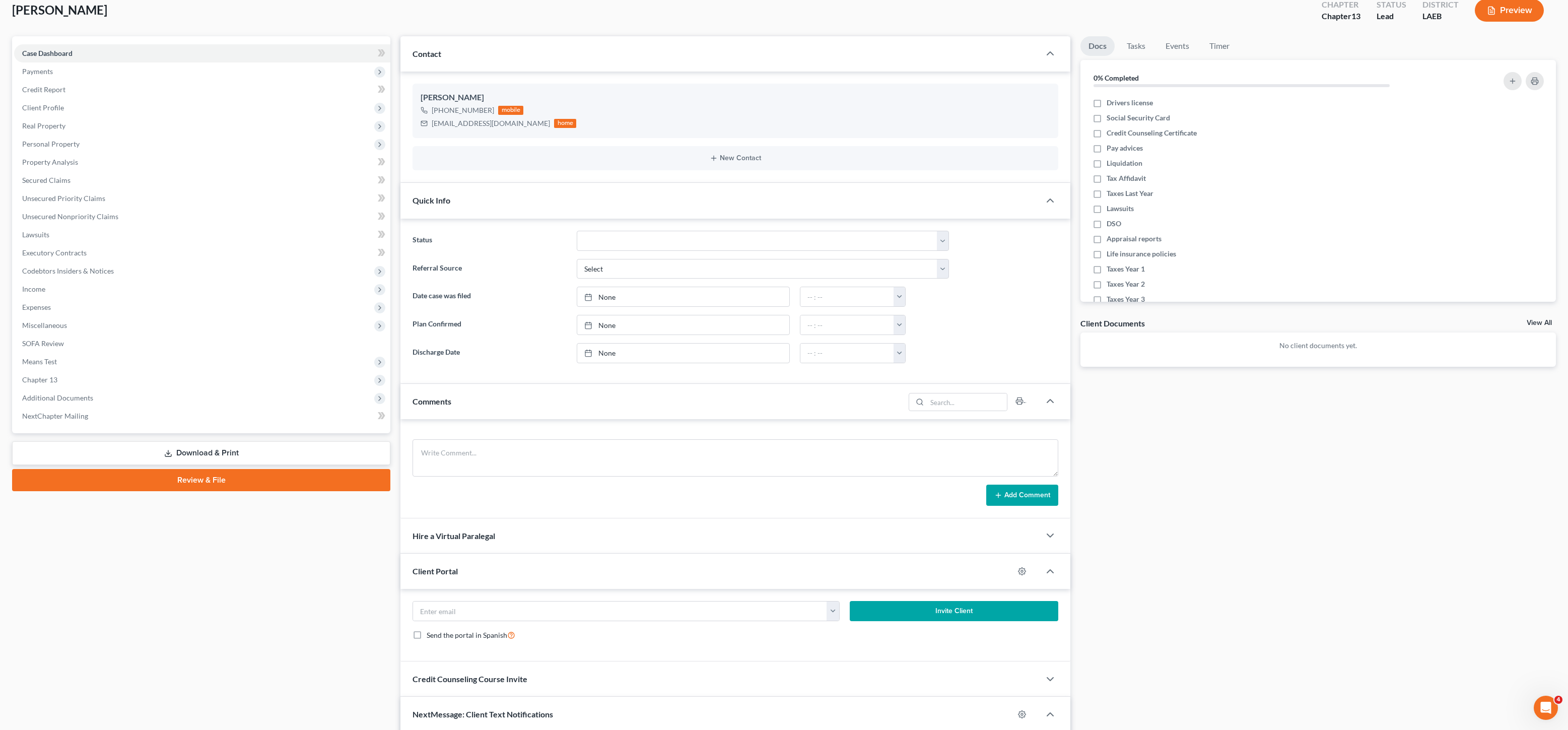
scroll to position [0, 0]
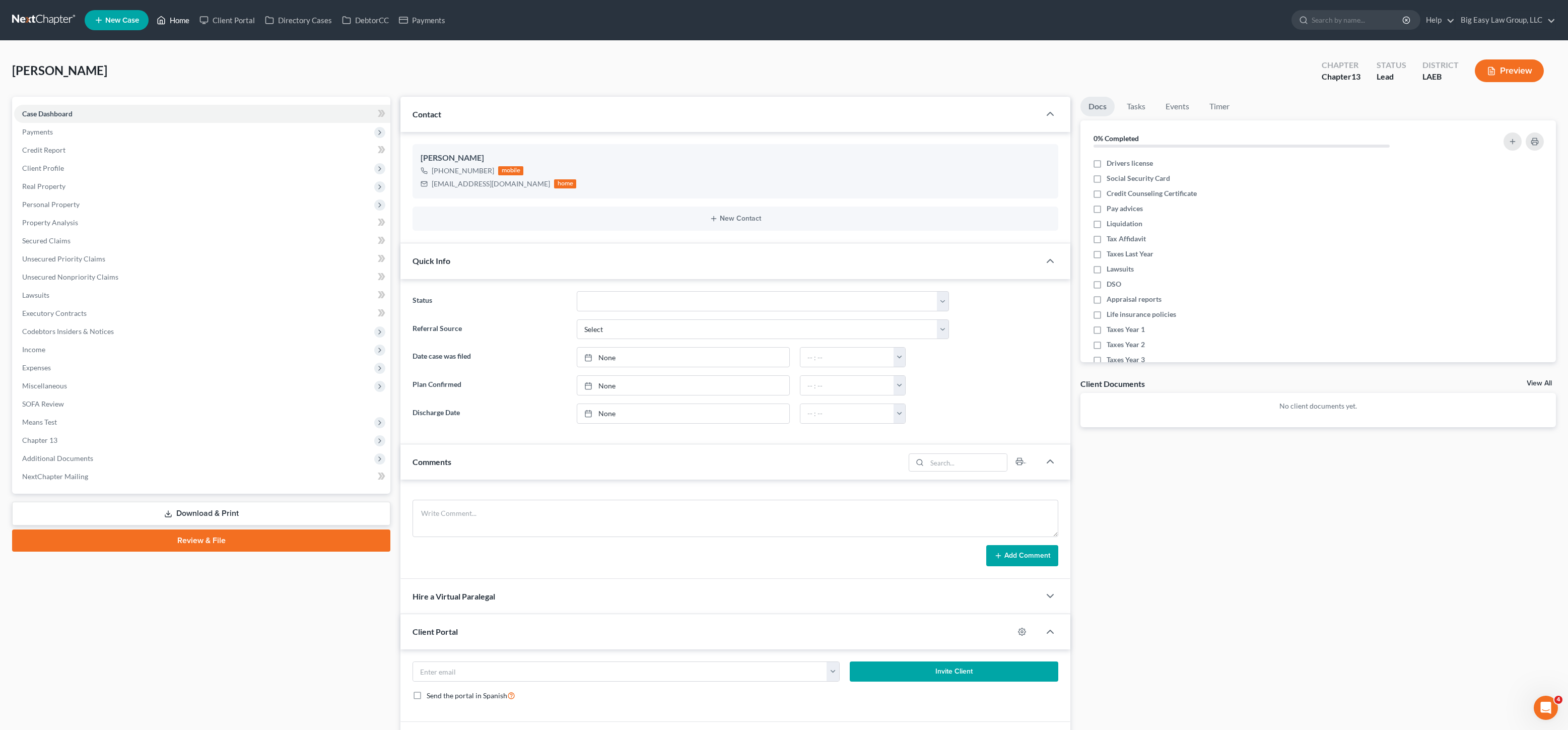
click at [162, 23] on polyline at bounding box center [161, 23] width 2 height 4
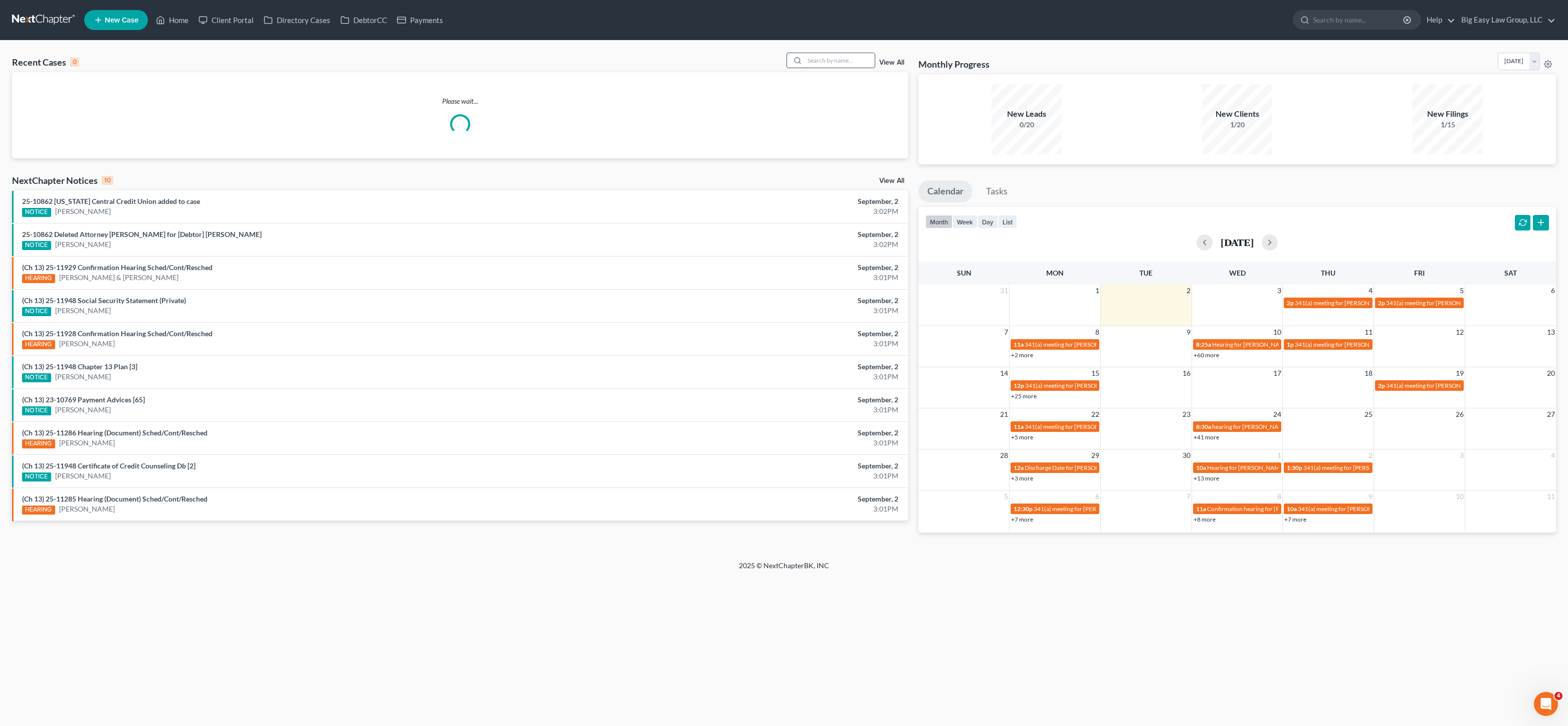
click at [837, 59] on input "search" at bounding box center [839, 60] width 70 height 14
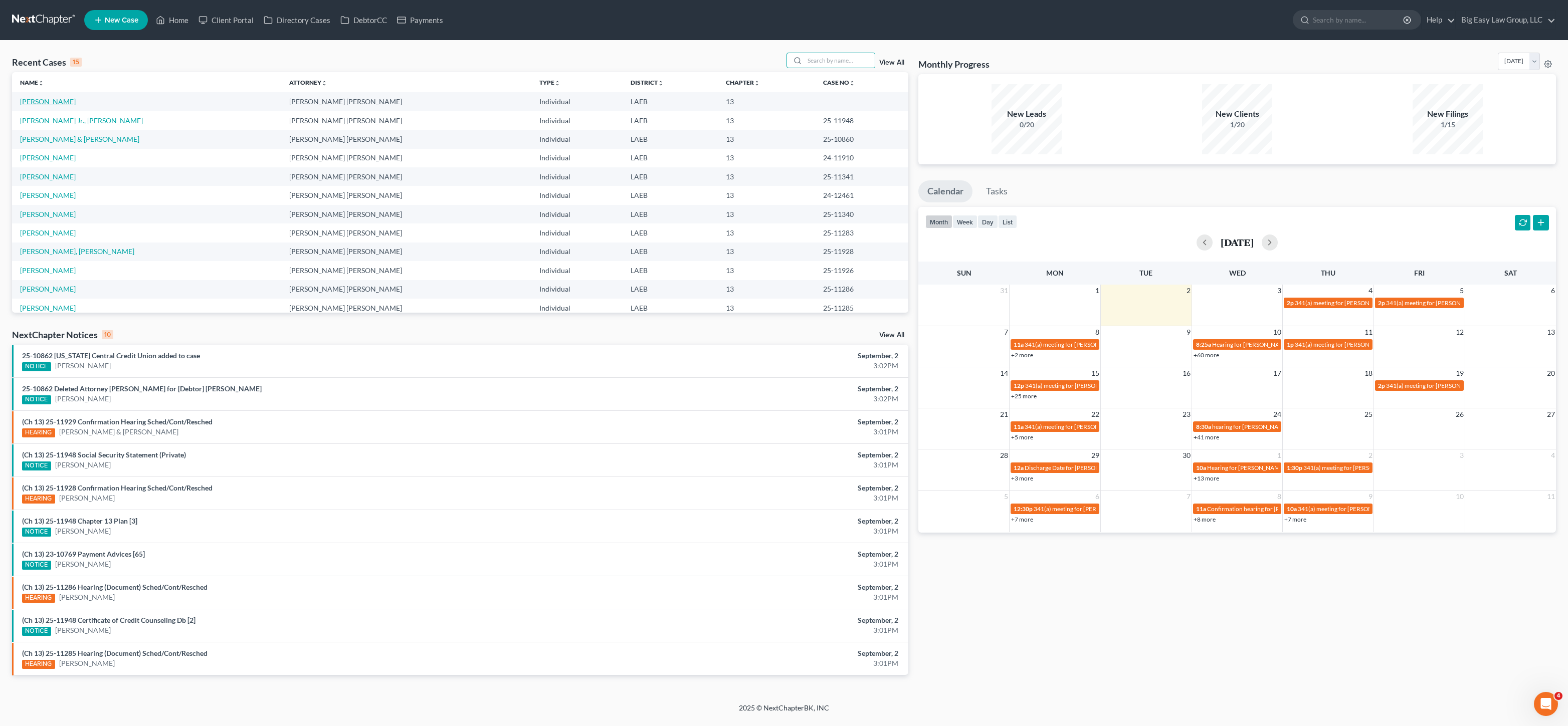
click at [56, 103] on link "[PERSON_NAME]" at bounding box center [48, 101] width 56 height 9
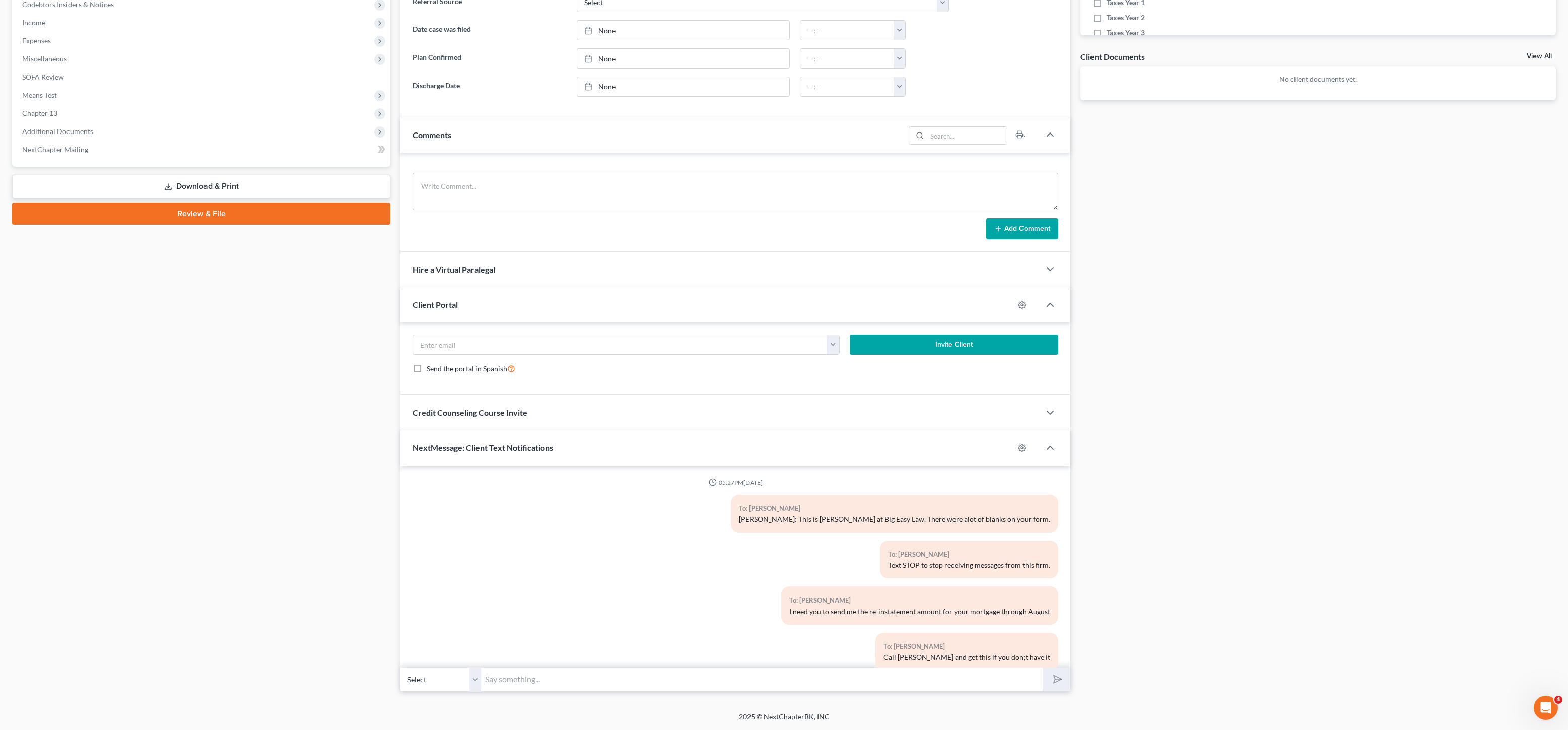
scroll to position [880, 0]
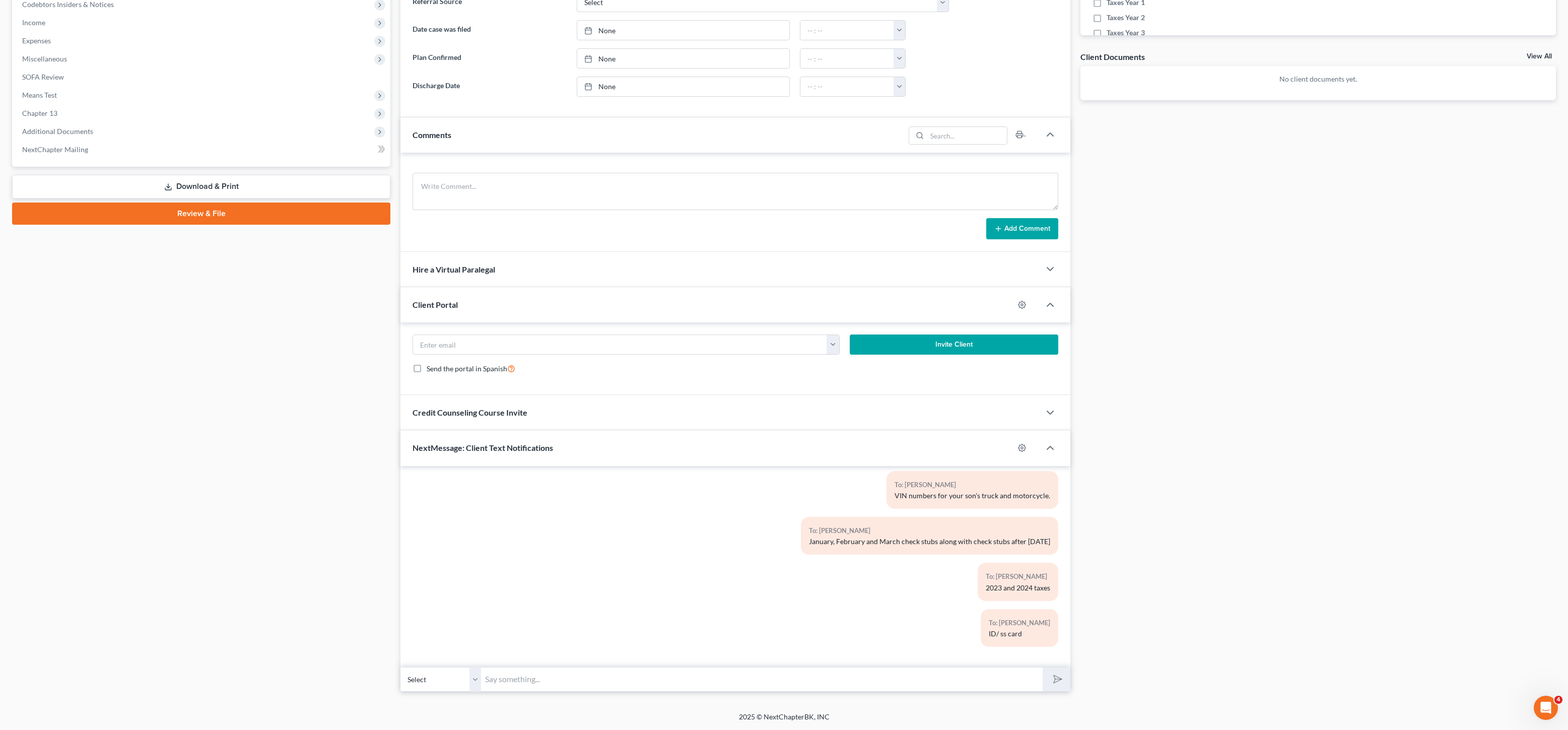
click at [576, 683] on input "text" at bounding box center [761, 679] width 562 height 25
type input "[EMAIL_ADDRESS][DOMAIN_NAME]"
click at [1053, 673] on button "submit" at bounding box center [1057, 679] width 28 height 23
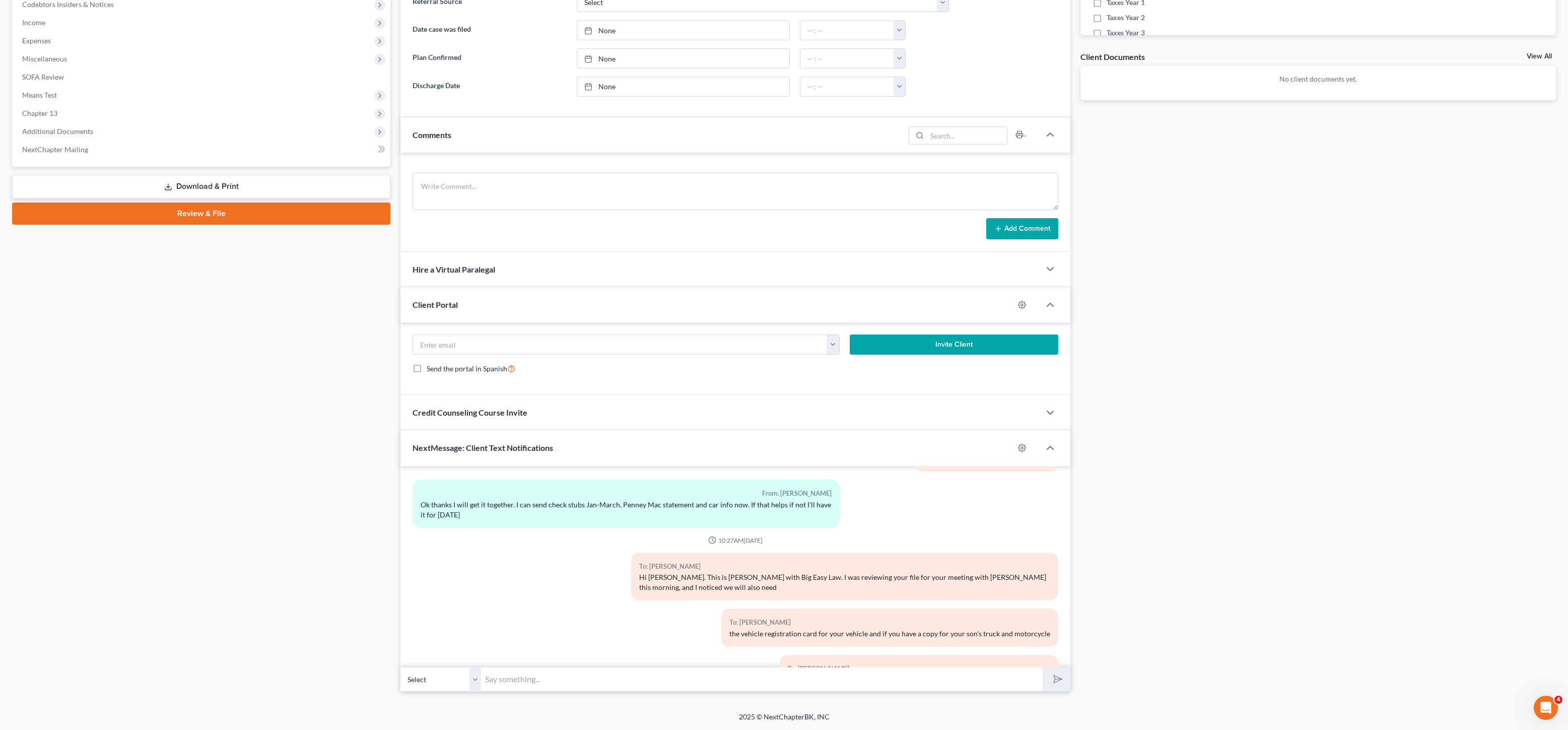
scroll to position [926, 0]
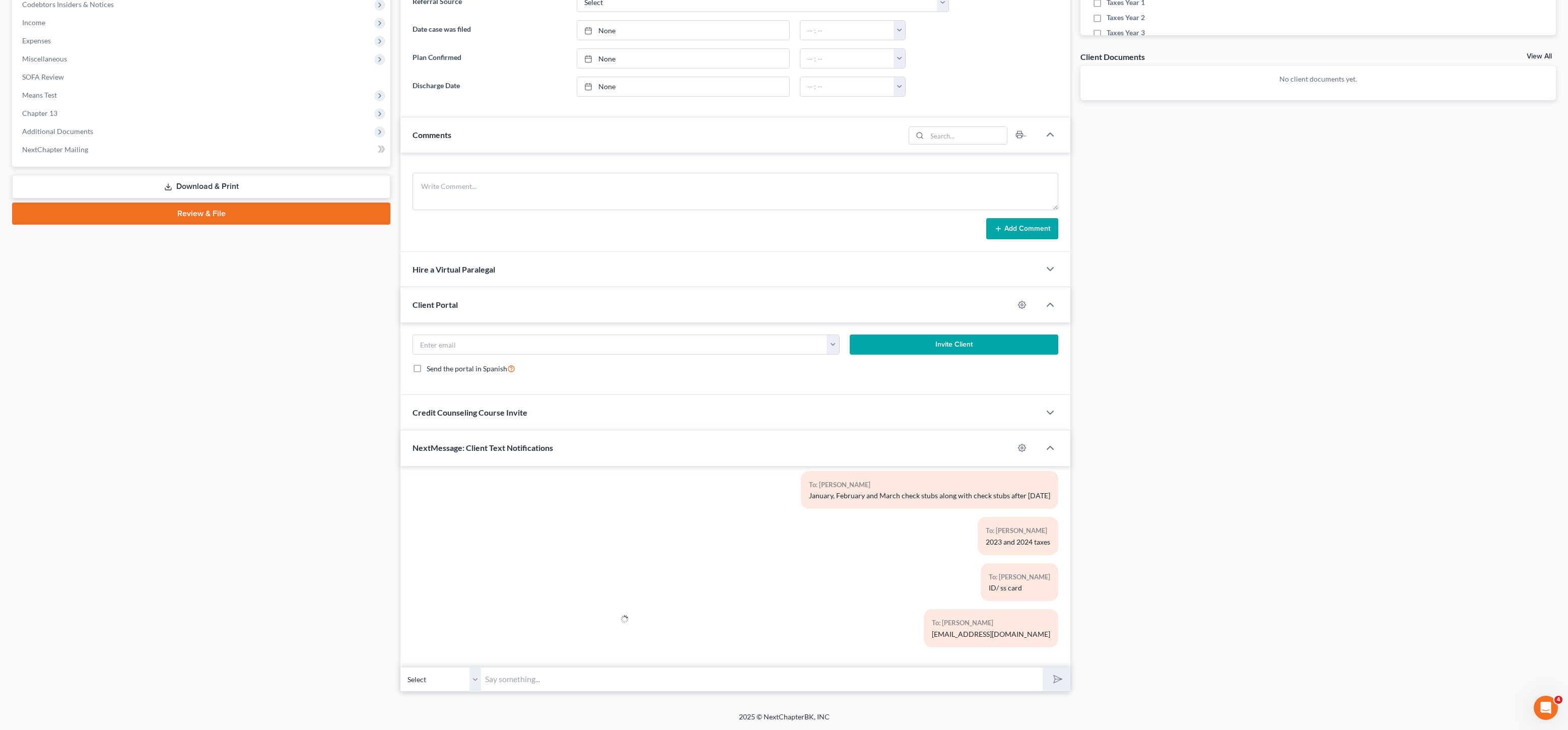
drag, startPoint x: 949, startPoint y: 640, endPoint x: 940, endPoint y: 621, distance: 21.0
click at [1099, 635] on div "Updates & News × [US_STATE] [GEOGRAPHIC_DATA] Notes: Take a look at NextChapter…" at bounding box center [979, 230] width 1166 height 922
click at [934, 622] on div "To: [PERSON_NAME] [EMAIL_ADDRESS][DOMAIN_NAME]" at bounding box center [844, 632] width 437 height 46
click at [920, 667] on input "text" at bounding box center [761, 679] width 562 height 25
type input "August checkstubs"
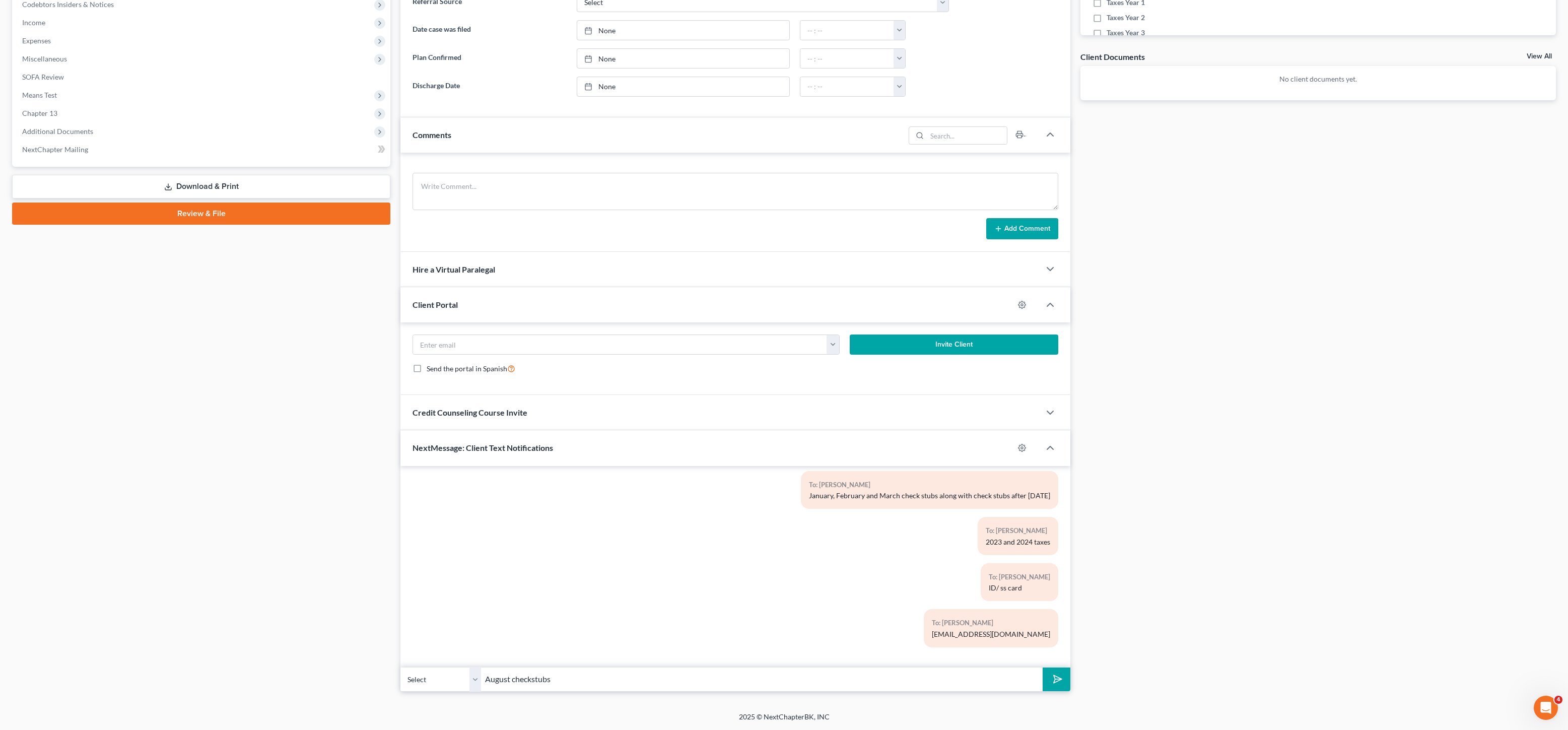
click at [1043, 667] on button "submit" at bounding box center [1057, 679] width 28 height 23
